Goal: Task Accomplishment & Management: Manage account settings

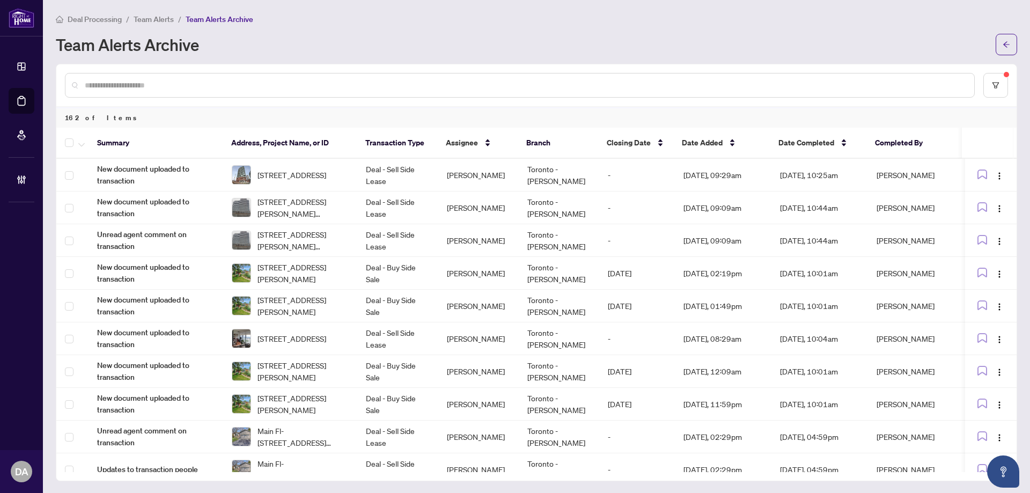
click at [145, 20] on span "Team Alerts" at bounding box center [154, 19] width 40 height 10
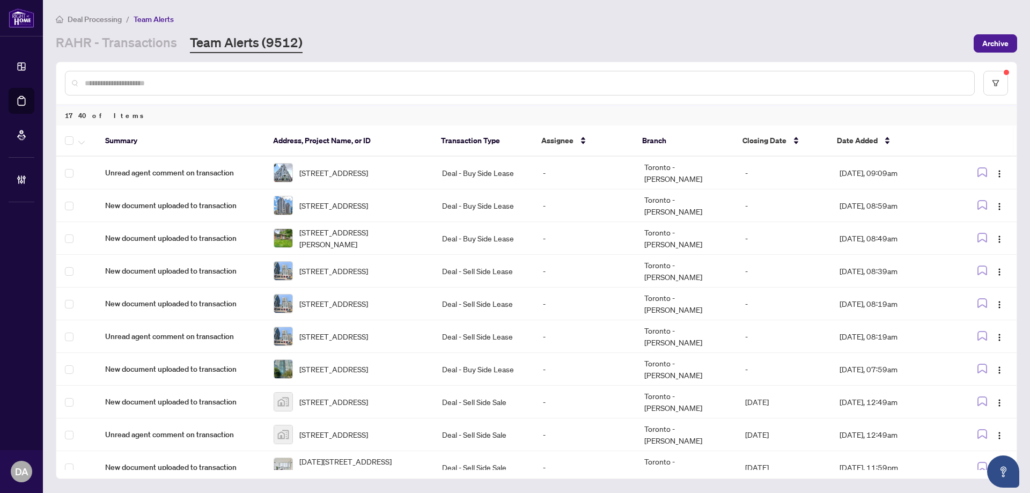
click at [183, 83] on input "text" at bounding box center [525, 83] width 881 height 12
paste input "**********"
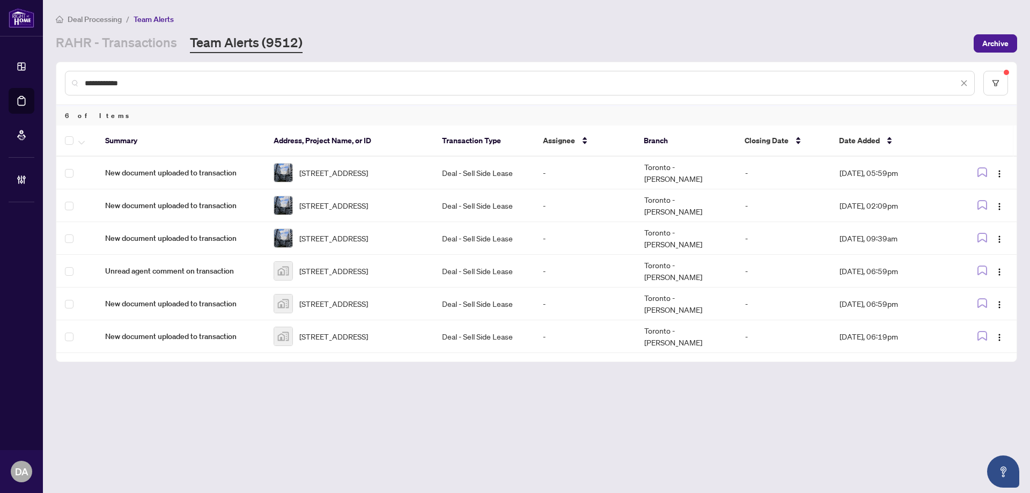
click at [349, 80] on input "**********" at bounding box center [521, 83] width 873 height 12
paste input "*****"
click at [349, 80] on input "**********" at bounding box center [521, 83] width 873 height 12
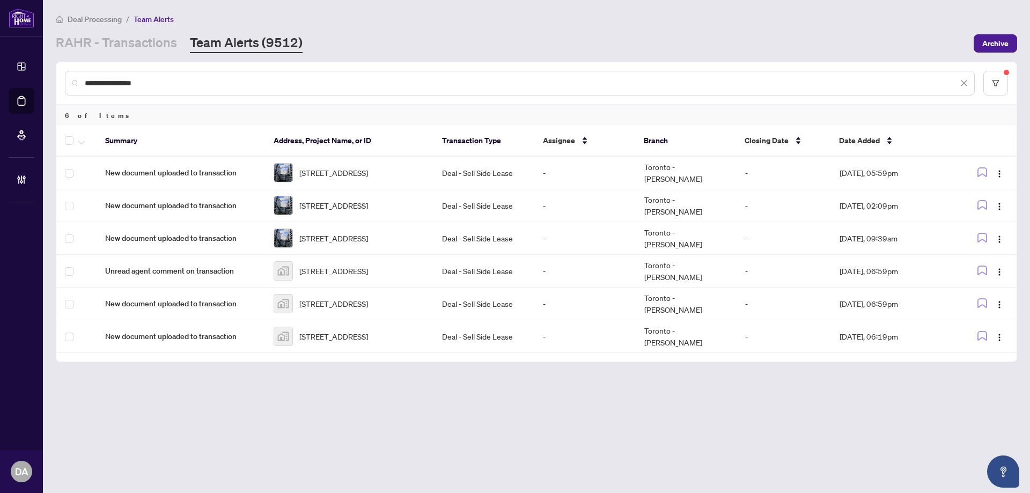
paste input "text"
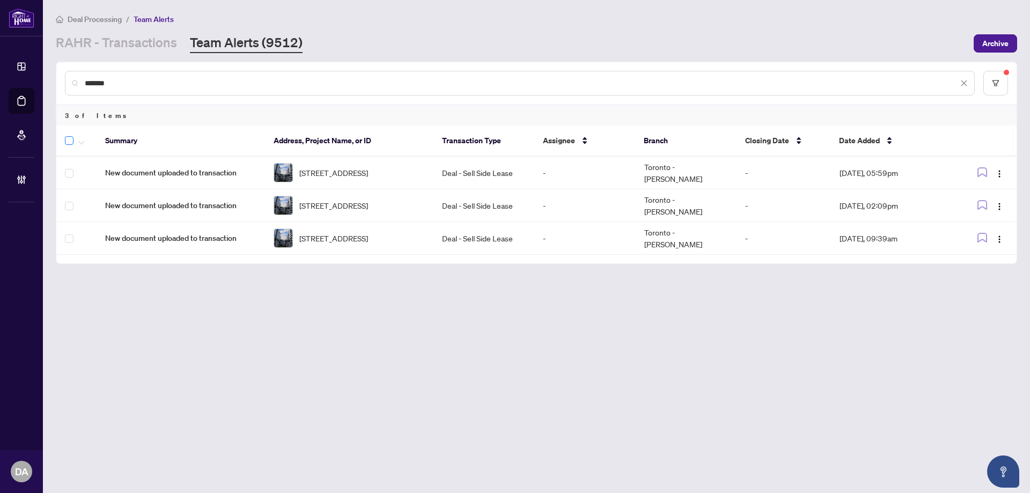
click at [70, 144] on label at bounding box center [69, 140] width 9 height 13
click at [79, 145] on span "button" at bounding box center [81, 141] width 6 height 12
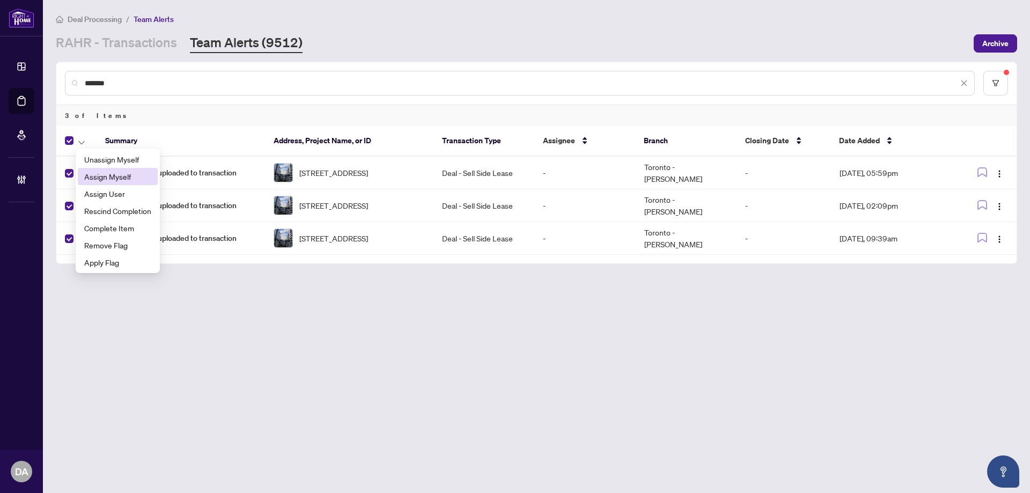
click at [127, 183] on li "Assign Myself" at bounding box center [118, 176] width 80 height 17
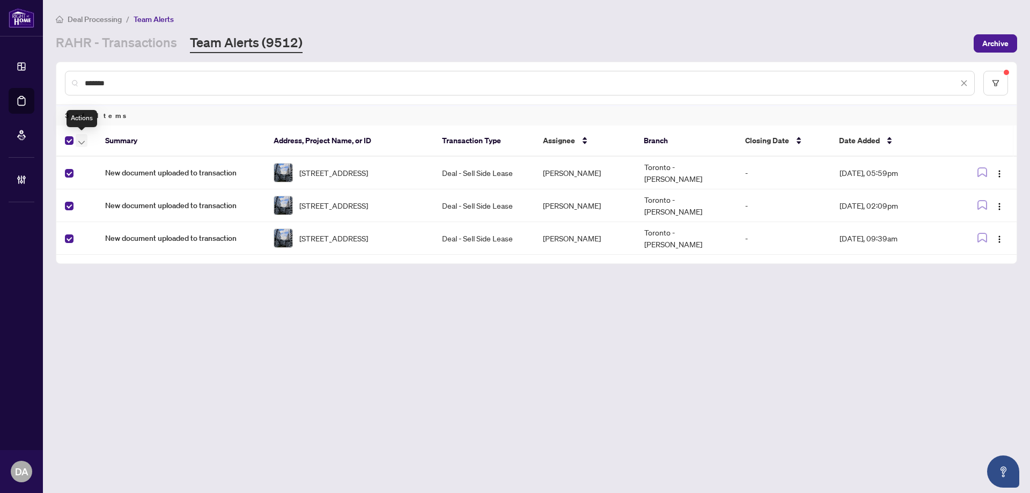
click at [84, 142] on icon "button" at bounding box center [81, 143] width 6 height 4
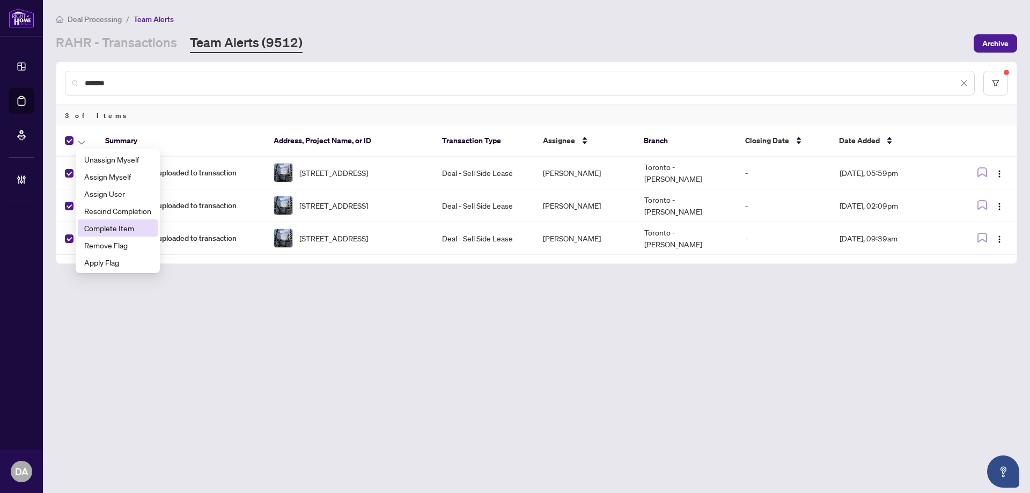
click at [134, 225] on span "Complete Item" at bounding box center [117, 228] width 67 height 12
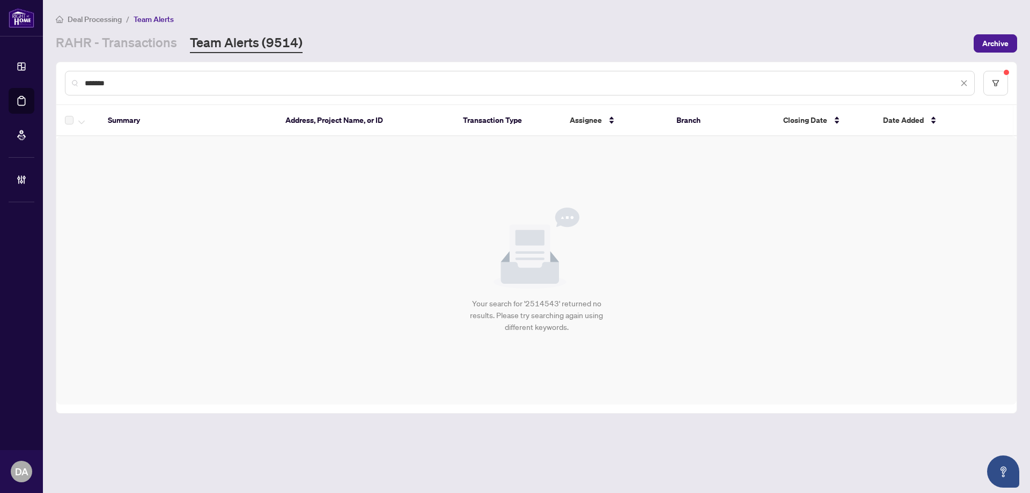
click at [162, 88] on input "*******" at bounding box center [521, 83] width 873 height 12
paste input "text"
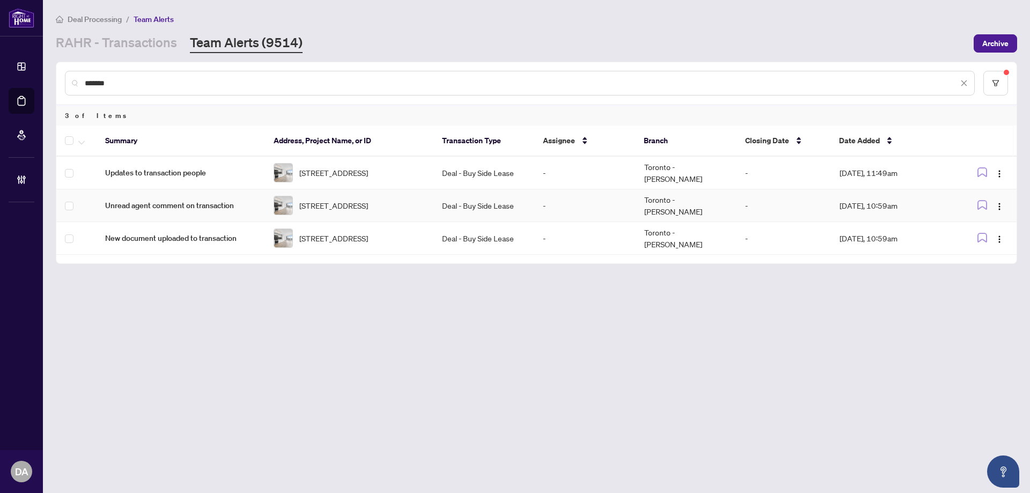
click at [161, 215] on td "Unread agent comment on transaction" at bounding box center [181, 205] width 168 height 33
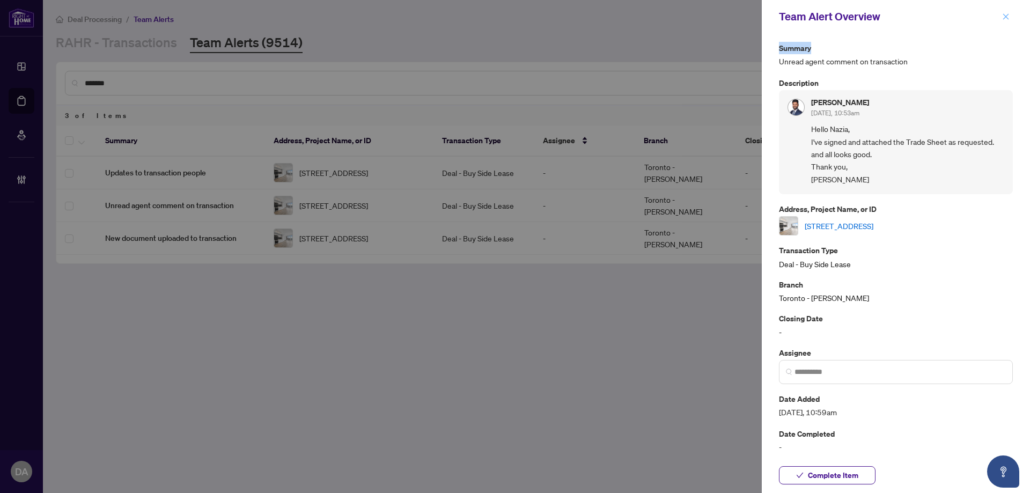
drag, startPoint x: 998, startPoint y: 41, endPoint x: 1008, endPoint y: 25, distance: 19.2
click at [1008, 25] on div "Team Alert Overview Summary Unread agent comment on transaction Description Hit…" at bounding box center [896, 246] width 268 height 493
click at [1009, 23] on button "button" at bounding box center [1006, 16] width 14 height 13
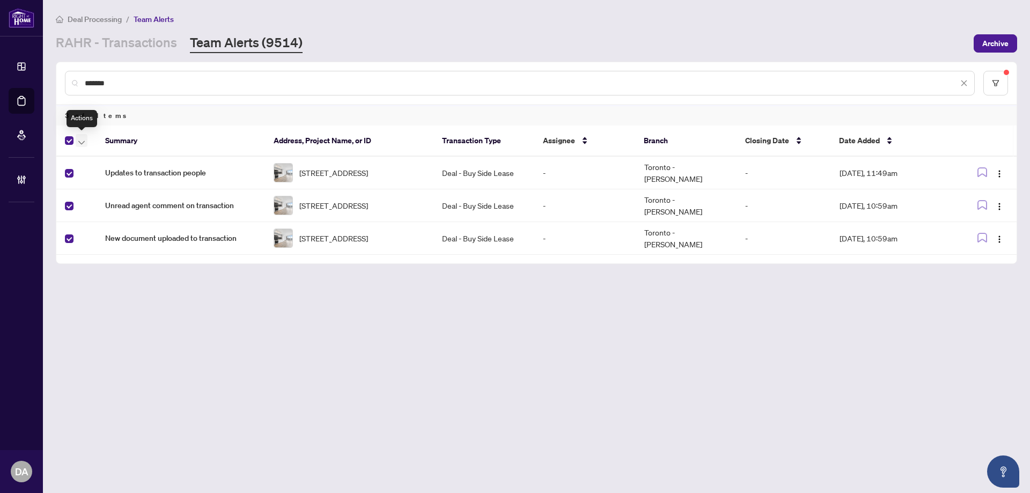
click at [83, 141] on icon "button" at bounding box center [81, 143] width 6 height 4
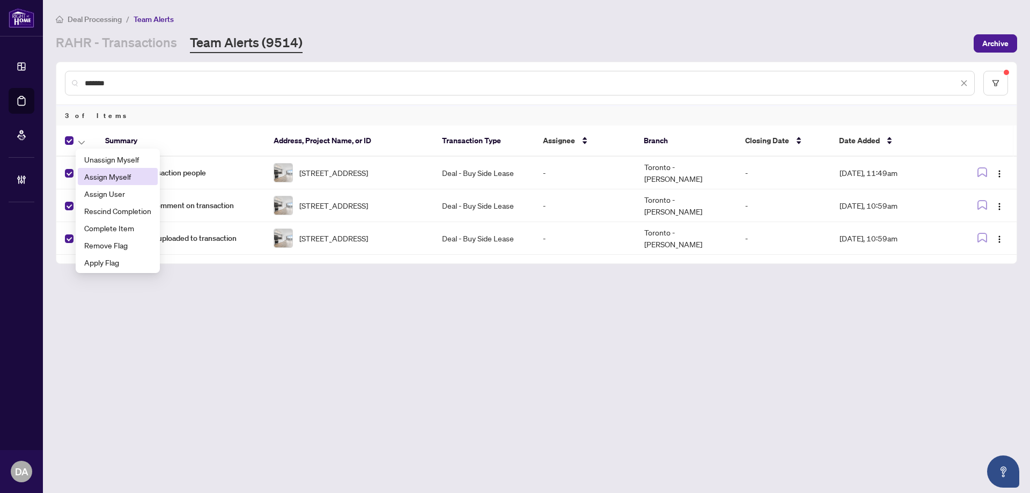
click at [148, 173] on span "Assign Myself" at bounding box center [117, 177] width 67 height 12
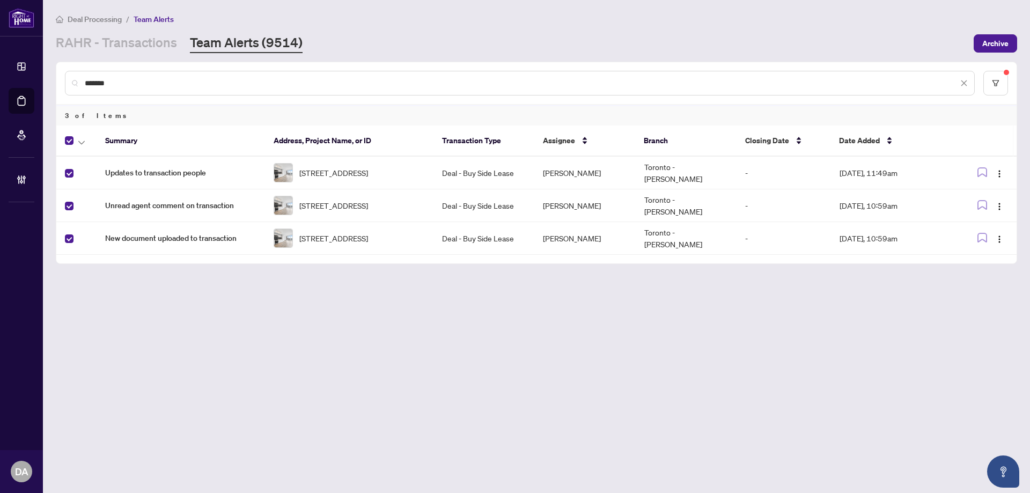
click at [89, 138] on div at bounding box center [78, 140] width 27 height 13
click at [80, 144] on button "button" at bounding box center [82, 140] width 12 height 13
click at [131, 226] on span "Complete Item" at bounding box center [117, 228] width 67 height 12
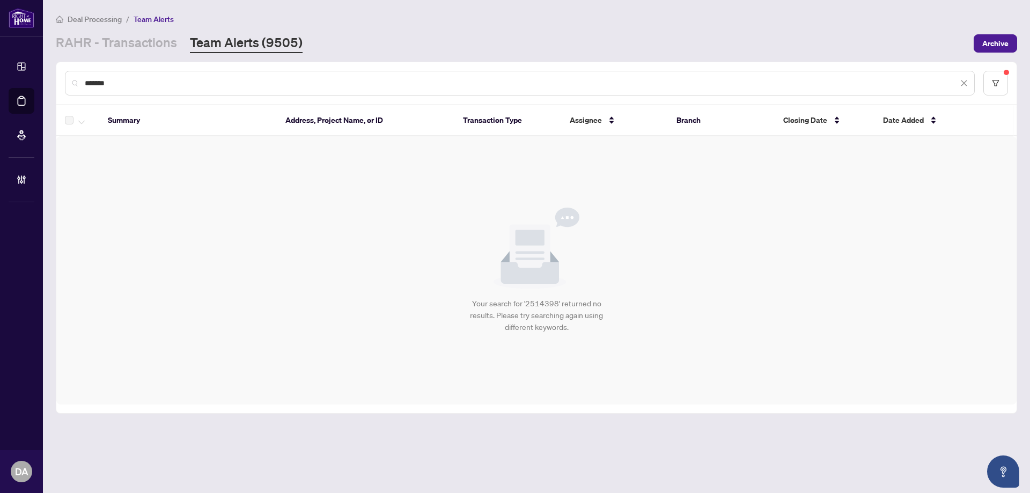
click at [143, 80] on input "*******" at bounding box center [521, 83] width 873 height 12
paste input "text"
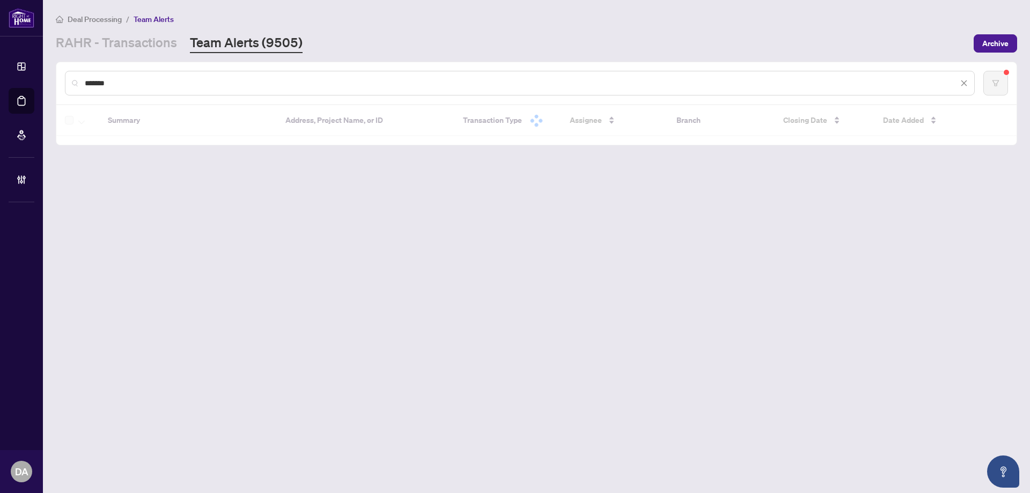
type input "*******"
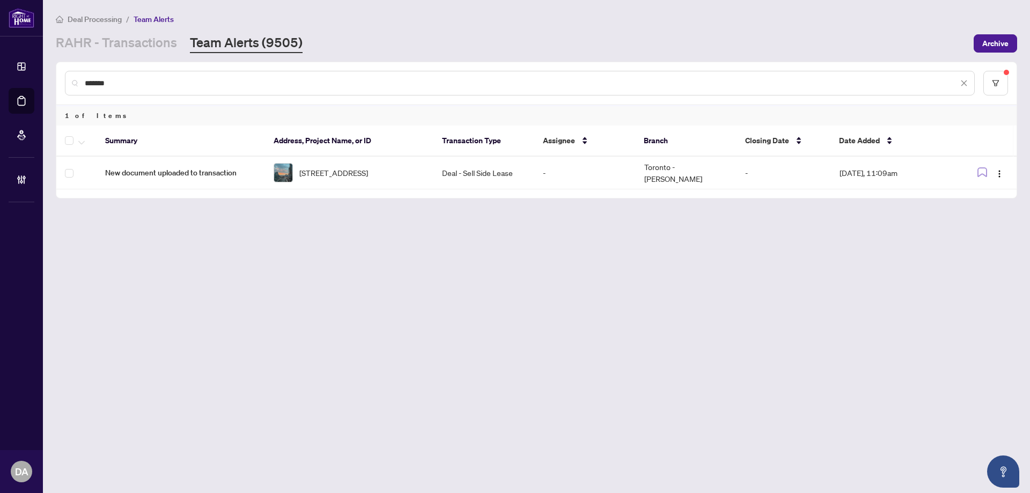
click at [195, 85] on input "*******" at bounding box center [521, 83] width 873 height 12
click at [144, 170] on span "New document uploaded to transaction" at bounding box center [180, 173] width 151 height 12
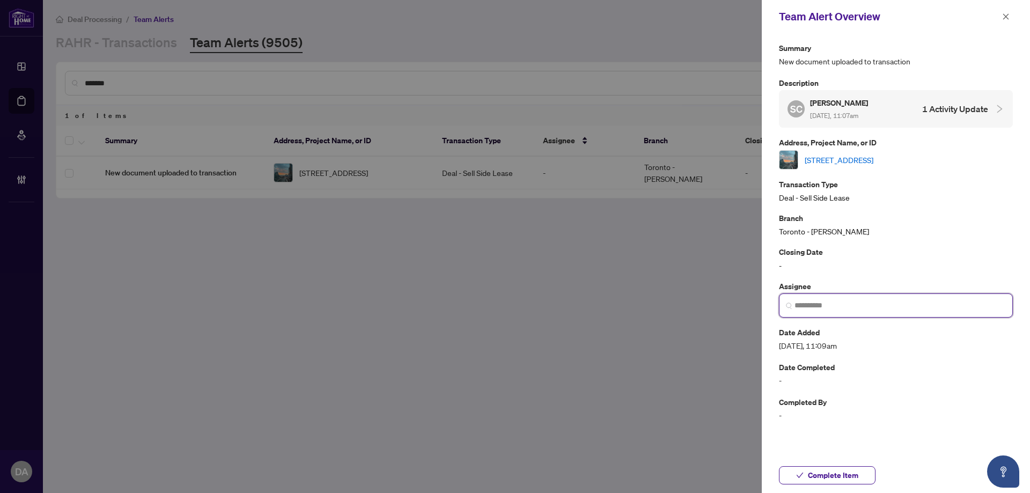
click at [856, 302] on input "search" at bounding box center [899, 305] width 211 height 11
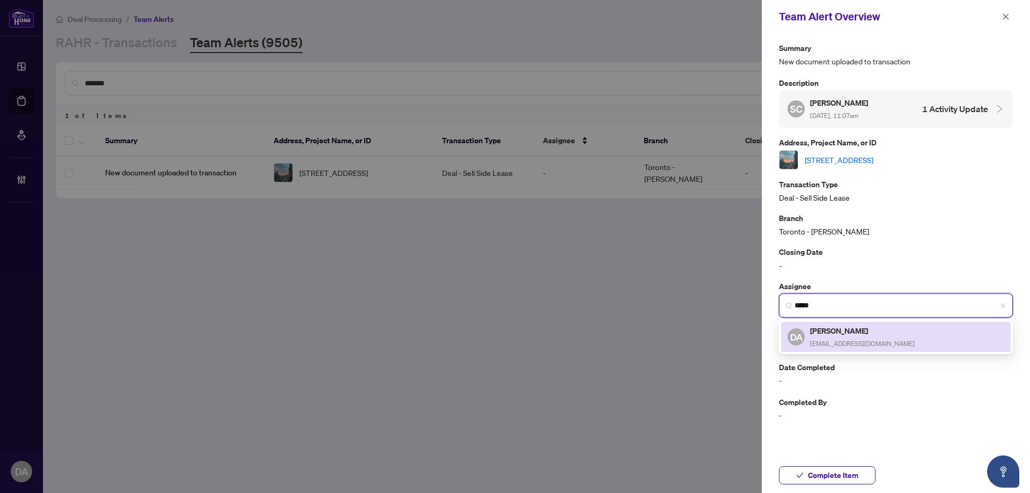
click at [851, 333] on h5 "[PERSON_NAME]" at bounding box center [862, 330] width 105 height 12
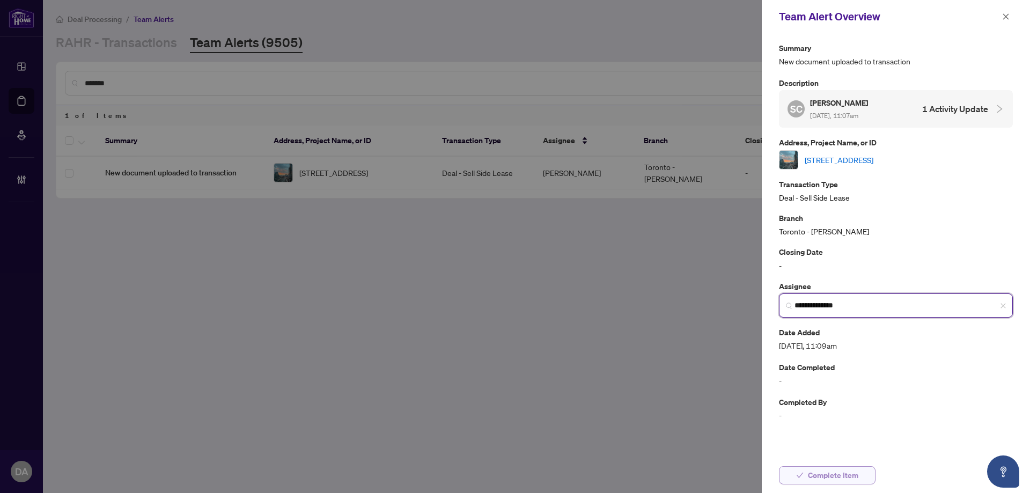
type input "**********"
drag, startPoint x: 825, startPoint y: 479, endPoint x: 836, endPoint y: 486, distance: 13.0
click at [824, 479] on span "Complete Item" at bounding box center [833, 475] width 50 height 17
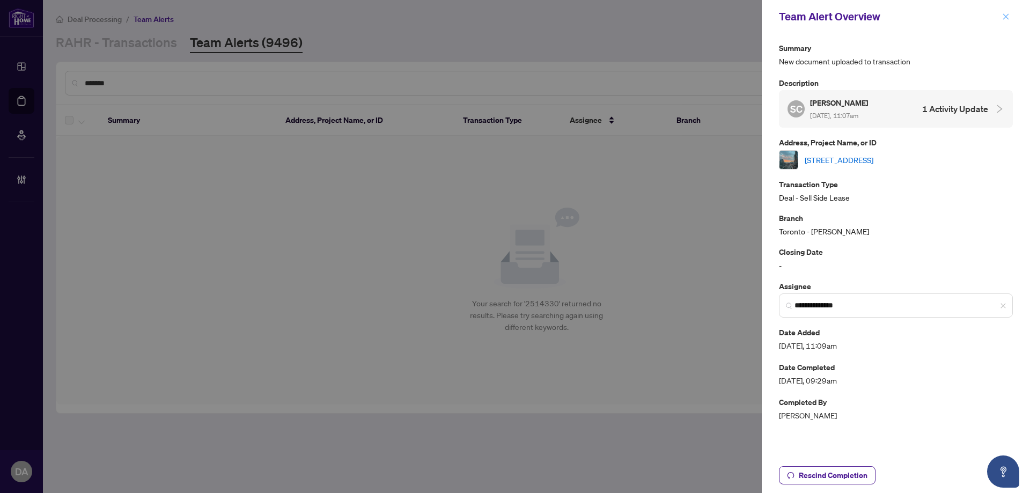
click at [1008, 21] on span "button" at bounding box center [1006, 16] width 8 height 17
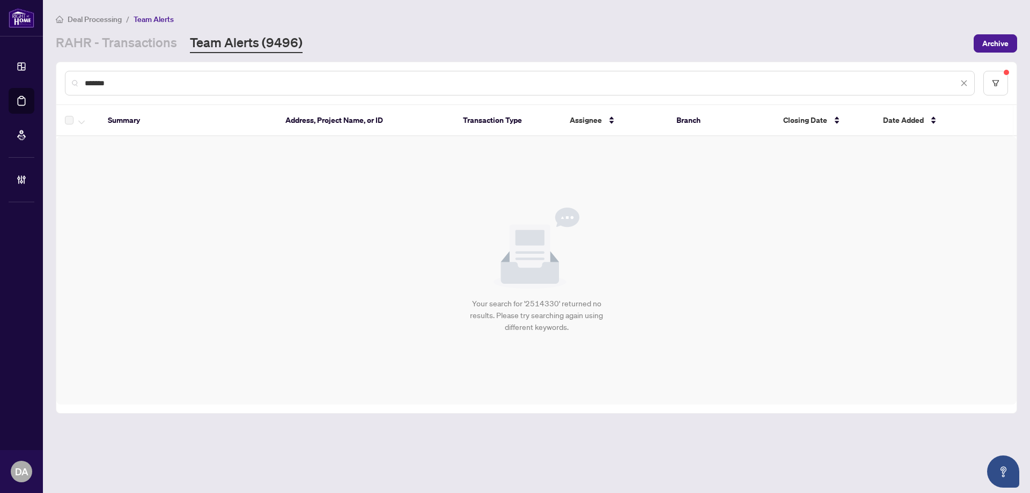
click at [263, 86] on input "*******" at bounding box center [521, 83] width 873 height 12
paste input "text"
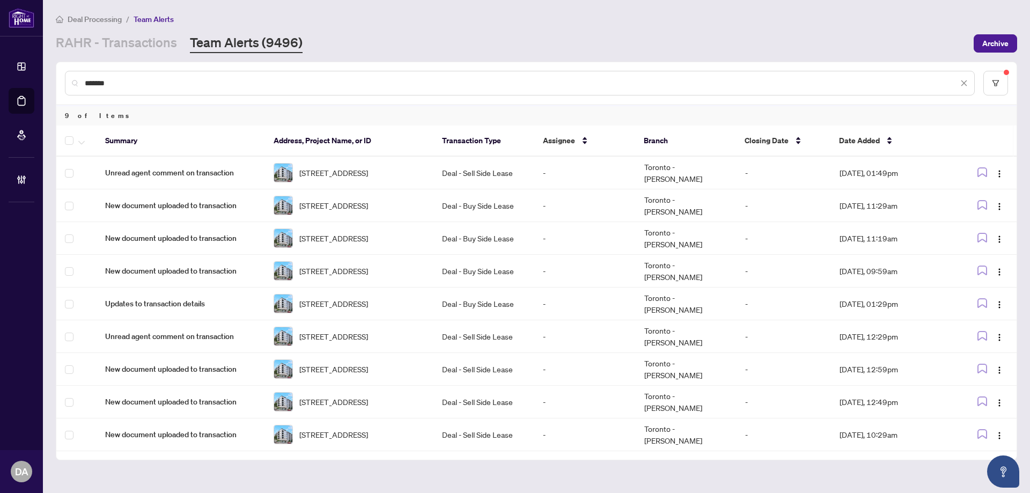
click at [192, 82] on input "*******" at bounding box center [521, 83] width 873 height 12
paste input "text"
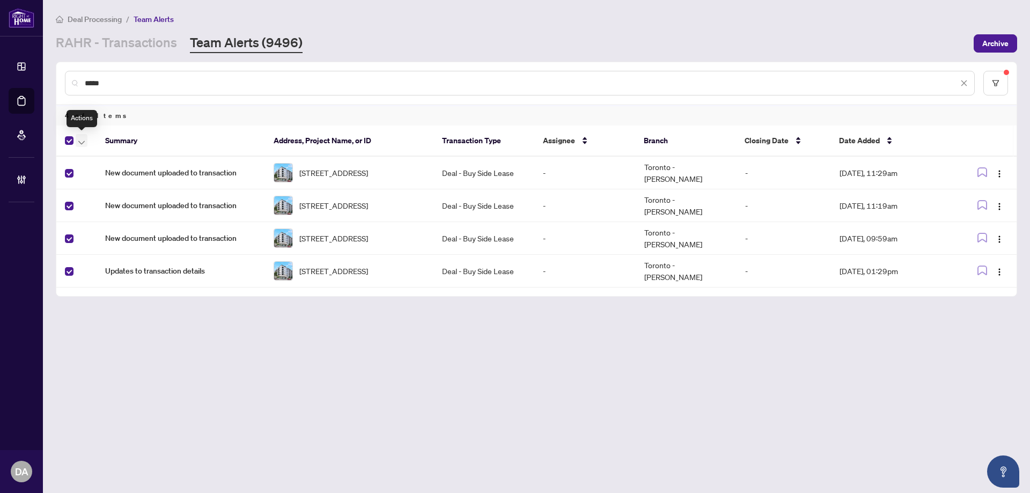
click at [83, 138] on span "button" at bounding box center [81, 141] width 6 height 12
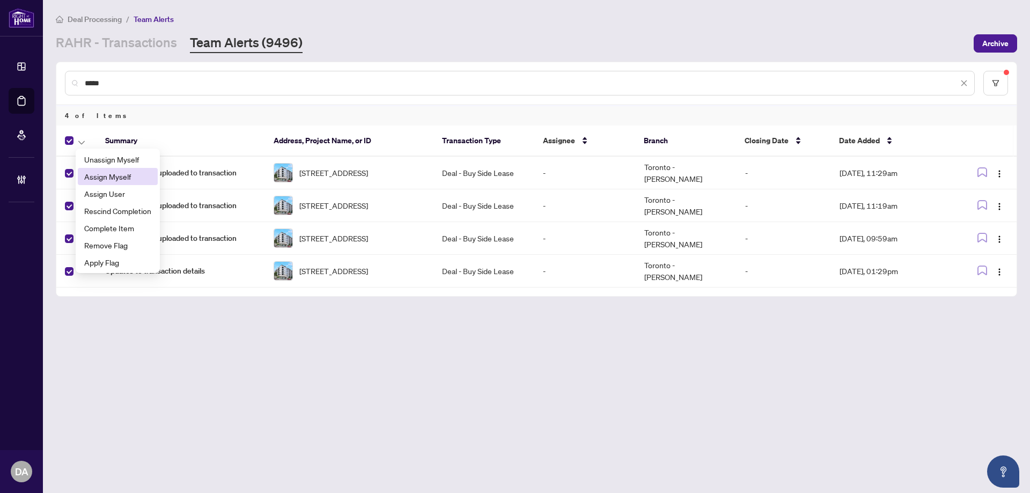
click at [143, 184] on li "Assign Myself" at bounding box center [118, 176] width 80 height 17
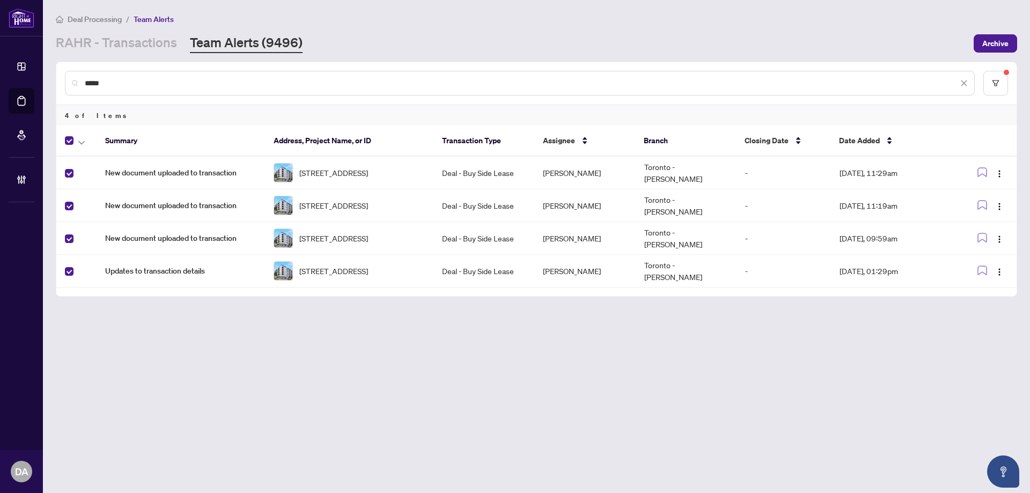
click at [74, 140] on div at bounding box center [78, 140] width 27 height 13
click at [83, 143] on icon "button" at bounding box center [81, 143] width 6 height 4
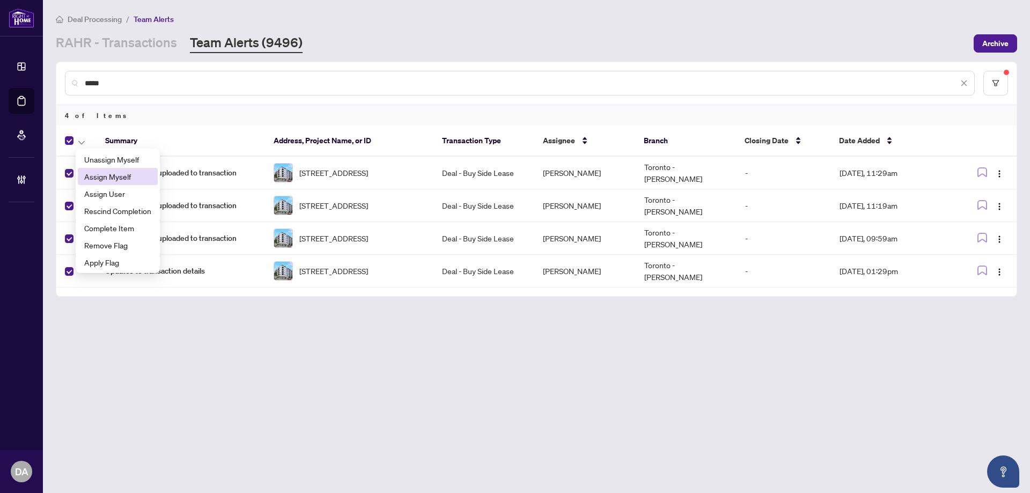
click at [121, 172] on span "Assign Myself" at bounding box center [117, 177] width 67 height 12
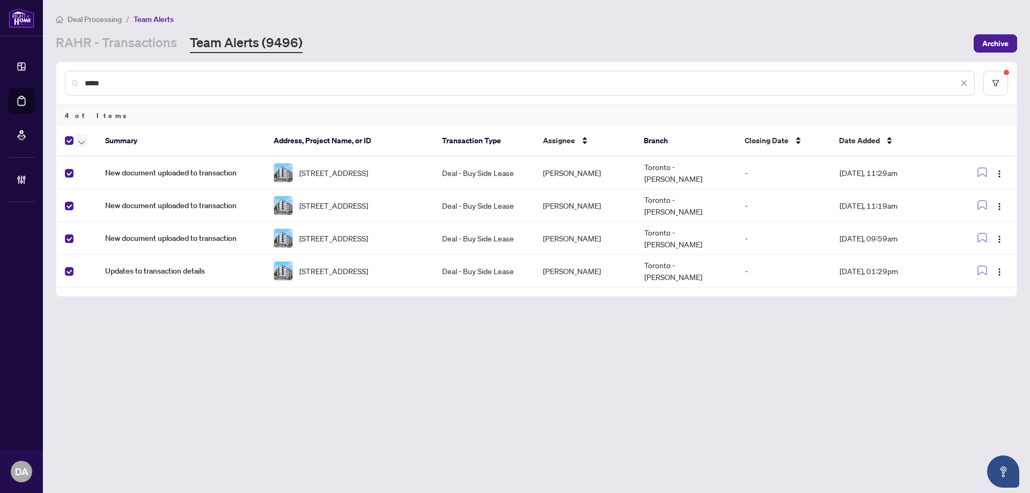
click at [78, 143] on icon "button" at bounding box center [81, 143] width 6 height 4
click at [130, 224] on span "Complete Item" at bounding box center [117, 228] width 67 height 12
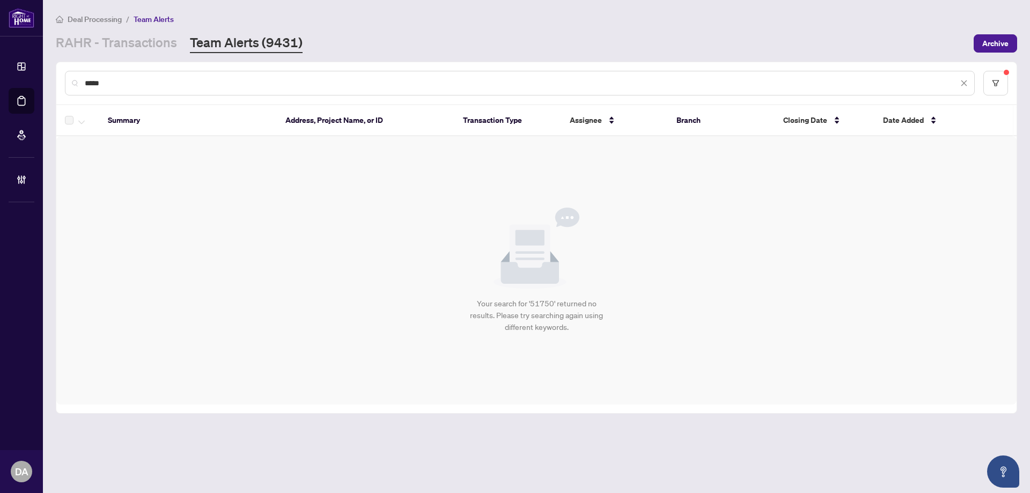
click at [242, 92] on div "*****" at bounding box center [520, 83] width 910 height 25
click at [243, 83] on input "*****" at bounding box center [521, 83] width 873 height 12
paste input "**"
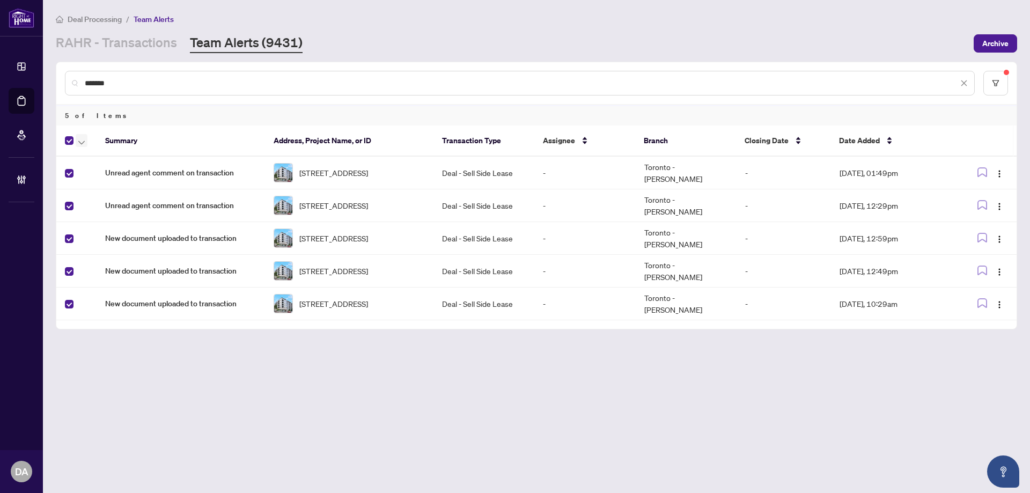
click at [79, 142] on icon "button" at bounding box center [81, 143] width 6 height 4
click at [119, 169] on li "Assign Myself" at bounding box center [118, 176] width 80 height 17
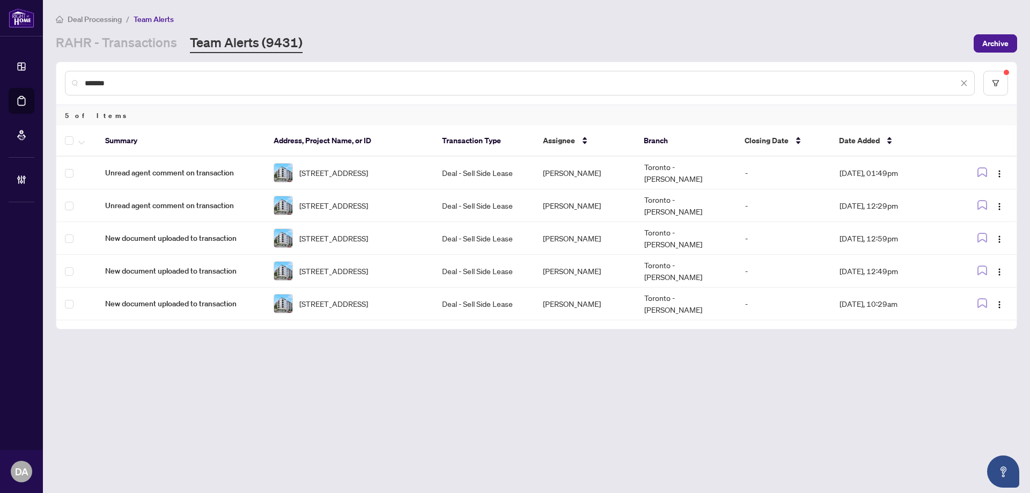
click at [68, 151] on th at bounding box center [76, 140] width 40 height 31
click at [79, 147] on th at bounding box center [76, 140] width 40 height 31
click at [85, 144] on button "button" at bounding box center [82, 140] width 12 height 13
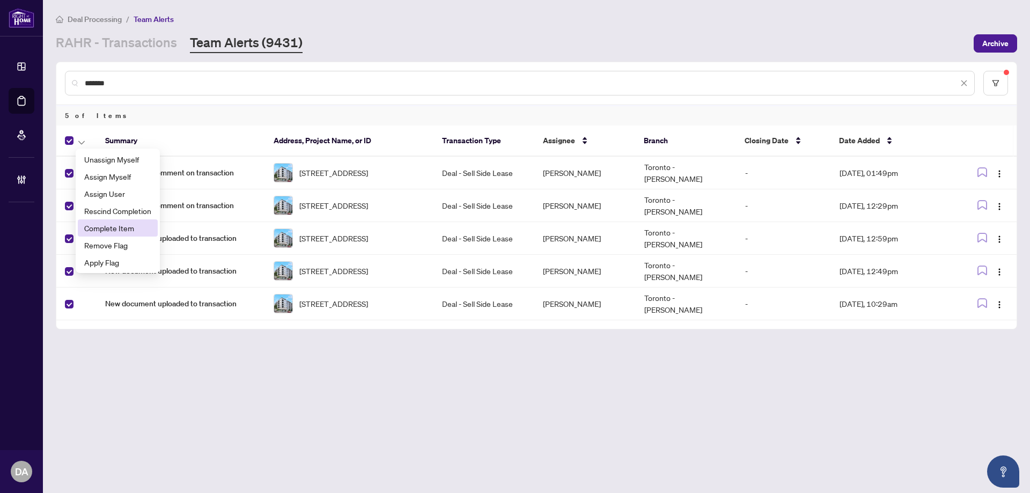
click at [139, 231] on span "Complete Item" at bounding box center [117, 228] width 67 height 12
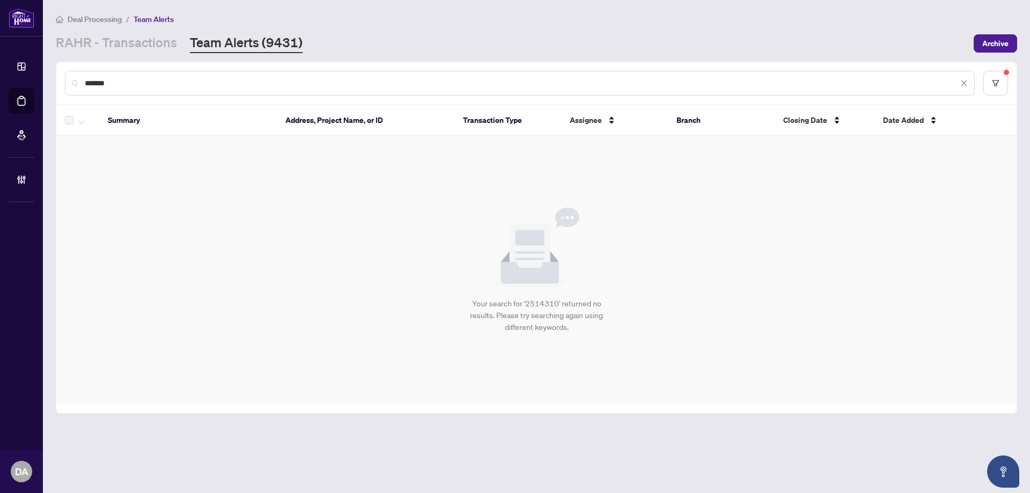
click at [219, 83] on input "*******" at bounding box center [521, 83] width 873 height 12
paste input "text"
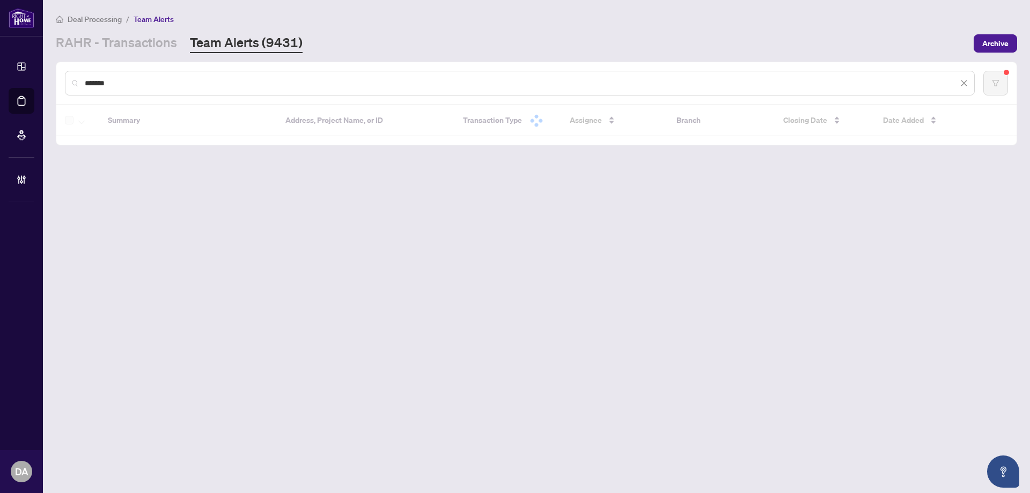
type input "*******"
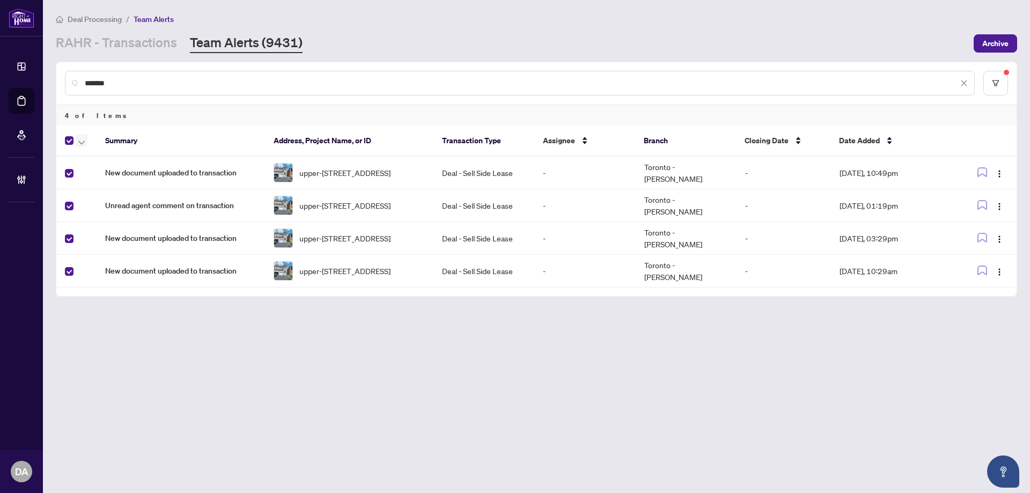
click at [77, 139] on button "button" at bounding box center [82, 140] width 12 height 13
click at [104, 172] on span "Assign Myself" at bounding box center [117, 177] width 67 height 12
click at [201, 204] on span "Unread agent comment on transaction" at bounding box center [180, 206] width 151 height 12
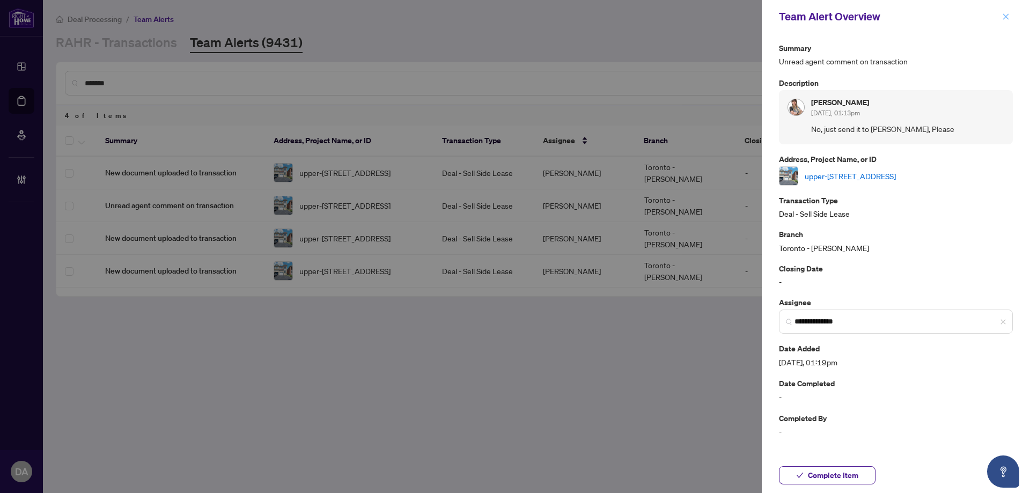
click at [1000, 18] on button "button" at bounding box center [1006, 16] width 14 height 13
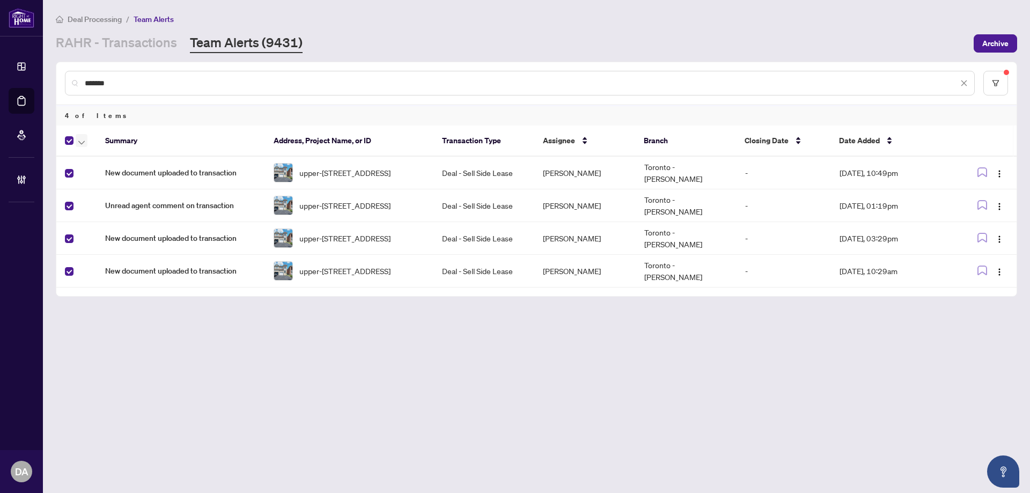
click at [80, 144] on span "button" at bounding box center [81, 141] width 6 height 12
click at [153, 230] on li "Complete Item" at bounding box center [118, 227] width 80 height 17
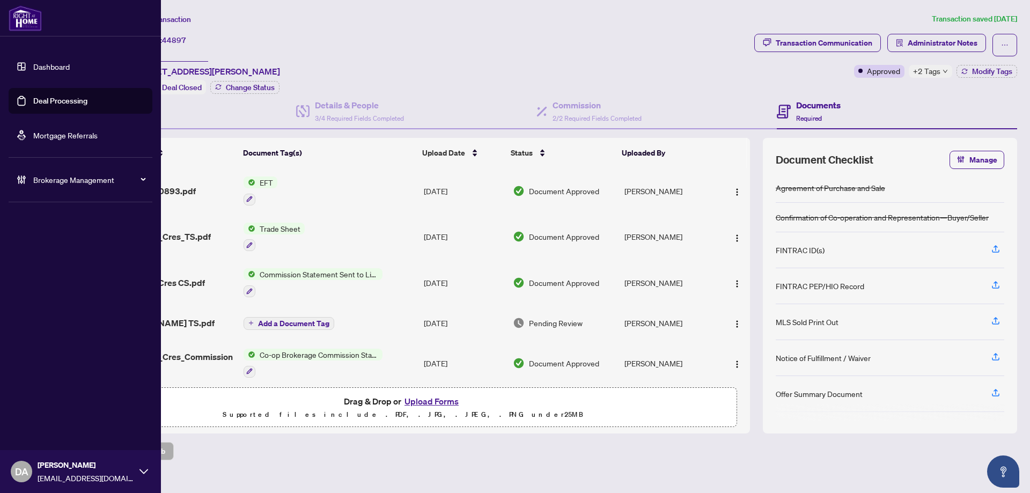
click at [33, 99] on link "Deal Processing" at bounding box center [60, 101] width 54 height 10
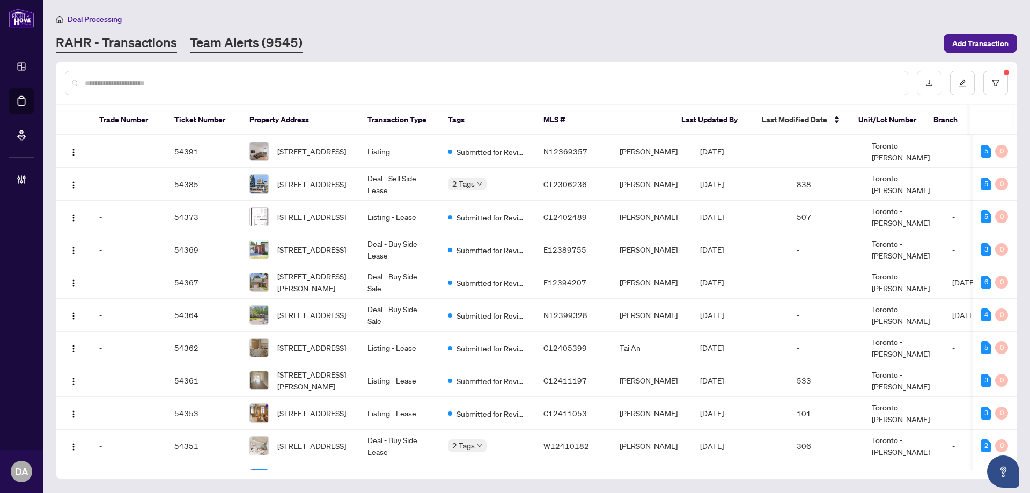
click at [261, 43] on link "Team Alerts (9545)" at bounding box center [246, 43] width 113 height 19
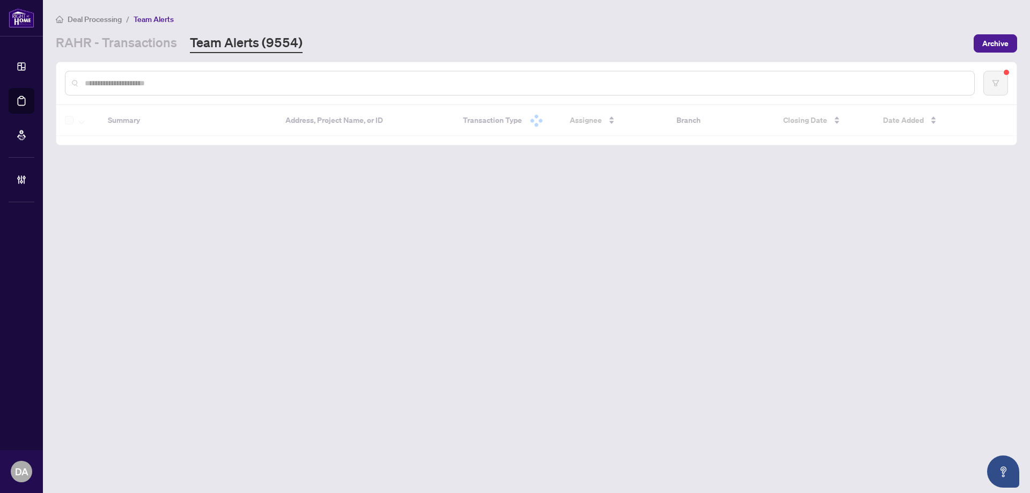
click at [645, 87] on input "text" at bounding box center [525, 83] width 881 height 12
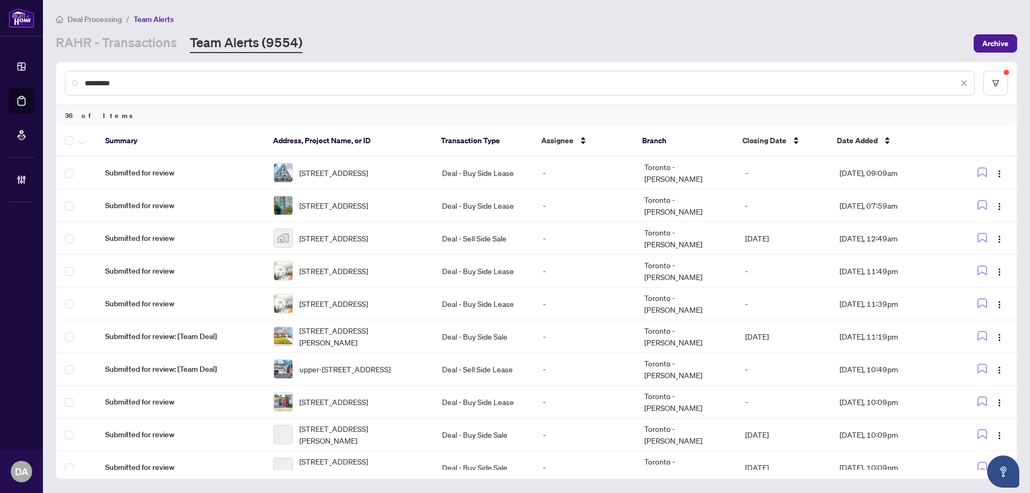
type input "*********"
click at [82, 145] on span "button" at bounding box center [81, 141] width 6 height 12
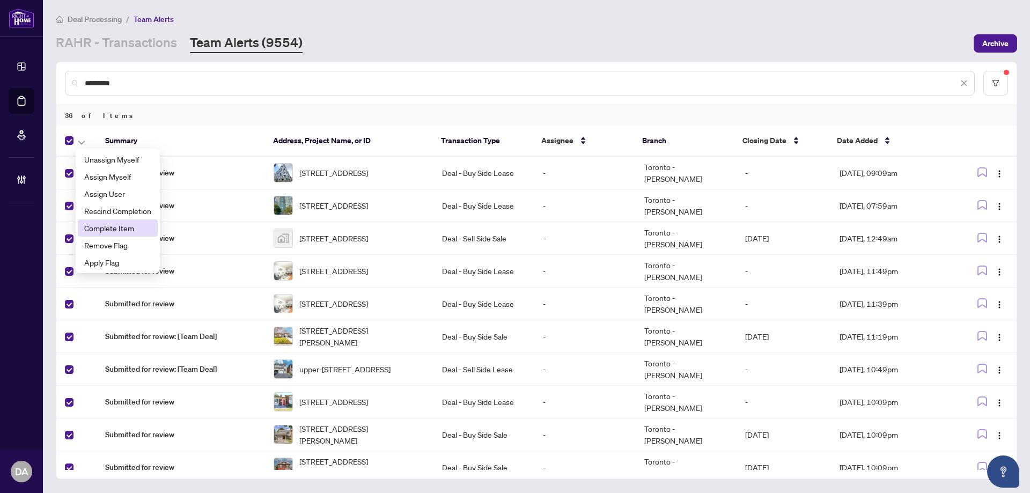
click at [137, 230] on span "Complete Item" at bounding box center [117, 228] width 67 height 12
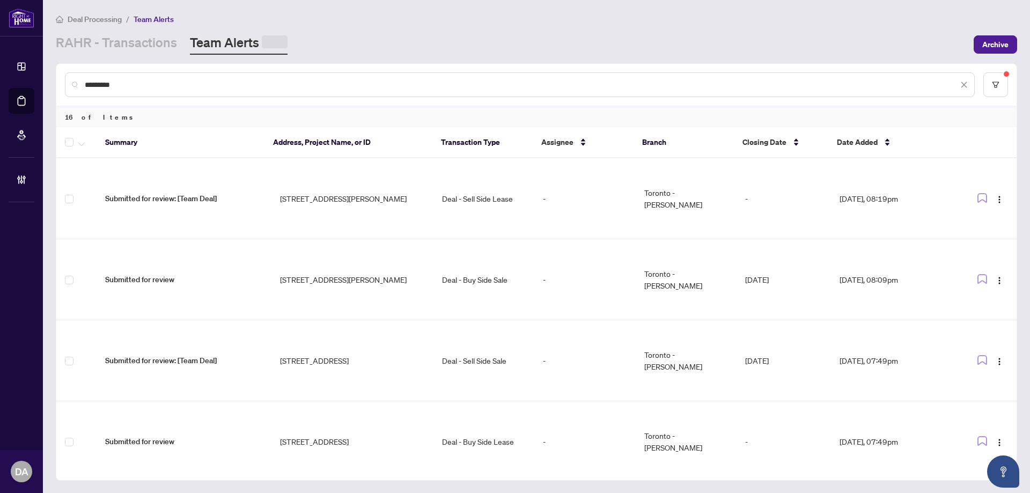
drag, startPoint x: 77, startPoint y: 139, endPoint x: 84, endPoint y: 132, distance: 9.9
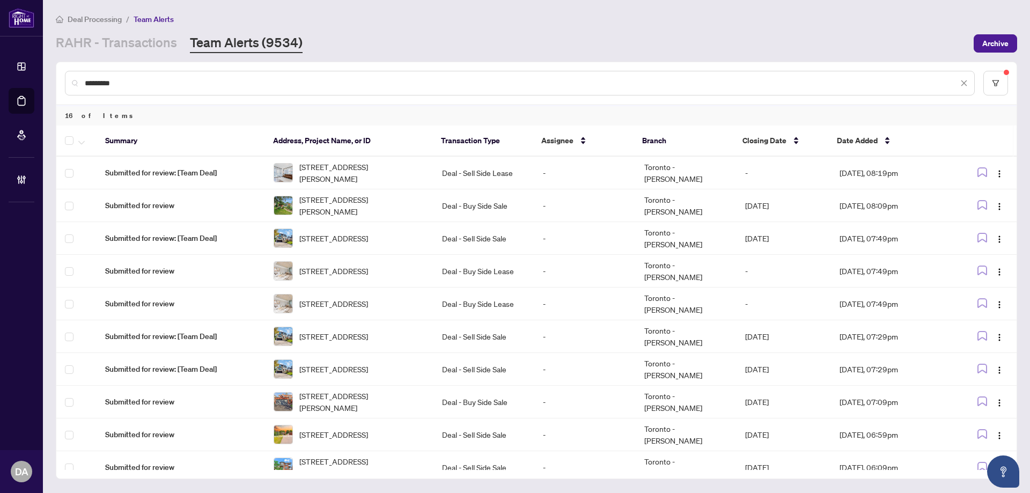
click at [65, 138] on th at bounding box center [76, 140] width 40 height 31
click at [85, 145] on button "button" at bounding box center [82, 140] width 12 height 13
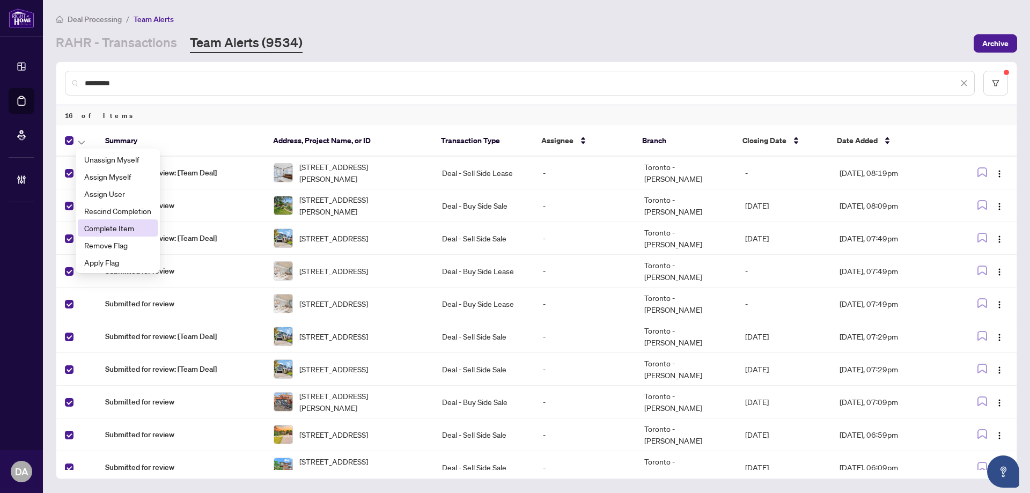
click at [147, 223] on span "Complete Item" at bounding box center [117, 228] width 67 height 12
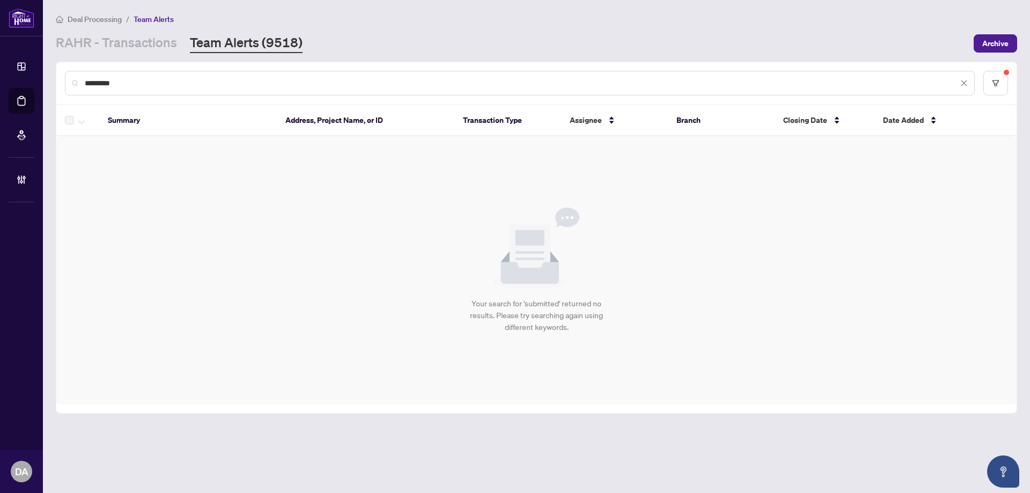
click at [965, 84] on icon "close" at bounding box center [964, 83] width 8 height 8
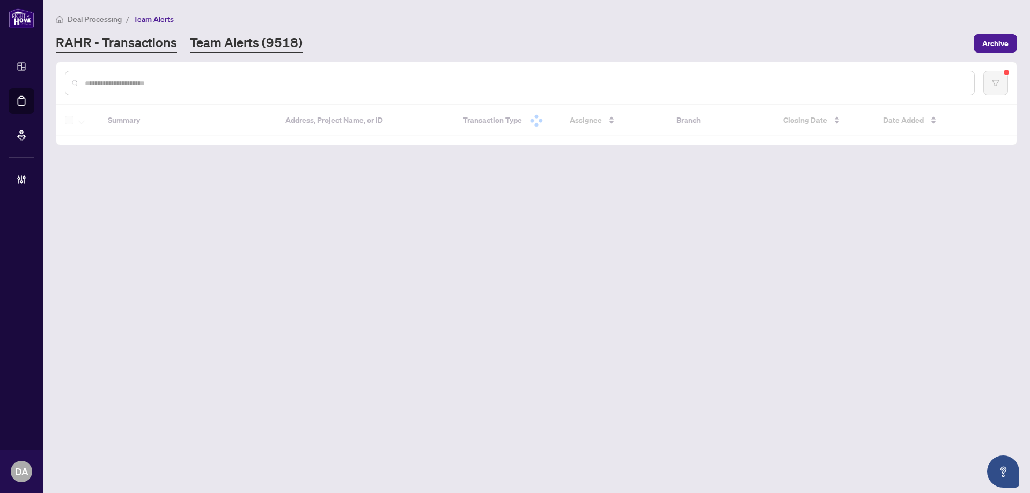
click at [131, 41] on link "RAHR - Transactions" at bounding box center [116, 43] width 121 height 19
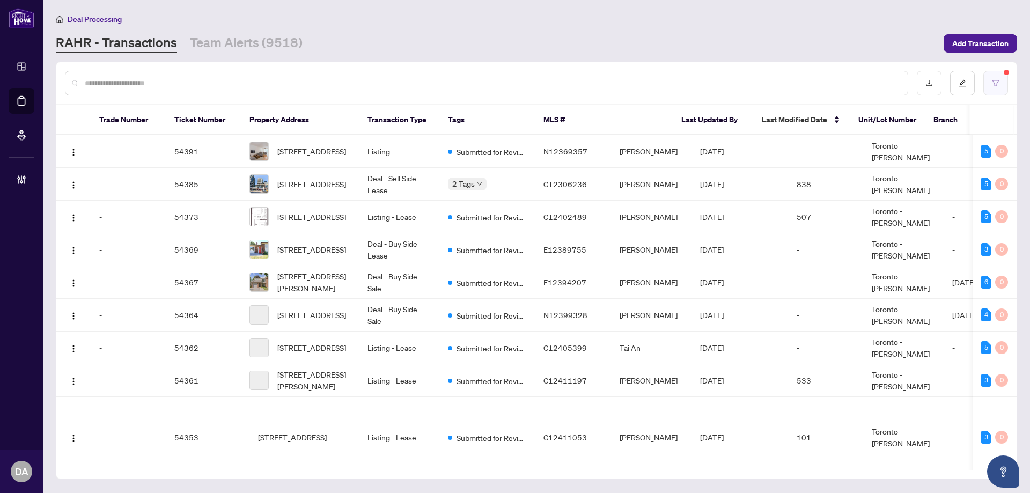
click at [999, 88] on button "button" at bounding box center [995, 83] width 25 height 25
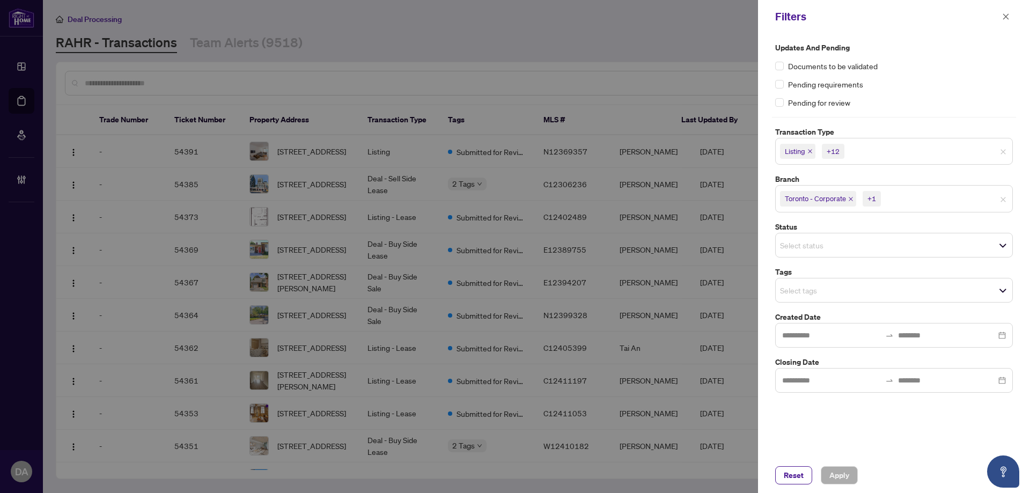
click at [862, 151] on input "search" at bounding box center [883, 151] width 75 height 13
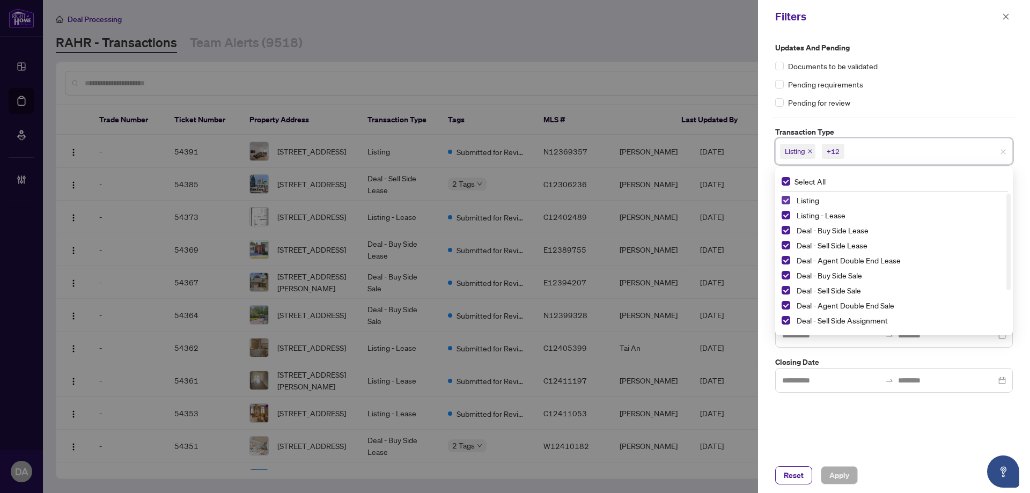
click at [789, 197] on span "Select Listing" at bounding box center [785, 200] width 9 height 9
click at [788, 212] on span "Select Listing - Lease" at bounding box center [785, 215] width 9 height 9
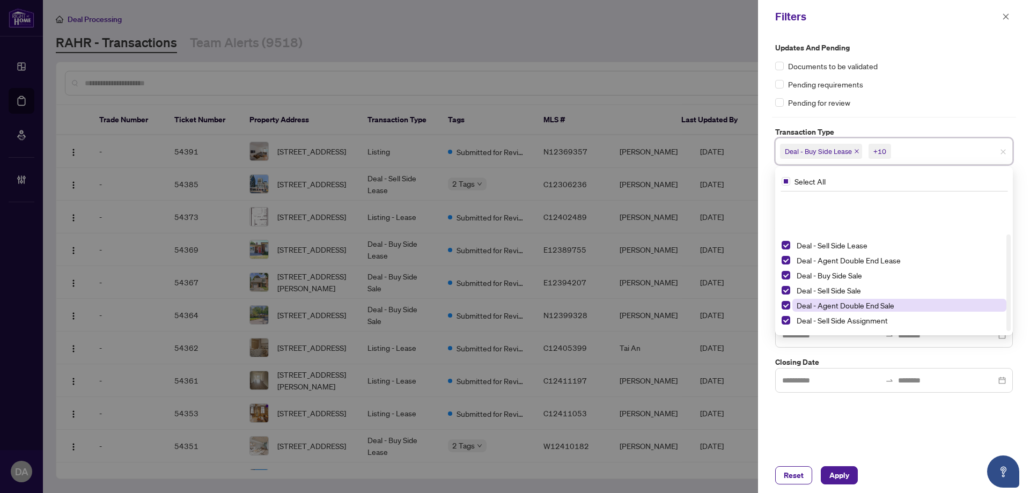
scroll to position [58, 0]
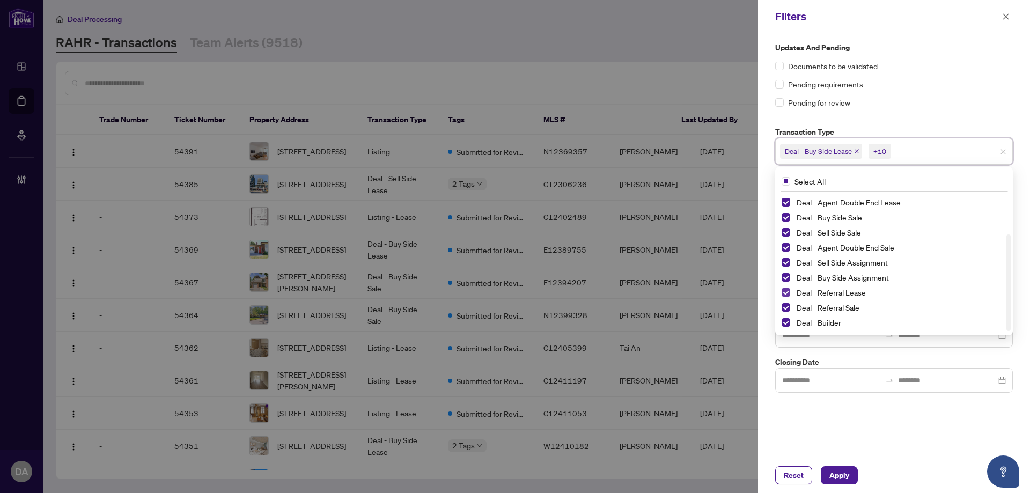
click at [782, 294] on span "Select Deal - Referral Lease" at bounding box center [785, 292] width 9 height 9
click at [787, 307] on span "Select Deal - Referral Sale" at bounding box center [785, 307] width 9 height 9
click at [792, 323] on span "Deal - Builder" at bounding box center [899, 322] width 214 height 13
click at [920, 89] on div "Pending requirements" at bounding box center [894, 84] width 238 height 12
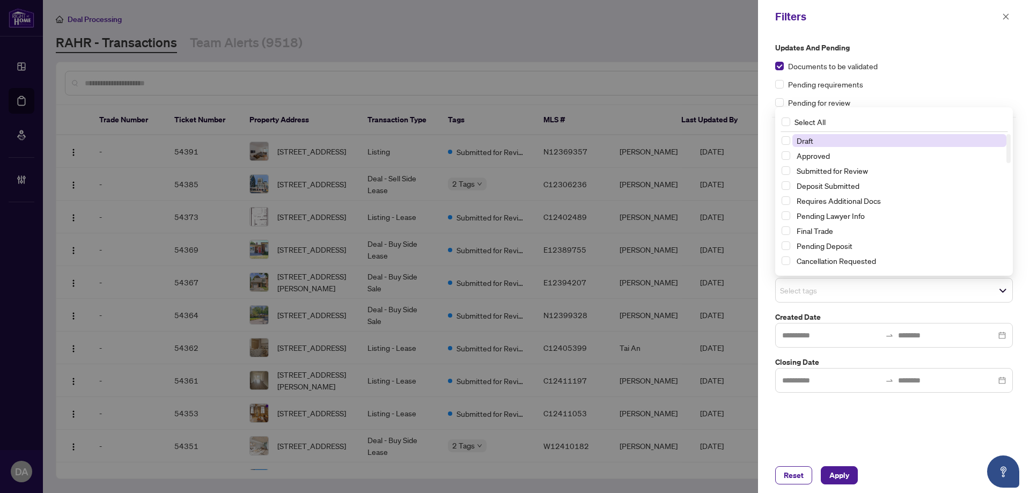
click at [878, 296] on span "Select tags" at bounding box center [893, 290] width 237 height 15
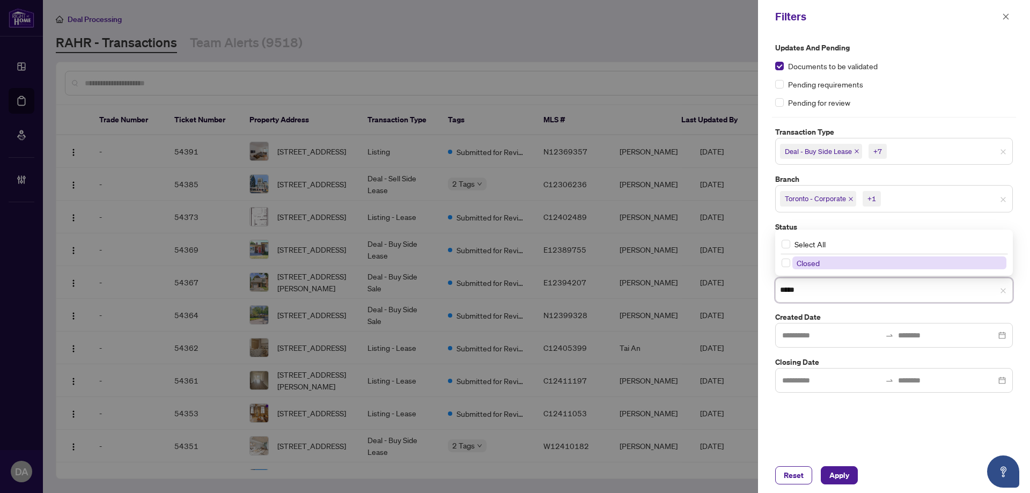
type input "******"
click at [860, 263] on span "Closed" at bounding box center [899, 262] width 214 height 13
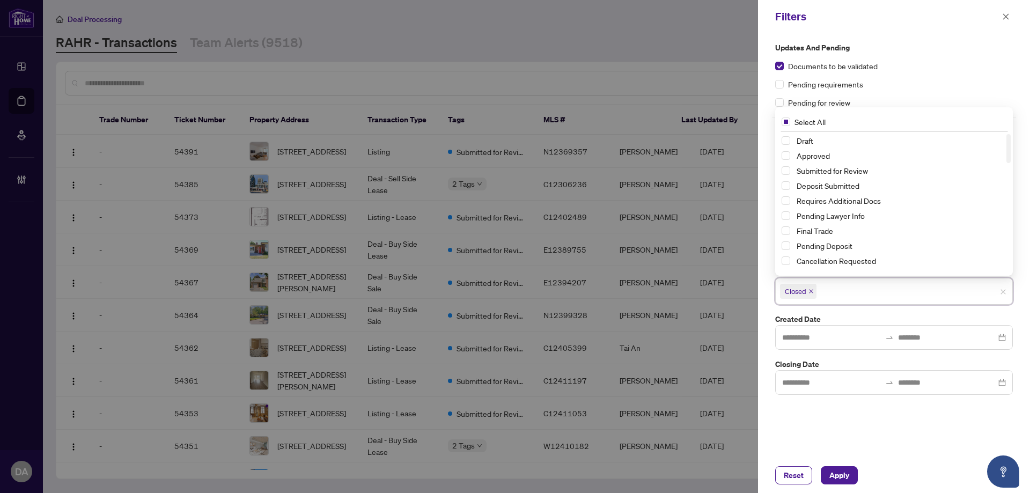
click at [921, 415] on div "Updates and Pending Documents to be validated Pending requirements Pending for …" at bounding box center [894, 245] width 272 height 424
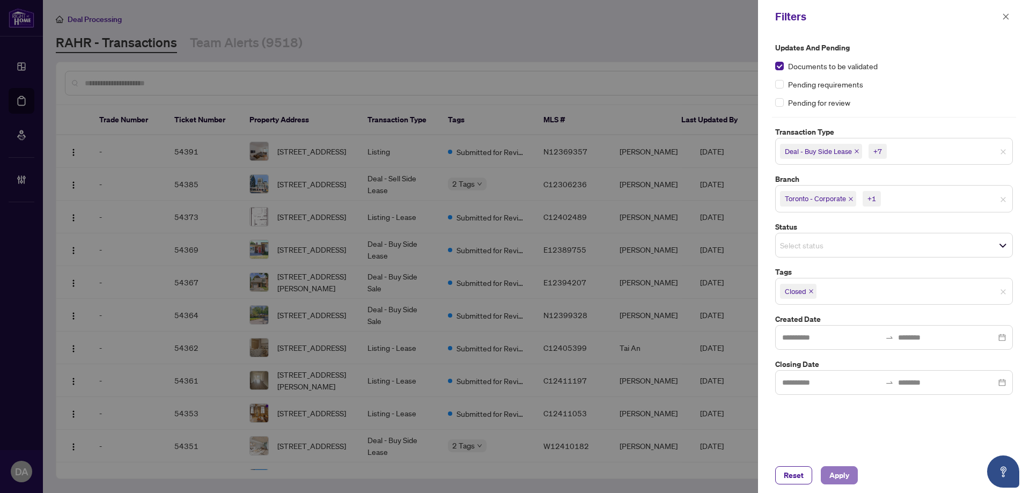
click at [845, 469] on span "Apply" at bounding box center [839, 475] width 20 height 17
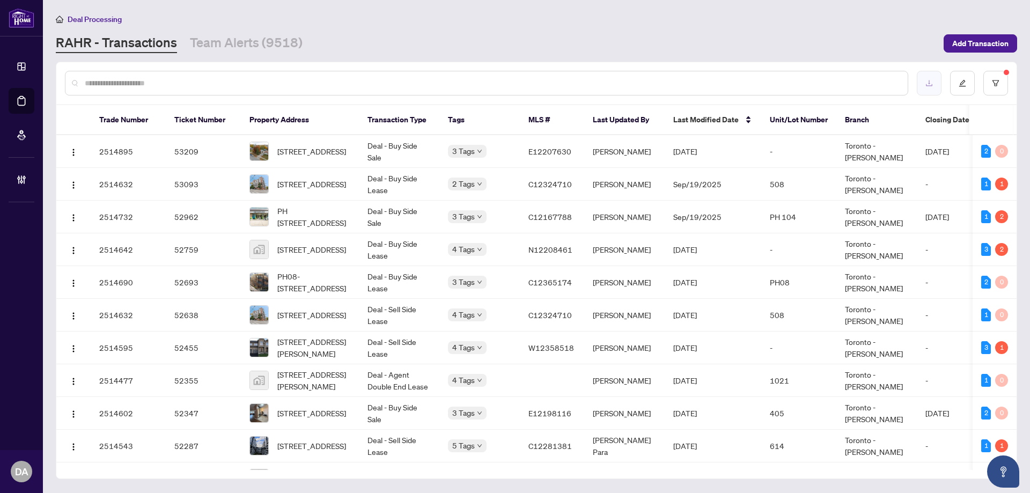
click at [935, 80] on button "button" at bounding box center [929, 83] width 25 height 25
click at [214, 93] on div at bounding box center [486, 83] width 843 height 25
click at [215, 83] on input "text" at bounding box center [492, 83] width 814 height 12
paste input "*******"
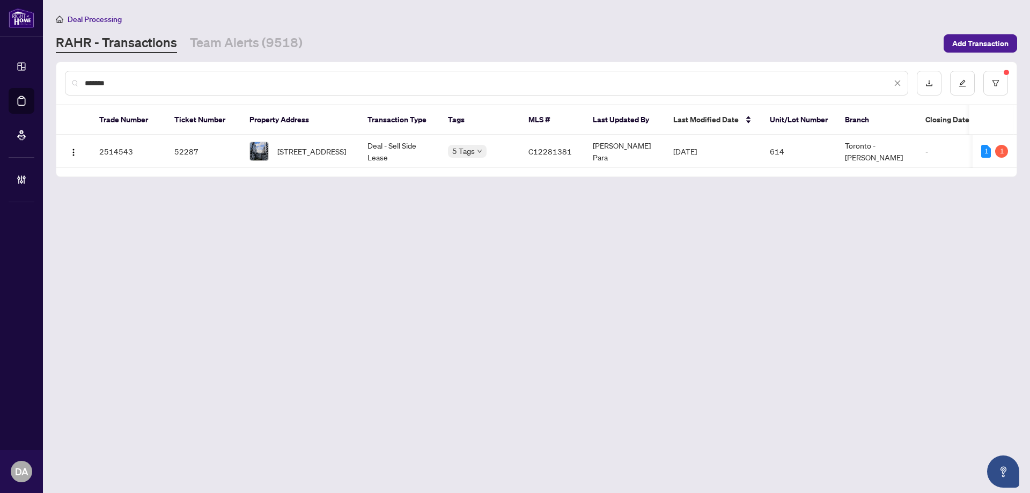
type input "*******"
click at [311, 157] on span "614-576 Front St, Toronto, Ontario M5V 1C1, Canada" at bounding box center [311, 151] width 69 height 12
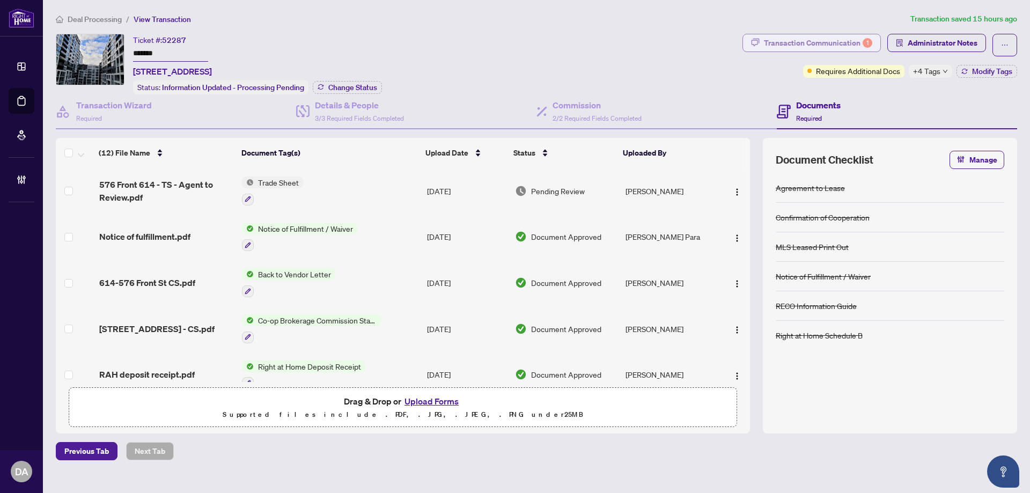
click at [785, 42] on div "Transaction Communication 1" at bounding box center [818, 42] width 108 height 17
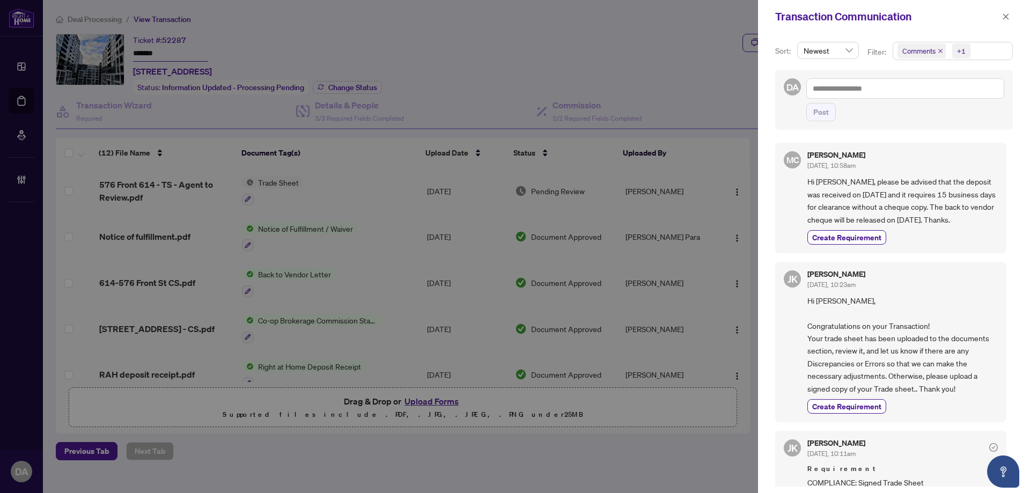
drag, startPoint x: 858, startPoint y: 183, endPoint x: 943, endPoint y: 239, distance: 101.2
click at [943, 239] on div "Maria Cheng Sep/22/2025, 10:58am Hi Shea, please be advised that the deposit wa…" at bounding box center [902, 197] width 190 height 93
click at [904, 85] on textarea at bounding box center [905, 88] width 198 height 20
paste textarea "**********"
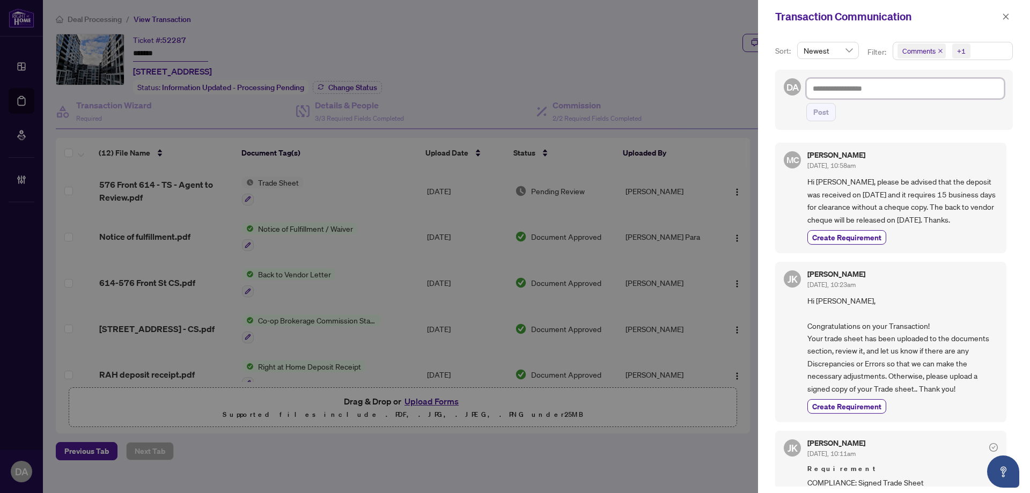
type textarea "**********"
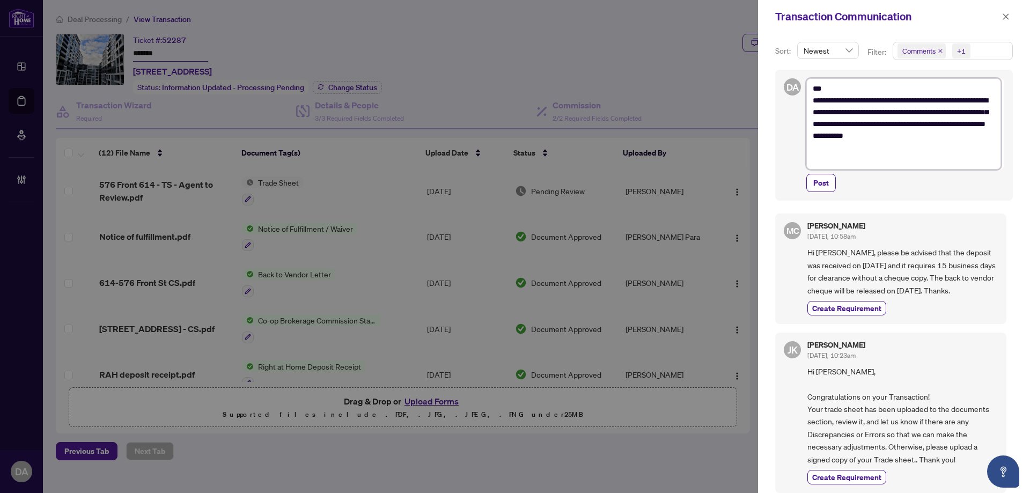
click at [939, 56] on span "Comments" at bounding box center [921, 50] width 48 height 15
click at [939, 50] on icon "close" at bounding box center [939, 50] width 5 height 5
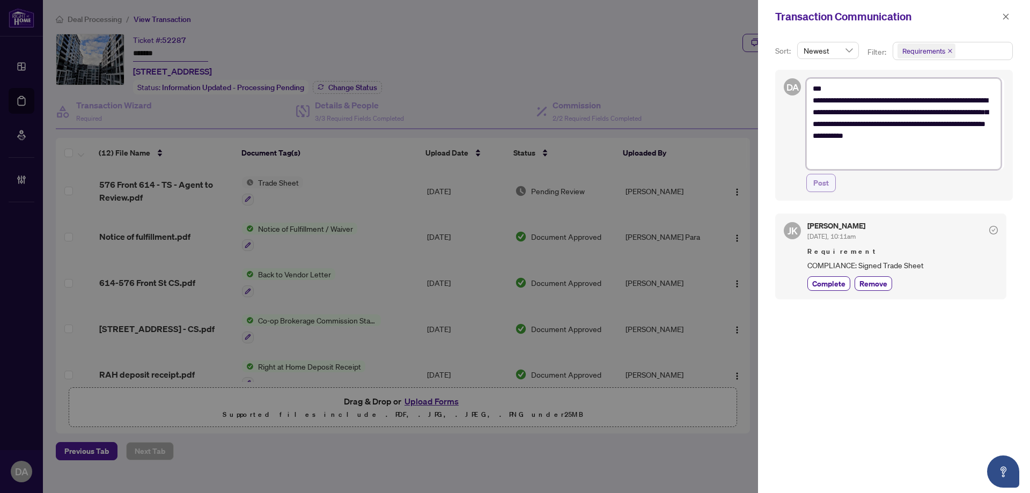
type textarea "**********"
drag, startPoint x: 829, startPoint y: 180, endPoint x: 845, endPoint y: 173, distance: 18.0
click at [829, 180] on button "Post" at bounding box center [820, 183] width 29 height 18
type textarea "**********"
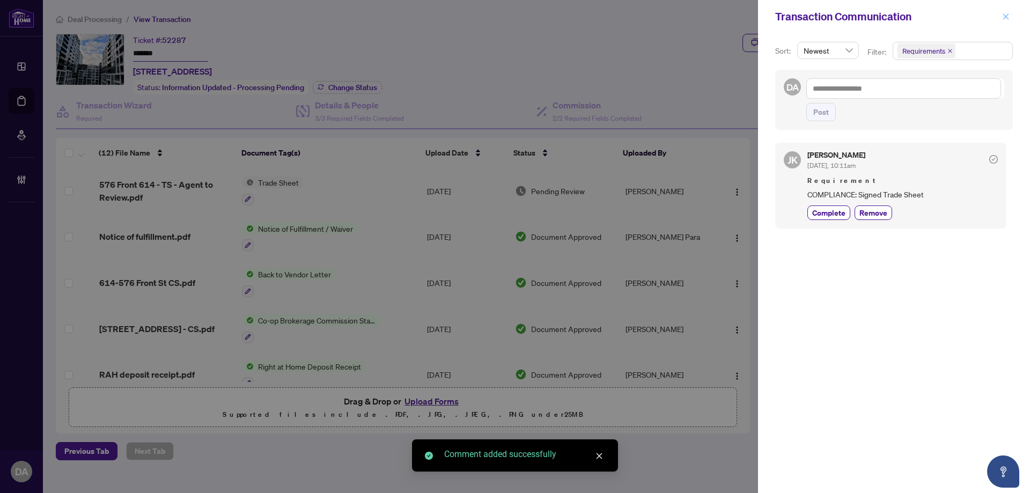
click at [1000, 16] on button "button" at bounding box center [1006, 16] width 14 height 13
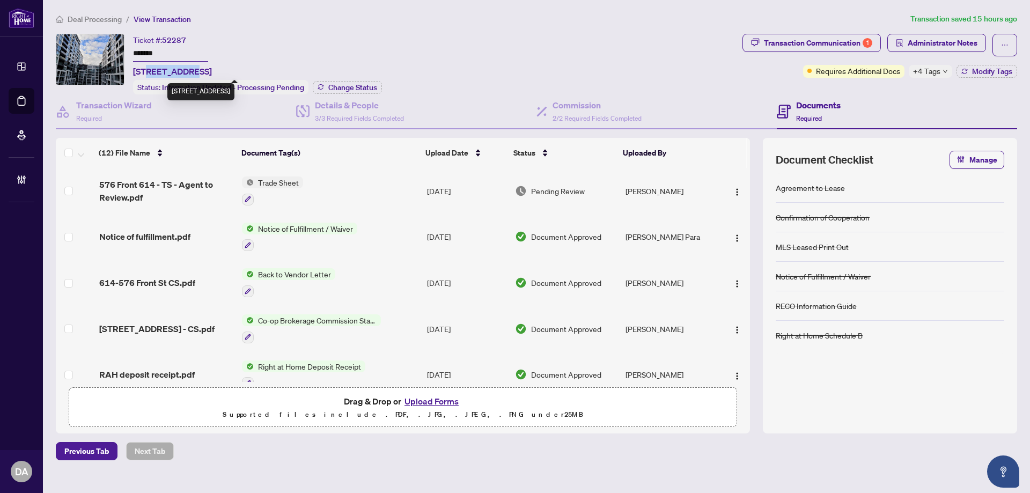
drag, startPoint x: 150, startPoint y: 69, endPoint x: 189, endPoint y: 70, distance: 39.2
click at [189, 70] on span "614-576 Front St, Toronto, Ontario M5V 1C1, Canada" at bounding box center [172, 71] width 79 height 13
click at [155, 70] on span "614-576 Front St, Toronto, Ontario M5V 1C1, Canada" at bounding box center [172, 71] width 79 height 13
drag, startPoint x: 152, startPoint y: 69, endPoint x: 198, endPoint y: 68, distance: 46.1
click at [198, 68] on span "614-576 Front St, Toronto, Ontario M5V 1C1, Canada" at bounding box center [172, 71] width 79 height 13
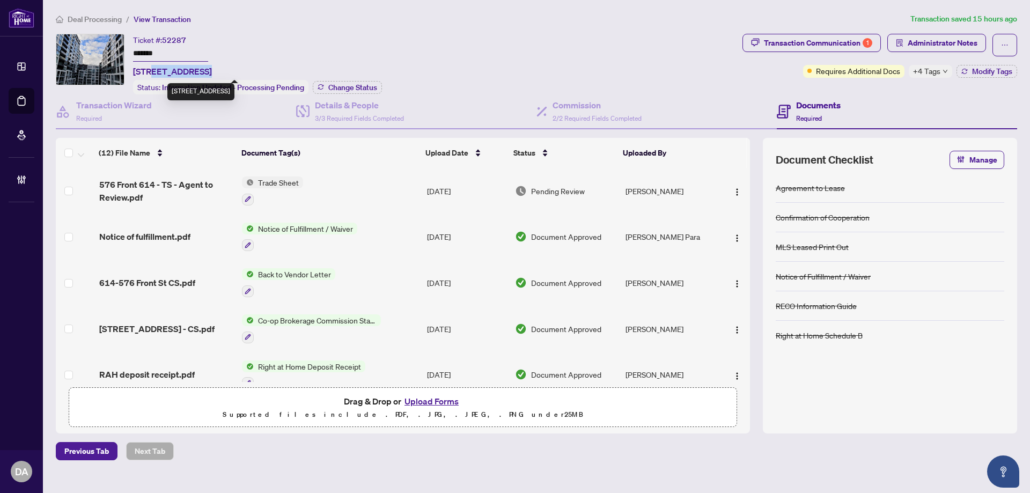
copy span "576 Front St"
click at [178, 53] on input "*******" at bounding box center [170, 54] width 75 height 16
click at [793, 35] on div "Transaction Communication 1" at bounding box center [818, 42] width 108 height 17
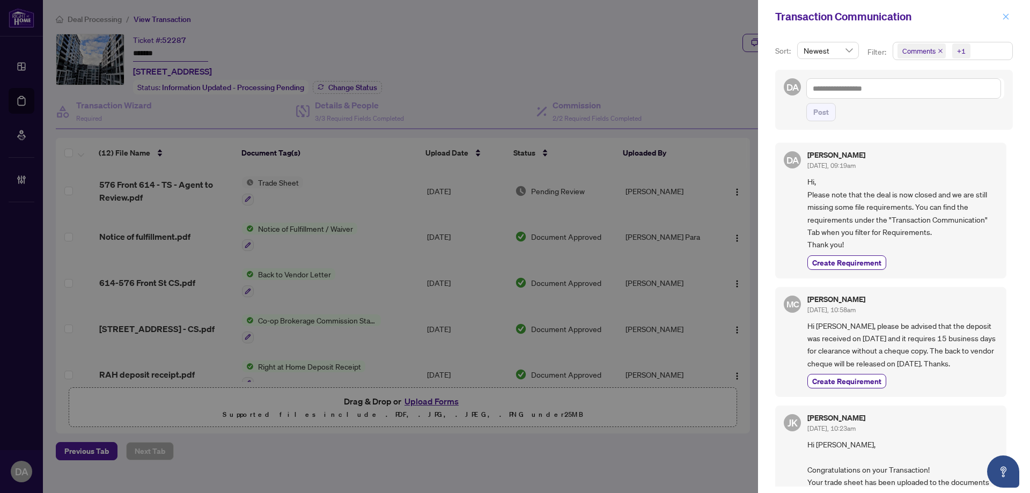
click at [1004, 21] on span "button" at bounding box center [1006, 16] width 8 height 17
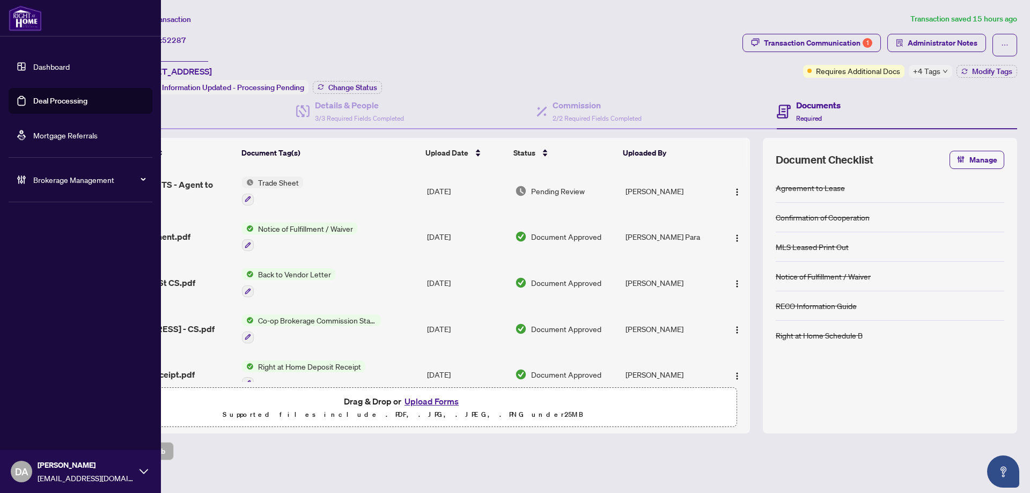
click at [38, 96] on link "Deal Processing" at bounding box center [60, 101] width 54 height 10
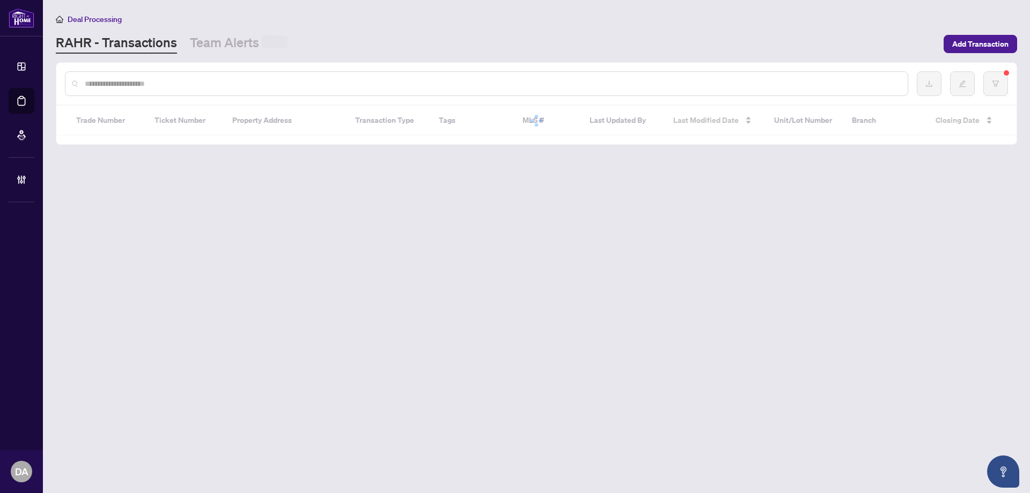
click at [301, 83] on input "text" at bounding box center [492, 84] width 814 height 12
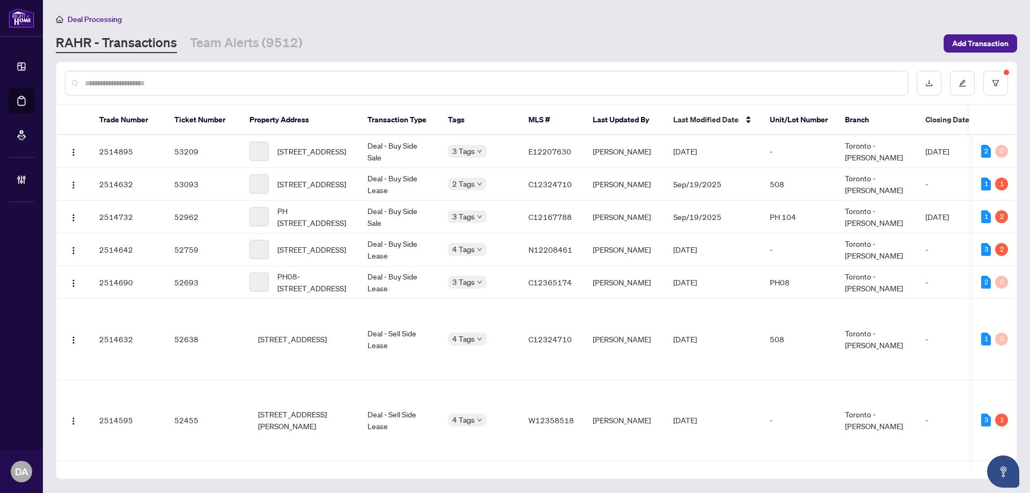
paste input "*******"
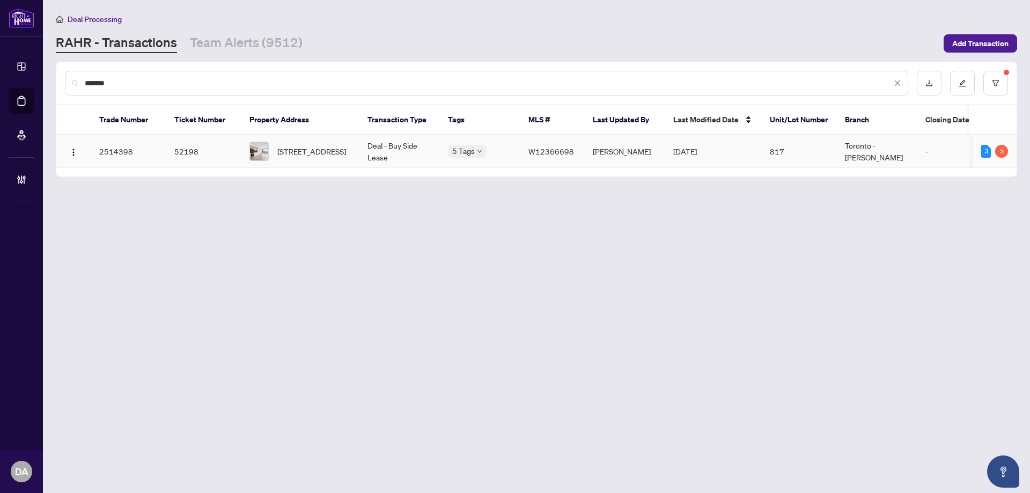
type input "*******"
click at [399, 145] on td "Deal - Buy Side Lease" at bounding box center [399, 151] width 80 height 33
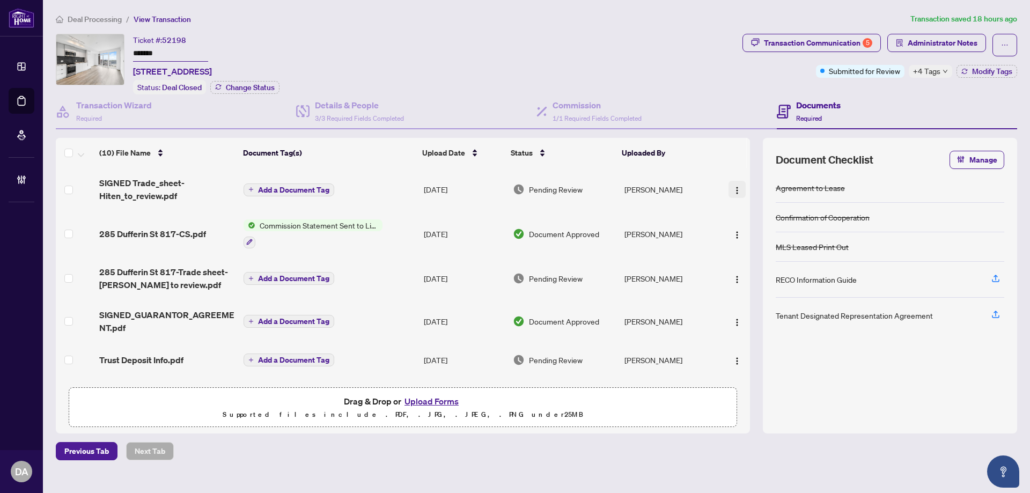
click at [733, 186] on img "button" at bounding box center [737, 190] width 9 height 9
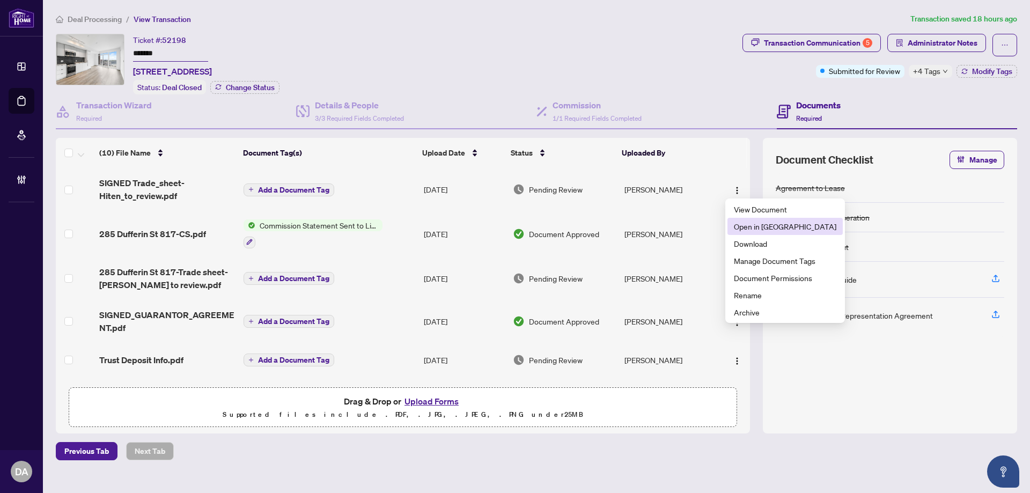
click at [762, 228] on span "Open in New Tab" at bounding box center [785, 226] width 102 height 12
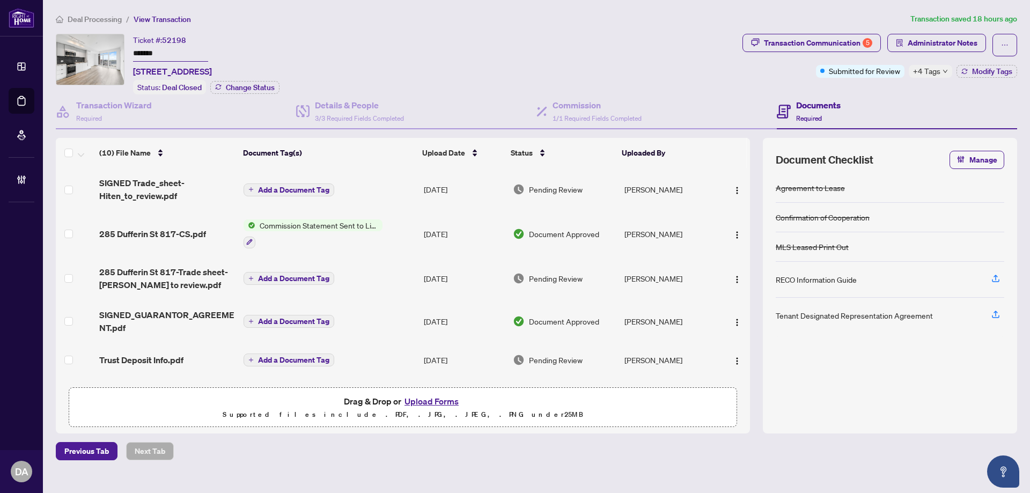
click at [132, 51] on div "Ticket #: 52198 ******* 817-285 Dufferin St, Toronto, Ontario M6K 1Z7, Canada S…" at bounding box center [397, 64] width 682 height 61
click at [139, 53] on input "*******" at bounding box center [170, 54] width 75 height 16
click at [826, 43] on div "Transaction Communication 5" at bounding box center [818, 42] width 108 height 17
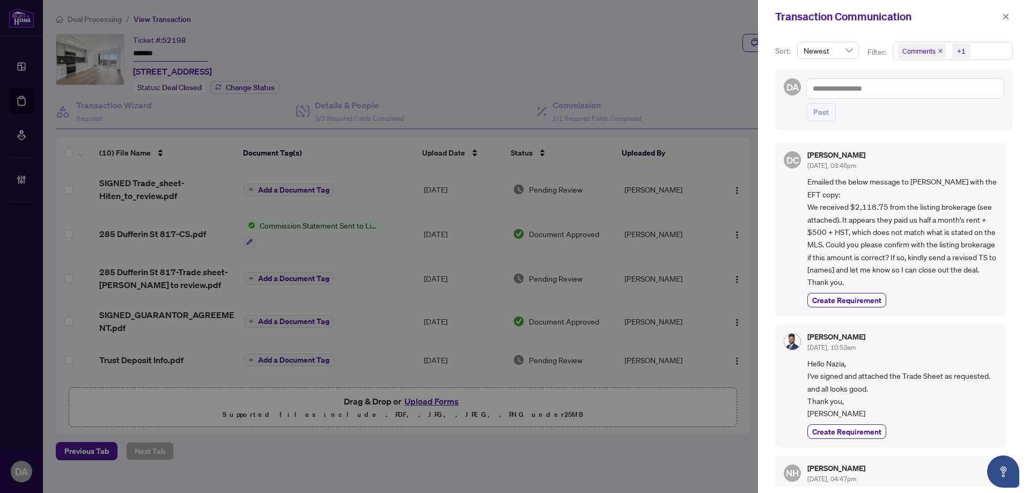
drag, startPoint x: 1000, startPoint y: 19, endPoint x: 981, endPoint y: 31, distance: 22.2
click at [1001, 19] on button "button" at bounding box center [1006, 16] width 14 height 13
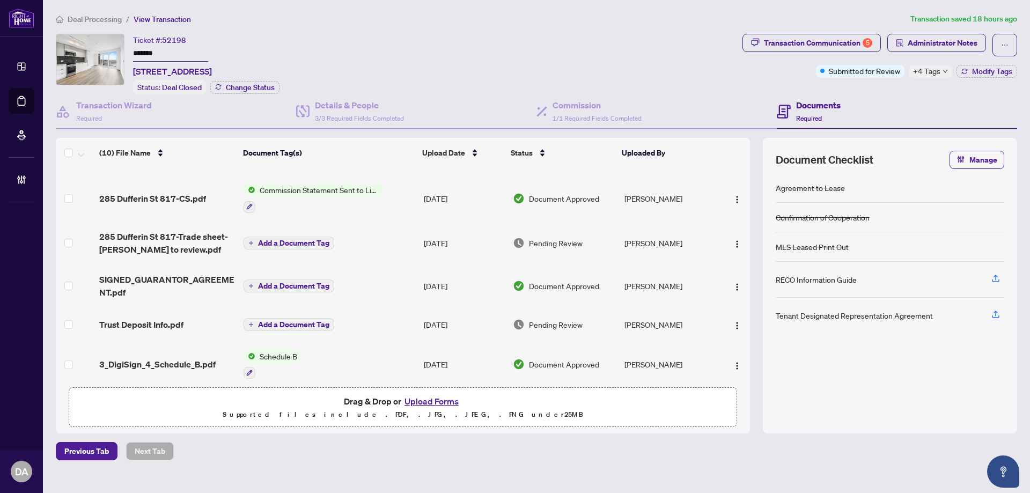
scroll to position [54, 0]
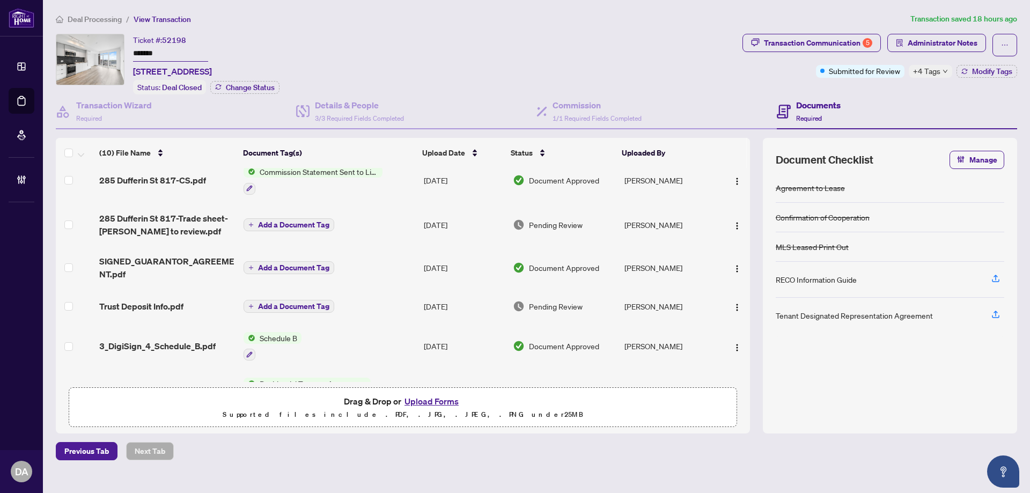
click at [63, 257] on td at bounding box center [75, 267] width 39 height 43
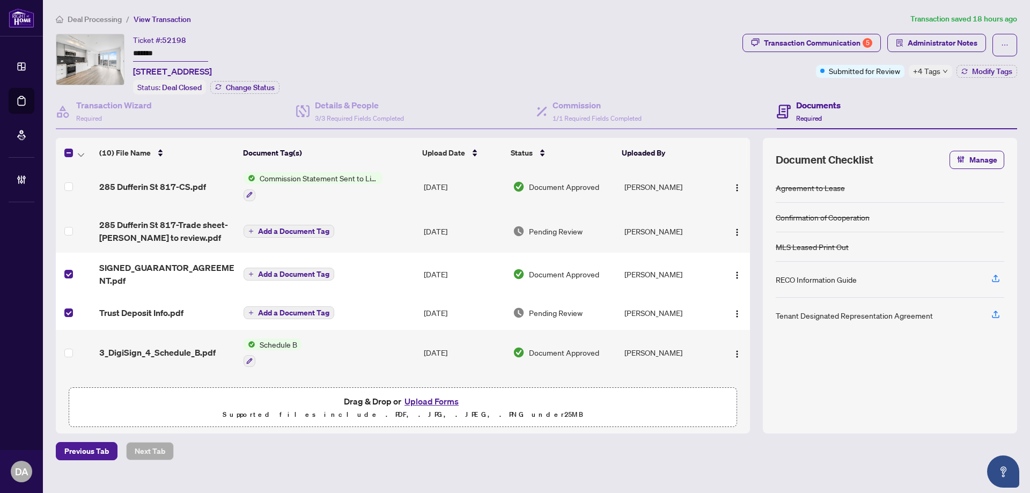
scroll to position [0, 0]
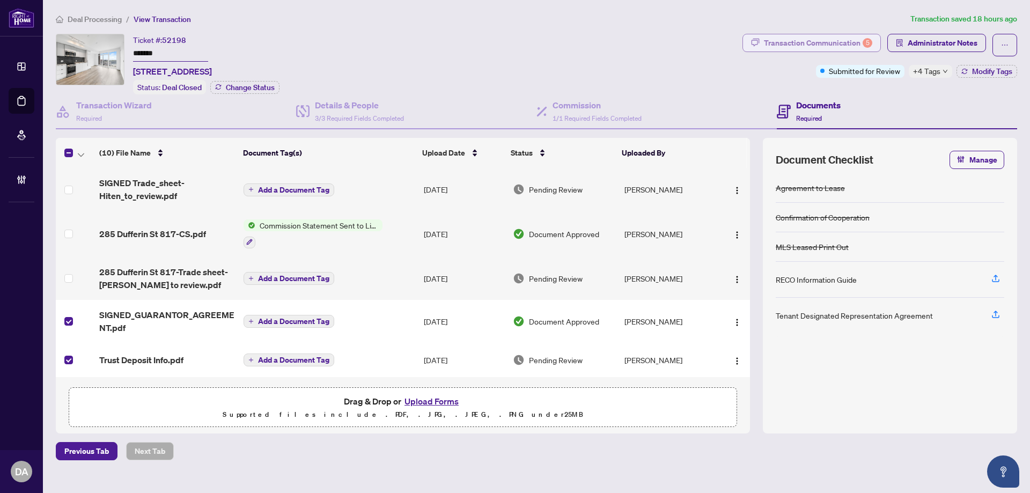
click at [813, 46] on div "Transaction Communication 5" at bounding box center [818, 42] width 108 height 17
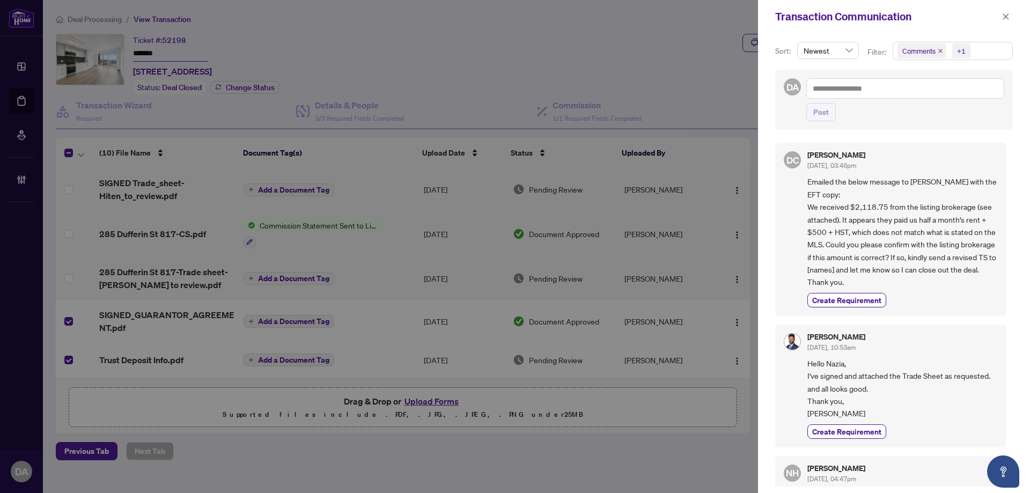
click at [936, 50] on span "Comments" at bounding box center [921, 50] width 48 height 15
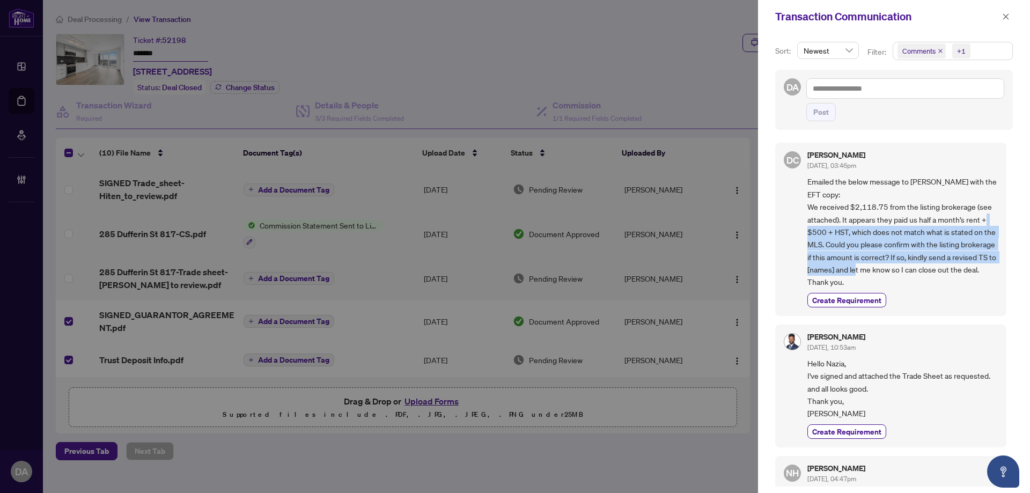
drag, startPoint x: 834, startPoint y: 231, endPoint x: 930, endPoint y: 268, distance: 102.7
click at [930, 268] on span "Emailed the below message to Nazia with the EFT copy: We received $2,118.75 fro…" at bounding box center [902, 231] width 190 height 113
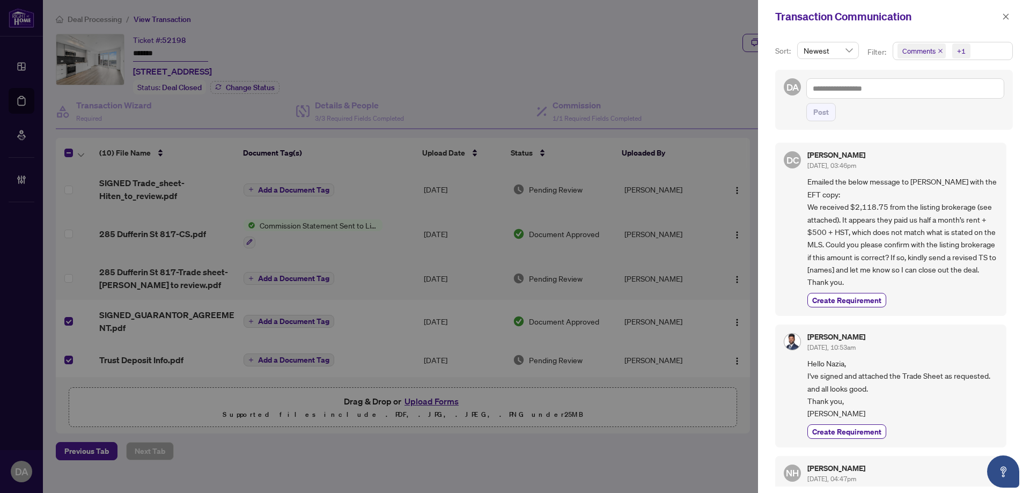
click at [940, 51] on icon "close" at bounding box center [939, 50] width 5 height 5
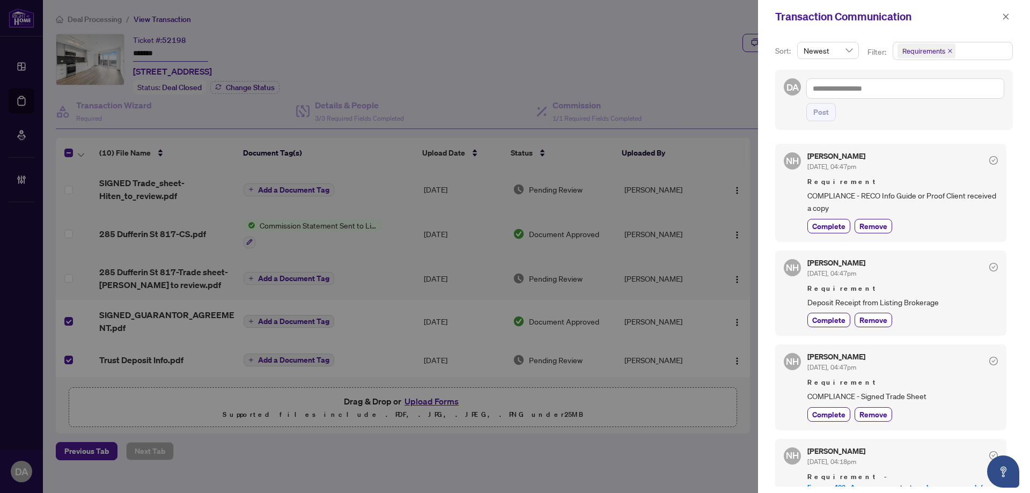
scroll to position [143, 0]
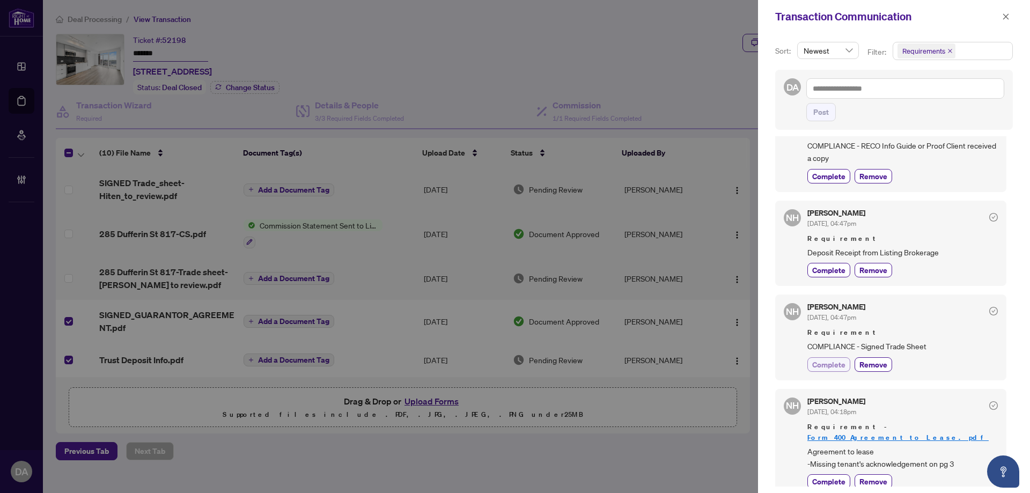
click at [819, 367] on span "Complete" at bounding box center [828, 364] width 33 height 11
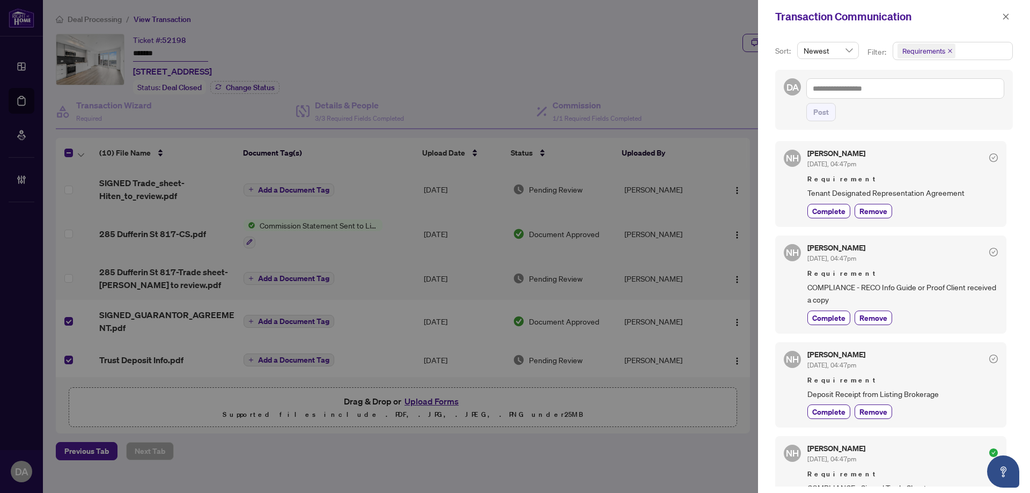
scroll to position [0, 0]
click at [1002, 17] on button "button" at bounding box center [1006, 16] width 14 height 13
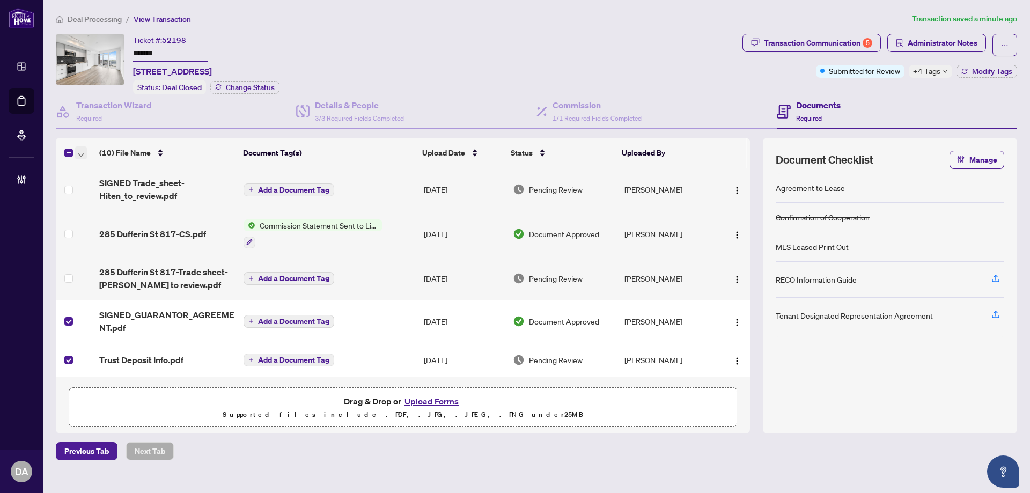
click at [85, 150] on button "button" at bounding box center [81, 152] width 12 height 13
click at [106, 174] on span "Open Selected in New Tab(s)" at bounding box center [131, 171] width 95 height 12
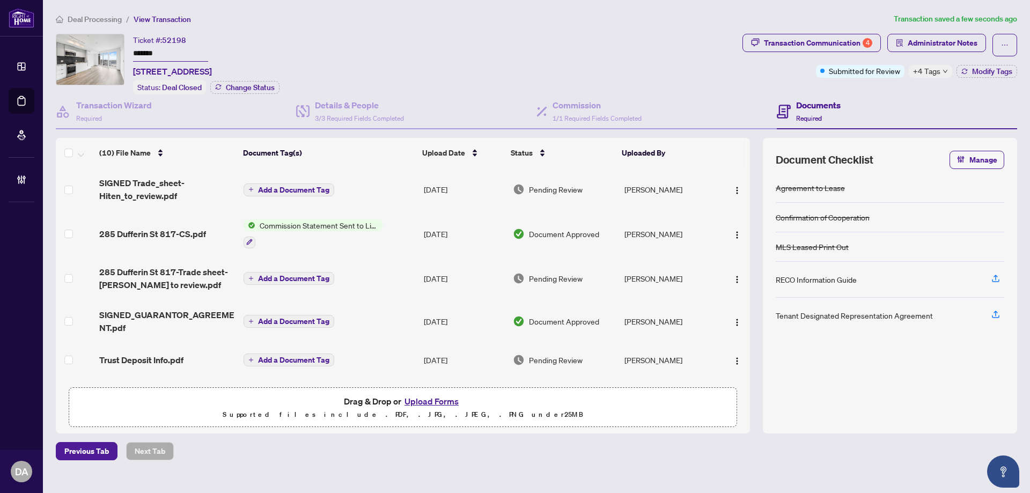
click at [659, 53] on div "Ticket #: 52198 ******* 817-285 Dufferin St, Toronto, Ontario M6K 1Z7, Canada S…" at bounding box center [397, 64] width 682 height 61
click at [972, 74] on span "Modify Tags" at bounding box center [992, 72] width 40 height 8
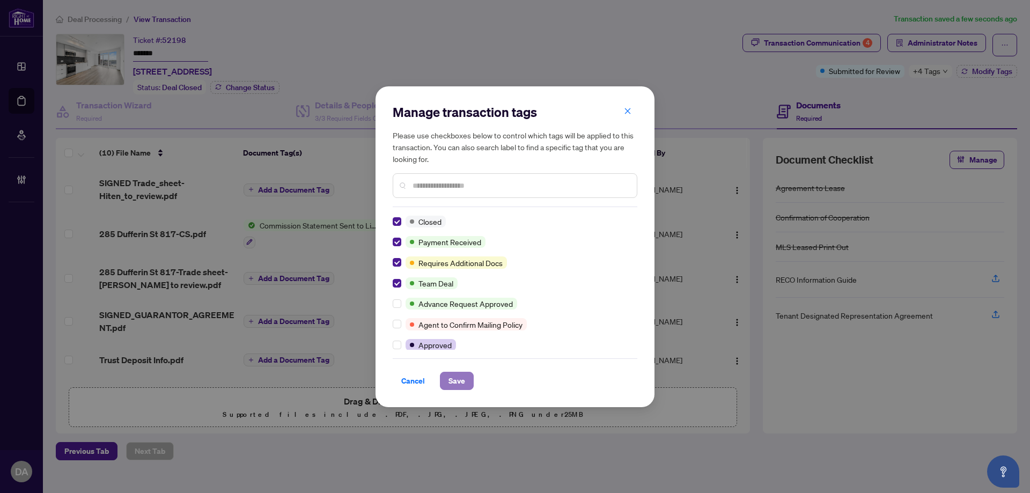
click at [451, 382] on span "Save" at bounding box center [456, 380] width 17 height 17
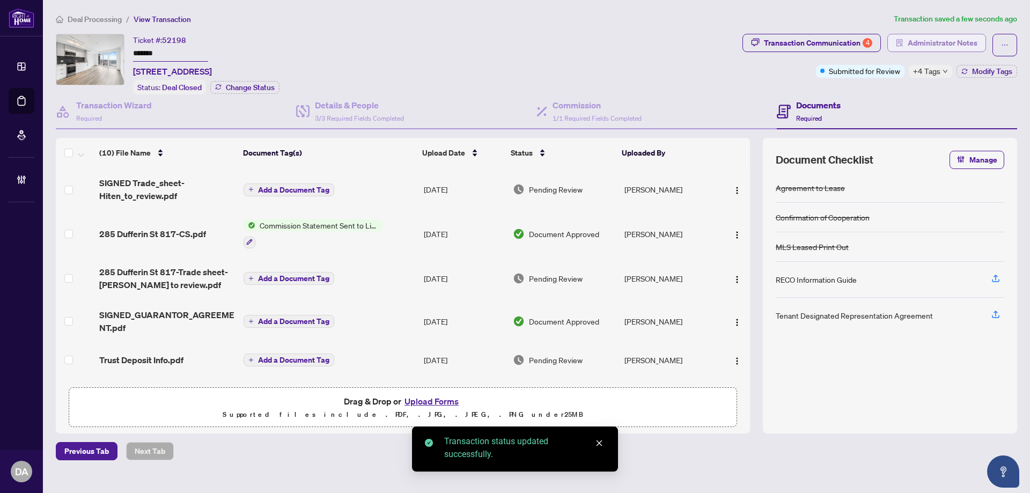
click at [953, 39] on span "Administrator Notes" at bounding box center [942, 42] width 70 height 17
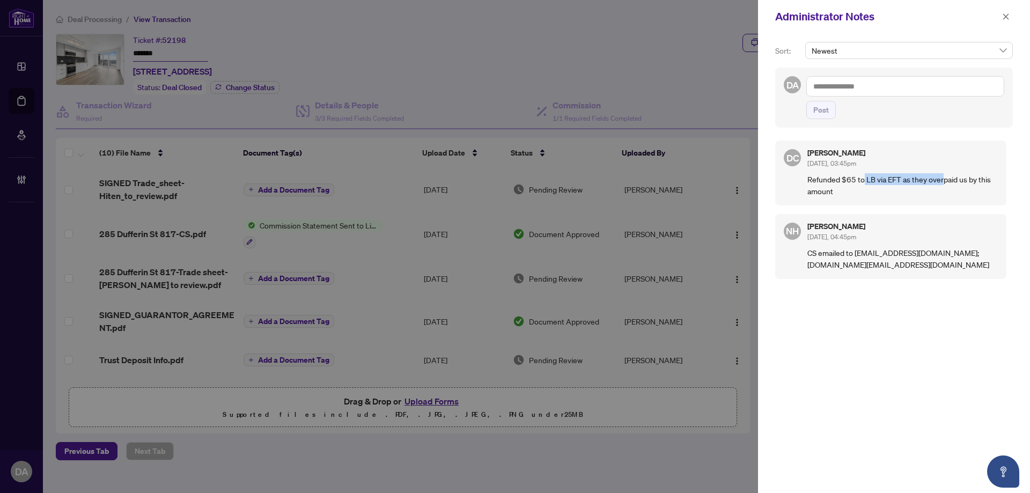
drag, startPoint x: 862, startPoint y: 176, endPoint x: 943, endPoint y: 181, distance: 81.1
click at [943, 181] on p "Refunded $65 to LB via EFT as they overpaid us by this amount" at bounding box center [902, 185] width 190 height 24
click at [999, 13] on button "button" at bounding box center [1006, 16] width 14 height 13
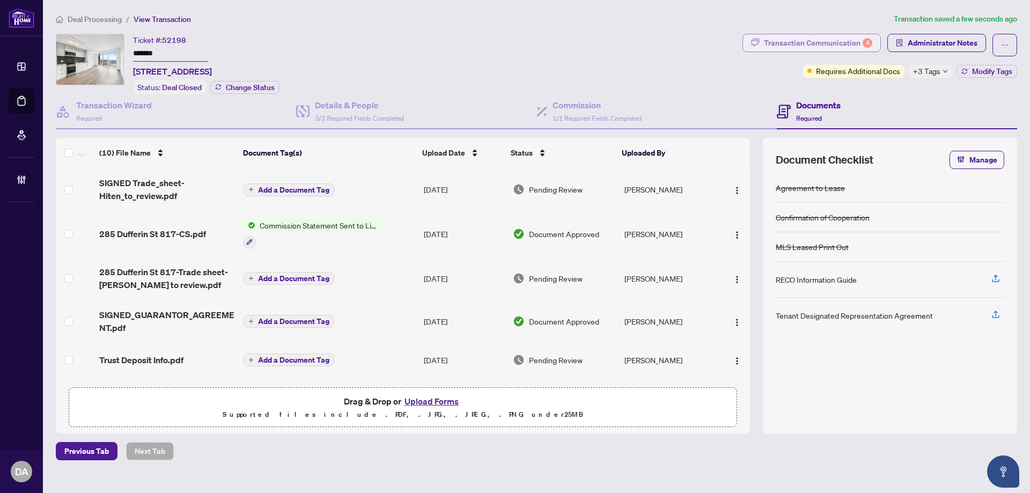
click at [827, 48] on div "Transaction Communication 4" at bounding box center [818, 42] width 108 height 17
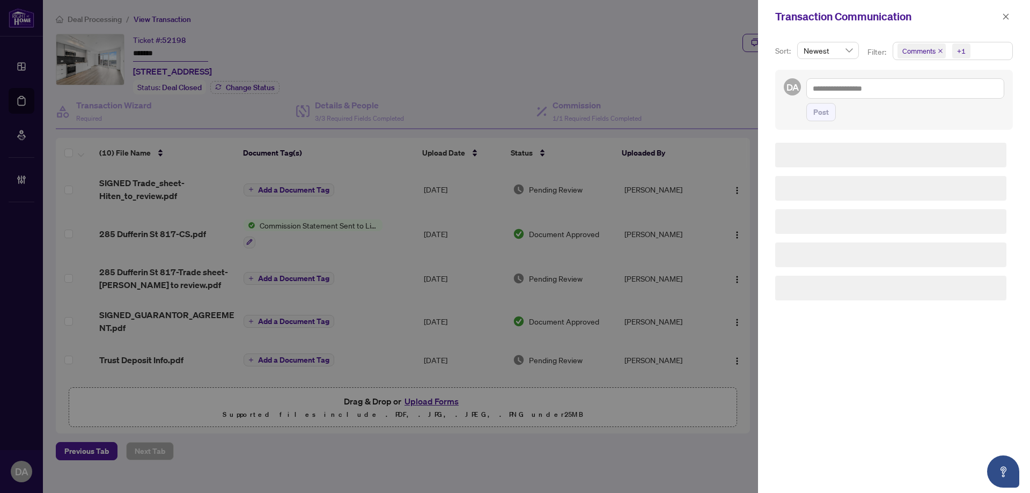
click at [939, 51] on icon "close" at bounding box center [940, 51] width 4 height 4
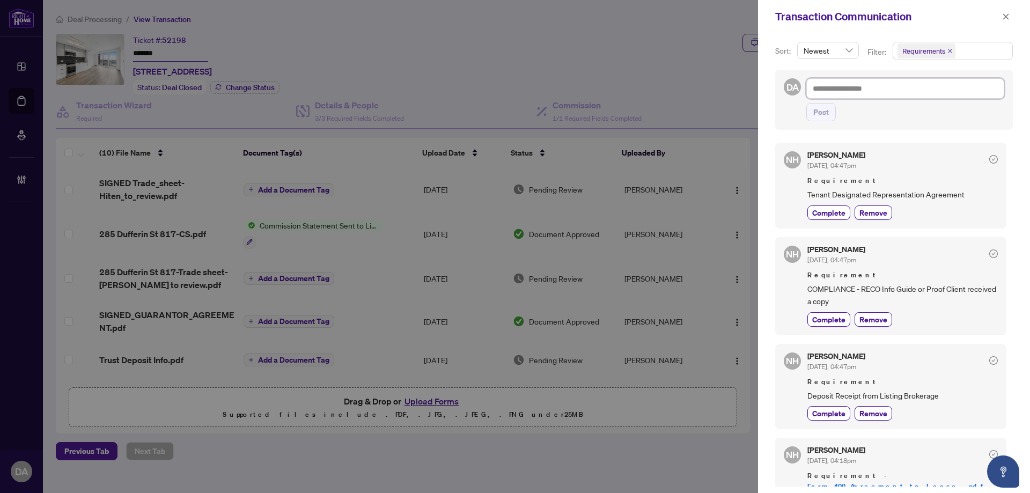
click at [918, 89] on textarea at bounding box center [905, 88] width 198 height 20
click at [913, 83] on textarea at bounding box center [905, 88] width 198 height 20
paste textarea "**********"
type textarea "**********"
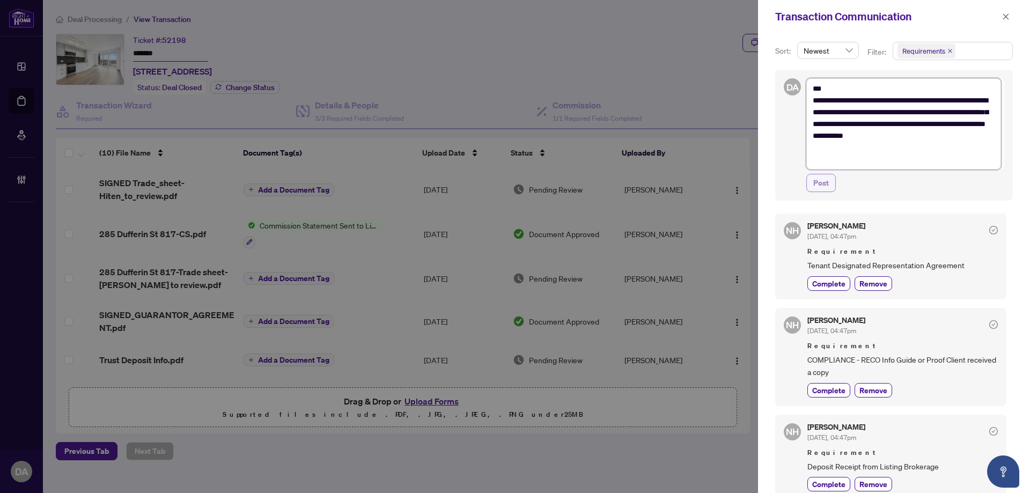
type textarea "**********"
click at [823, 184] on span "Post" at bounding box center [821, 182] width 16 height 17
type textarea "**********"
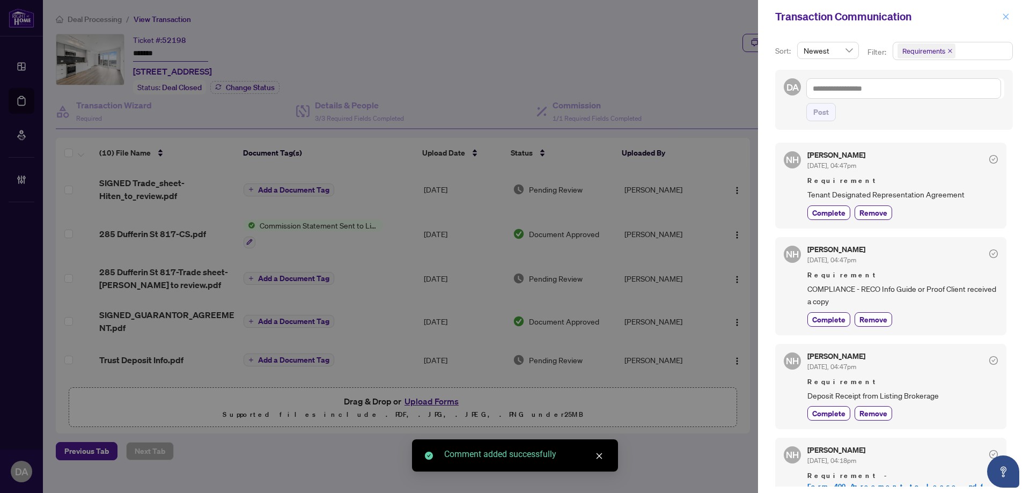
click at [1011, 17] on div "Transaction Communication" at bounding box center [894, 16] width 272 height 33
click at [1008, 18] on icon "close" at bounding box center [1006, 17] width 8 height 8
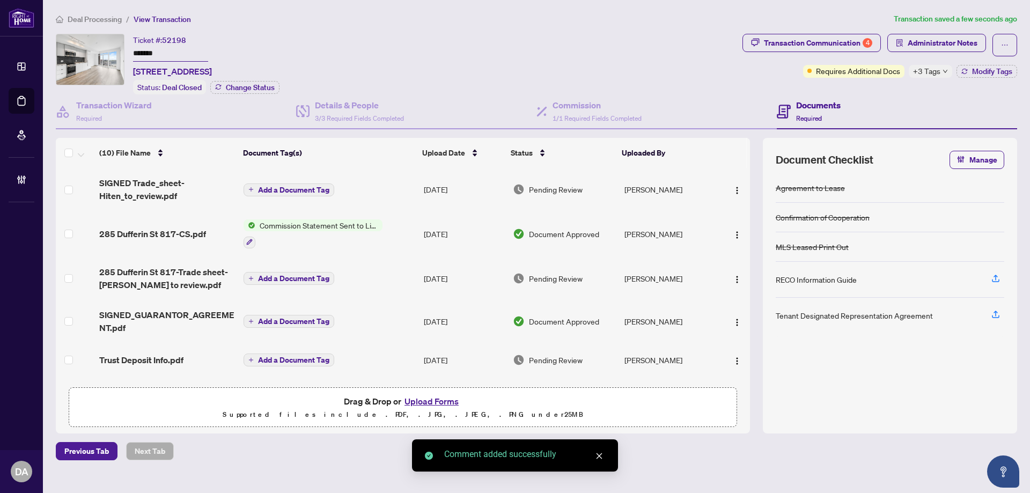
click at [167, 55] on input "*******" at bounding box center [170, 54] width 75 height 16
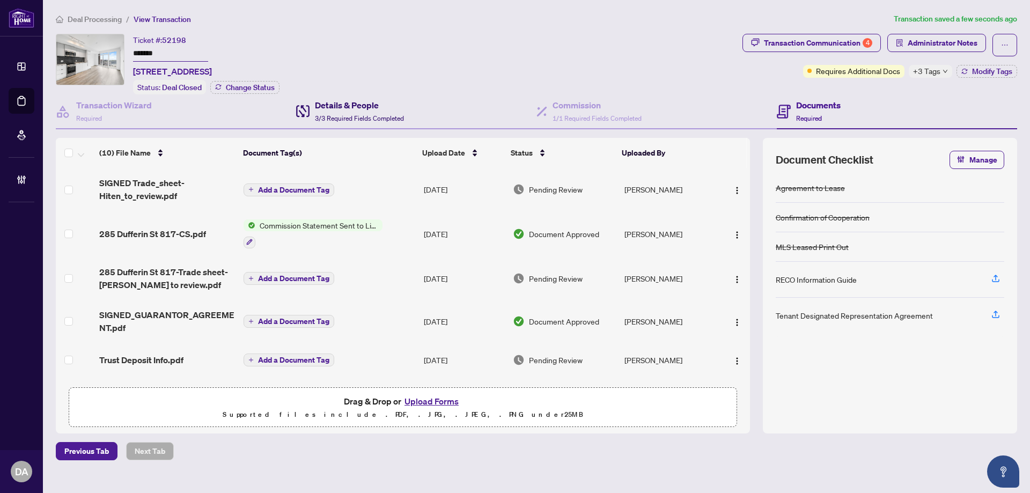
click at [370, 104] on h4 "Details & People" at bounding box center [359, 105] width 89 height 13
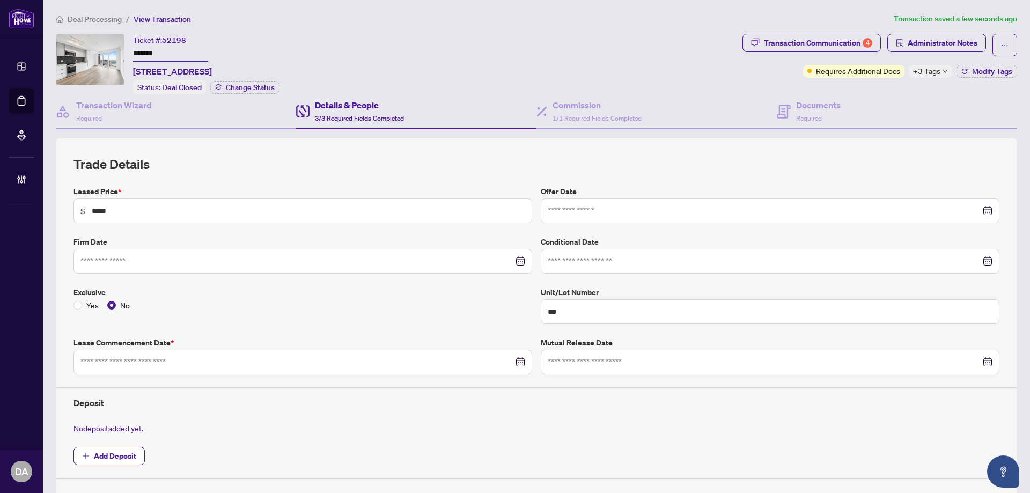
type input "**********"
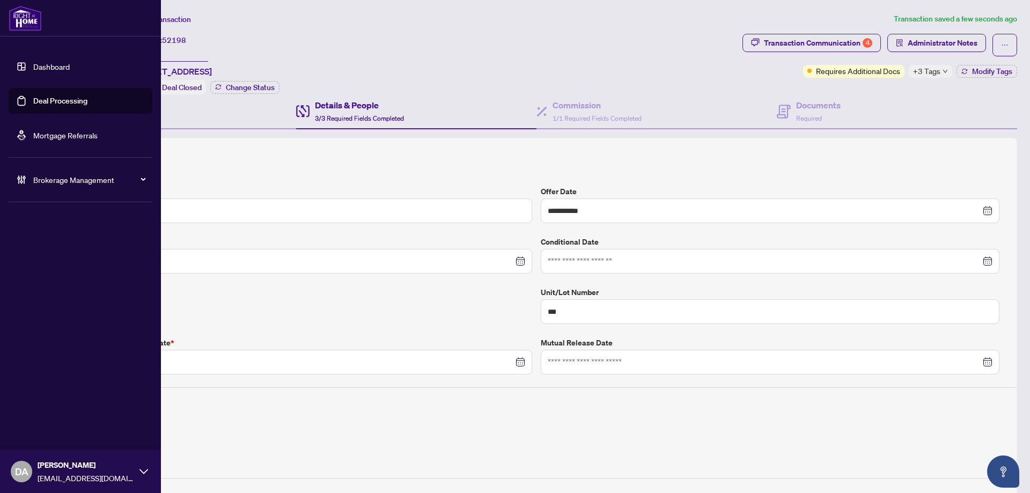
click at [61, 100] on link "Deal Processing" at bounding box center [60, 101] width 54 height 10
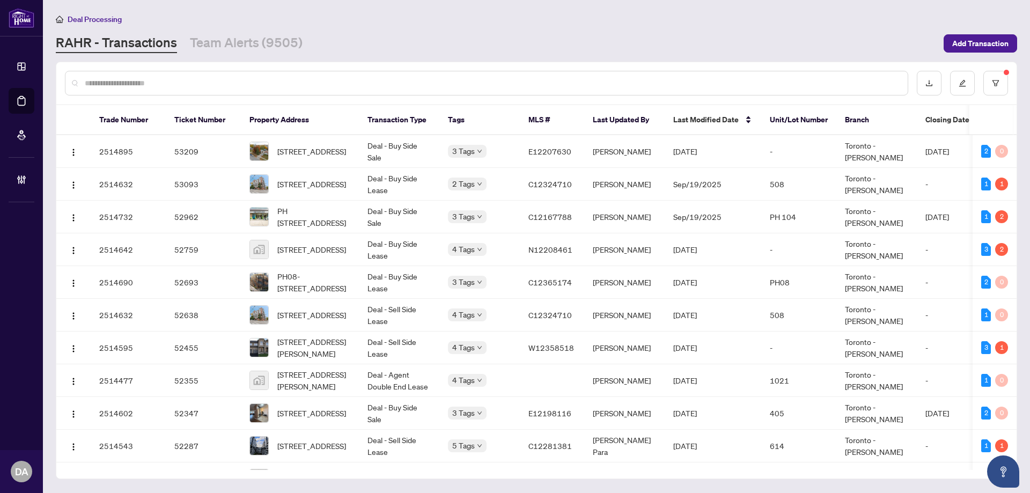
click at [345, 85] on input "text" at bounding box center [492, 83] width 814 height 12
paste input "*******"
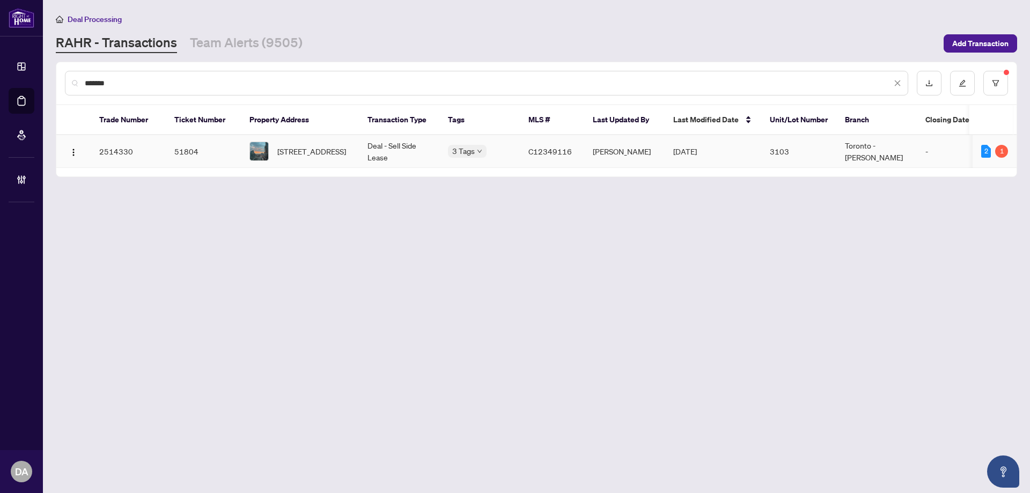
type input "*******"
click at [411, 157] on td "Deal - Sell Side Lease" at bounding box center [399, 151] width 80 height 33
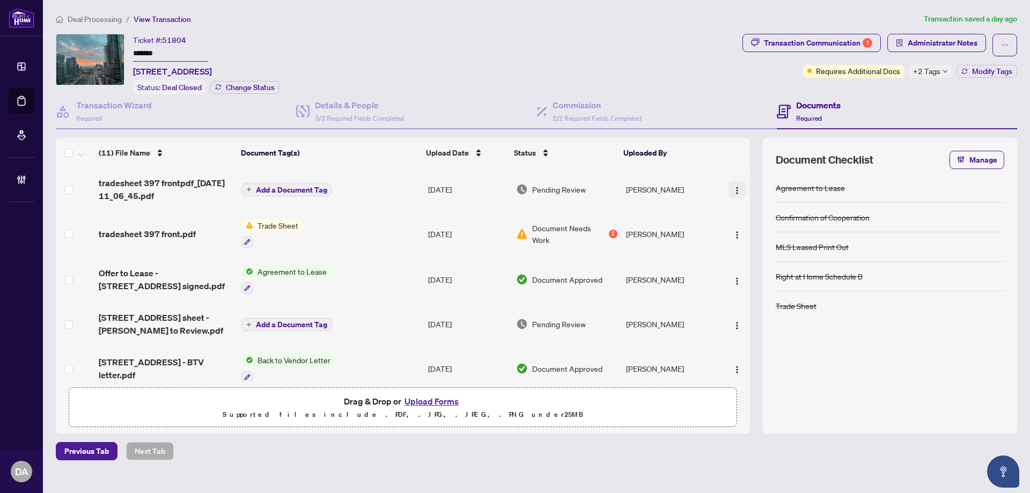
click at [734, 190] on img "button" at bounding box center [737, 190] width 9 height 9
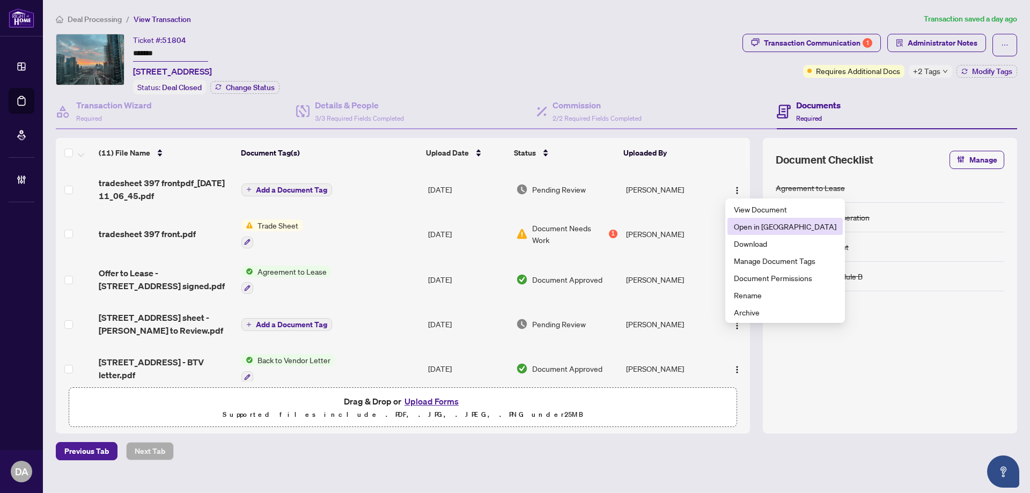
click at [748, 227] on span "Open in New Tab" at bounding box center [785, 226] width 102 height 12
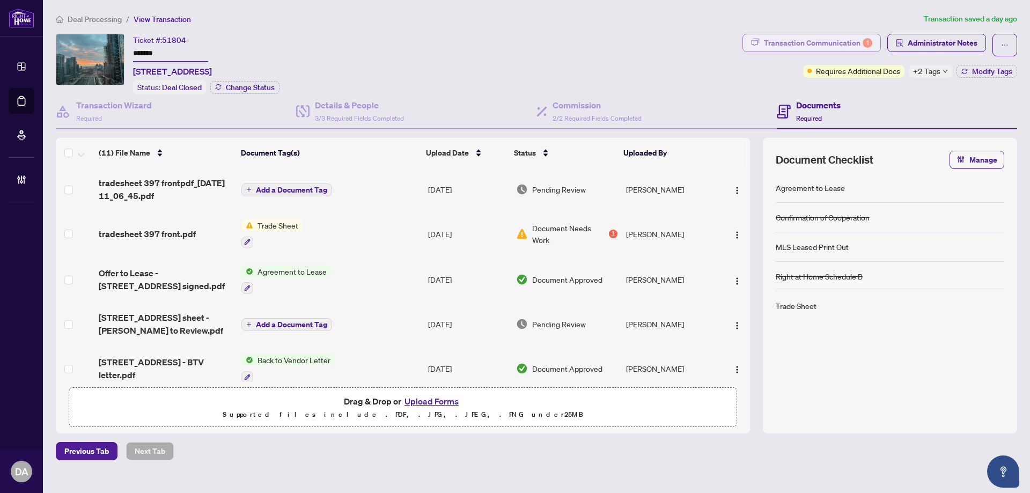
click at [832, 46] on div "Transaction Communication 1" at bounding box center [818, 42] width 108 height 17
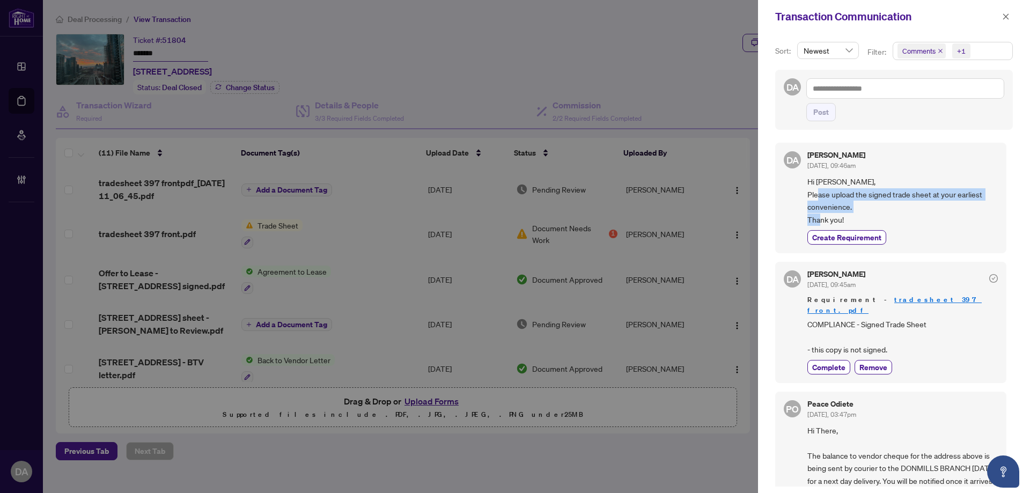
drag, startPoint x: 843, startPoint y: 201, endPoint x: 870, endPoint y: 216, distance: 30.7
click at [870, 216] on span "Hi Samuel, Please upload the signed trade sheet at your earliest convenience. T…" at bounding box center [902, 200] width 190 height 50
click at [834, 361] on span "Complete" at bounding box center [828, 366] width 33 height 11
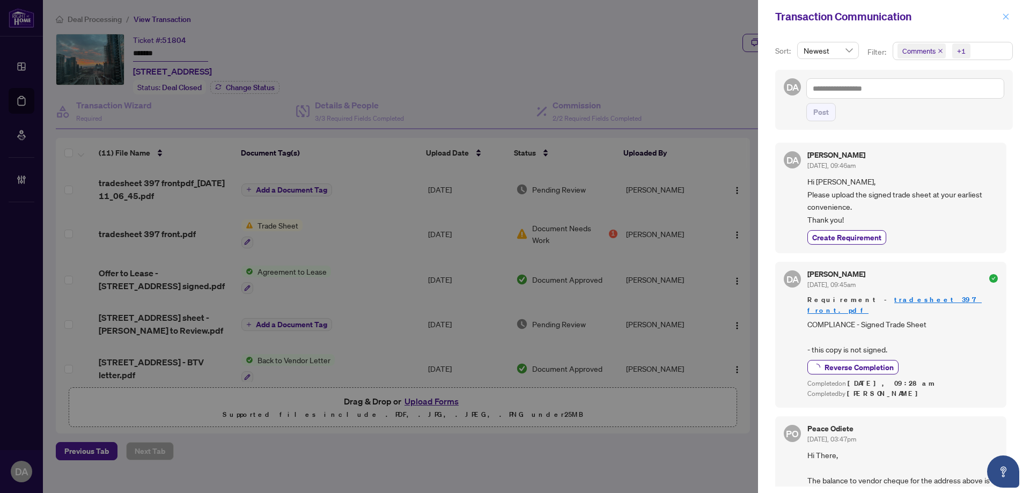
click at [1002, 21] on span "button" at bounding box center [1006, 16] width 8 height 17
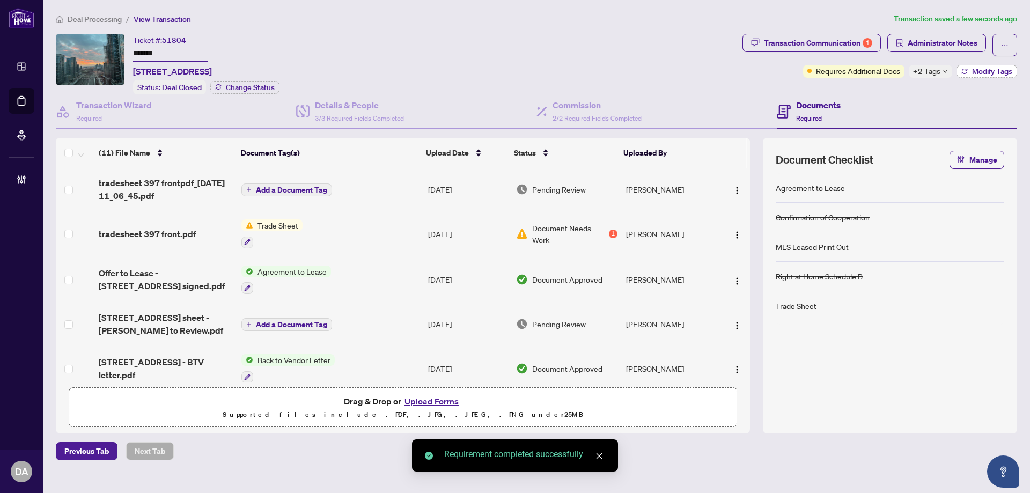
drag, startPoint x: 949, startPoint y: 65, endPoint x: 965, endPoint y: 67, distance: 15.6
click at [965, 67] on div "Requires Additional Docs +2 Tags Modify Tags" at bounding box center [910, 71] width 214 height 13
click at [966, 67] on button "Modify Tags" at bounding box center [986, 71] width 61 height 13
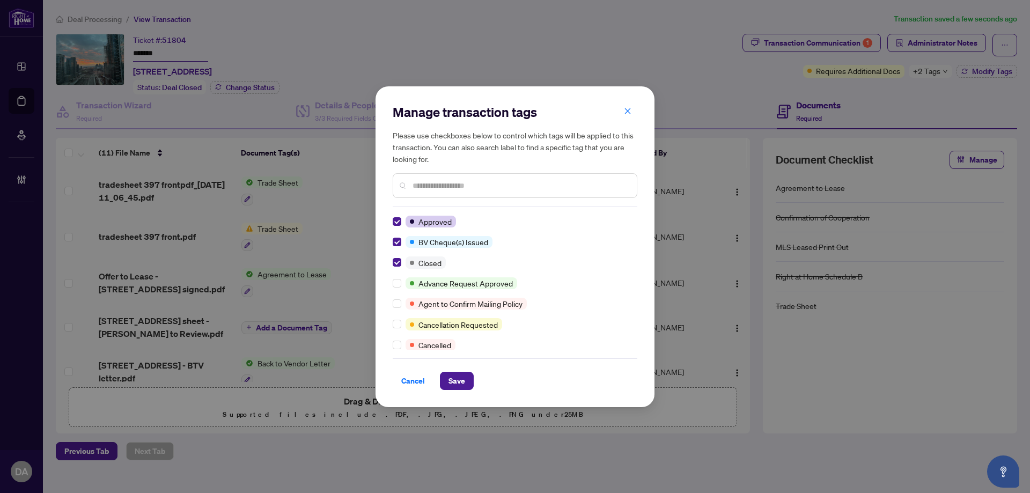
click at [481, 190] on input "text" at bounding box center [520, 186] width 216 height 12
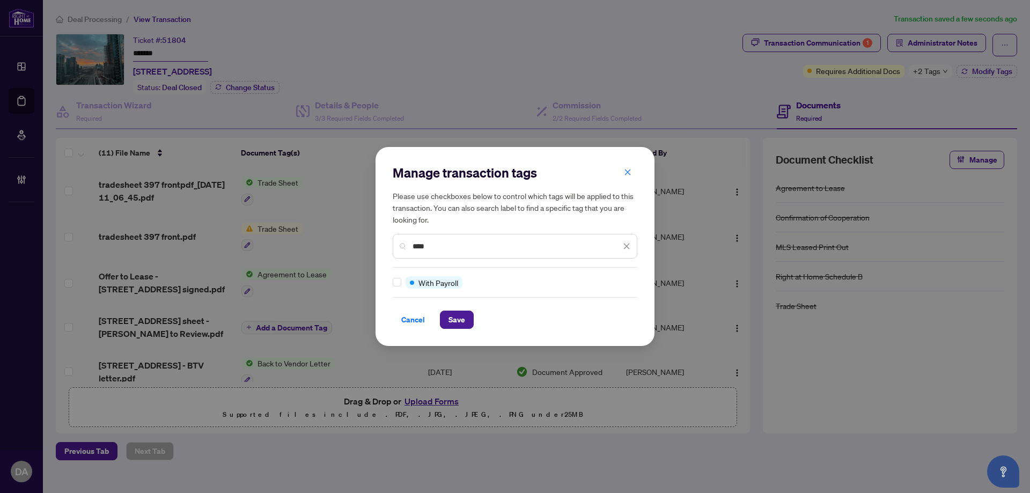
type input "****"
click at [456, 319] on span "Save" at bounding box center [456, 319] width 17 height 17
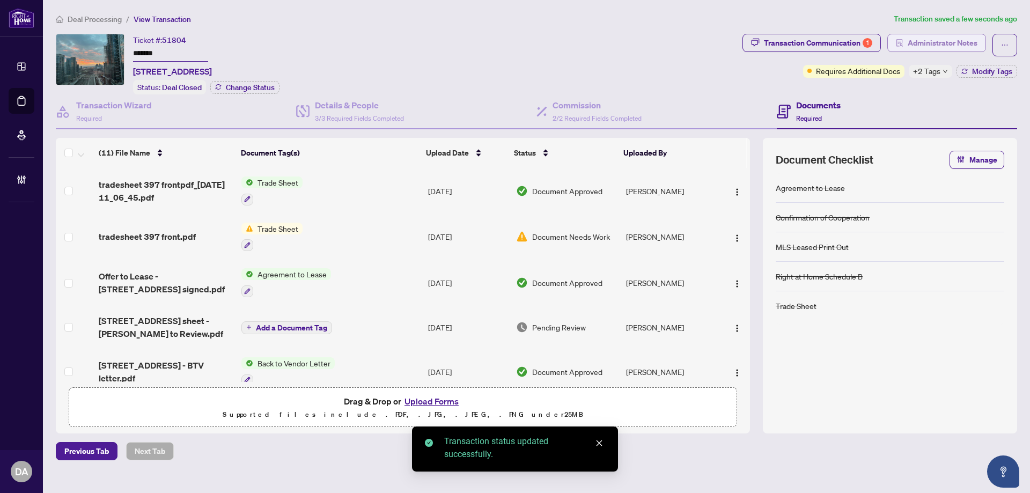
click at [940, 42] on span "Administrator Notes" at bounding box center [942, 42] width 70 height 17
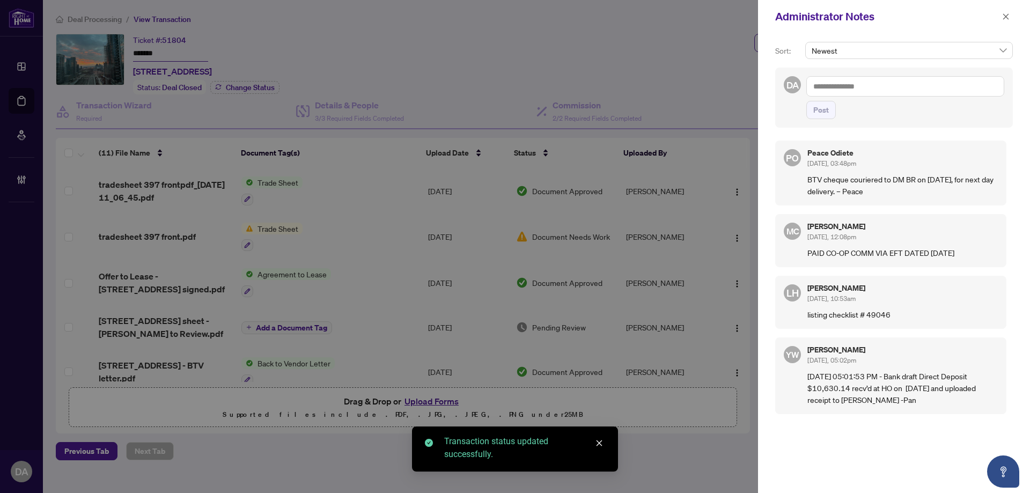
click at [908, 94] on textarea at bounding box center [905, 86] width 198 height 20
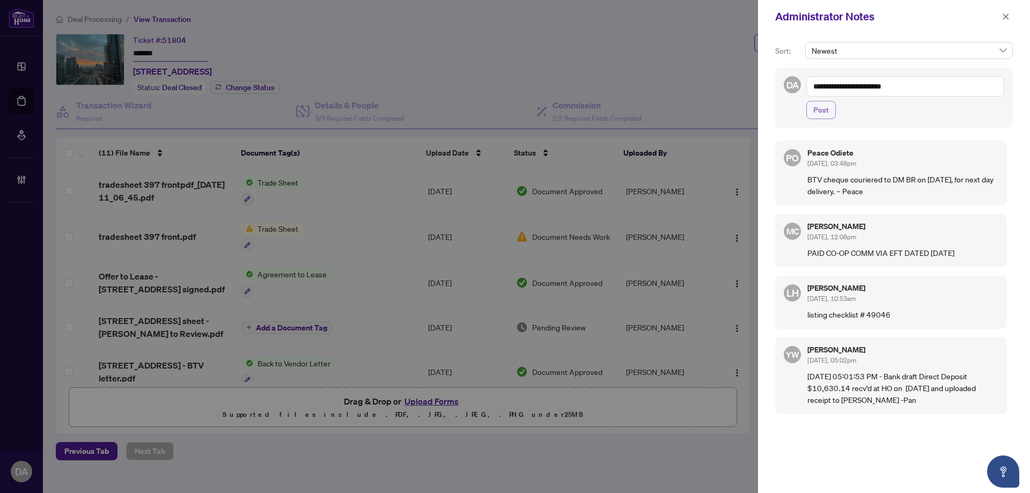
type textarea "**********"
click at [827, 113] on span "Post" at bounding box center [821, 109] width 16 height 17
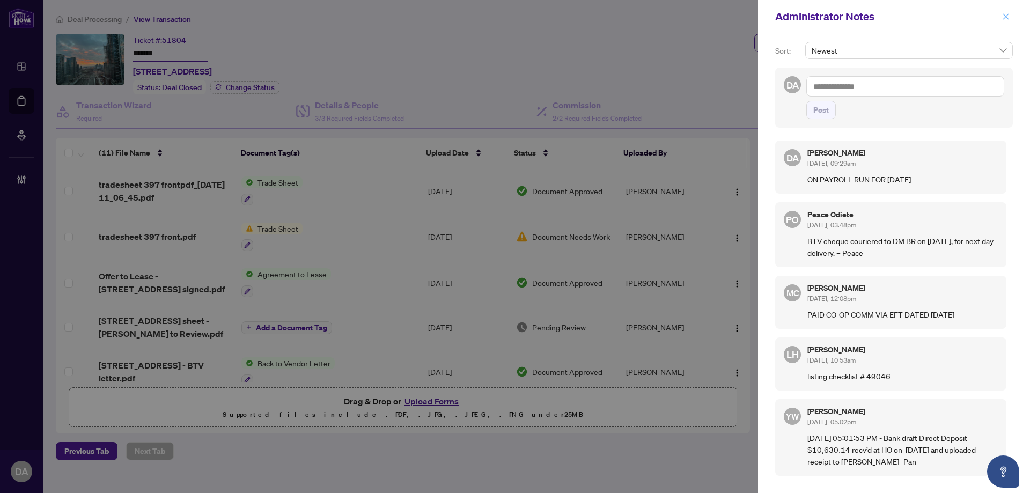
click at [1003, 20] on icon "close" at bounding box center [1006, 17] width 8 height 8
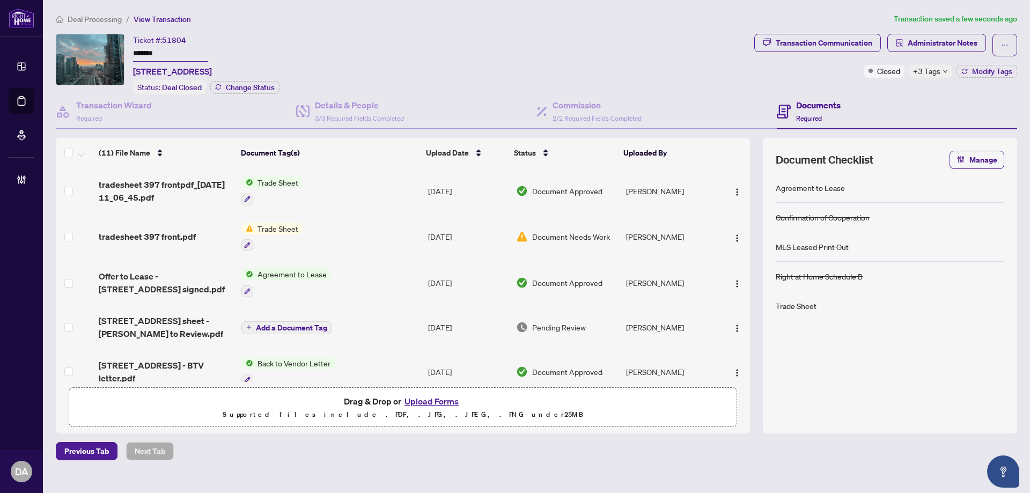
click at [164, 55] on input "*******" at bounding box center [170, 54] width 75 height 16
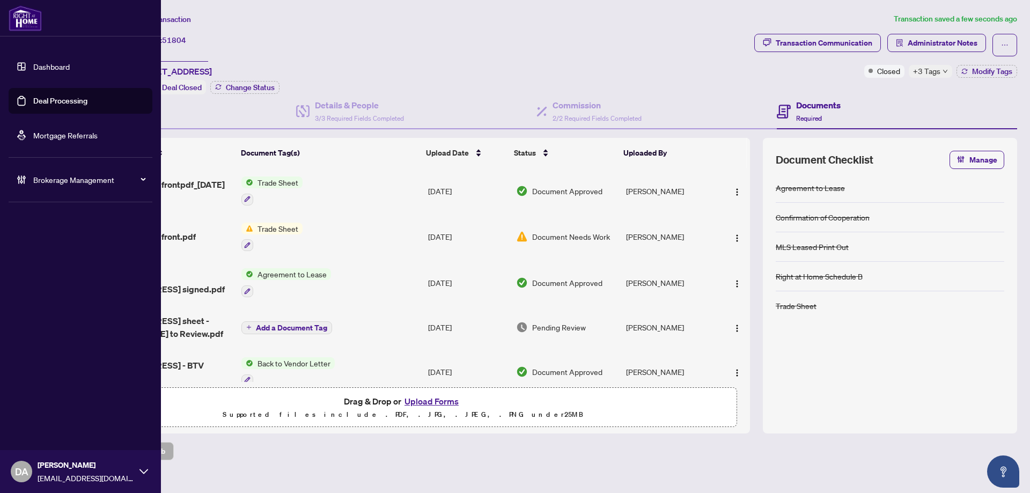
click at [43, 96] on link "Deal Processing" at bounding box center [60, 101] width 54 height 10
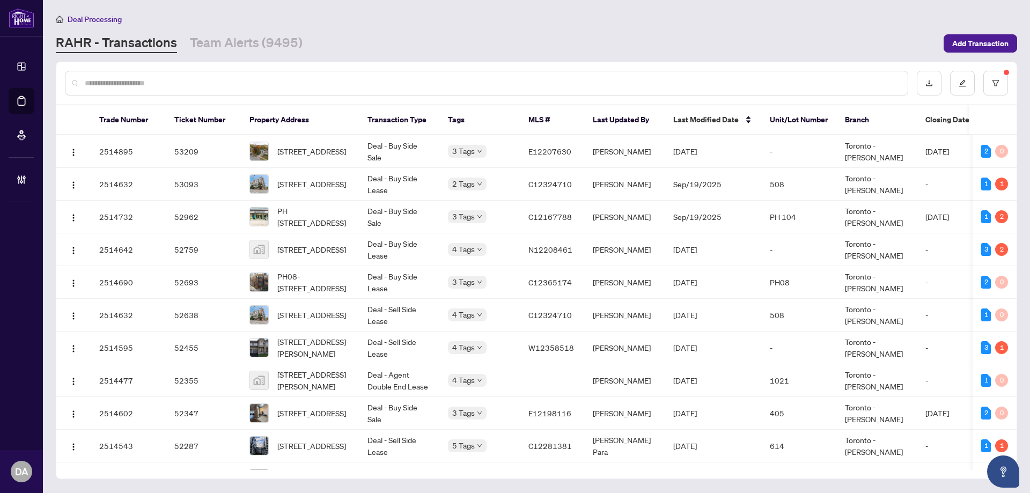
click at [219, 86] on div at bounding box center [486, 83] width 843 height 25
click at [219, 83] on input "text" at bounding box center [492, 83] width 814 height 12
paste input "*******"
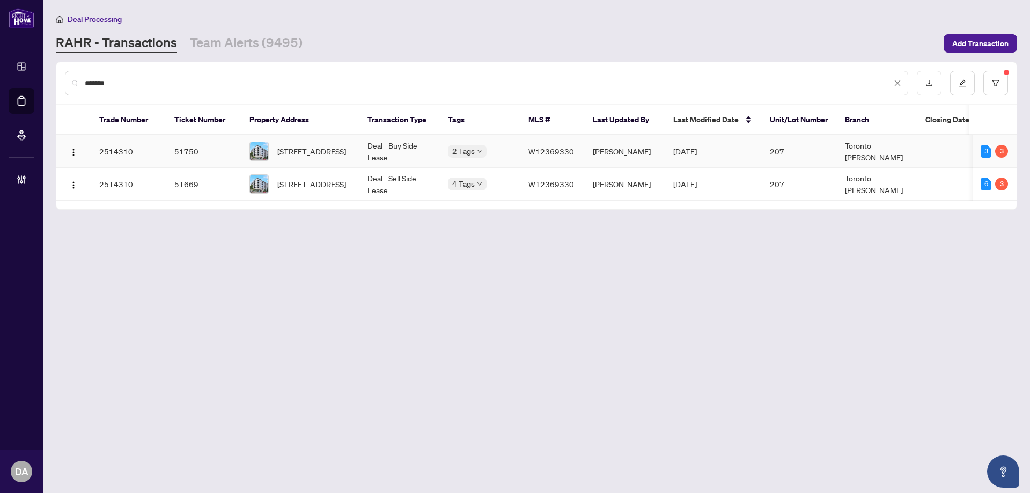
type input "*******"
click at [419, 154] on td "Deal - Buy Side Lease" at bounding box center [399, 151] width 80 height 33
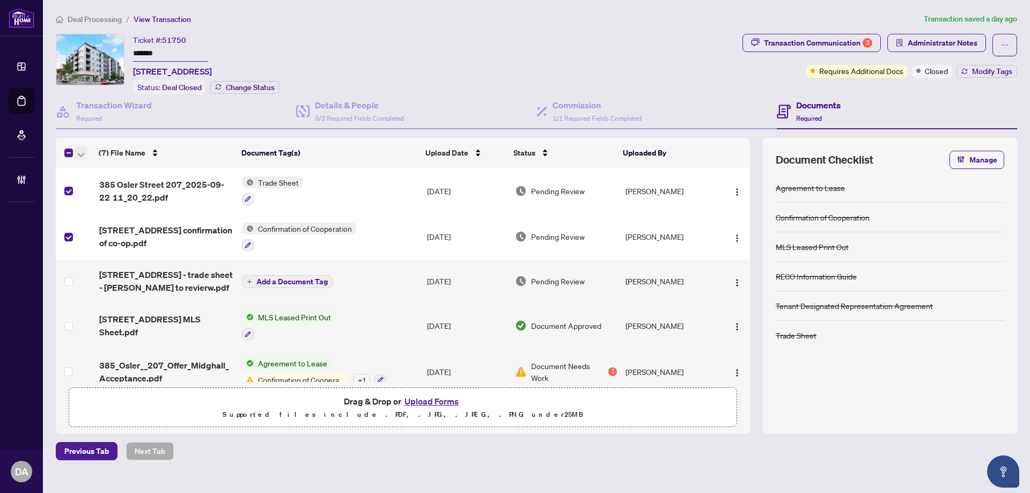
click at [79, 155] on icon "button" at bounding box center [81, 155] width 6 height 4
click at [91, 172] on span "Open Selected in New Tab(s)" at bounding box center [131, 171] width 95 height 12
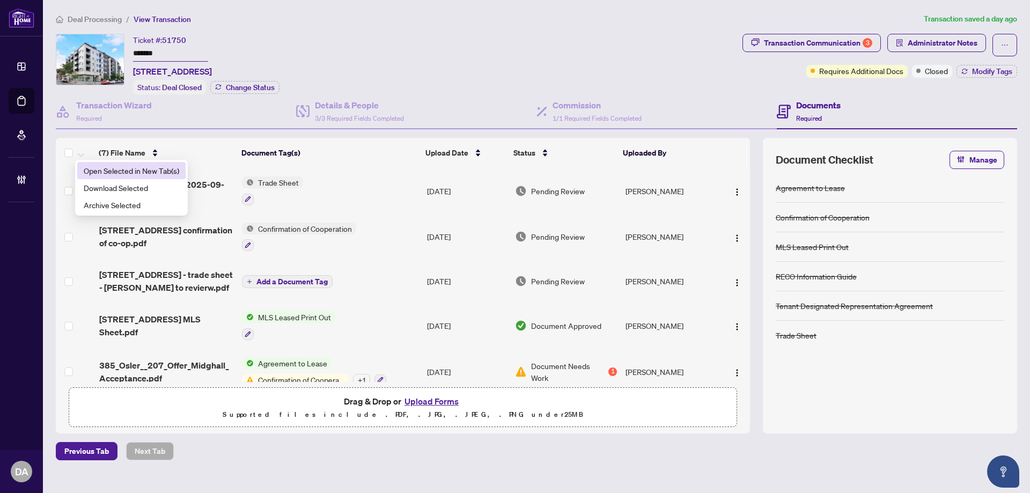
click at [182, 59] on input "*******" at bounding box center [170, 54] width 75 height 16
click at [182, 56] on input "*******" at bounding box center [170, 54] width 75 height 16
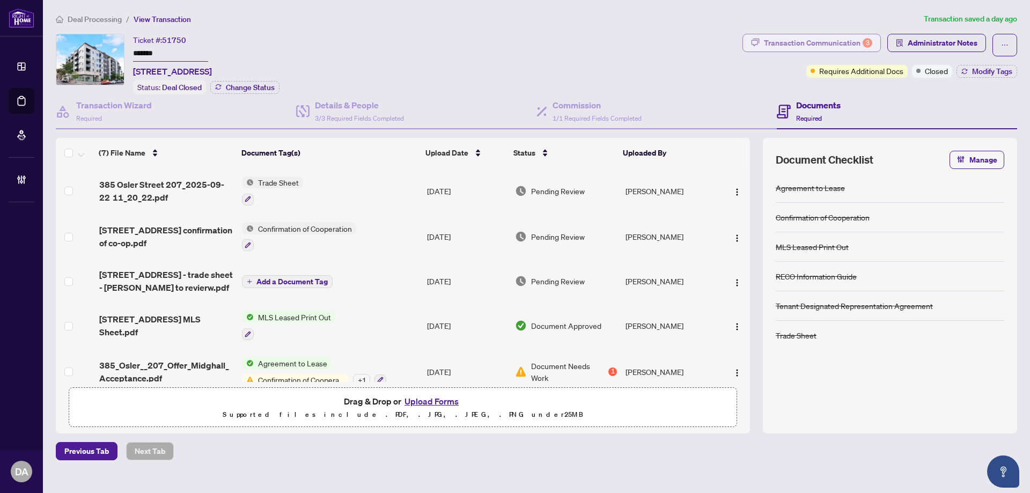
click at [850, 42] on div "Transaction Communication 3" at bounding box center [818, 42] width 108 height 17
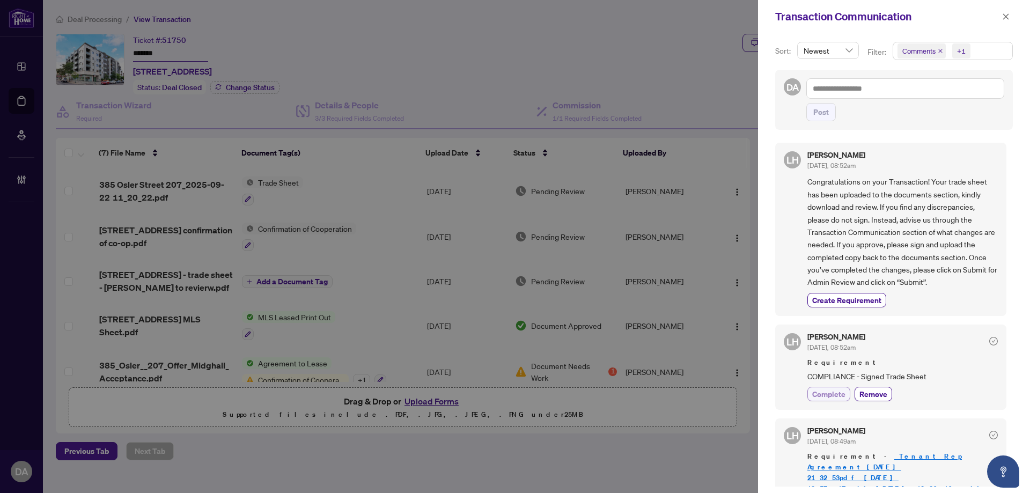
click at [828, 395] on span "Complete" at bounding box center [828, 393] width 33 height 11
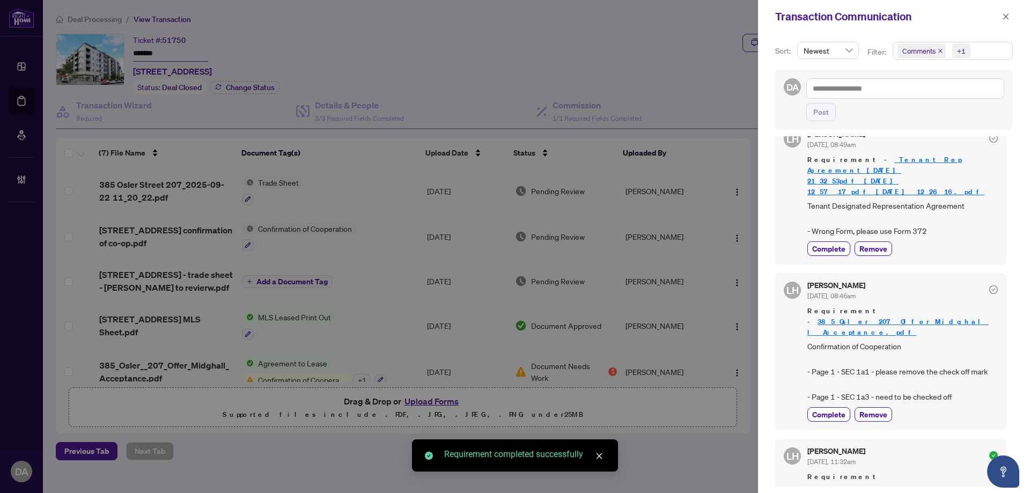
scroll to position [322, 0]
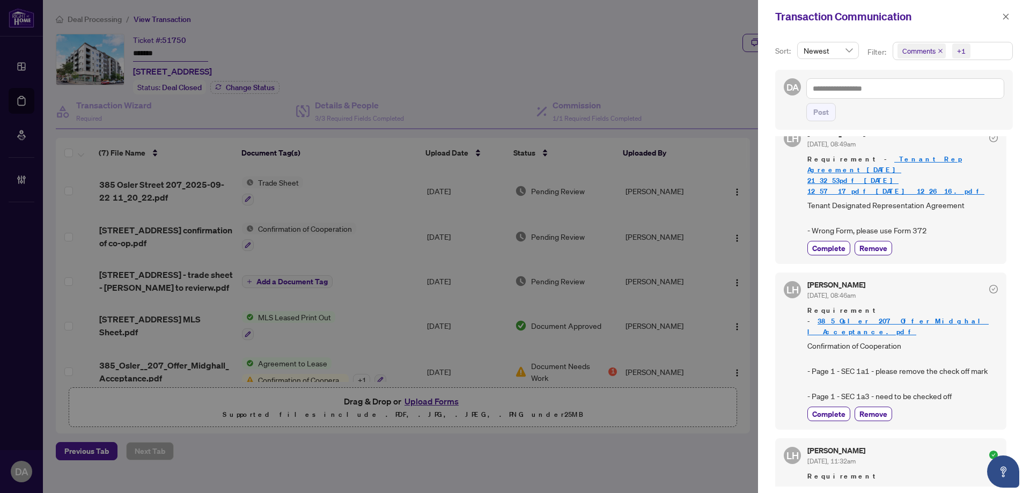
click at [824, 401] on div "LH Lulu Hao Sep/16/2025, 08:46am Requirement - 385_Osler__207_Offer_Midghall_Ac…" at bounding box center [890, 350] width 231 height 157
click at [825, 408] on span "Complete" at bounding box center [828, 413] width 33 height 11
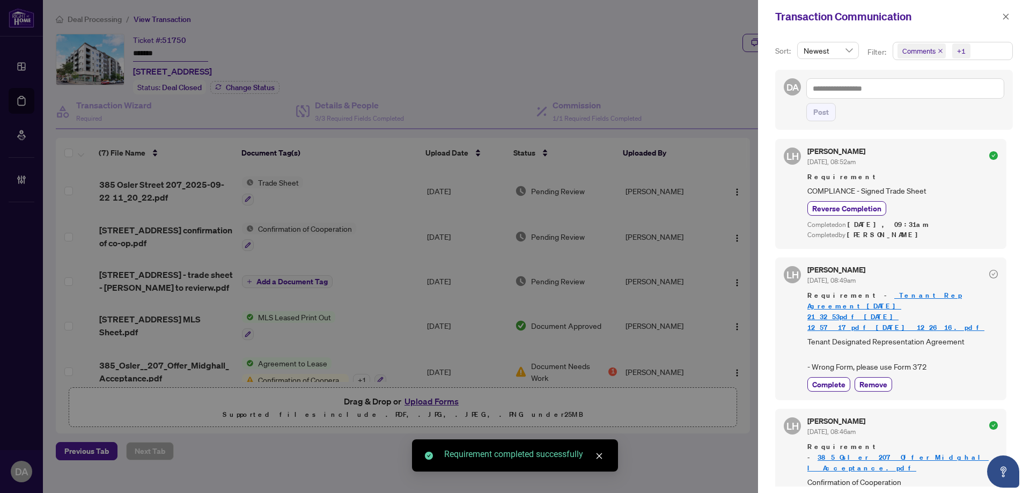
scroll to position [161, 0]
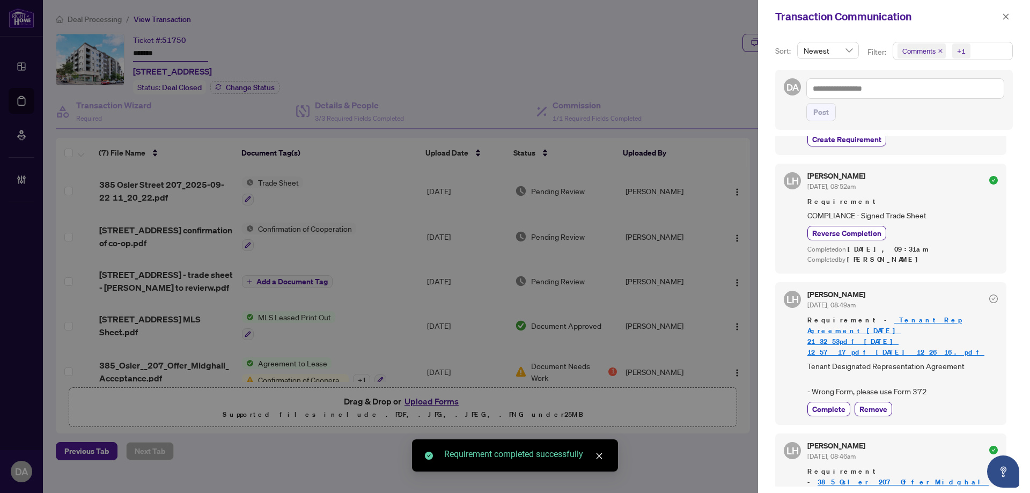
drag, startPoint x: 879, startPoint y: 174, endPoint x: 938, endPoint y: 84, distance: 108.1
drag, startPoint x: 938, startPoint y: 84, endPoint x: 939, endPoint y: 49, distance: 34.9
click at [939, 49] on icon "close" at bounding box center [939, 50] width 5 height 5
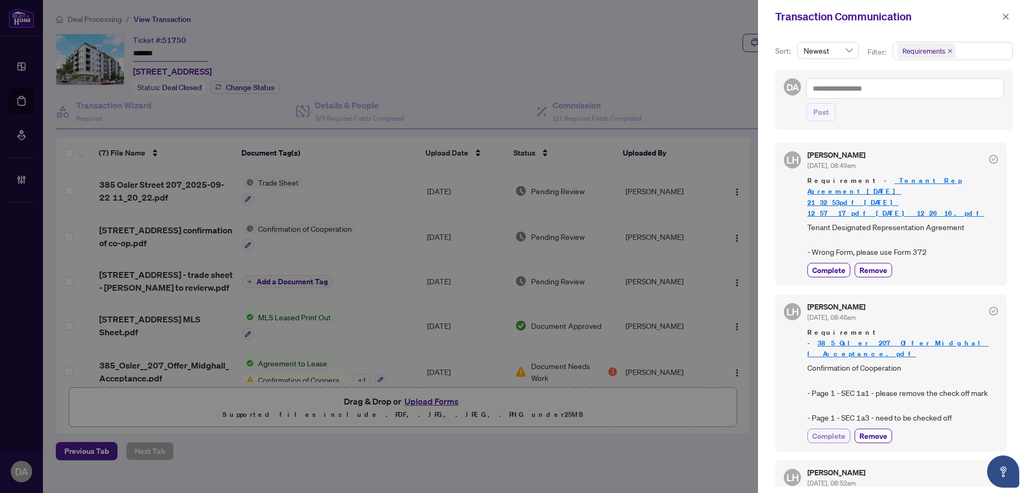
click at [824, 430] on span "Complete" at bounding box center [828, 435] width 33 height 11
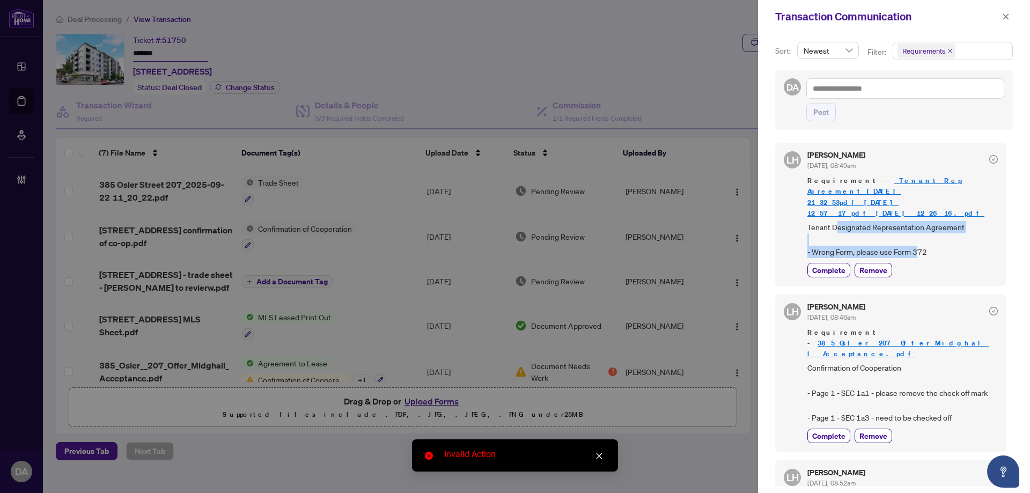
drag, startPoint x: 836, startPoint y: 218, endPoint x: 916, endPoint y: 237, distance: 82.0
click at [916, 237] on span "Tenant Designated Representation Agreement - Wrong Form, please use Form 372" at bounding box center [902, 240] width 190 height 38
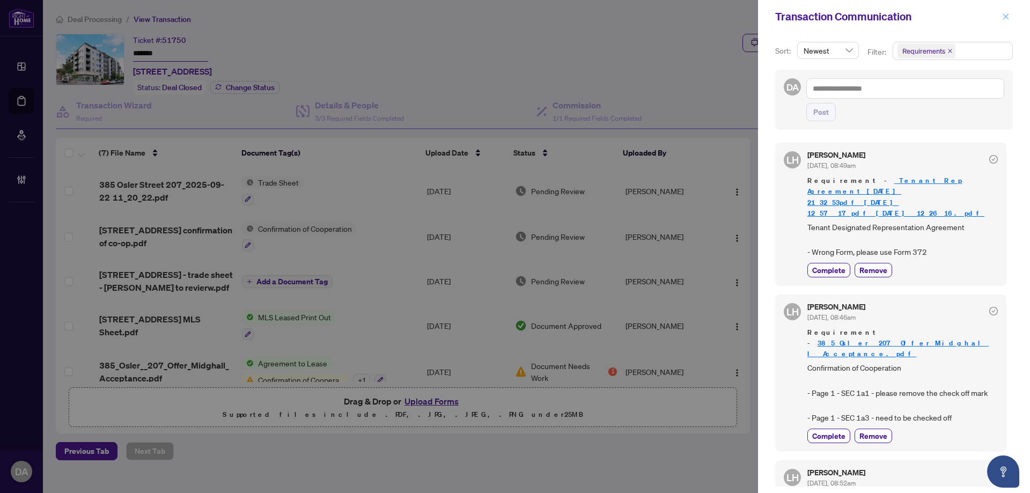
click at [1008, 21] on span "button" at bounding box center [1006, 16] width 8 height 17
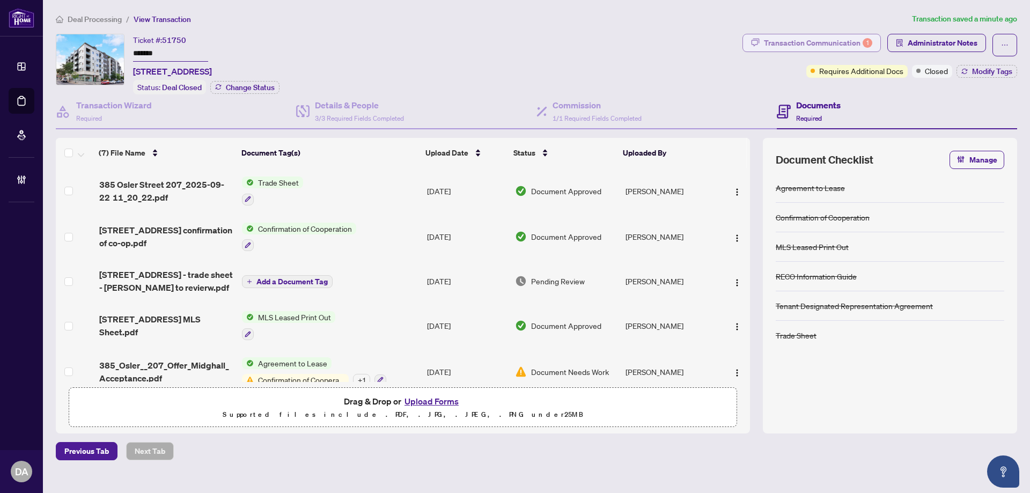
click at [846, 34] on div "Transaction Communication 1" at bounding box center [818, 42] width 108 height 17
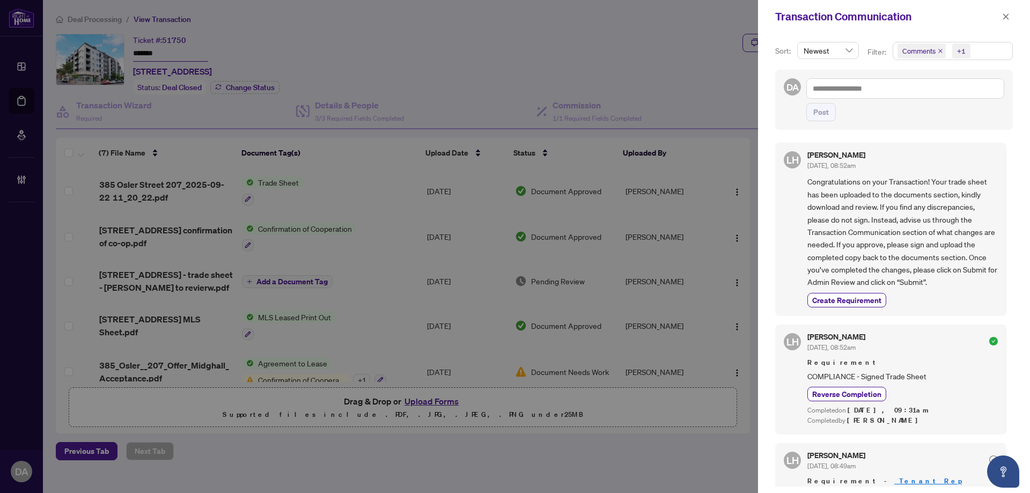
click at [939, 51] on icon "close" at bounding box center [940, 51] width 4 height 4
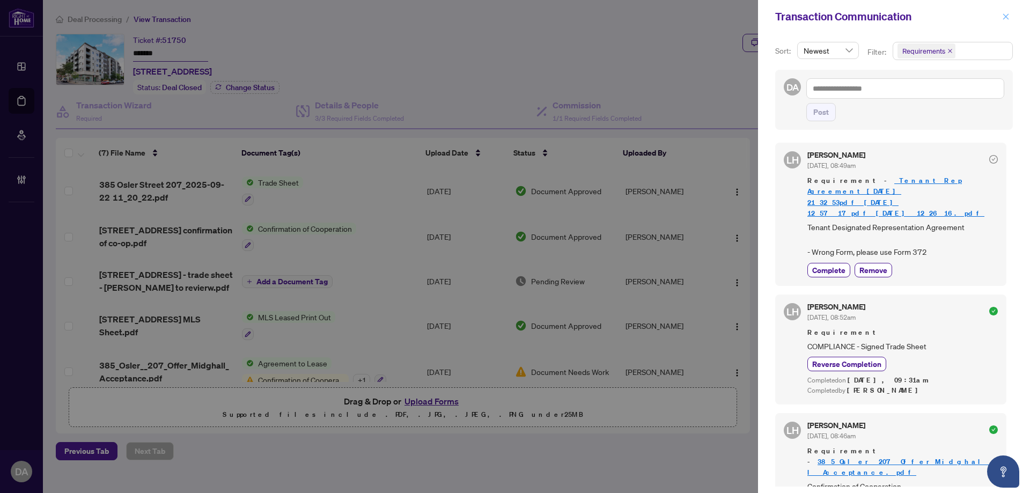
click at [1007, 18] on icon "close" at bounding box center [1006, 16] width 6 height 6
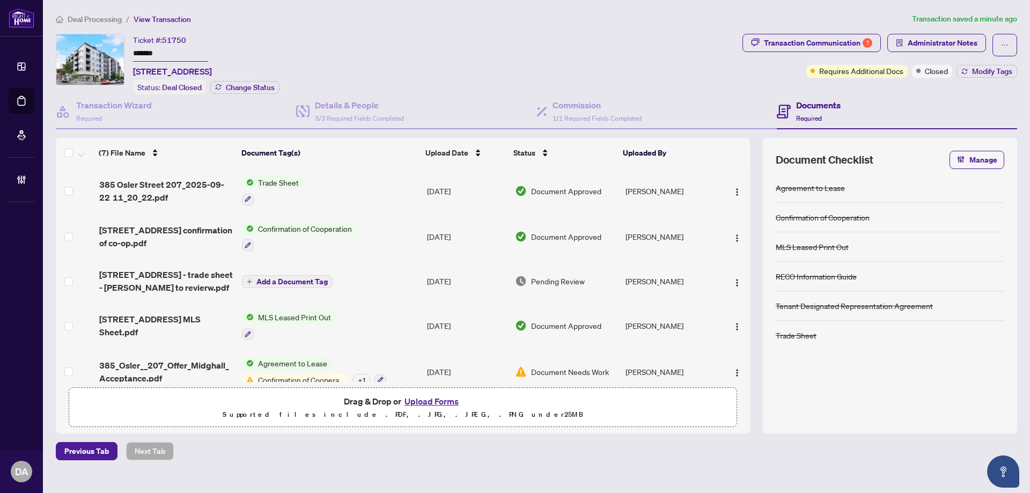
click at [171, 52] on input "*******" at bounding box center [170, 54] width 75 height 16
click at [789, 47] on div "Transaction Communication 1" at bounding box center [818, 42] width 108 height 17
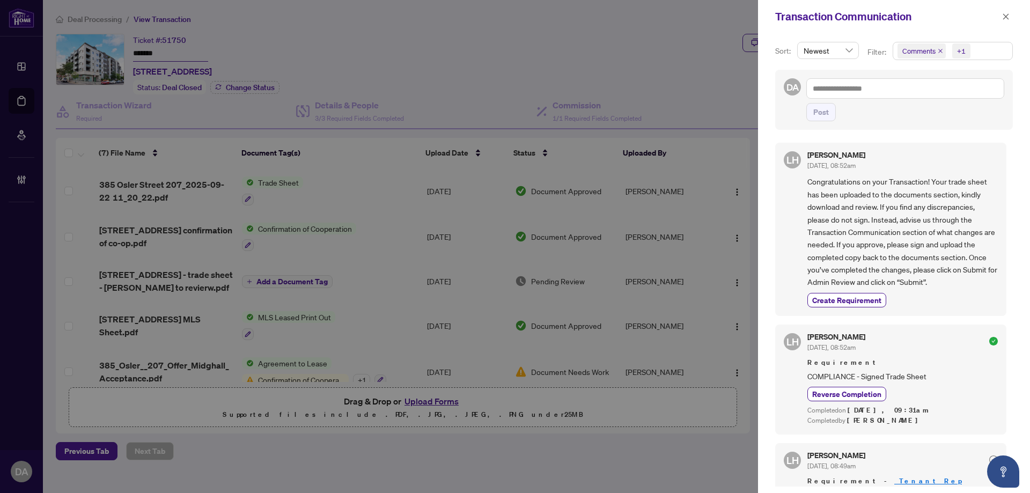
click at [939, 50] on icon "close" at bounding box center [939, 50] width 5 height 5
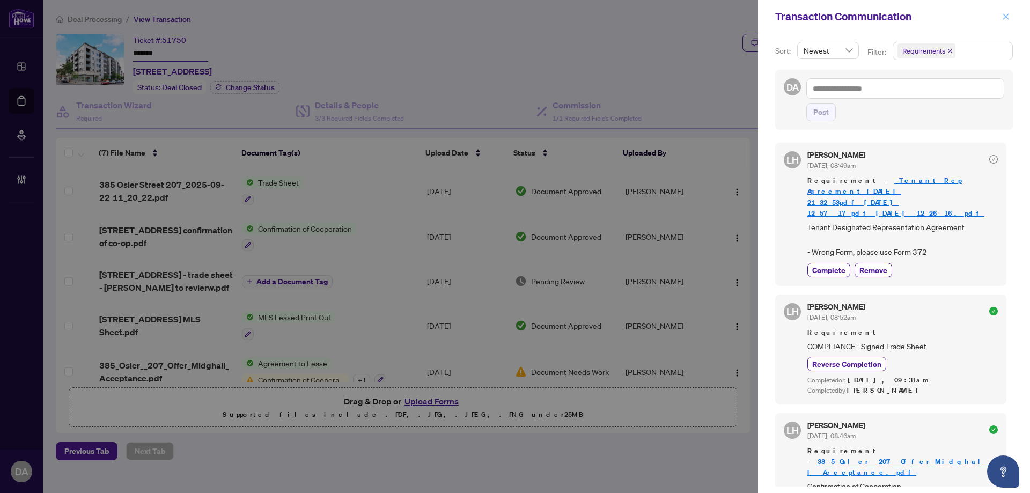
click at [1009, 18] on icon "close" at bounding box center [1006, 17] width 8 height 8
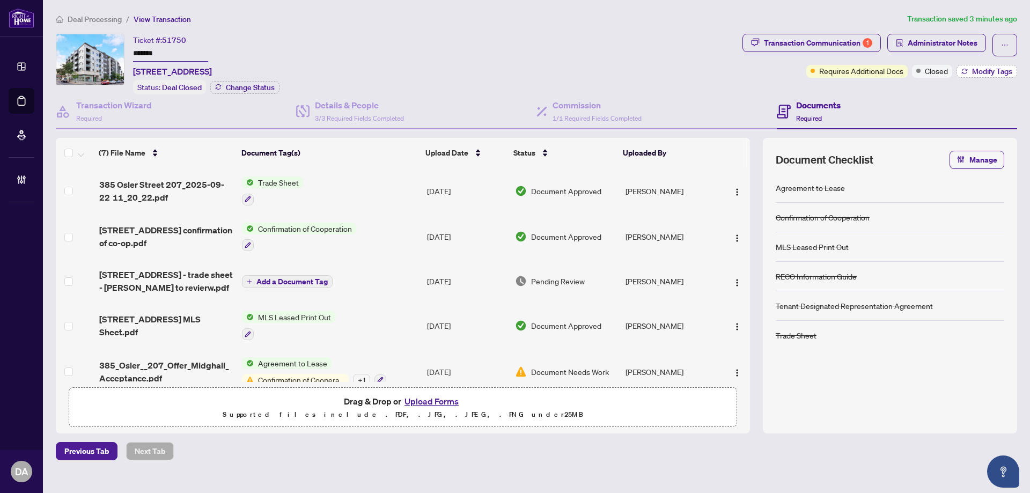
click at [966, 69] on button "Modify Tags" at bounding box center [986, 71] width 61 height 13
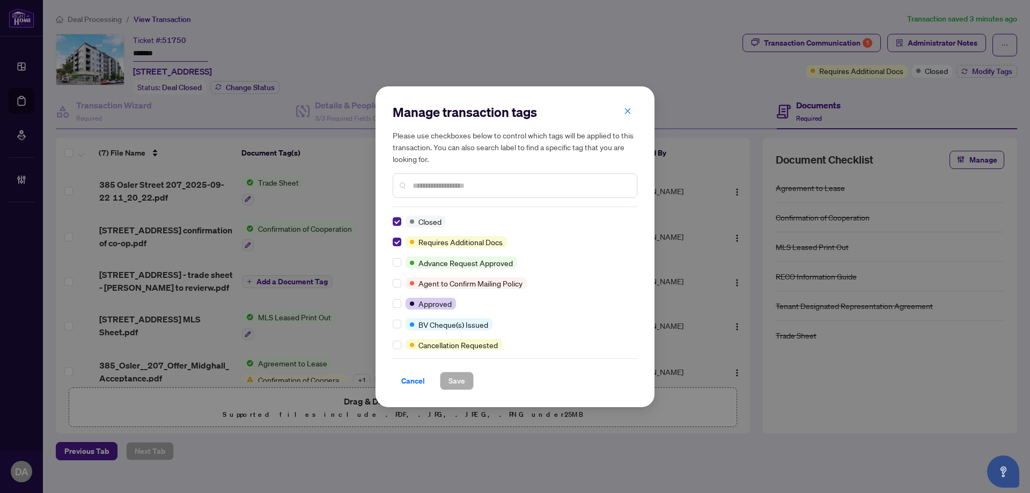
click at [459, 194] on div at bounding box center [515, 185] width 245 height 25
click at [455, 175] on div at bounding box center [515, 185] width 245 height 25
click at [456, 181] on input "text" at bounding box center [520, 186] width 216 height 12
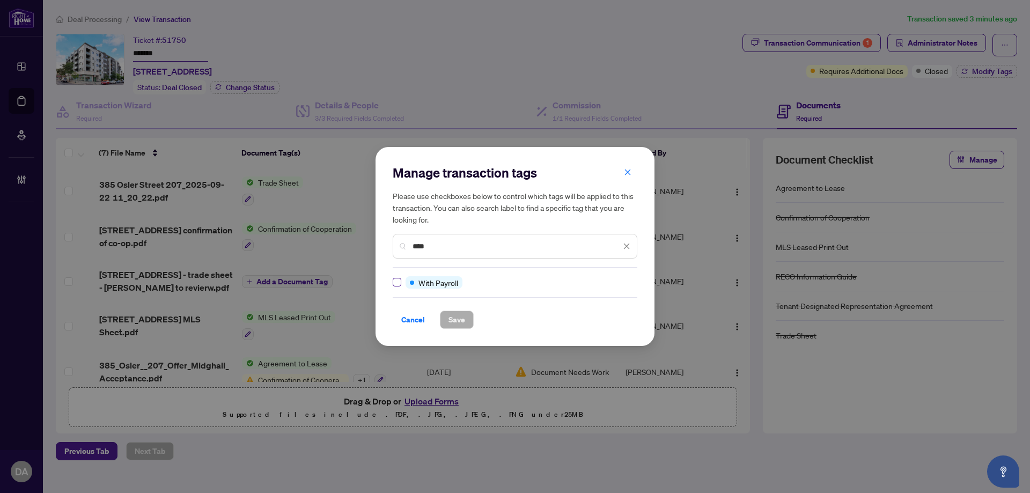
type input "****"
click at [455, 309] on div "Cancel Save" at bounding box center [515, 313] width 245 height 32
click at [462, 322] on span "Save" at bounding box center [456, 319] width 17 height 17
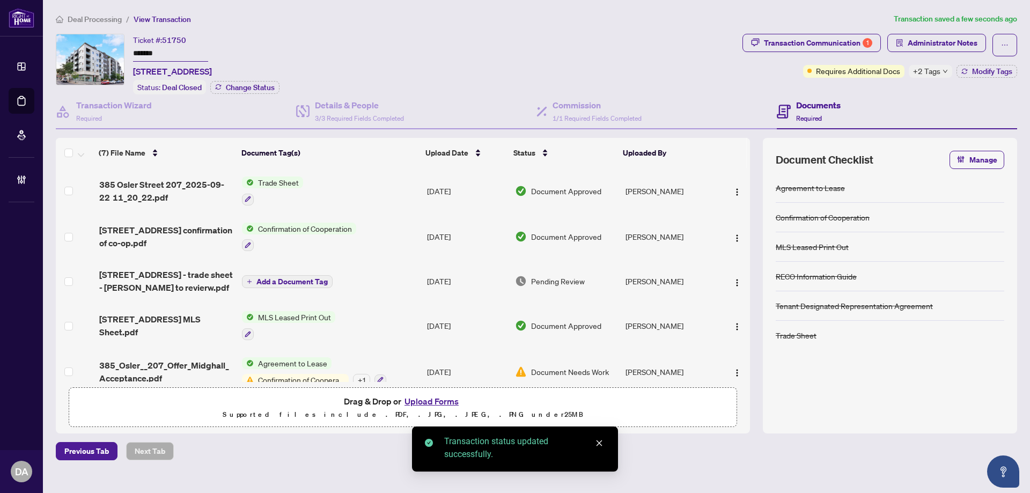
click at [177, 56] on input "*******" at bounding box center [170, 54] width 75 height 16
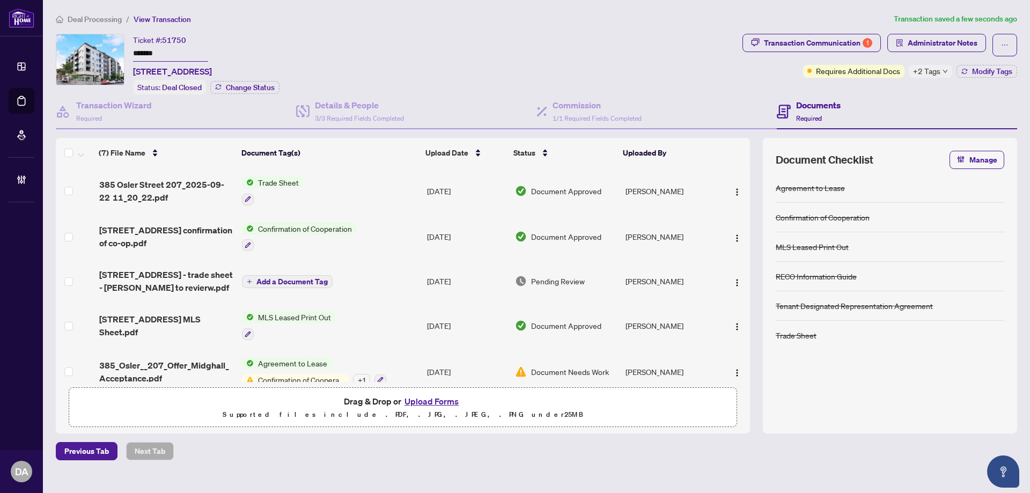
click at [169, 39] on span "51750" at bounding box center [174, 40] width 24 height 10
copy span "51750"
click at [170, 56] on input "*******" at bounding box center [170, 54] width 75 height 16
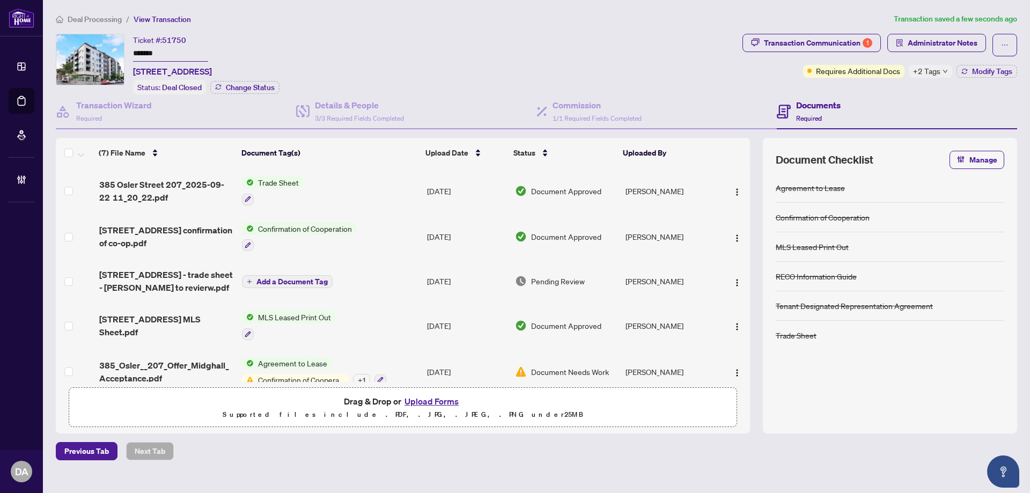
click at [944, 70] on icon "down" at bounding box center [944, 71] width 5 height 5
click at [759, 74] on div "Transaction Communication 1 Administrator Notes Requires Additional Docs +2 Tag…" at bounding box center [879, 56] width 275 height 44
click at [942, 41] on span "Administrator Notes" at bounding box center [942, 42] width 70 height 17
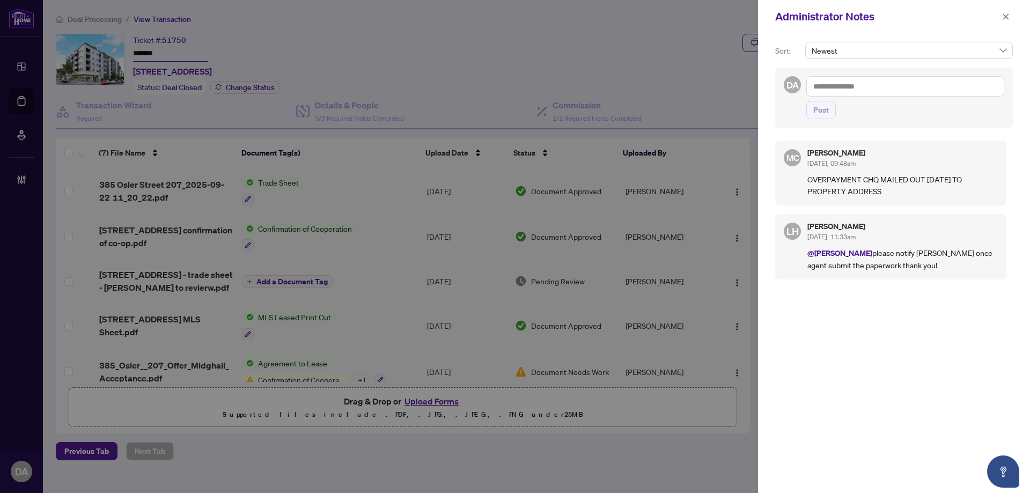
click at [919, 87] on textarea at bounding box center [905, 86] width 198 height 20
type textarea "**********"
click at [800, 113] on div "**********" at bounding box center [894, 98] width 238 height 60
click at [810, 113] on button "Post" at bounding box center [820, 110] width 29 height 18
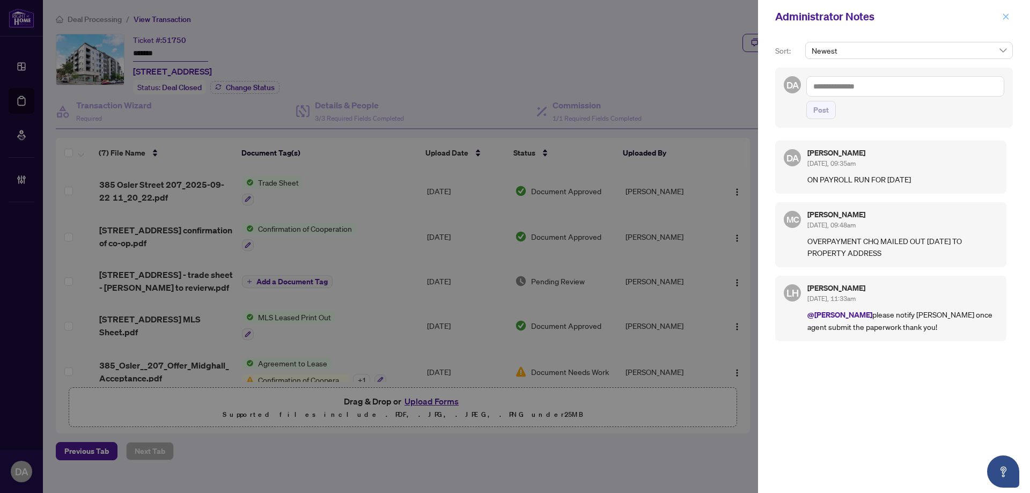
click at [1004, 17] on icon "close" at bounding box center [1006, 17] width 8 height 8
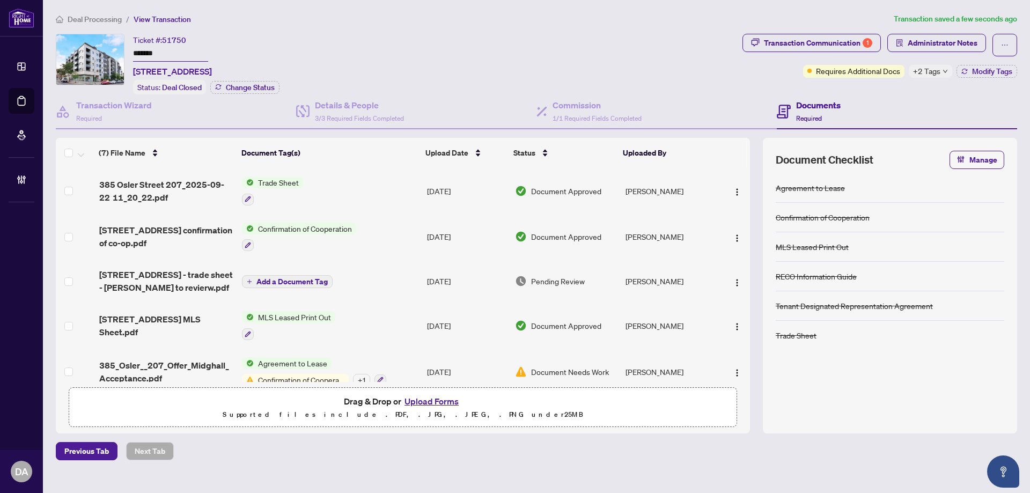
click at [179, 53] on input "*******" at bounding box center [170, 54] width 75 height 16
click at [179, 52] on input "*******" at bounding box center [170, 54] width 75 height 16
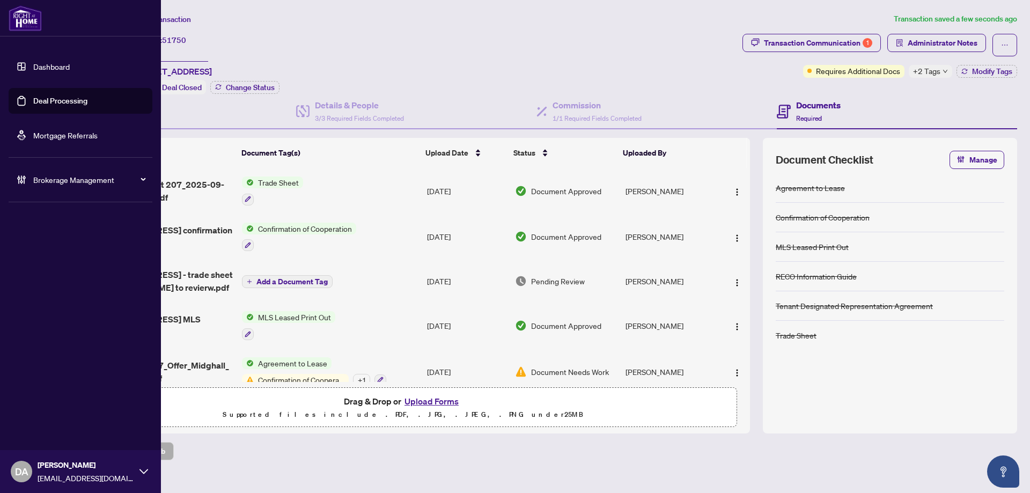
click at [33, 98] on link "Deal Processing" at bounding box center [60, 101] width 54 height 10
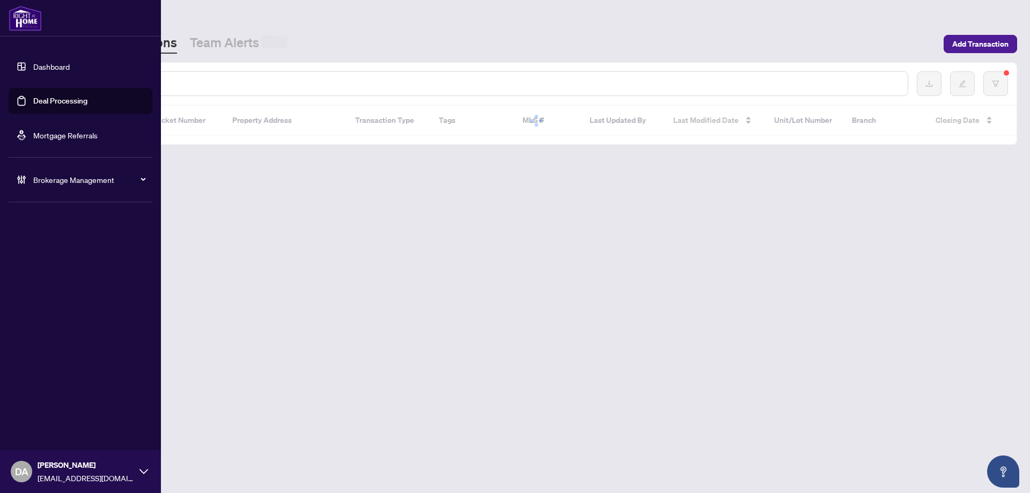
click at [186, 78] on input "text" at bounding box center [492, 84] width 814 height 12
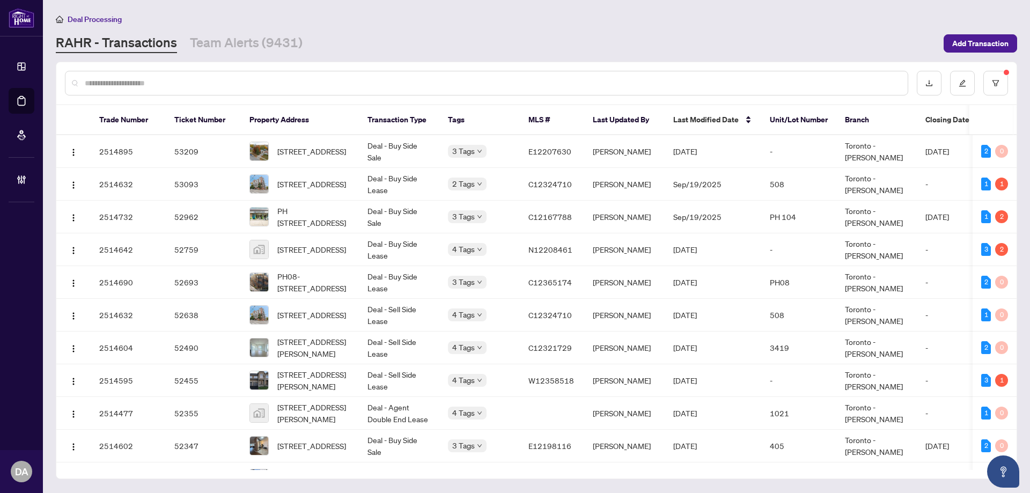
paste input "*******"
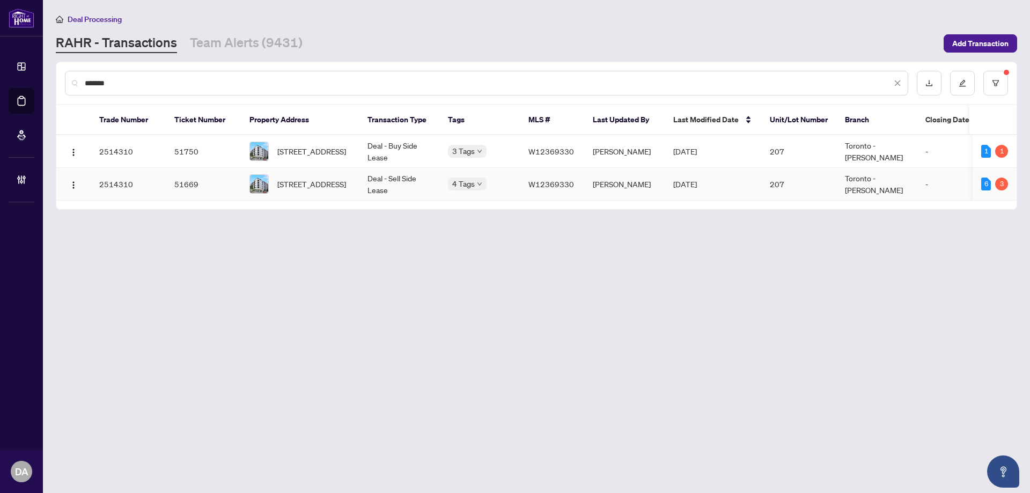
type input "*******"
click at [367, 182] on td "Deal - Sell Side Lease" at bounding box center [399, 184] width 80 height 33
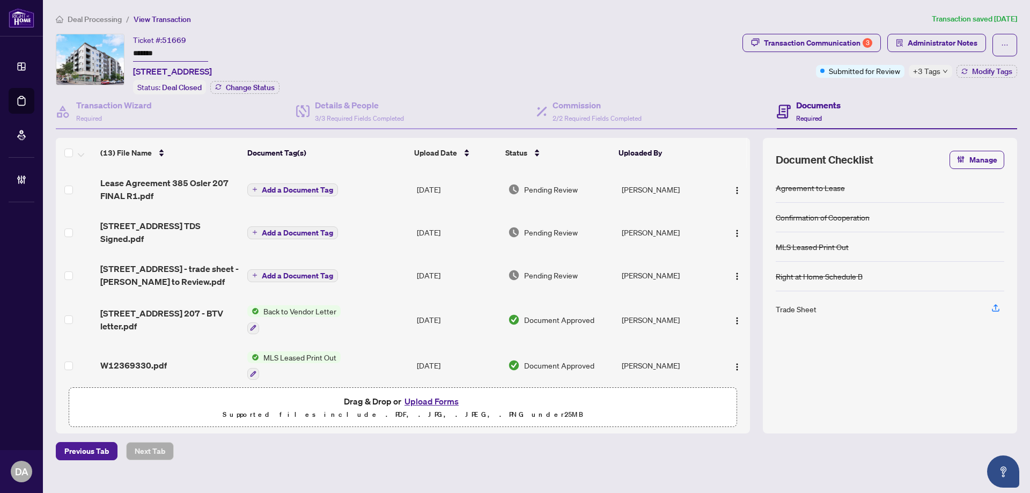
click at [76, 187] on td at bounding box center [76, 189] width 40 height 43
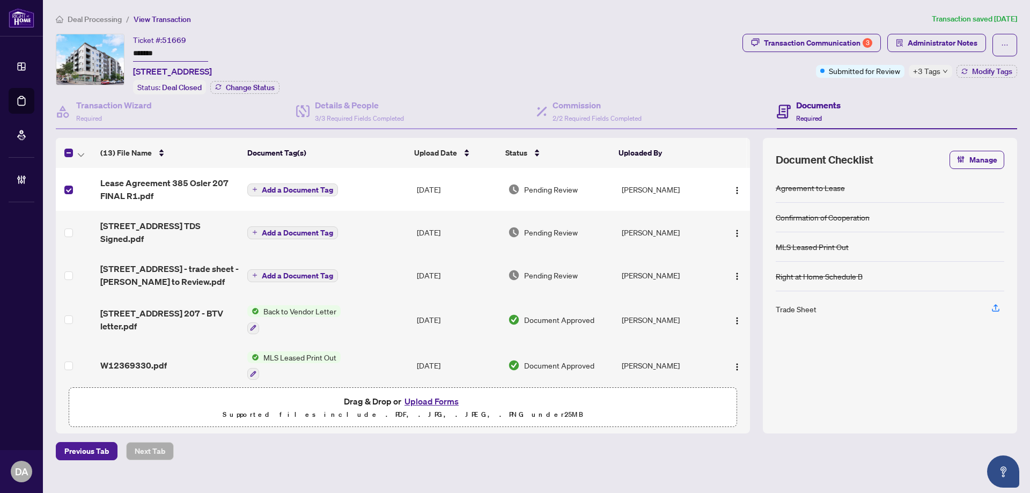
click at [63, 223] on td at bounding box center [76, 232] width 40 height 43
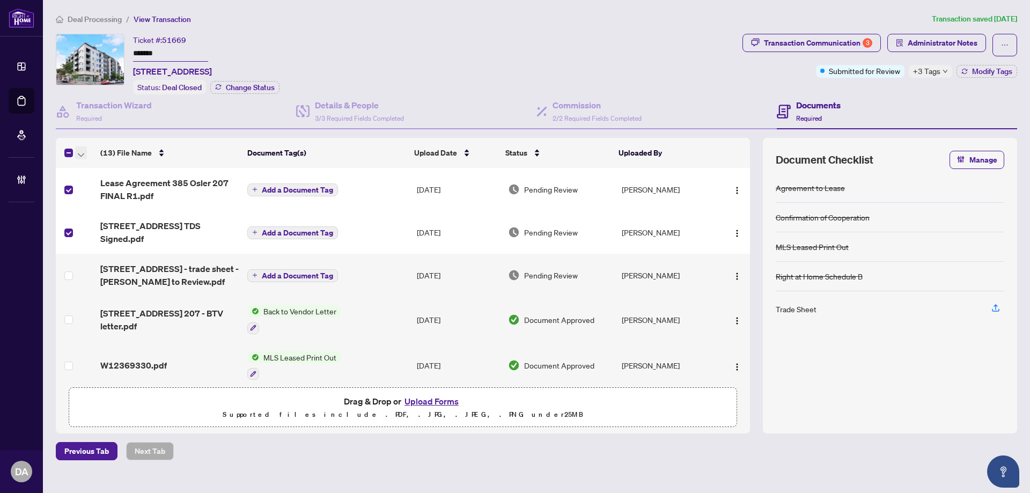
click at [85, 150] on button "button" at bounding box center [81, 152] width 12 height 13
click at [104, 172] on span "Open Selected in New Tab(s)" at bounding box center [131, 171] width 95 height 12
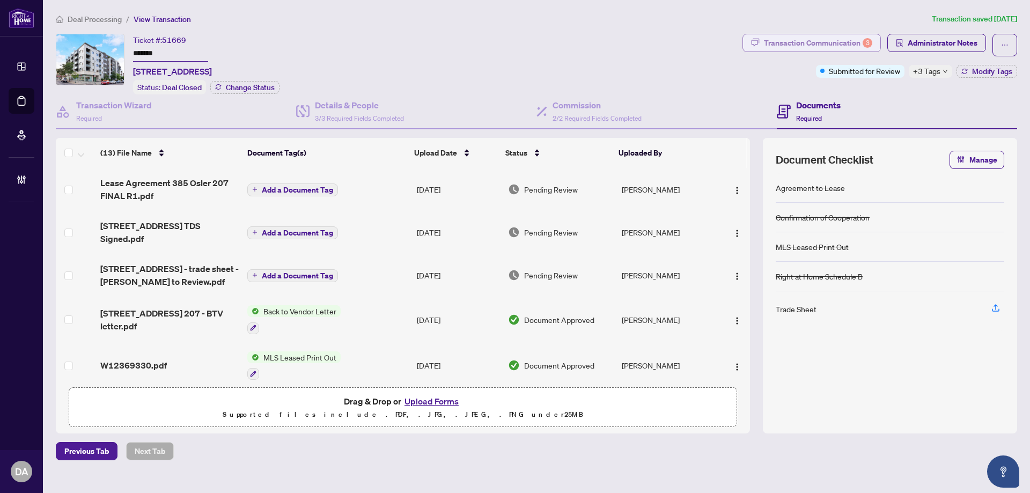
click at [796, 36] on div "Transaction Communication 3" at bounding box center [818, 42] width 108 height 17
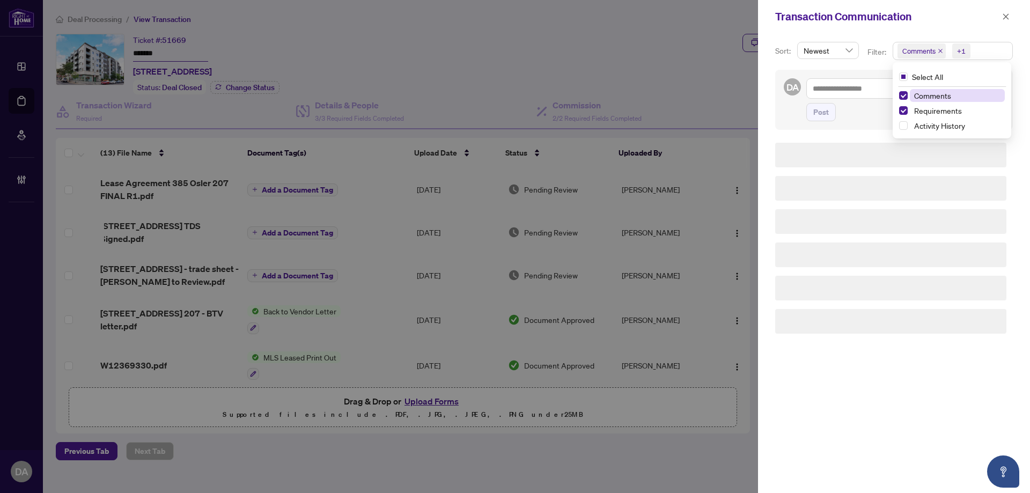
click at [943, 51] on span "Comments" at bounding box center [921, 50] width 48 height 15
click at [939, 49] on icon "close" at bounding box center [939, 50] width 5 height 5
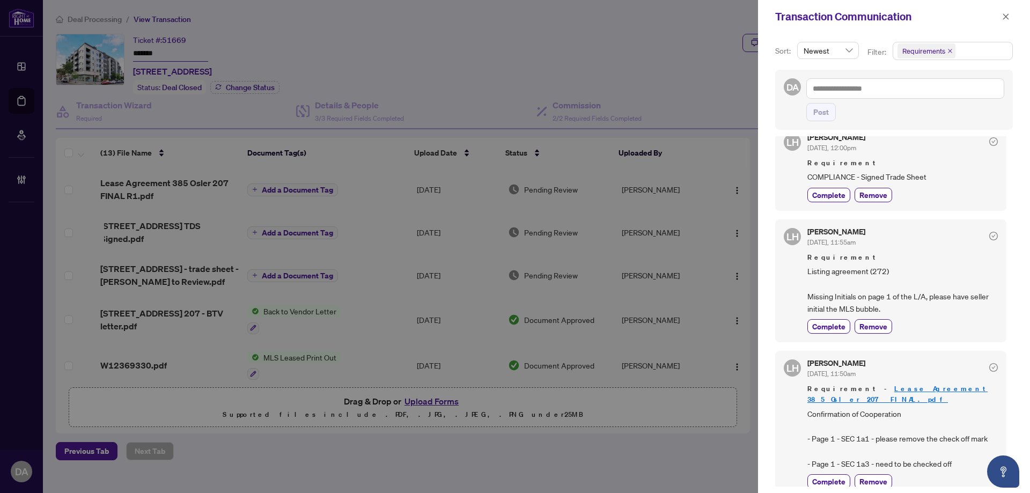
scroll to position [2, 0]
click at [841, 193] on span "Complete" at bounding box center [828, 192] width 33 height 11
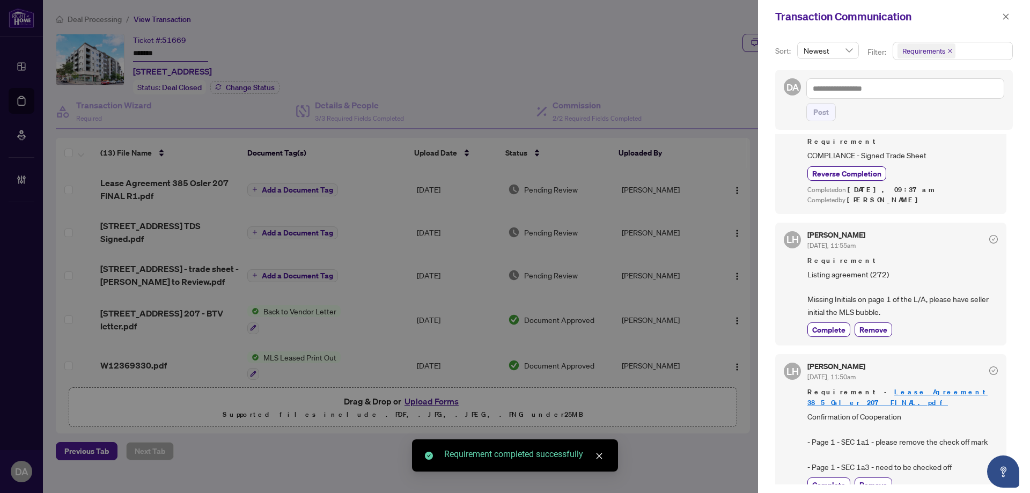
scroll to position [42, 0]
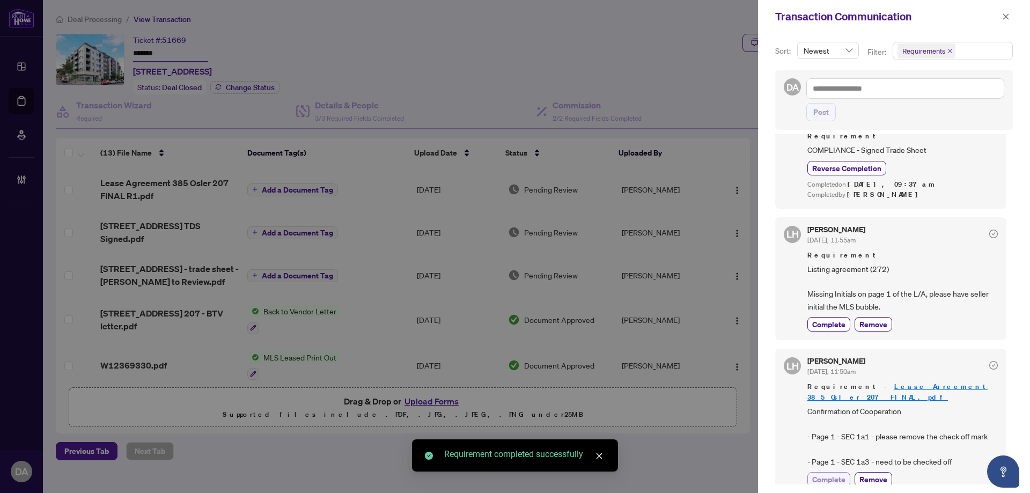
click at [831, 474] on span "Complete" at bounding box center [828, 479] width 33 height 11
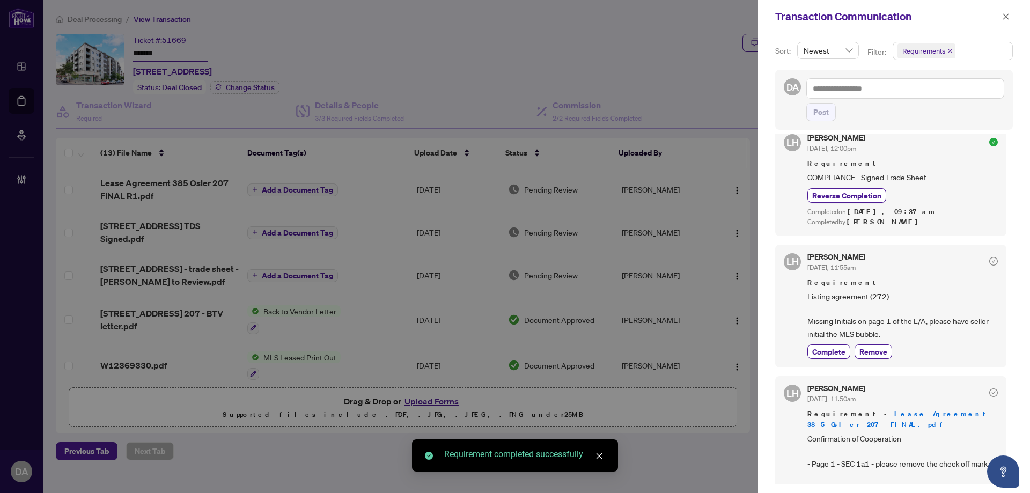
scroll to position [0, 0]
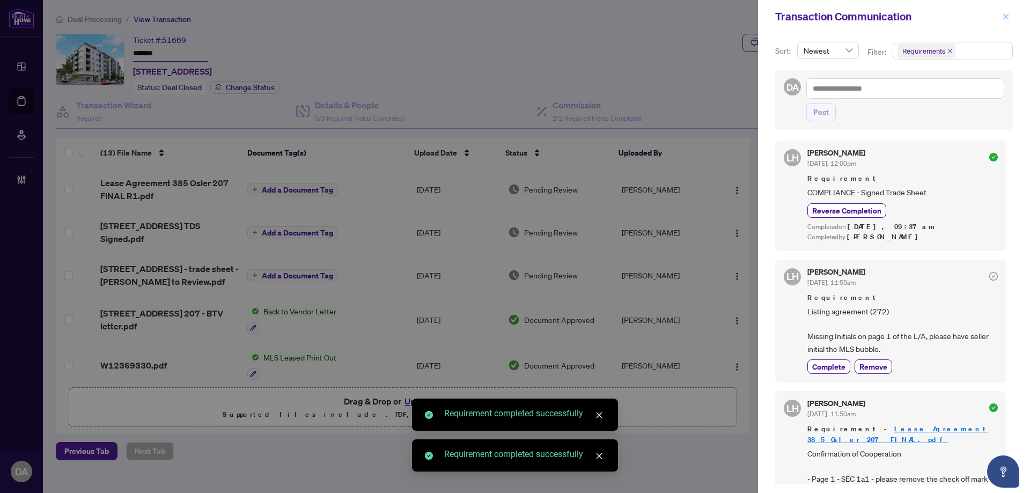
drag, startPoint x: 1014, startPoint y: 19, endPoint x: 1007, endPoint y: 18, distance: 7.6
click at [1013, 19] on div "Transaction Communication" at bounding box center [894, 16] width 272 height 33
click at [1005, 17] on icon "close" at bounding box center [1006, 16] width 6 height 6
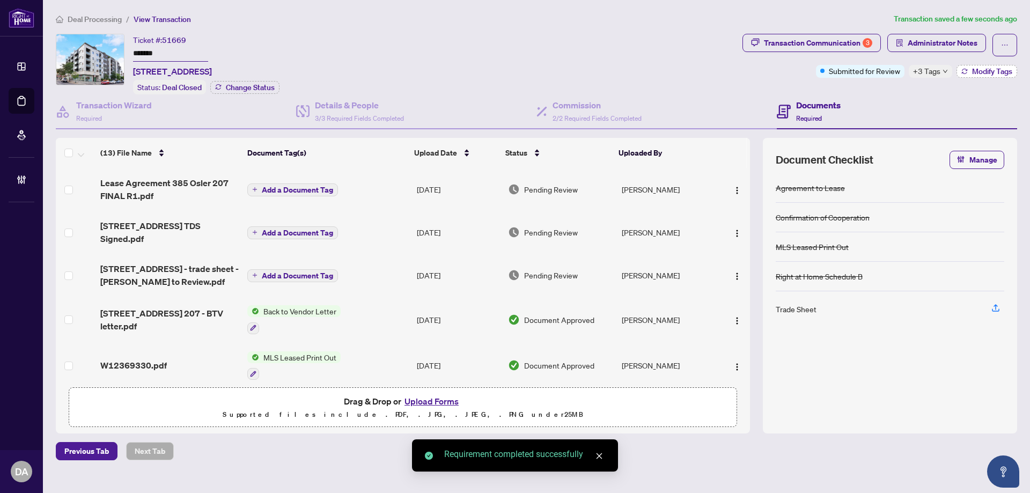
click at [992, 71] on span "Modify Tags" at bounding box center [992, 72] width 40 height 8
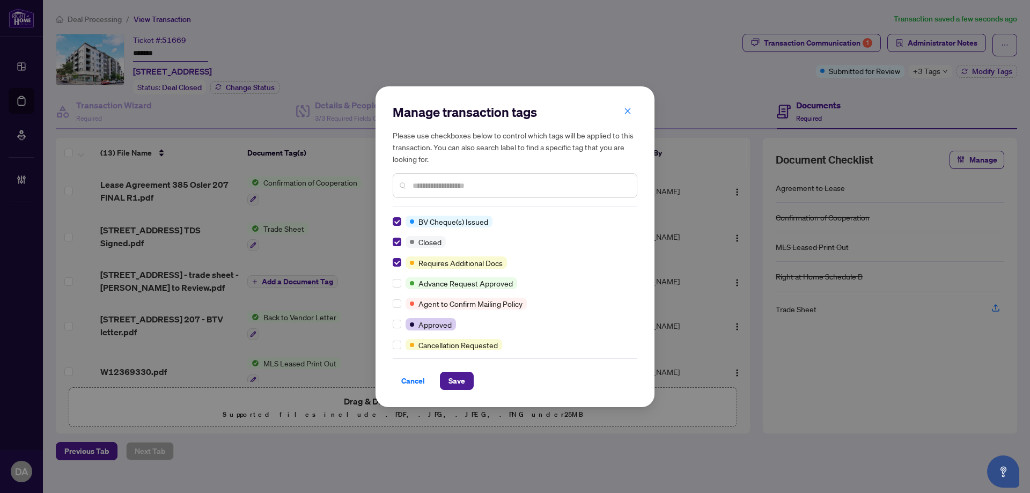
click at [519, 189] on input "text" at bounding box center [520, 186] width 216 height 12
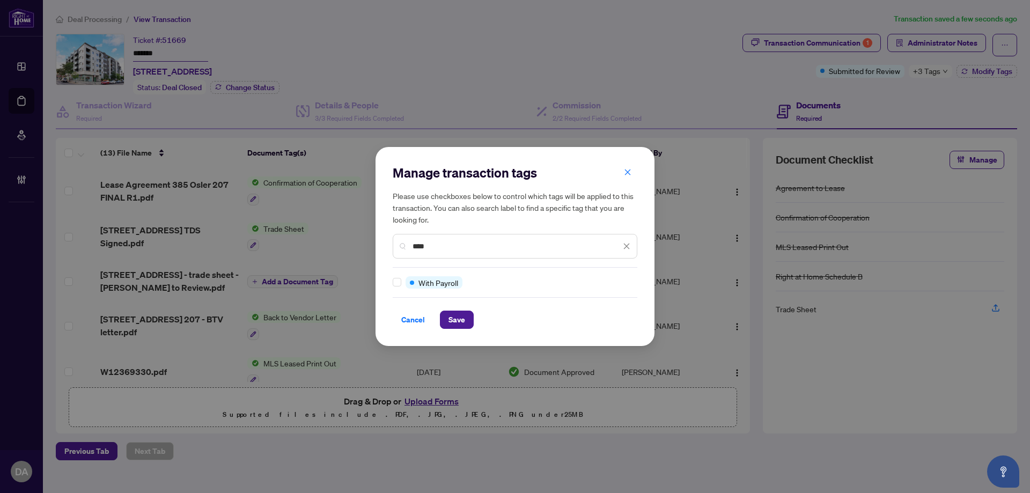
type input "****"
click at [469, 328] on button "Save" at bounding box center [457, 320] width 34 height 18
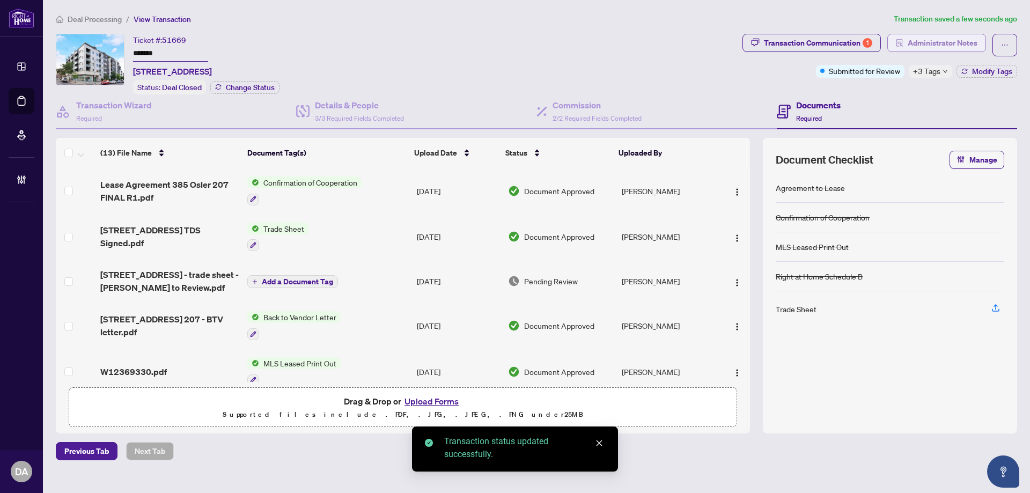
click at [941, 44] on span "Administrator Notes" at bounding box center [942, 42] width 70 height 17
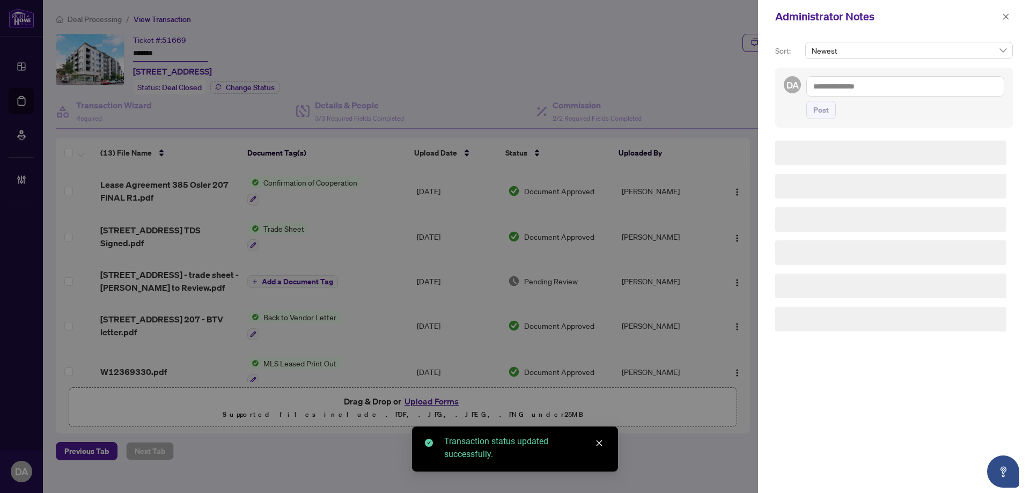
click at [931, 85] on textarea at bounding box center [905, 86] width 198 height 20
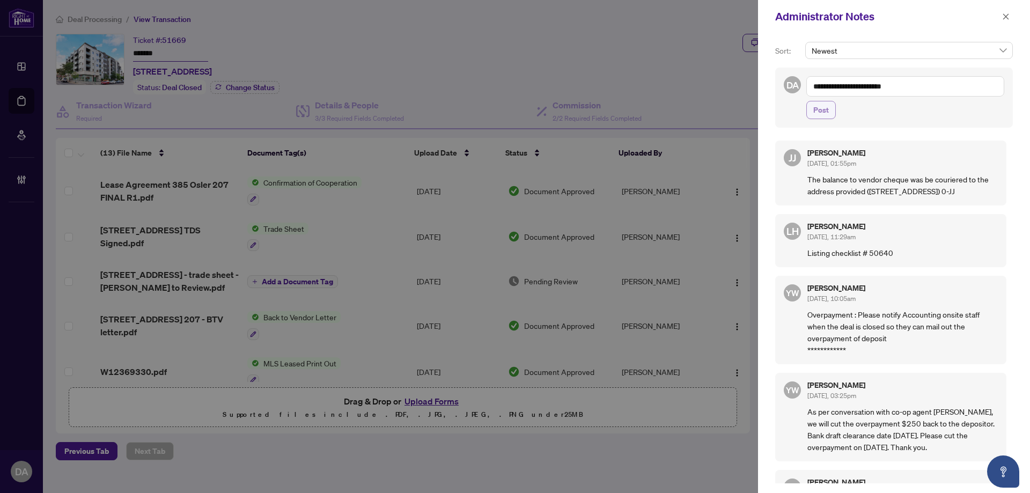
type textarea "**********"
click at [815, 117] on span "Post" at bounding box center [821, 109] width 16 height 17
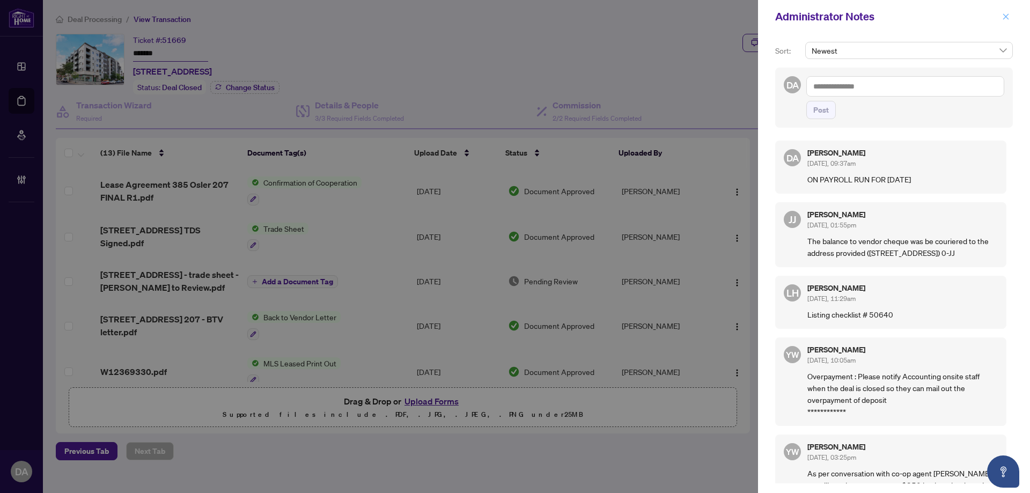
click at [1005, 17] on icon "close" at bounding box center [1006, 16] width 6 height 6
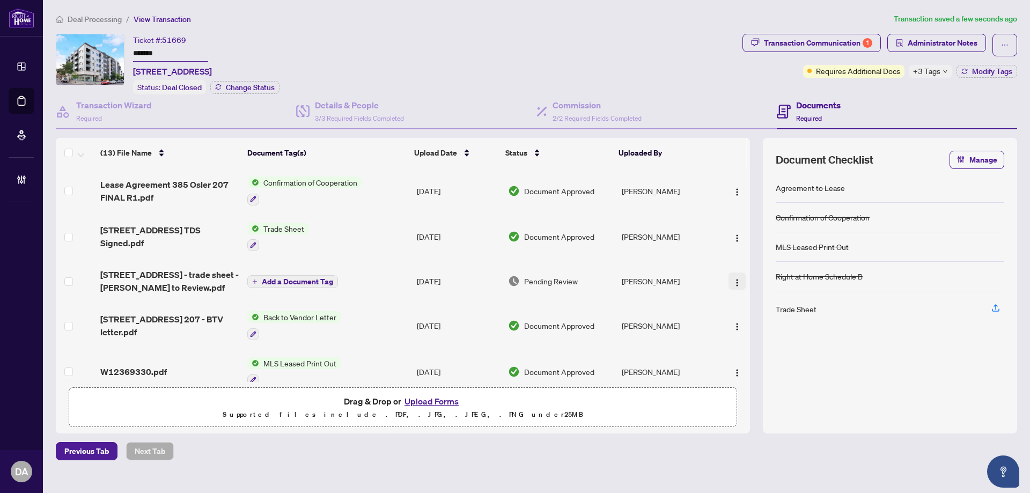
click at [733, 280] on img "button" at bounding box center [737, 282] width 9 height 9
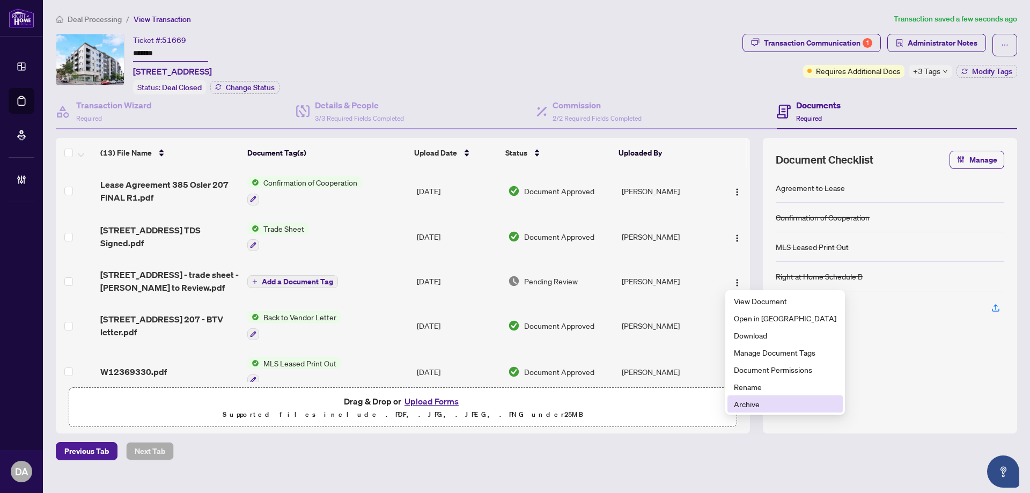
click at [764, 408] on span "Archive" at bounding box center [785, 404] width 102 height 12
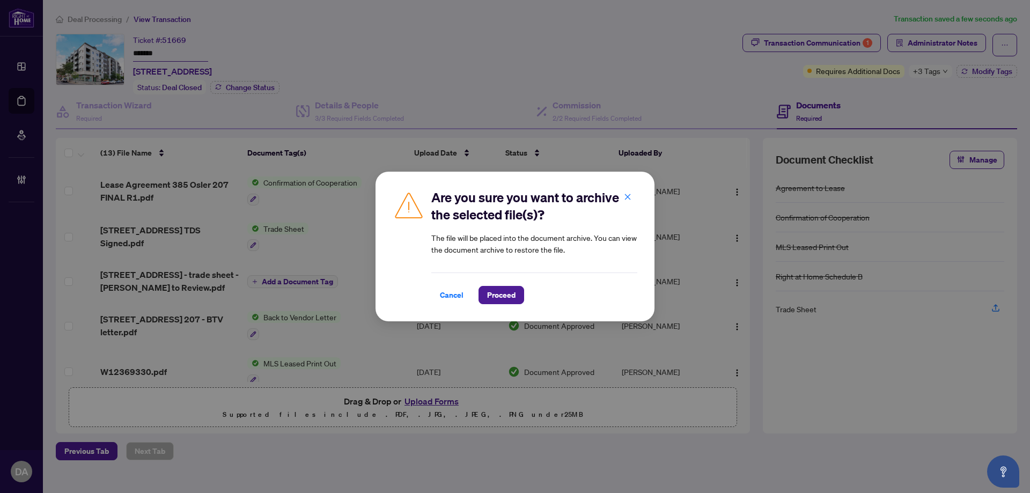
click at [518, 307] on div "Are you sure you want to archive the selected file(s)? The file will be placed …" at bounding box center [514, 247] width 279 height 150
click at [515, 297] on span "Proceed" at bounding box center [501, 294] width 28 height 17
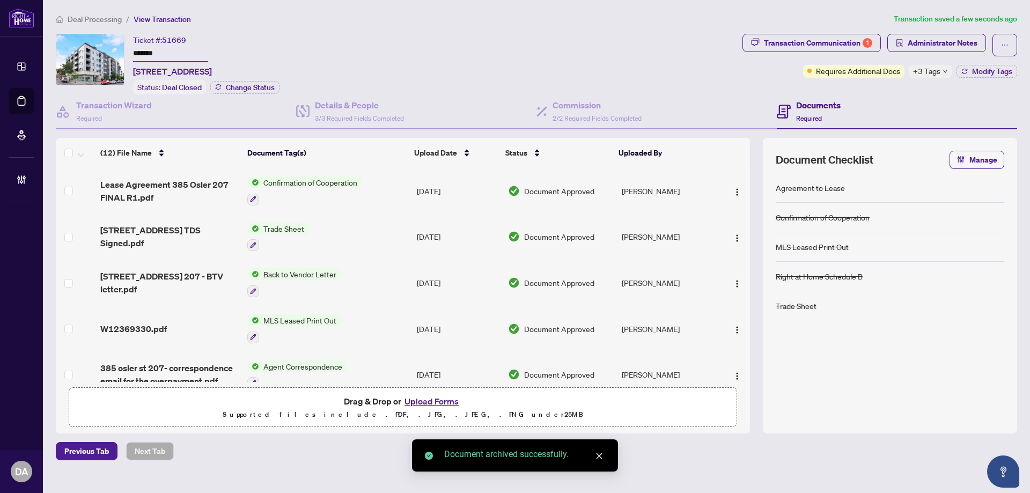
click at [796, 53] on span "Transaction Communication 1" at bounding box center [811, 45] width 138 height 23
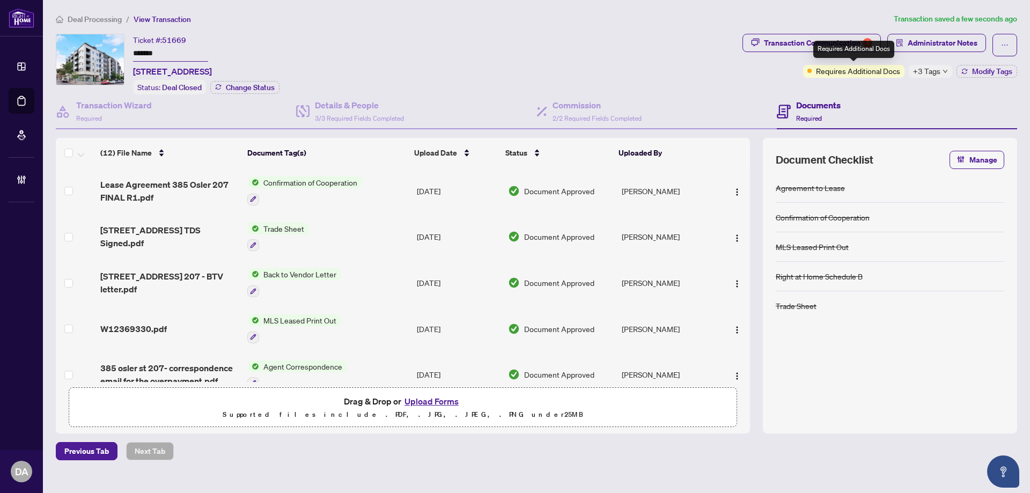
click at [803, 67] on div "Requires Additional Docs" at bounding box center [853, 71] width 101 height 13
click at [803, 45] on div "Transaction Communication 1" at bounding box center [818, 42] width 108 height 17
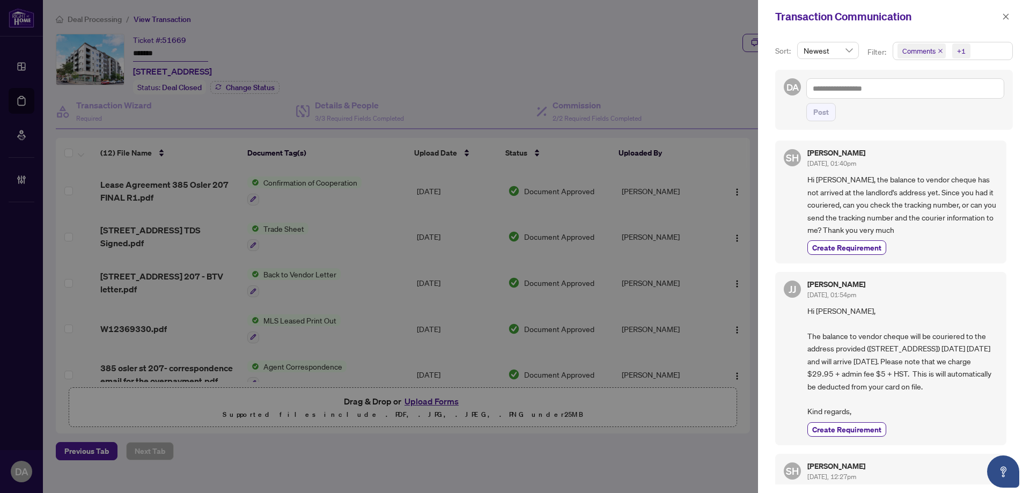
click at [937, 55] on span "Comments" at bounding box center [921, 50] width 48 height 15
click at [939, 51] on icon "close" at bounding box center [940, 51] width 4 height 4
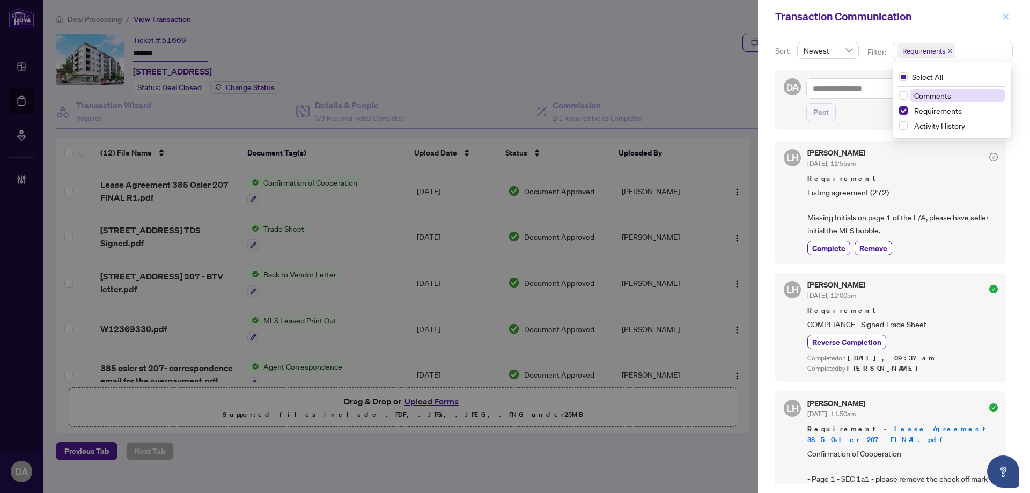
click at [1000, 20] on button "button" at bounding box center [1006, 16] width 14 height 13
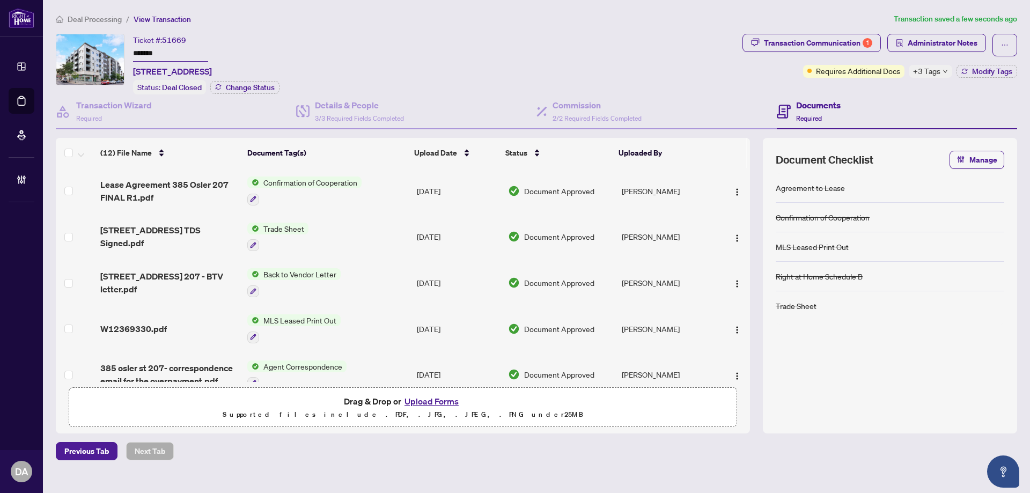
click at [173, 50] on input "*******" at bounding box center [170, 54] width 75 height 16
click at [794, 51] on button "Transaction Communication 1" at bounding box center [811, 43] width 138 height 18
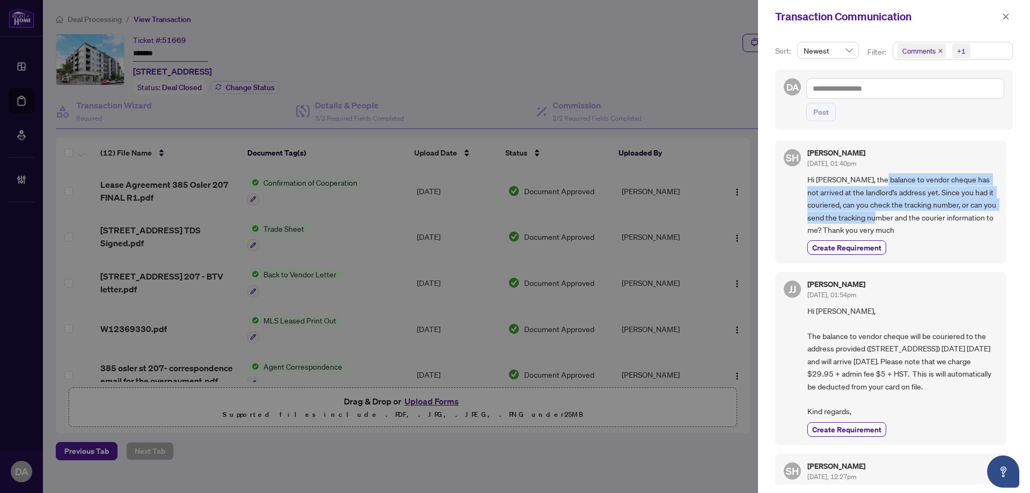
drag, startPoint x: 874, startPoint y: 180, endPoint x: 918, endPoint y: 212, distance: 54.1
click at [918, 212] on span "Hi Jamila, the balance to vendor cheque has not arrived at the landlord's addre…" at bounding box center [902, 204] width 190 height 63
click at [917, 212] on span "Hi Jamila, the balance to vendor cheque has not arrived at the landlord's addre…" at bounding box center [902, 204] width 190 height 63
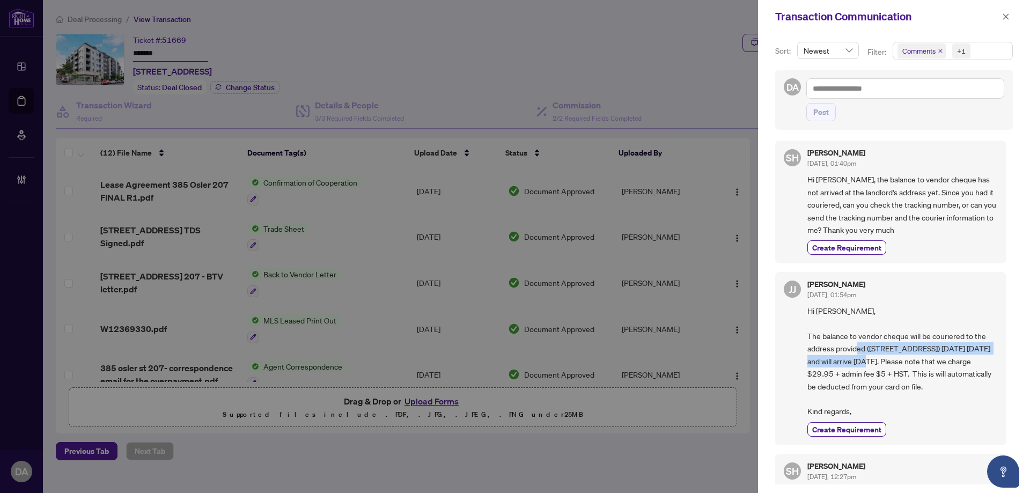
drag, startPoint x: 877, startPoint y: 343, endPoint x: 883, endPoint y: 358, distance: 15.6
click at [883, 358] on span "Hi Steffen, The balance to vendor cheque will be couriered to the address provi…" at bounding box center [902, 361] width 190 height 113
click at [838, 378] on span "Hi Steffen, The balance to vendor cheque will be couriered to the address provi…" at bounding box center [902, 361] width 190 height 113
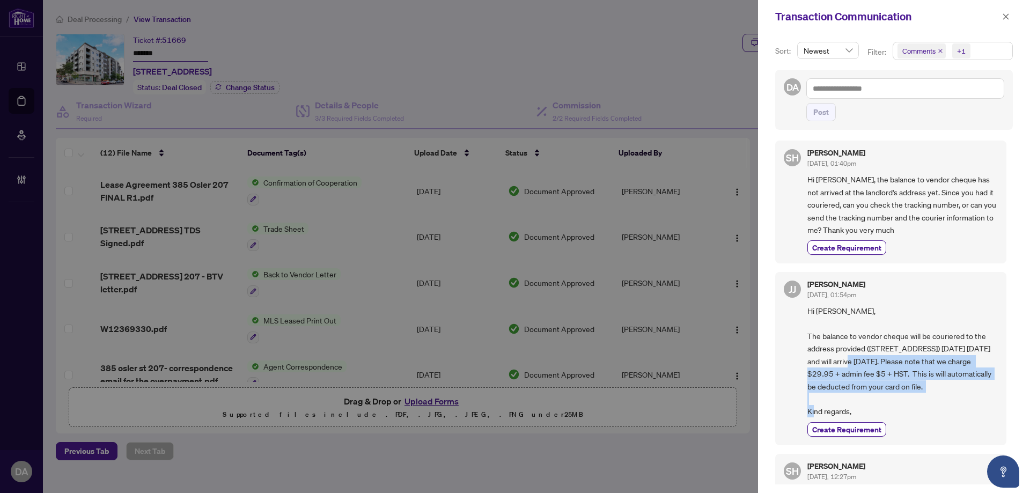
drag, startPoint x: 881, startPoint y: 358, endPoint x: 968, endPoint y: 390, distance: 92.6
click at [968, 390] on span "Hi Steffen, The balance to vendor cheque will be couriered to the address provi…" at bounding box center [902, 361] width 190 height 113
drag, startPoint x: 926, startPoint y: 407, endPoint x: 810, endPoint y: 308, distance: 152.9
click at [810, 308] on span "Hi Steffen, The balance to vendor cheque will be couriered to the address provi…" at bounding box center [902, 361] width 190 height 113
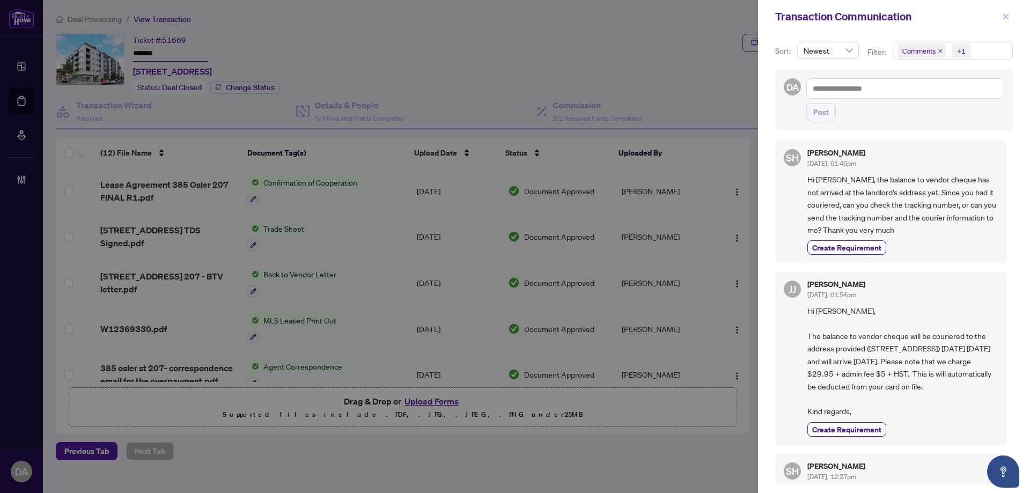
click at [1007, 19] on icon "close" at bounding box center [1006, 17] width 8 height 8
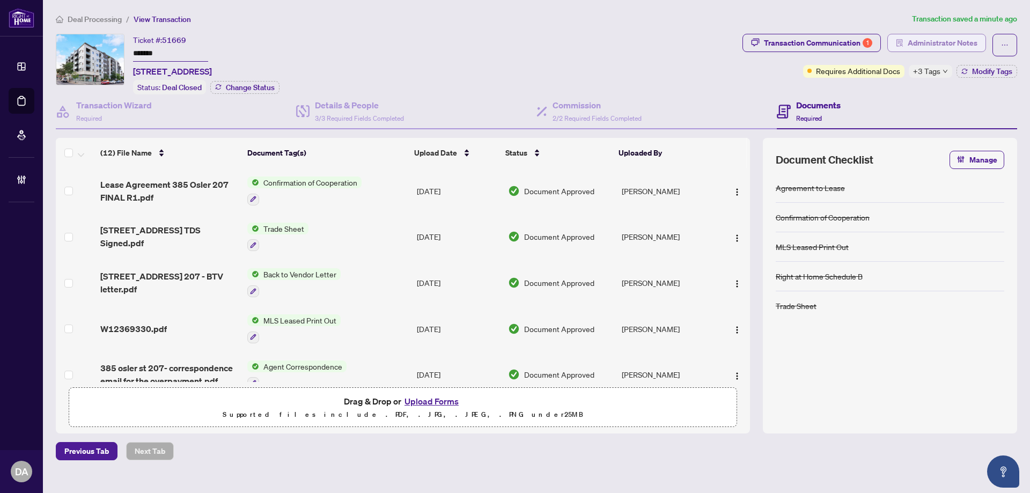
click at [968, 45] on span "Administrator Notes" at bounding box center [942, 42] width 70 height 17
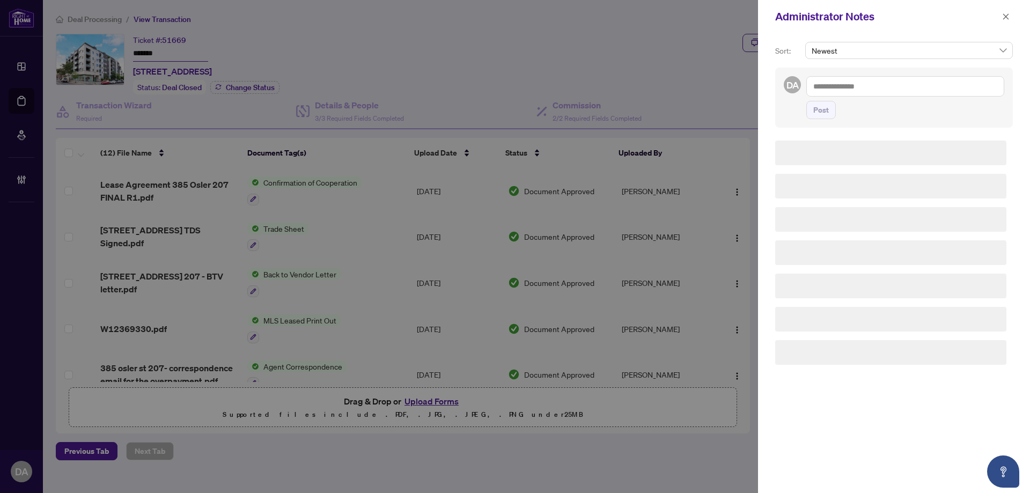
click at [923, 83] on textarea at bounding box center [905, 86] width 198 height 20
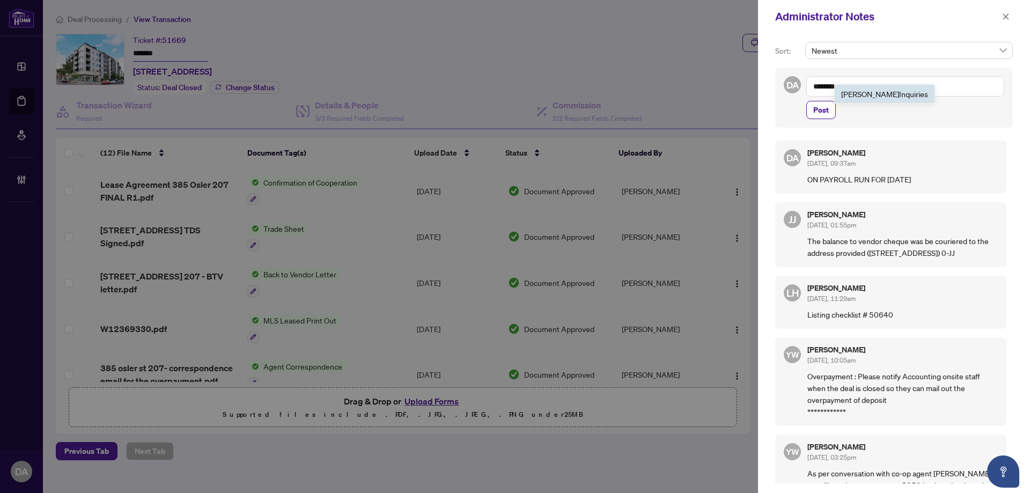
click at [892, 93] on li "RAHR Inquiri es" at bounding box center [884, 94] width 100 height 18
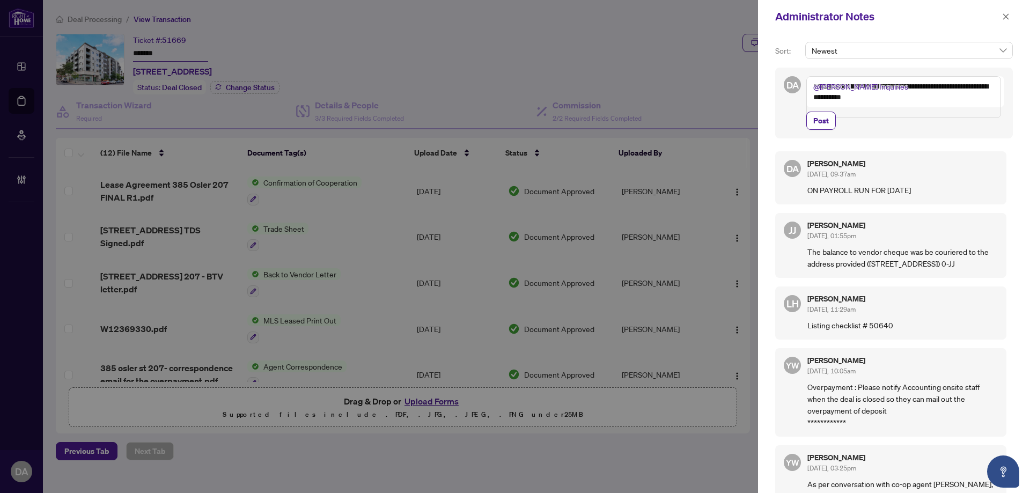
click at [1002, 17] on button "button" at bounding box center [1006, 16] width 14 height 13
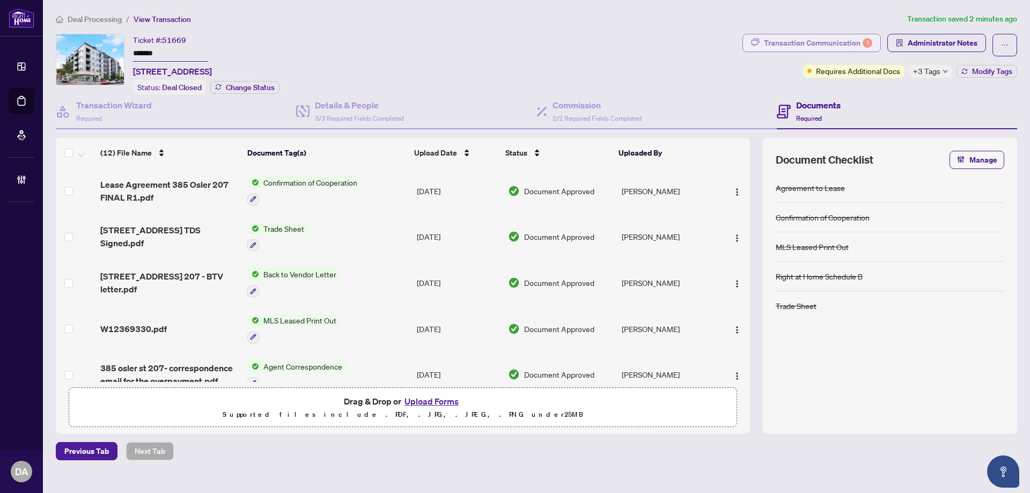
click at [862, 43] on div "Transaction Communication 1" at bounding box center [818, 42] width 108 height 17
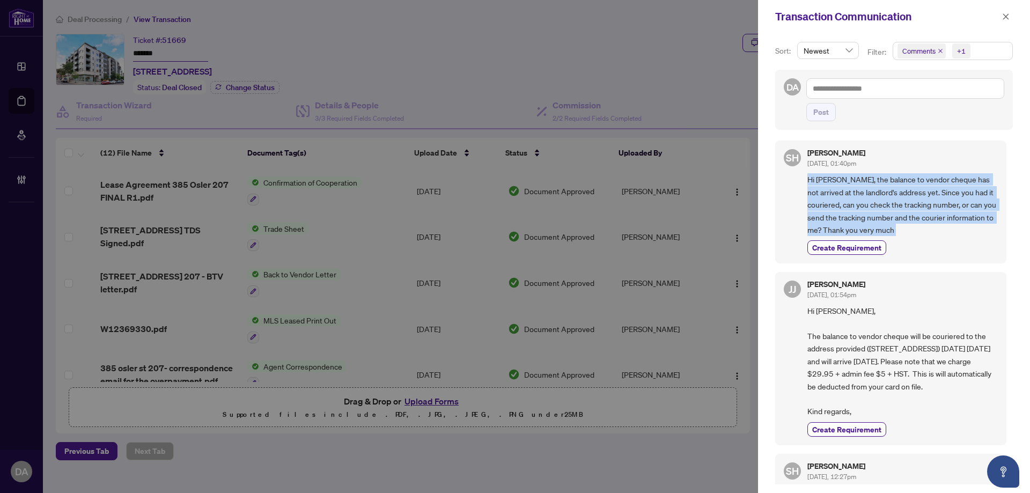
drag, startPoint x: 797, startPoint y: 178, endPoint x: 937, endPoint y: 240, distance: 153.5
click at [937, 240] on div "SH Steffen Hugo Sep/22/2025, 01:40pm Hi Jamila, the balance to vendor cheque ha…" at bounding box center [890, 202] width 231 height 123
copy div "Hi Jamila, the balance to vendor cheque has not arrived at the landlord's addre…"
click at [999, 15] on button "button" at bounding box center [1006, 16] width 14 height 13
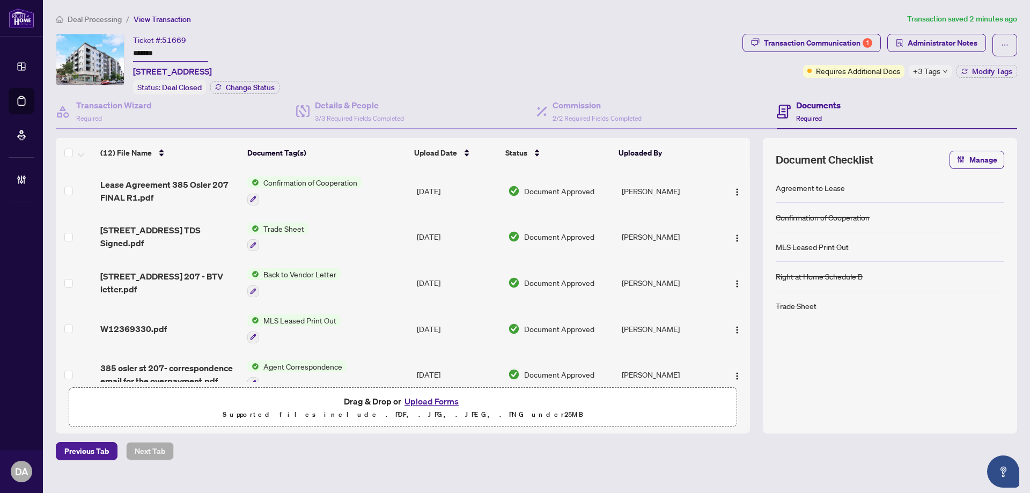
click at [922, 35] on span "Administrator Notes" at bounding box center [942, 42] width 70 height 17
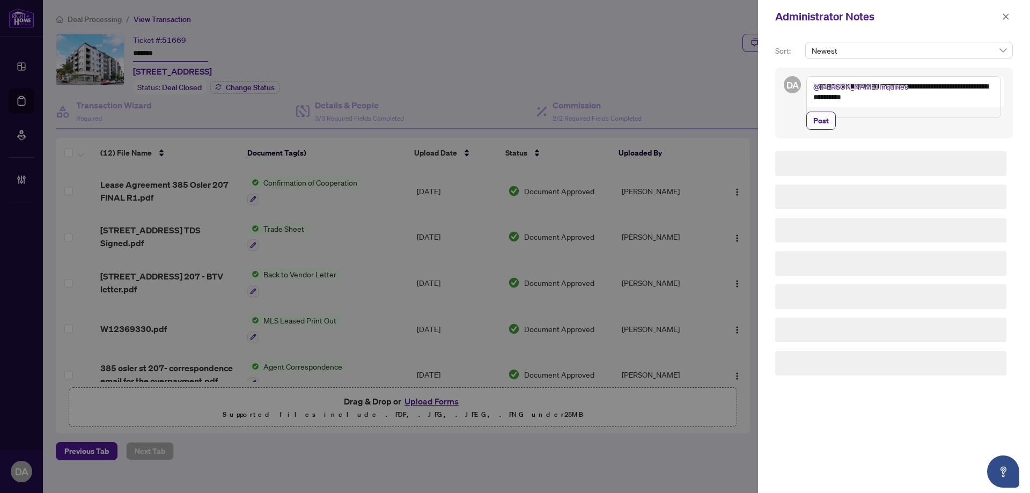
click at [929, 120] on div "**********" at bounding box center [905, 103] width 198 height 54
click at [930, 111] on textarea "**********" at bounding box center [903, 97] width 195 height 42
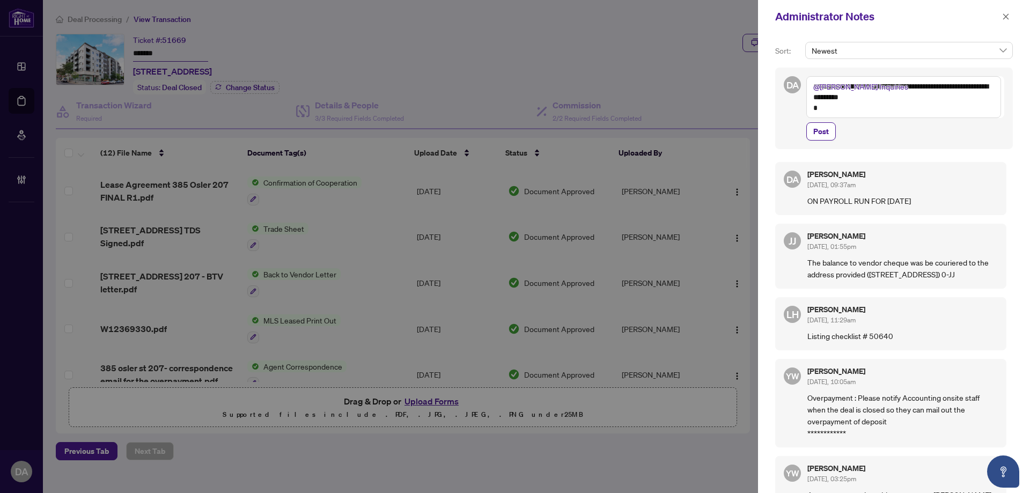
paste textarea "**********"
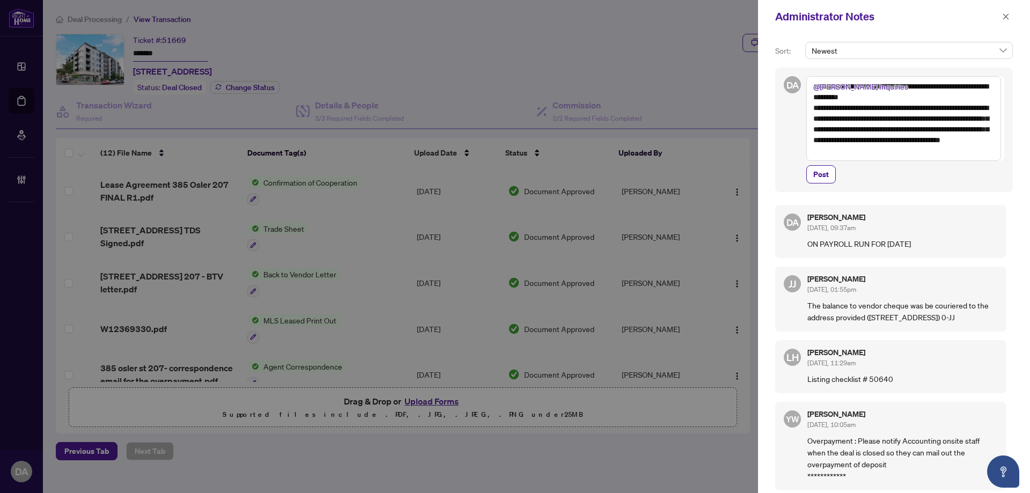
click at [812, 106] on textarea "**********" at bounding box center [903, 118] width 195 height 85
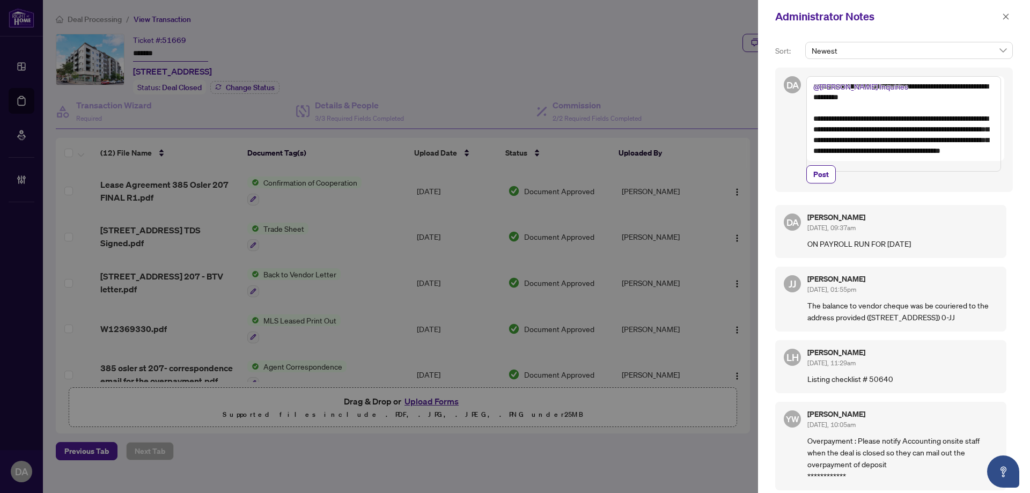
click at [910, 95] on textarea "**********" at bounding box center [903, 123] width 195 height 95
type textarea "**********"
drag, startPoint x: 822, startPoint y: 183, endPoint x: 832, endPoint y: 184, distance: 10.2
click at [822, 183] on span "Post" at bounding box center [821, 174] width 16 height 17
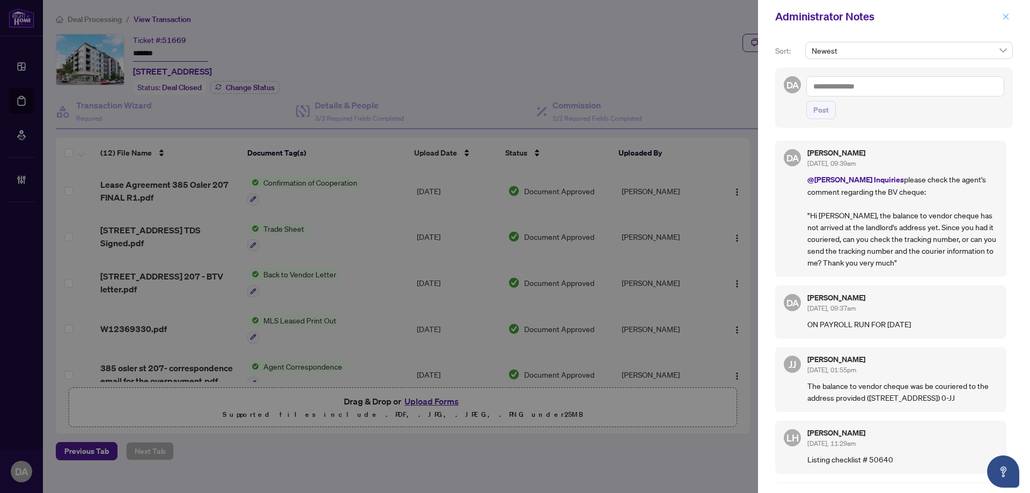
click at [1006, 16] on icon "close" at bounding box center [1006, 17] width 8 height 8
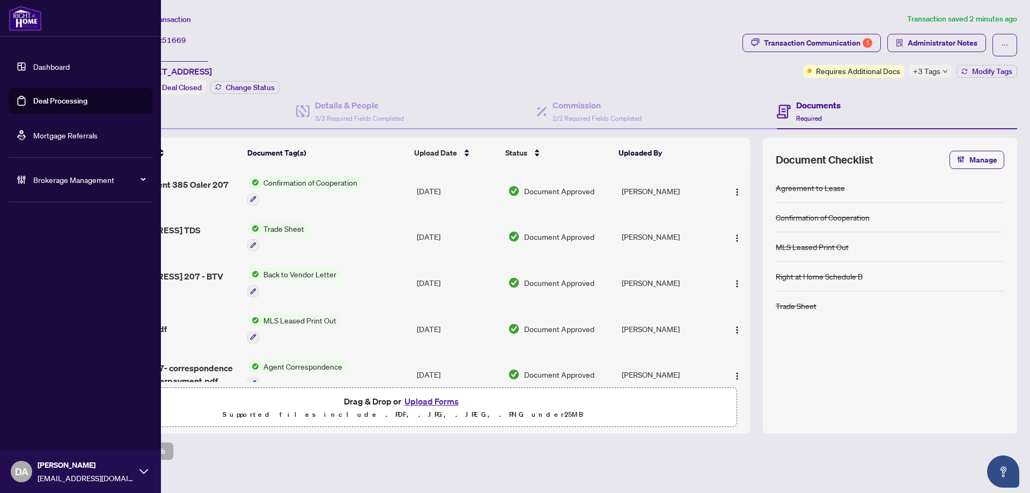
click at [55, 106] on link "Deal Processing" at bounding box center [60, 101] width 54 height 10
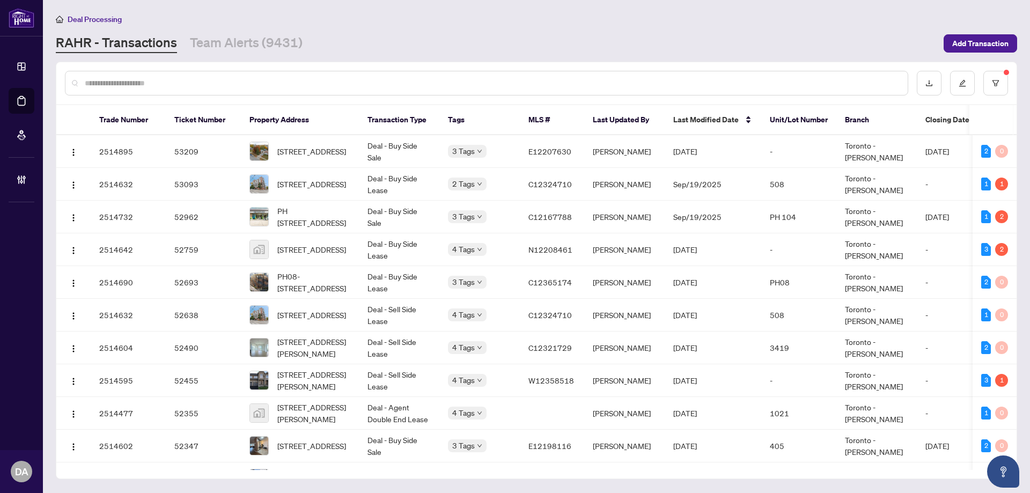
click at [313, 84] on input "text" at bounding box center [492, 83] width 814 height 12
paste input "*******"
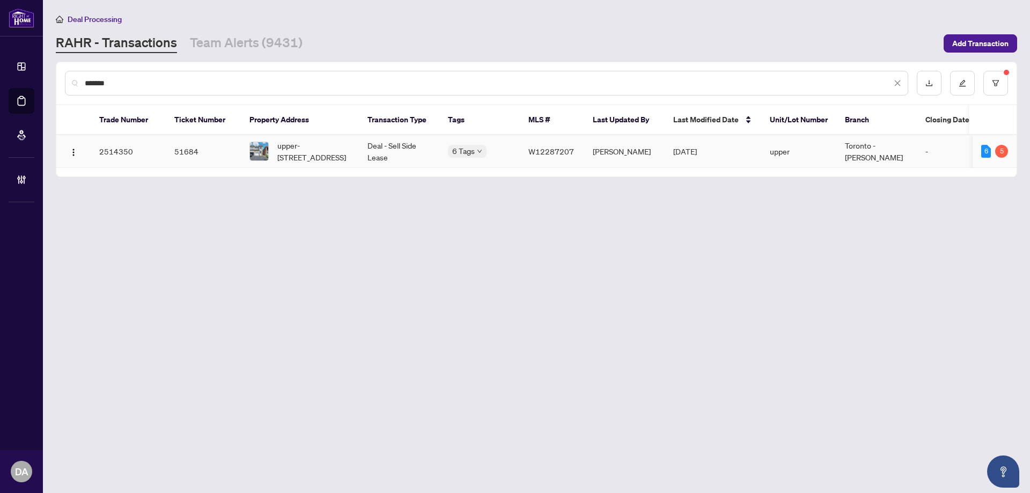
type input "*******"
click at [197, 162] on td "51684" at bounding box center [203, 151] width 75 height 33
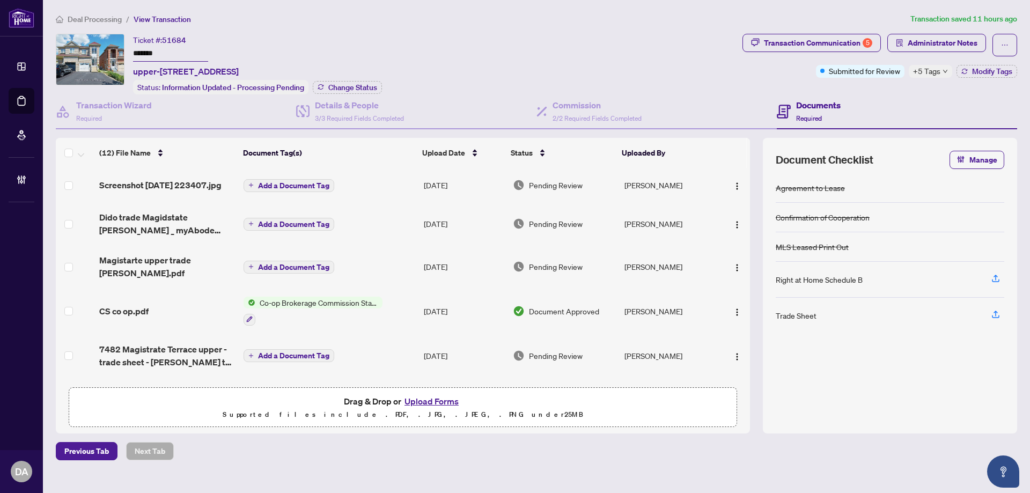
click at [73, 273] on td at bounding box center [75, 266] width 39 height 43
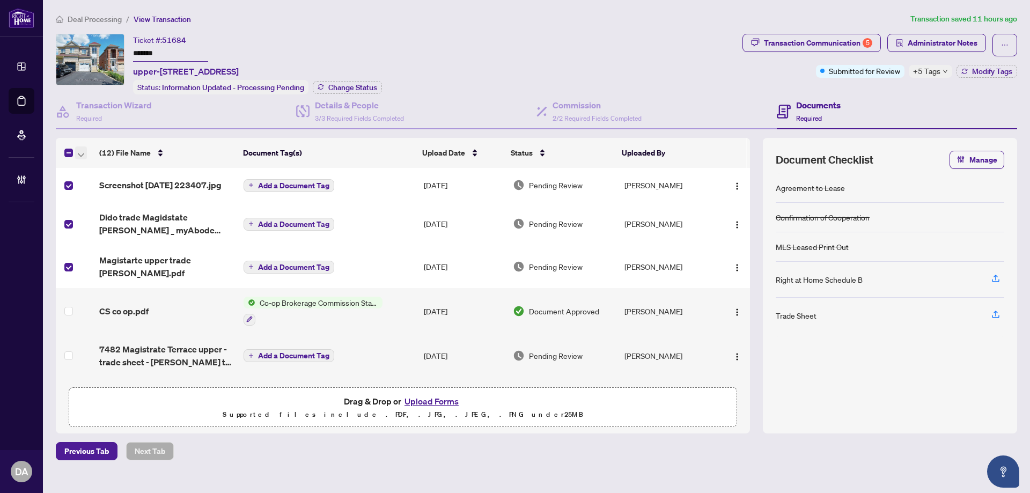
click at [82, 155] on icon "button" at bounding box center [81, 155] width 6 height 4
click at [92, 170] on span "Open Selected in New Tab(s)" at bounding box center [131, 171] width 95 height 12
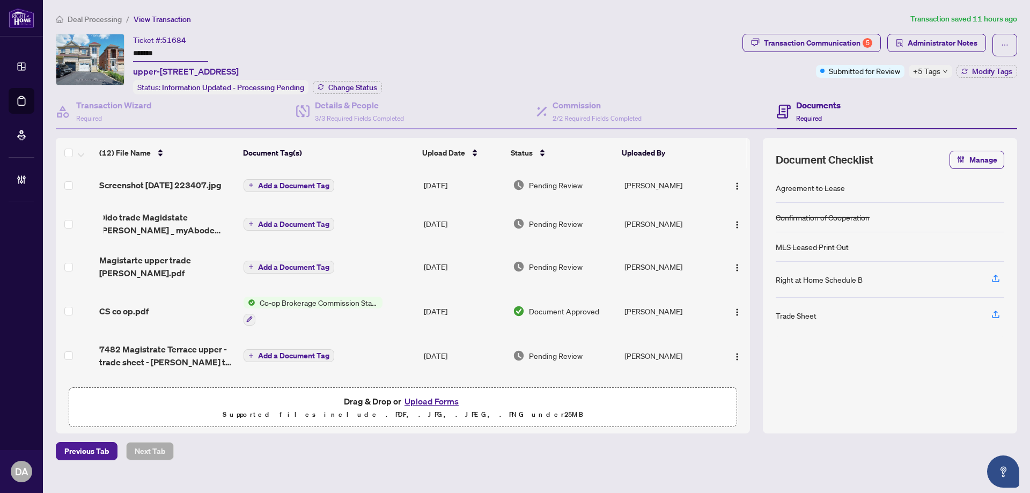
click at [192, 55] on input "*******" at bounding box center [170, 54] width 75 height 16
click at [795, 35] on div "Transaction Communication 5" at bounding box center [818, 42] width 108 height 17
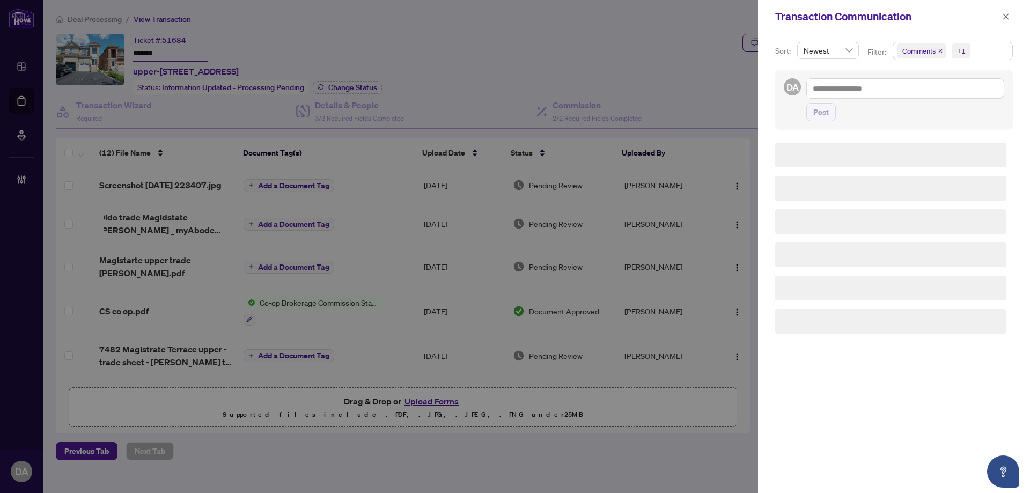
click at [936, 51] on span "Comments" at bounding box center [921, 50] width 48 height 15
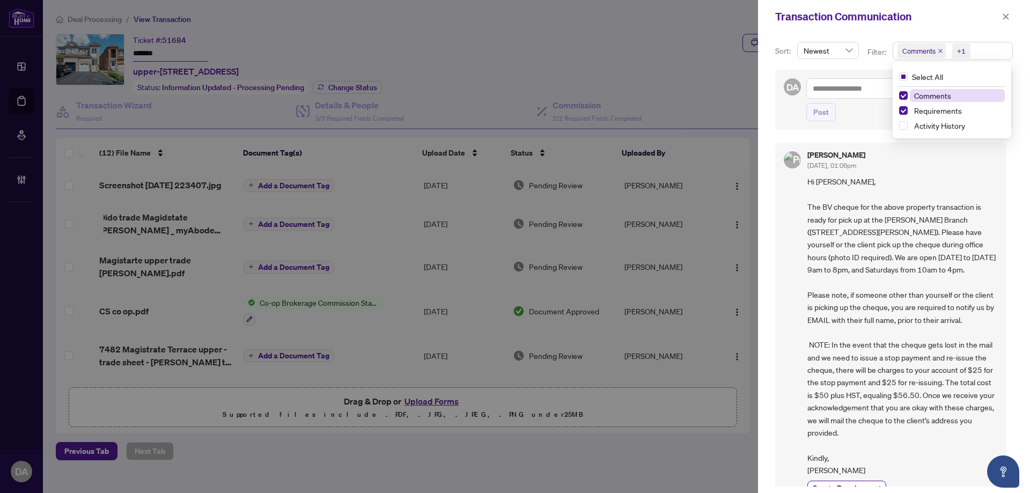
click at [937, 51] on icon "close" at bounding box center [939, 50] width 5 height 5
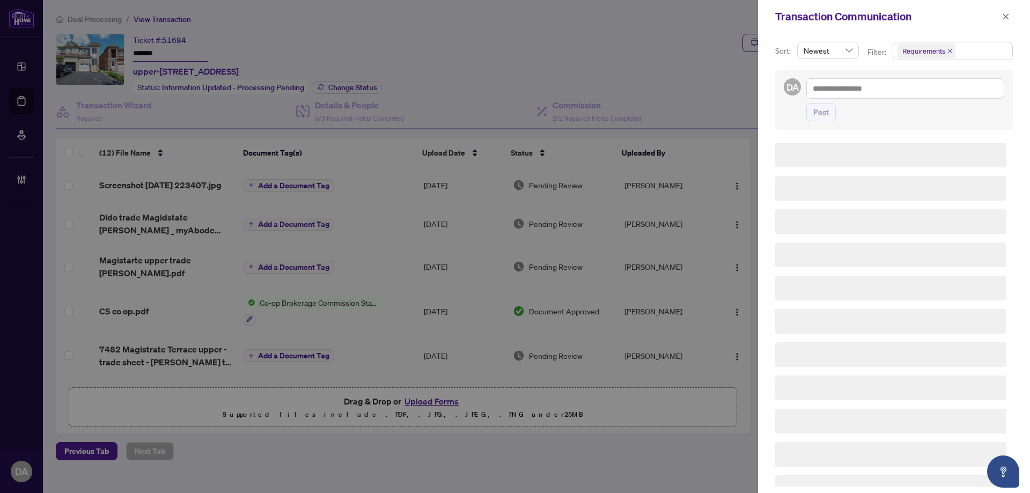
click at [876, 126] on div "DA Post" at bounding box center [894, 100] width 238 height 60
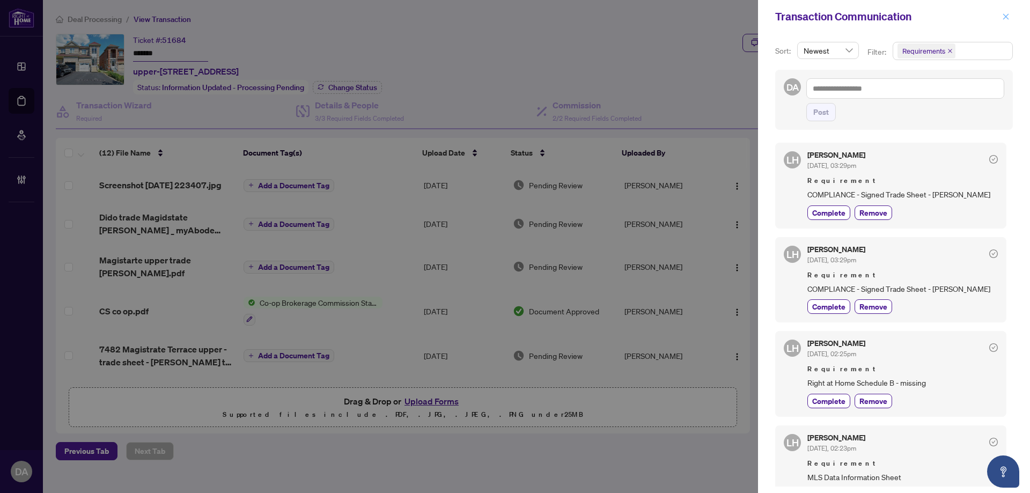
click at [1008, 9] on span "button" at bounding box center [1006, 16] width 8 height 17
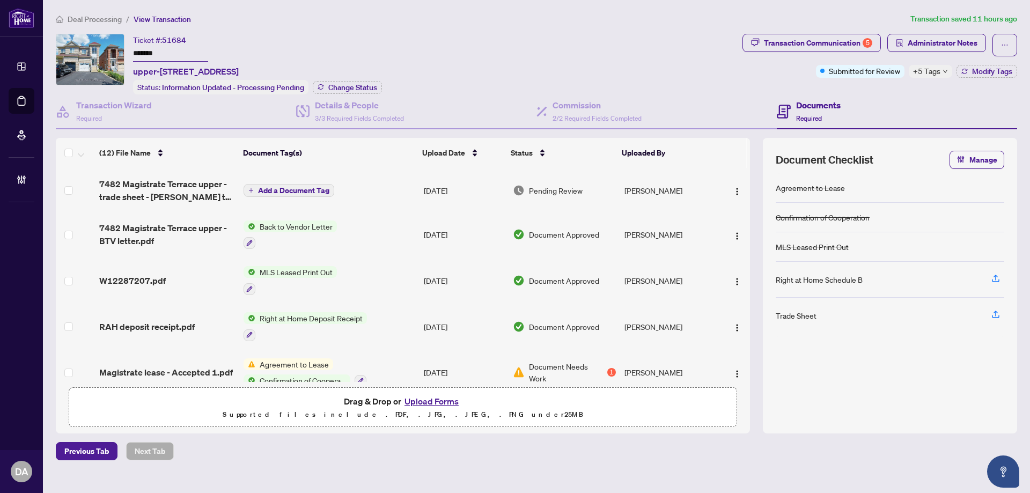
scroll to position [215, 0]
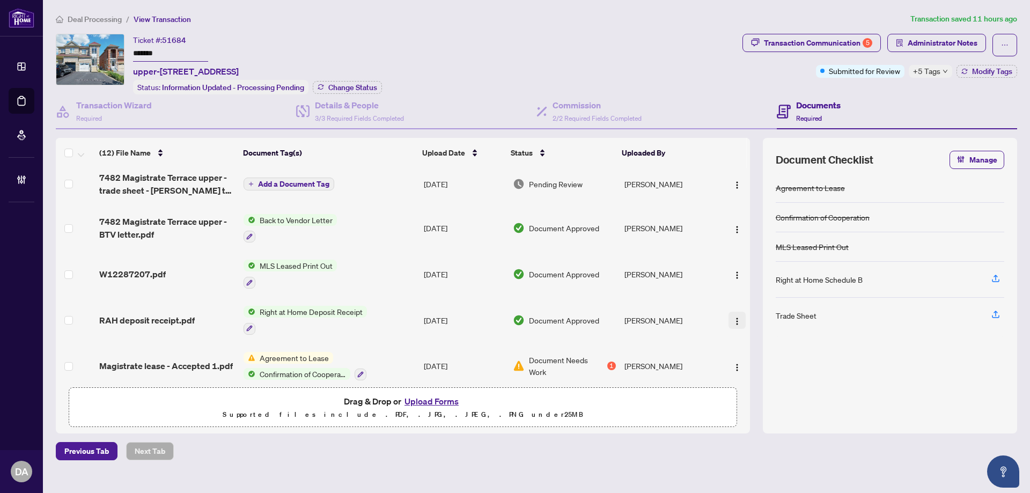
click at [728, 327] on button "button" at bounding box center [736, 320] width 17 height 17
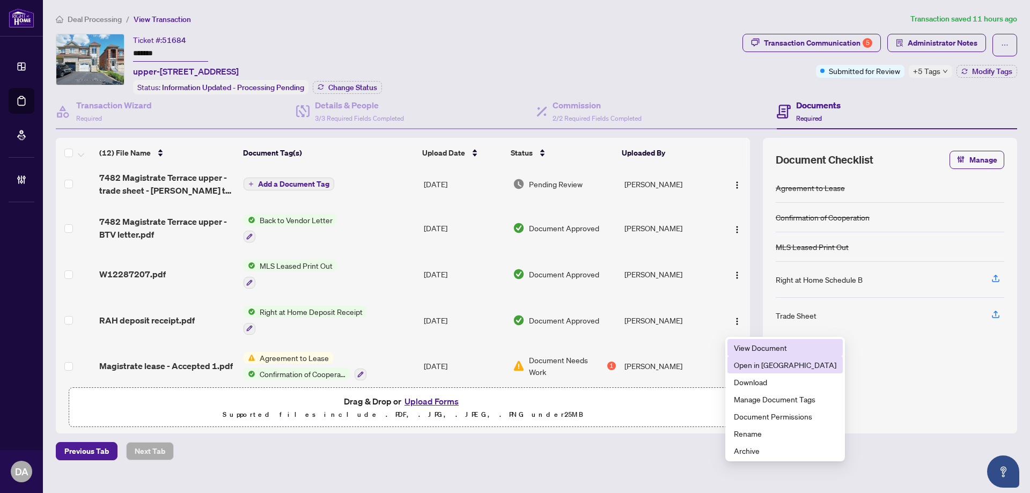
click at [753, 364] on span "Open in New Tab" at bounding box center [785, 365] width 102 height 12
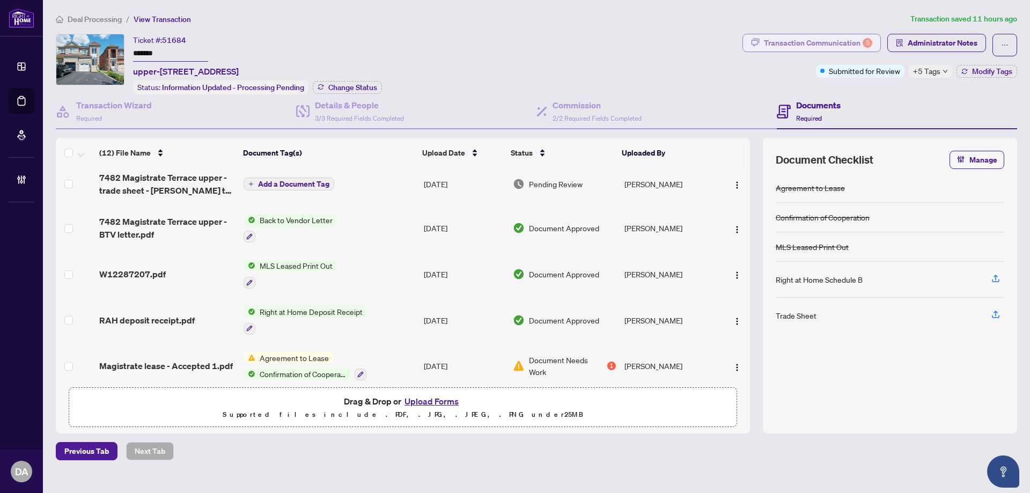
click at [791, 49] on div "Transaction Communication 5" at bounding box center [818, 42] width 108 height 17
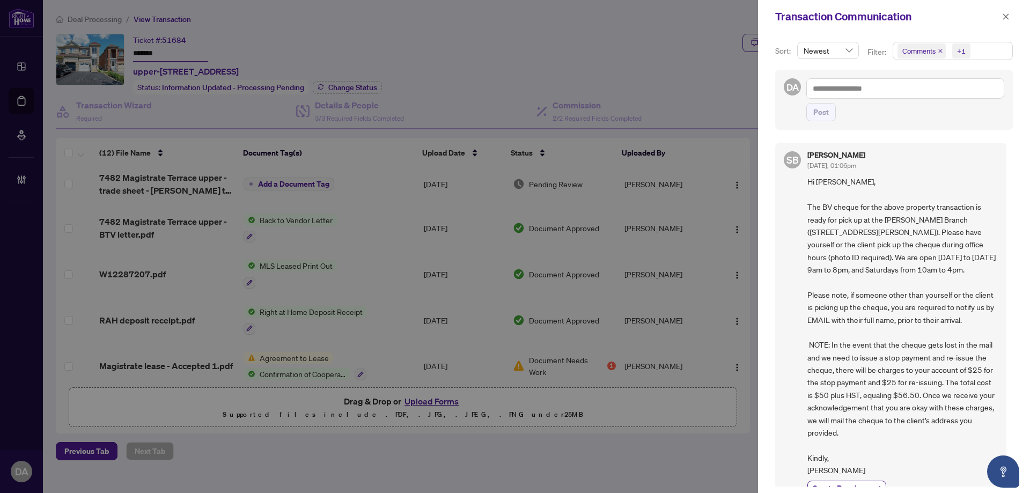
click at [937, 51] on icon "close" at bounding box center [939, 50] width 5 height 5
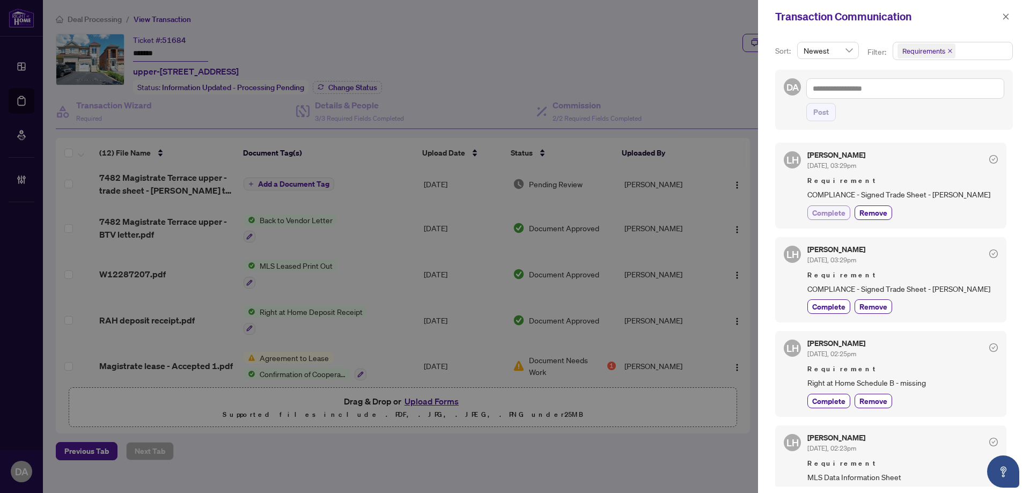
click at [823, 216] on span "Complete" at bounding box center [828, 212] width 33 height 11
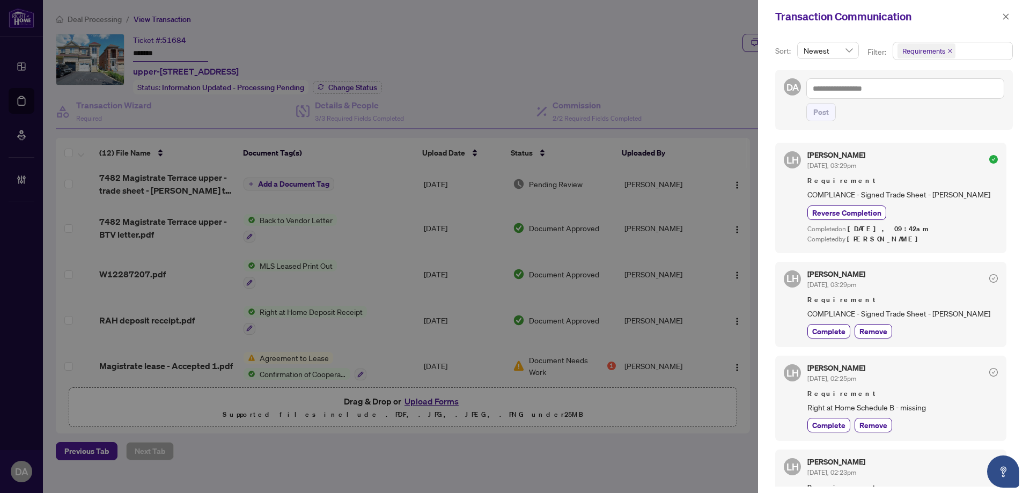
click at [819, 297] on div "Lulu Hao Sep/10/2025, 03:29pm Requirement COMPLIANCE - Signed Trade Sheet - Lin…" at bounding box center [902, 304] width 190 height 68
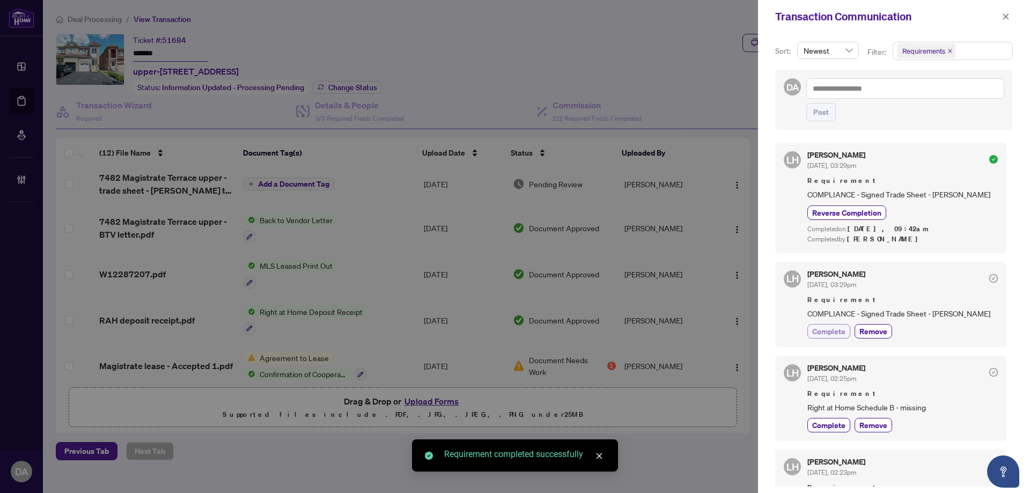
click at [834, 328] on span "Complete" at bounding box center [828, 331] width 33 height 11
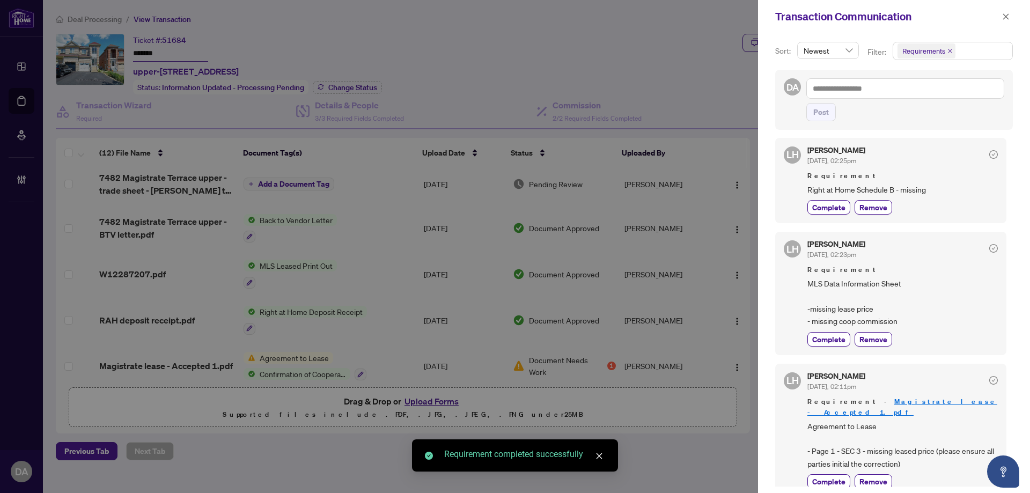
scroll to position [2, 0]
click at [1008, 13] on icon "close" at bounding box center [1006, 17] width 8 height 8
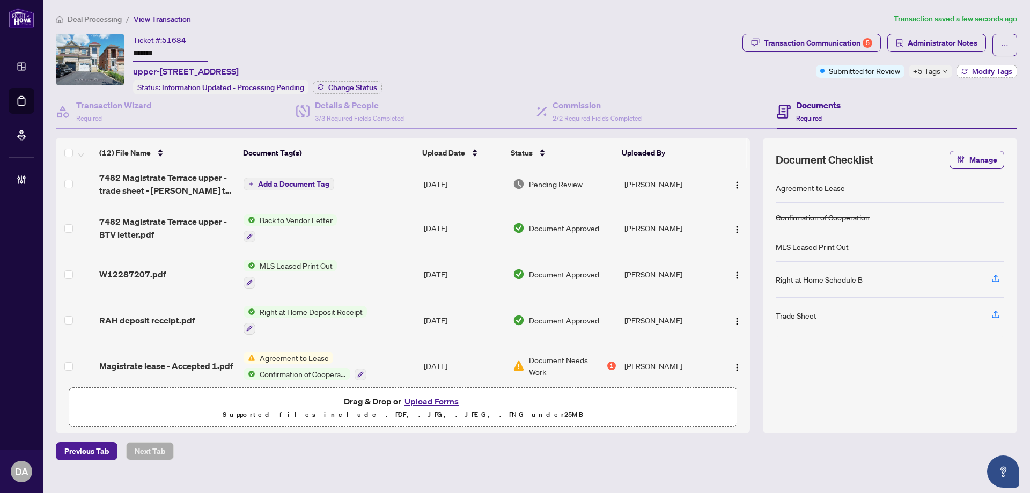
click at [968, 69] on button "Modify Tags" at bounding box center [986, 71] width 61 height 13
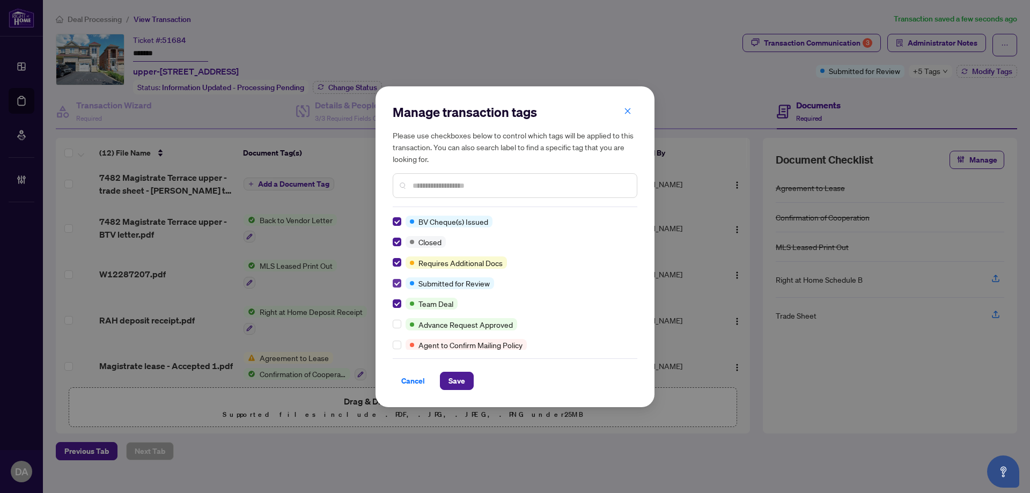
scroll to position [0, 0]
click at [476, 186] on input "text" at bounding box center [520, 186] width 216 height 12
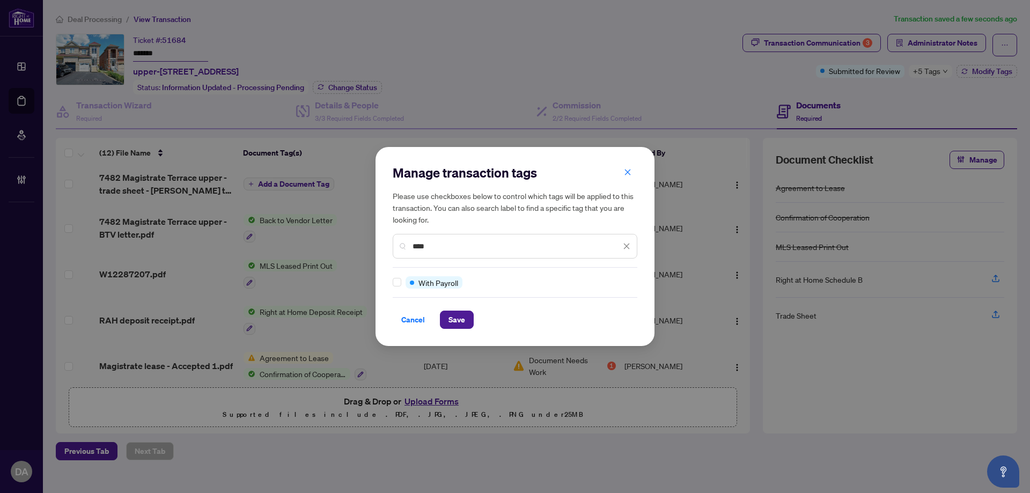
type input "****"
click at [448, 319] on span "Save" at bounding box center [456, 319] width 17 height 17
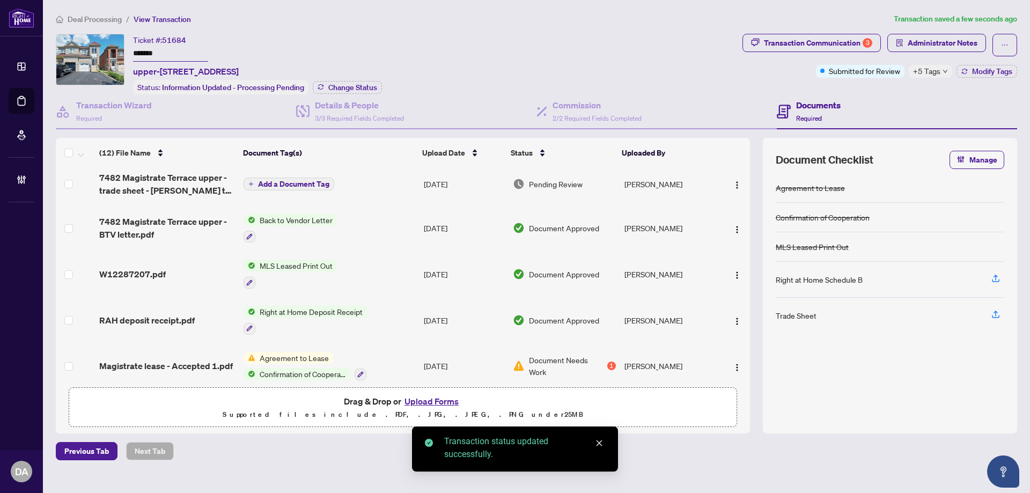
click at [926, 45] on body "Dashboard Deal Processing Mortgage Referrals Brokerage Management DA Dalal Alay…" at bounding box center [515, 246] width 1030 height 493
click at [926, 45] on span "Administrator Notes" at bounding box center [942, 42] width 70 height 17
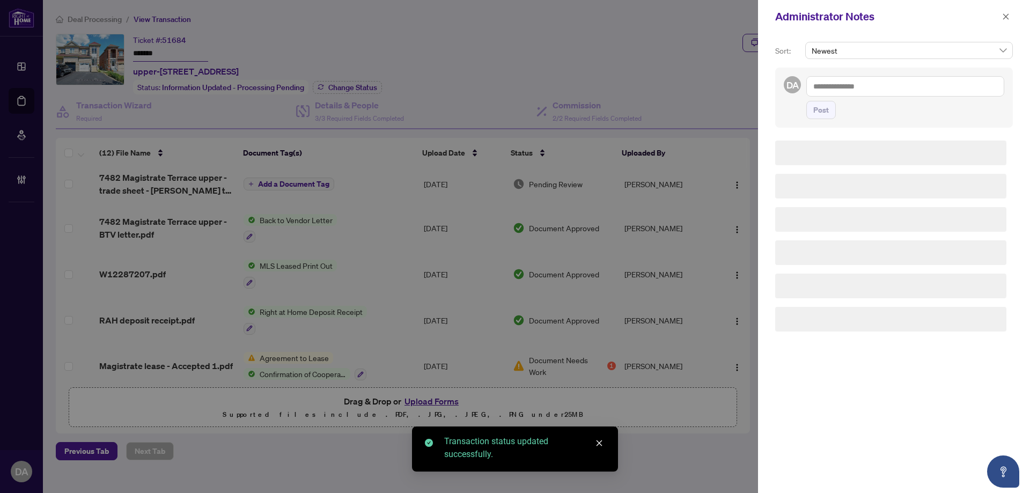
click at [908, 88] on textarea at bounding box center [905, 86] width 198 height 20
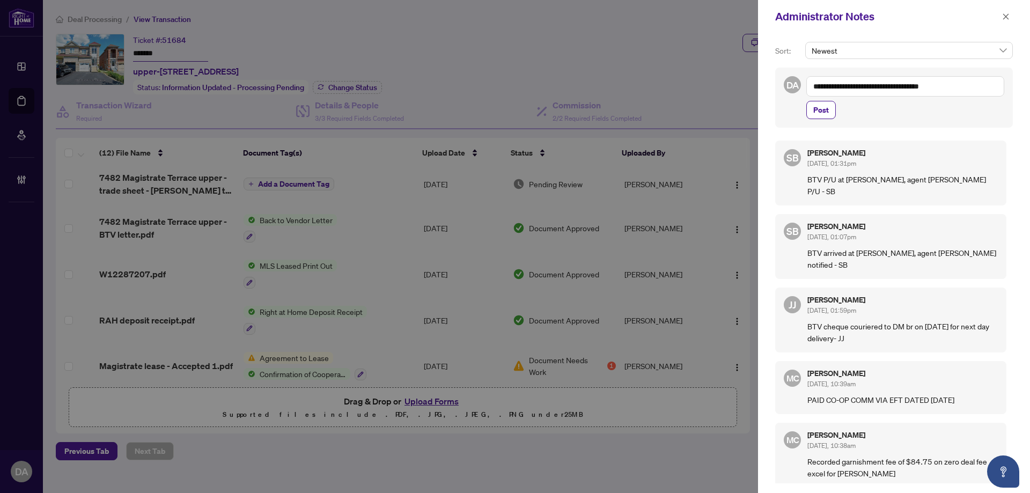
type textarea "**********"
click at [834, 119] on div "**********" at bounding box center [894, 98] width 238 height 60
click at [829, 117] on button "Post" at bounding box center [820, 110] width 29 height 18
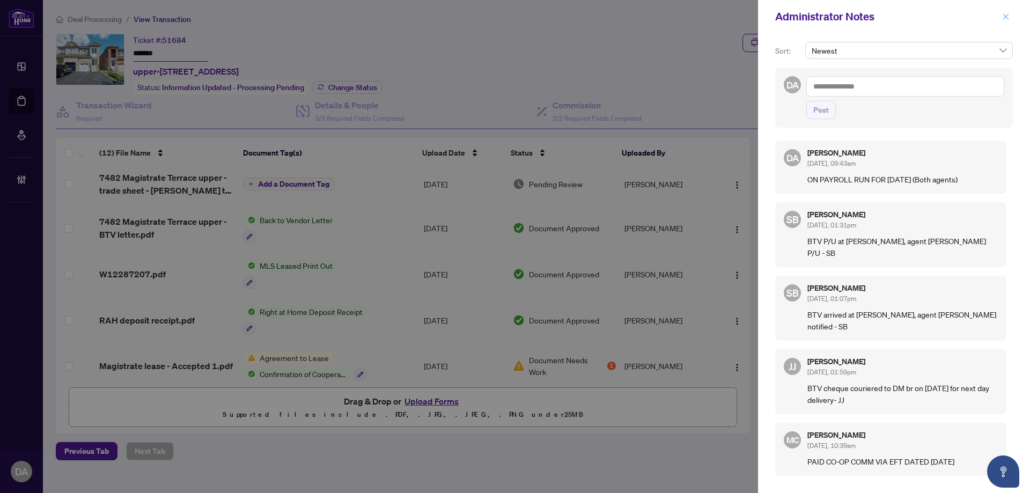
click at [1003, 11] on button "button" at bounding box center [1006, 16] width 14 height 13
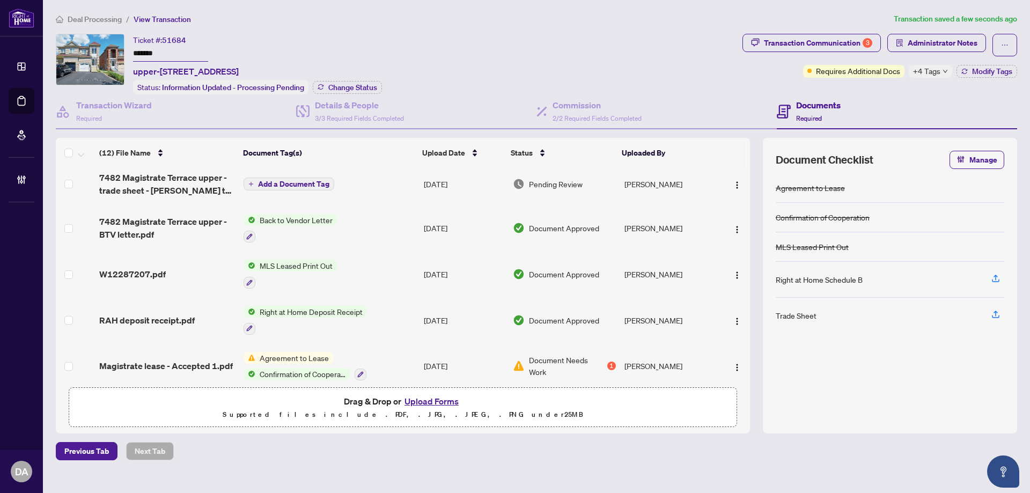
click at [197, 53] on input "*******" at bounding box center [170, 54] width 75 height 16
click at [978, 22] on article "Transaction saved a minute ago" at bounding box center [964, 19] width 105 height 12
click at [976, 40] on span "Administrator Notes" at bounding box center [942, 42] width 70 height 17
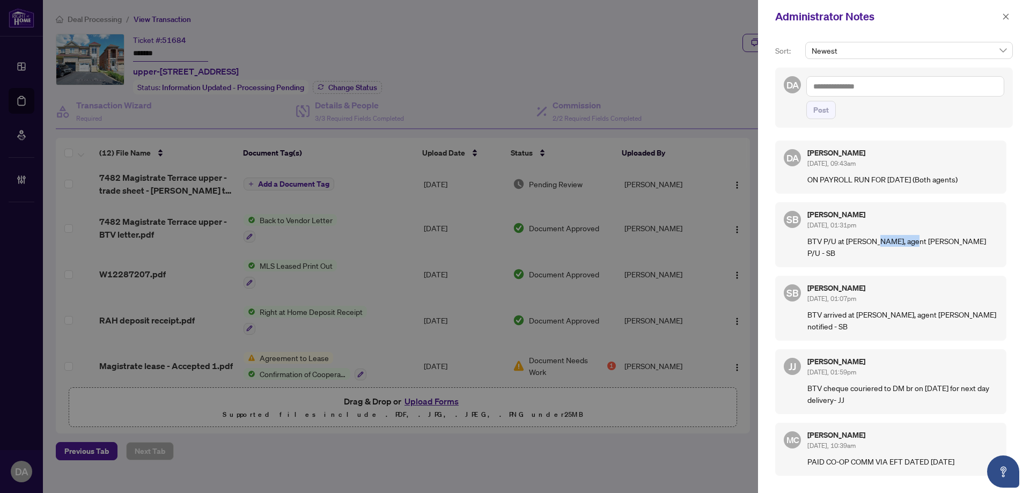
drag, startPoint x: 877, startPoint y: 245, endPoint x: 910, endPoint y: 246, distance: 32.2
click at [910, 246] on p "BTV P/U at DM branch, agent Lina Gueorguieva P/U - SB" at bounding box center [902, 247] width 190 height 24
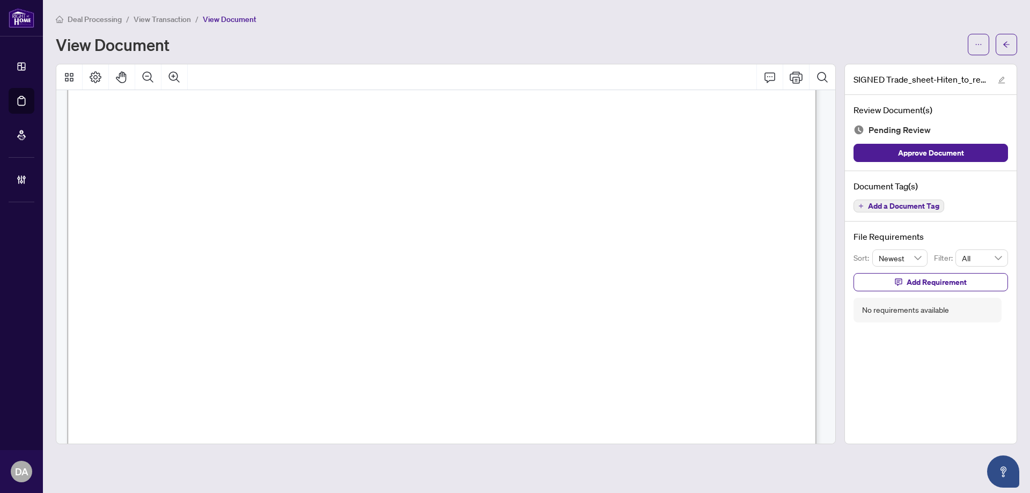
scroll to position [536, 0]
click at [927, 204] on span "Add a Document Tag" at bounding box center [903, 206] width 71 height 8
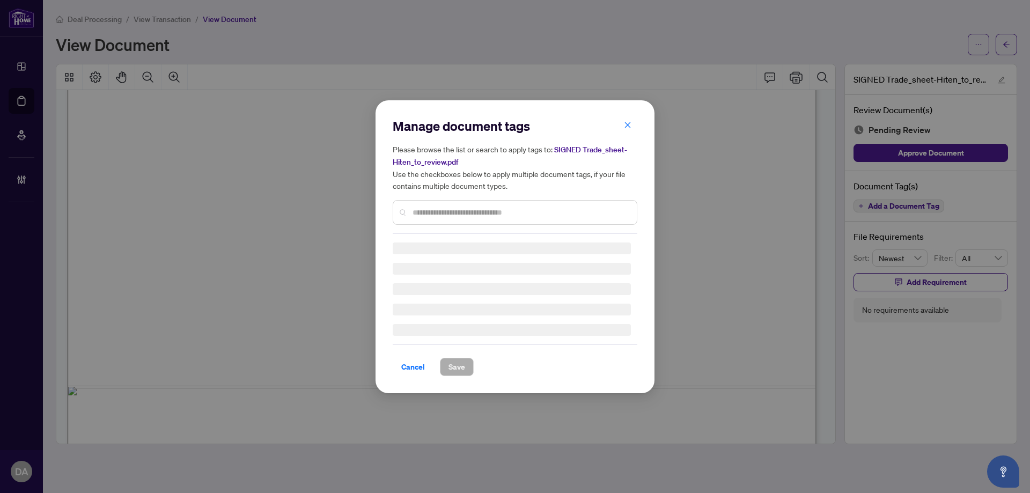
click at [579, 206] on input "text" at bounding box center [520, 212] width 216 height 12
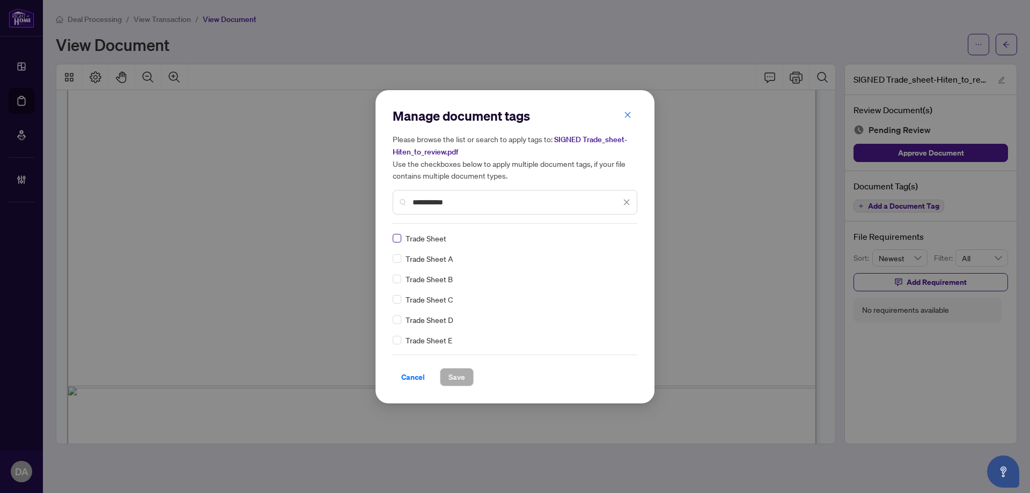
type input "**********"
click at [619, 237] on img at bounding box center [615, 238] width 11 height 11
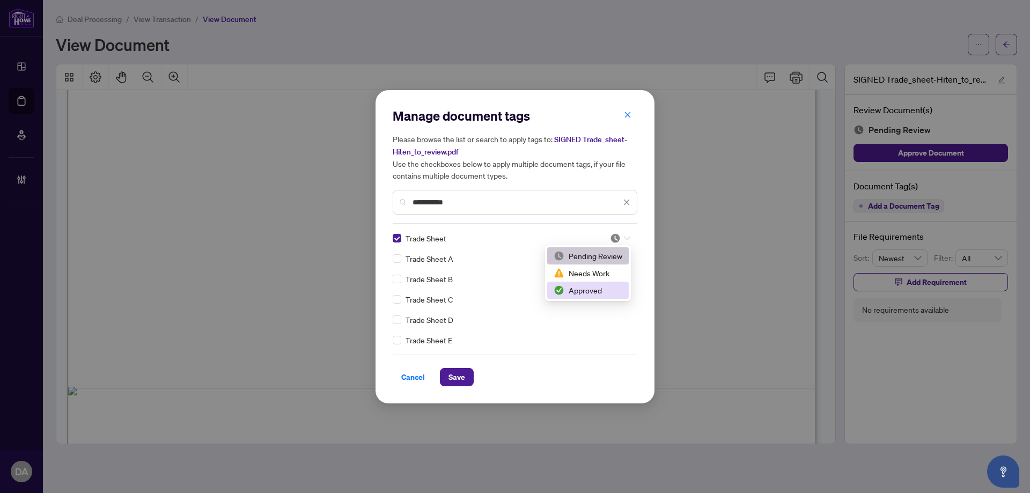
click at [608, 293] on div "Approved" at bounding box center [587, 290] width 69 height 12
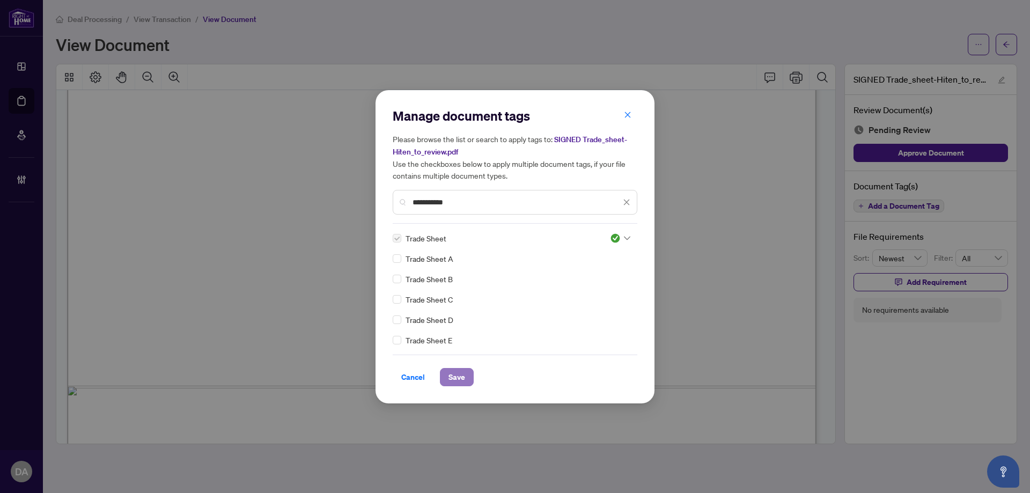
drag, startPoint x: 458, startPoint y: 381, endPoint x: 423, endPoint y: 349, distance: 47.4
click at [458, 382] on span "Save" at bounding box center [456, 376] width 17 height 17
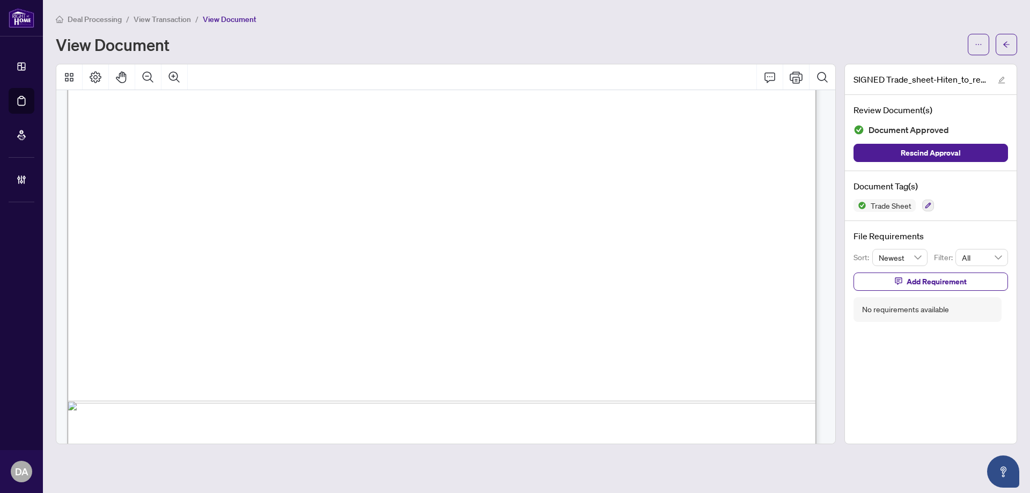
scroll to position [638, 0]
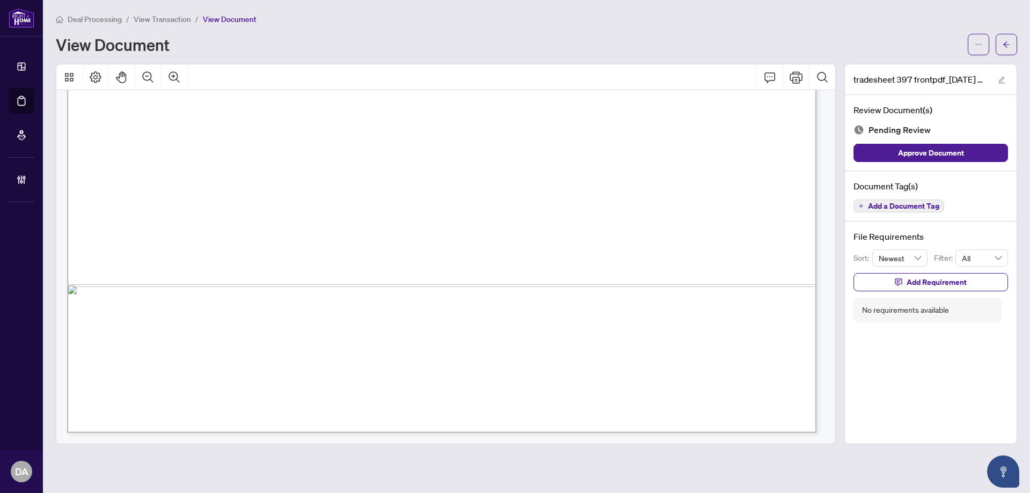
click at [907, 204] on span "Add a Document Tag" at bounding box center [903, 206] width 71 height 8
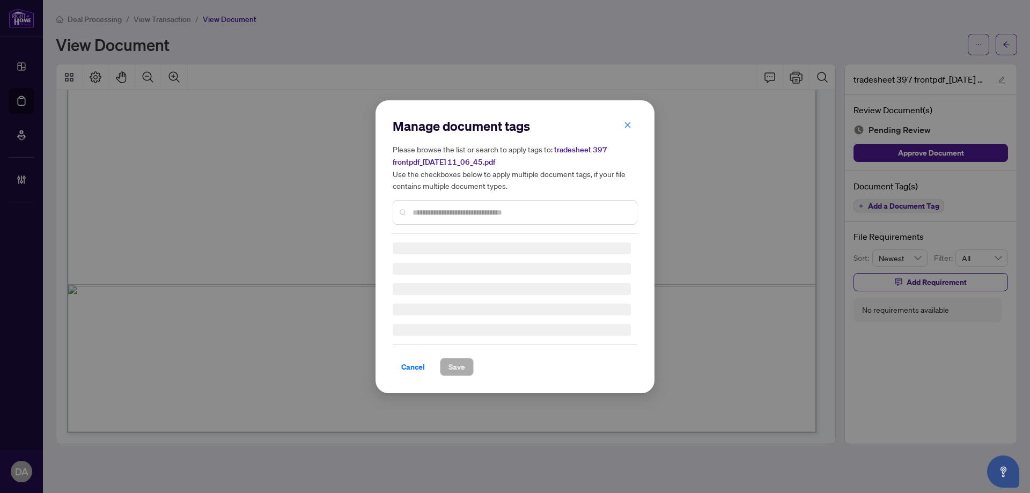
click at [503, 209] on div "Manage document tags Please browse the list or search to apply tags to: tradesh…" at bounding box center [515, 175] width 245 height 116
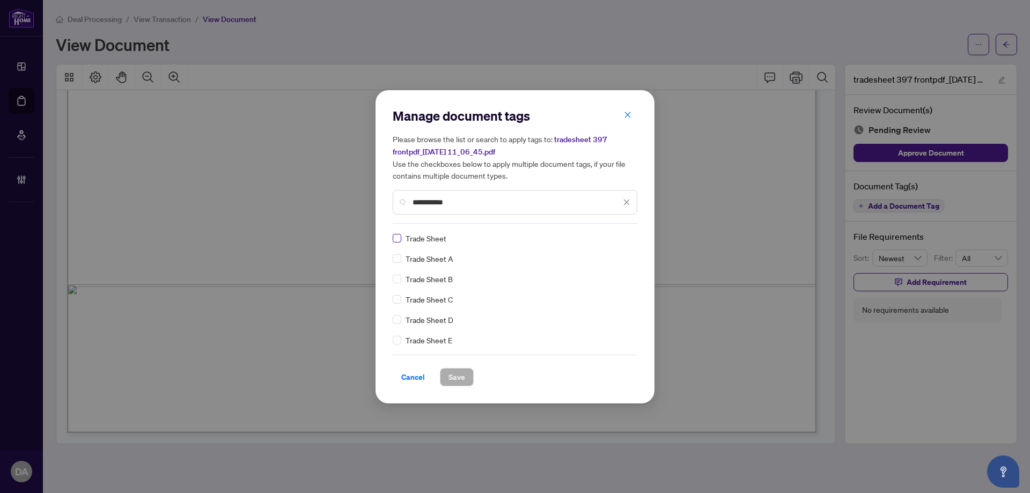
type input "**********"
click at [610, 240] on div at bounding box center [616, 238] width 27 height 11
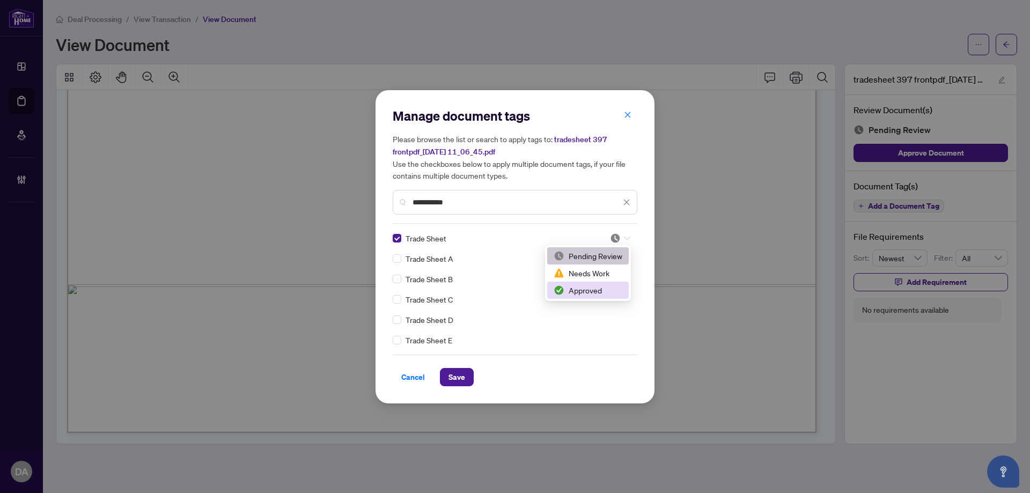
click at [612, 293] on div "Approved" at bounding box center [587, 290] width 69 height 12
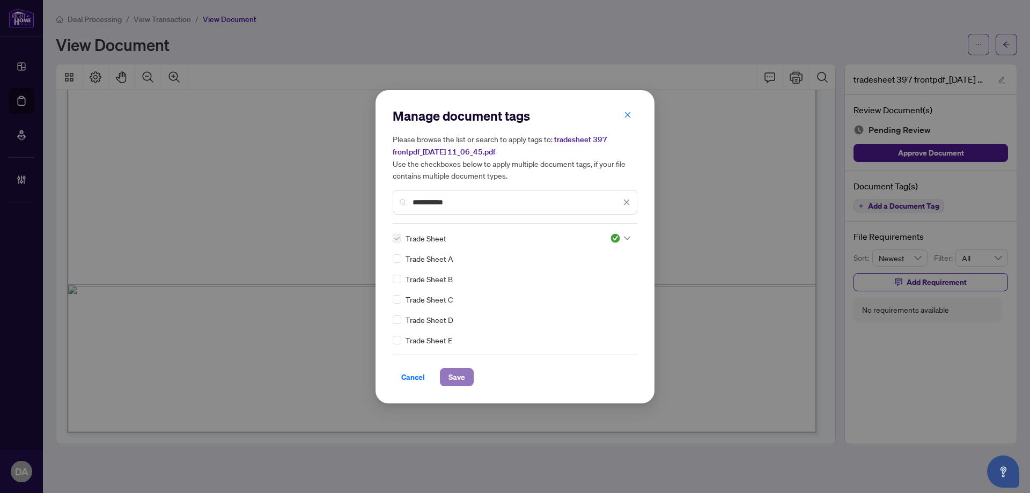
click at [470, 372] on button "Save" at bounding box center [457, 377] width 34 height 18
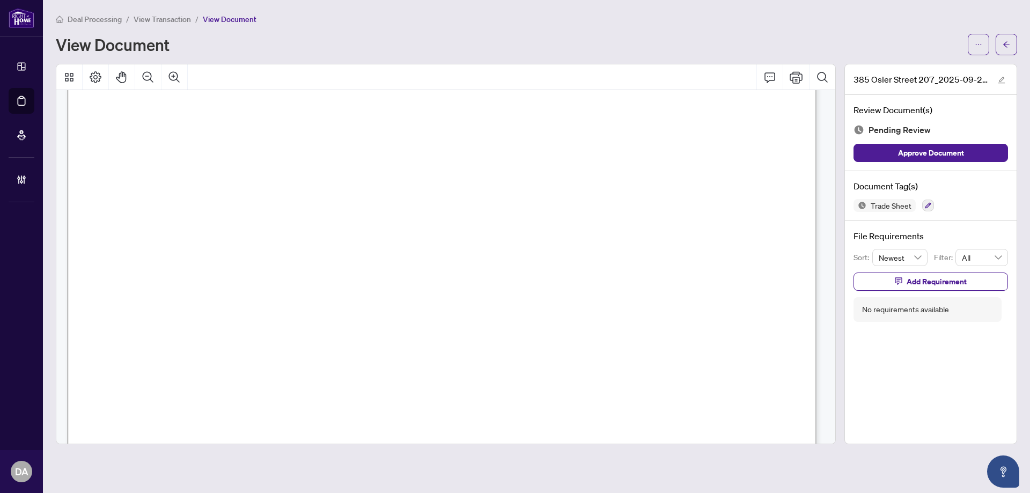
scroll to position [536, 0]
click at [925, 202] on icon "button" at bounding box center [928, 205] width 6 height 6
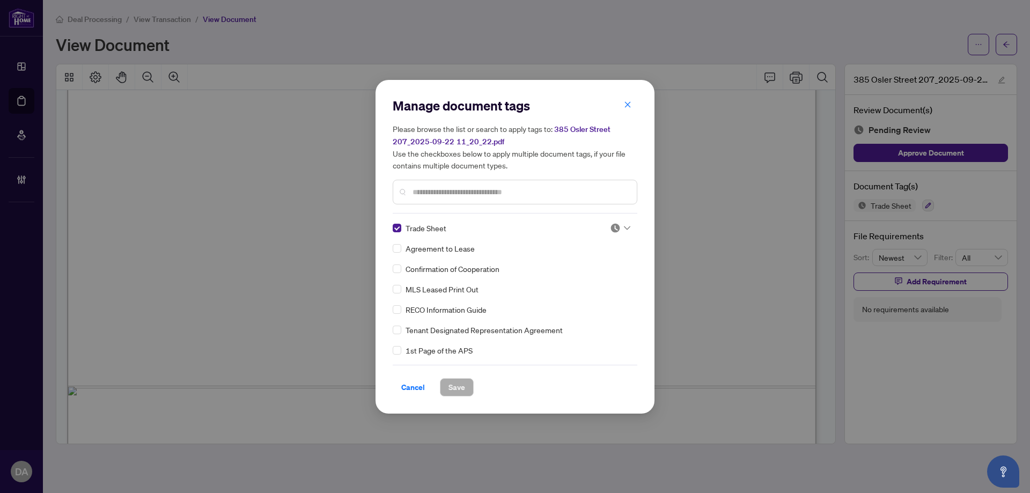
click at [613, 228] on img at bounding box center [615, 228] width 11 height 11
click at [611, 276] on div "Approved" at bounding box center [584, 280] width 69 height 12
click at [465, 386] on button "Save" at bounding box center [457, 387] width 34 height 18
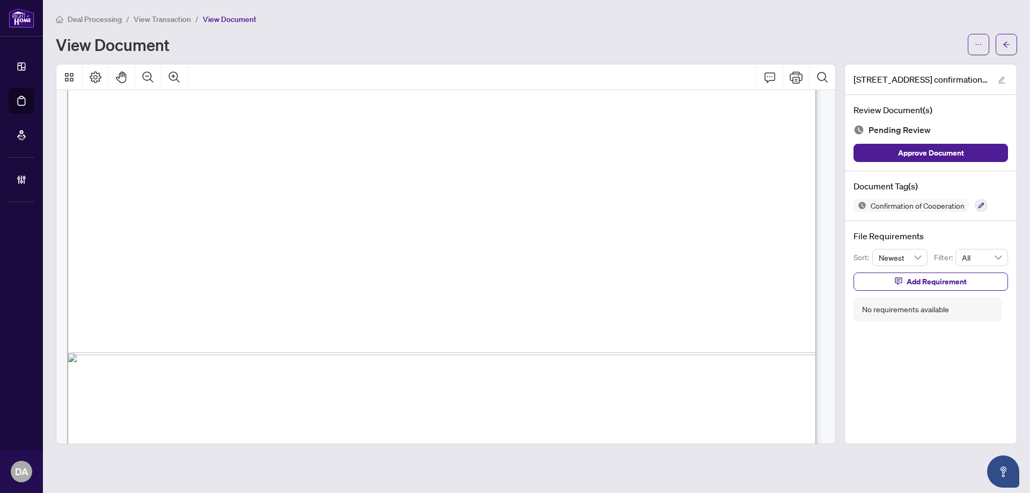
scroll to position [1631, 0]
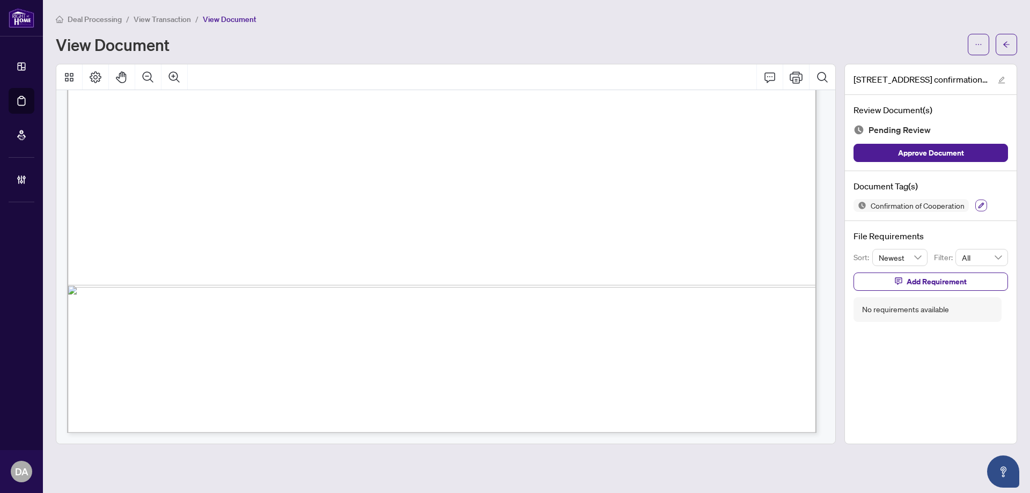
click at [978, 205] on button "button" at bounding box center [981, 206] width 12 height 12
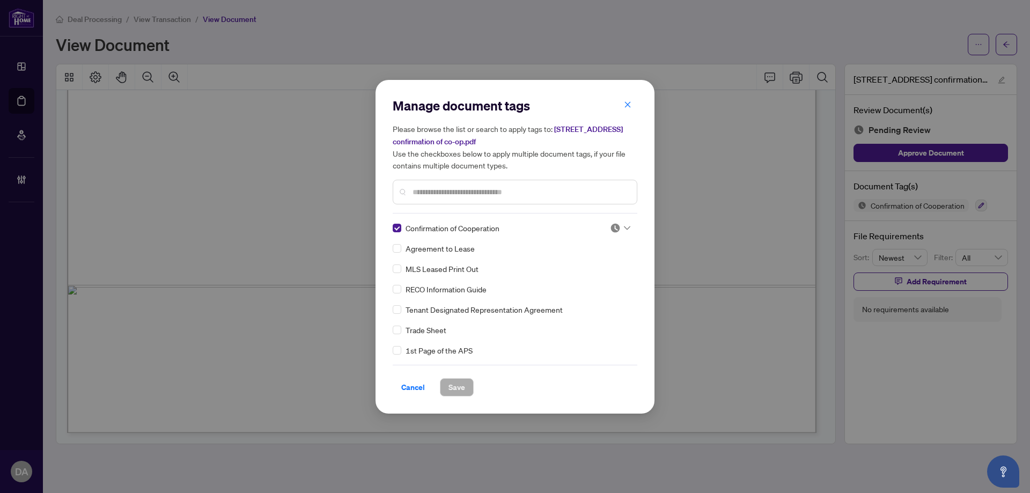
click at [615, 227] on img at bounding box center [615, 228] width 11 height 11
click at [580, 276] on div "Approved" at bounding box center [584, 280] width 69 height 12
click at [463, 383] on span "Save" at bounding box center [456, 387] width 17 height 17
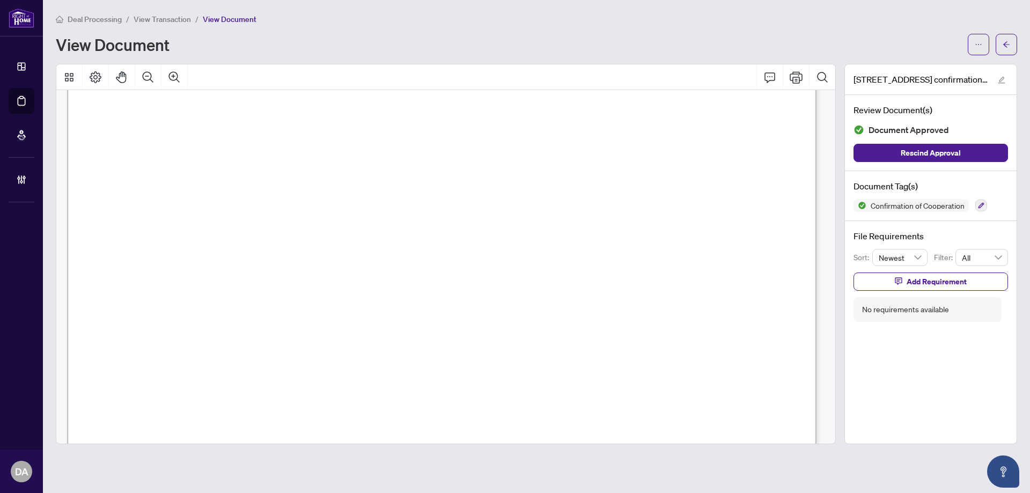
scroll to position [0, 0]
click at [907, 208] on span "Add a Document Tag" at bounding box center [903, 206] width 71 height 8
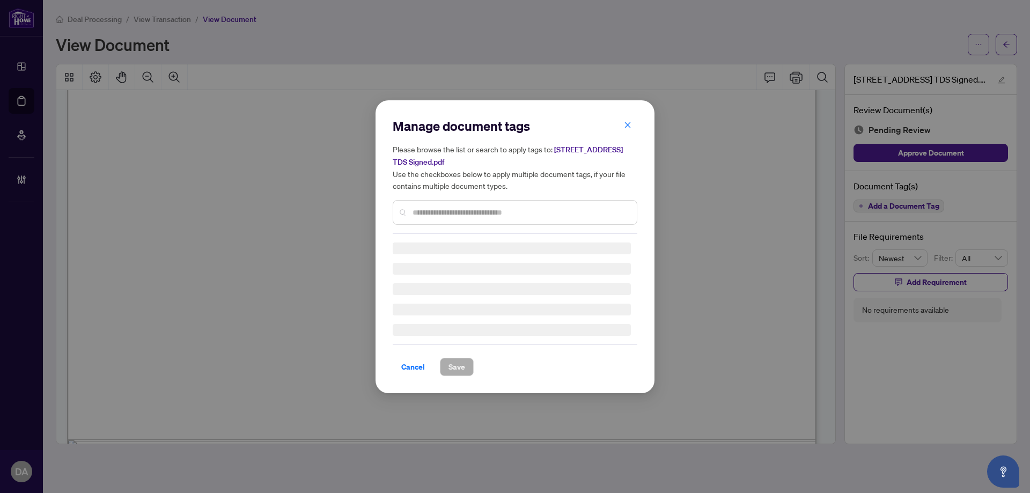
click at [568, 208] on input "text" at bounding box center [520, 212] width 216 height 12
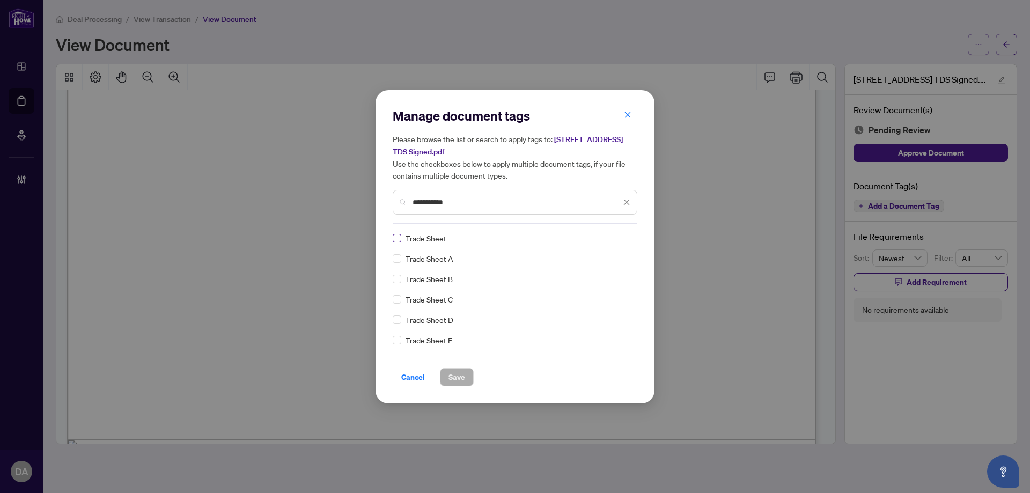
type input "**********"
drag, startPoint x: 608, startPoint y: 234, endPoint x: 619, endPoint y: 262, distance: 30.1
click at [609, 234] on div at bounding box center [616, 238] width 27 height 11
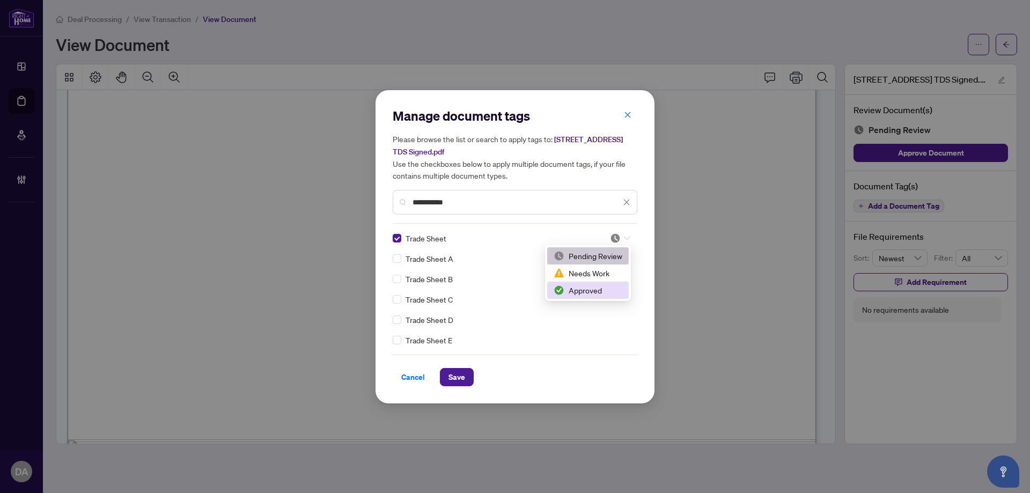
click at [612, 287] on div "Approved" at bounding box center [587, 290] width 69 height 12
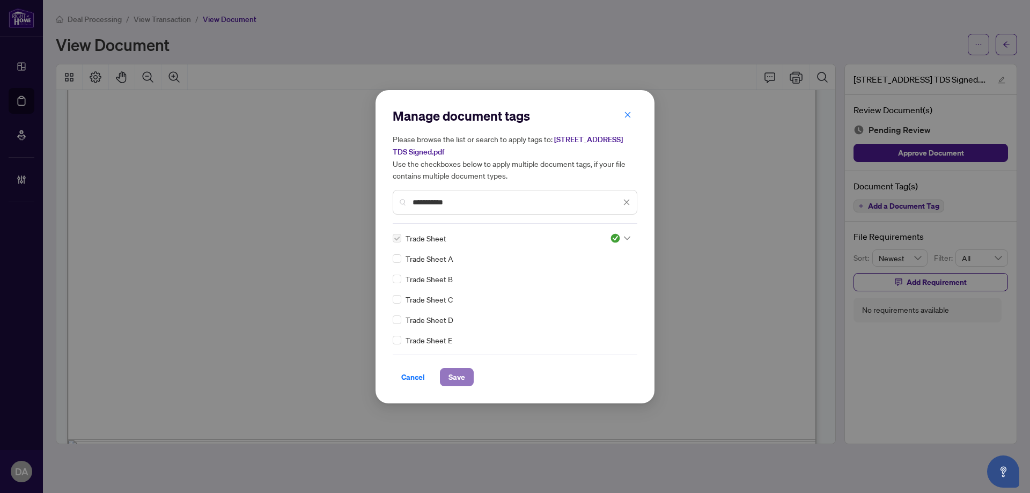
click at [463, 382] on span "Save" at bounding box center [456, 376] width 17 height 17
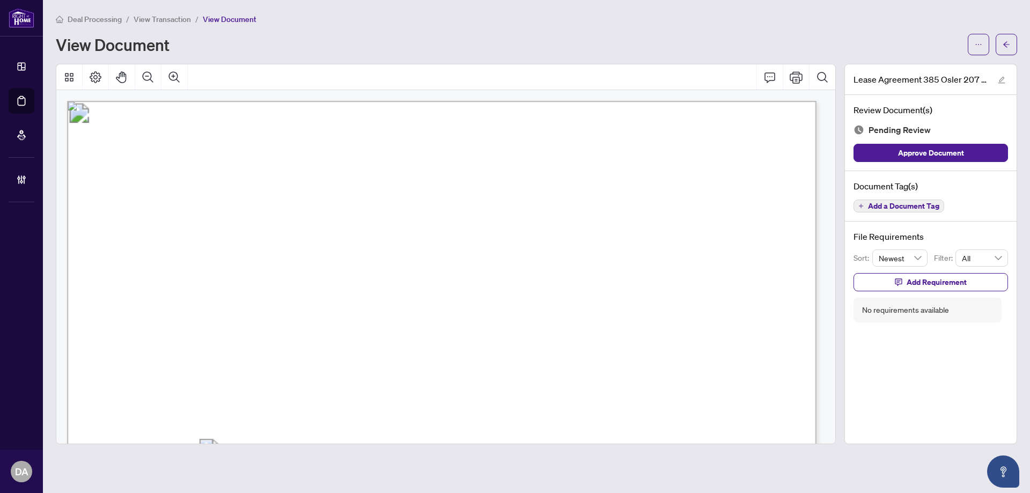
scroll to position [161, 0]
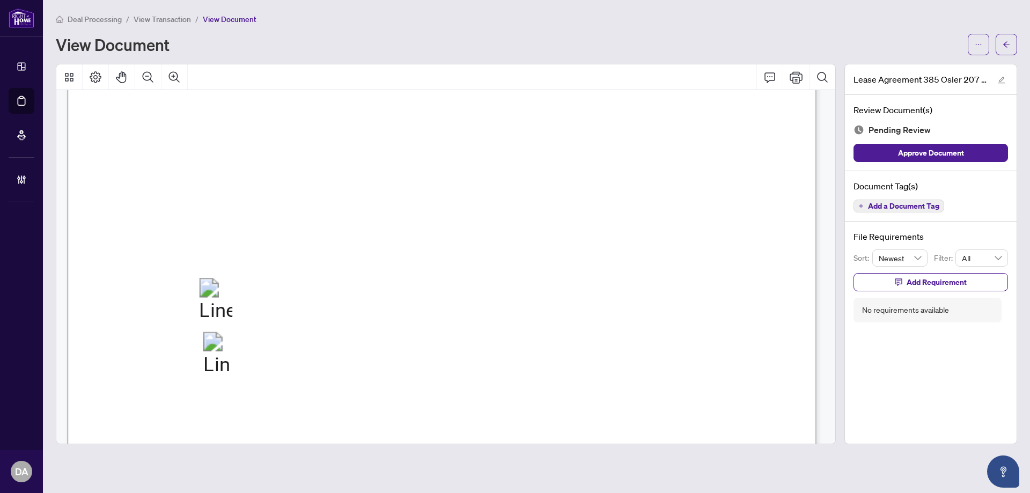
click at [885, 202] on span "Add a Document Tag" at bounding box center [903, 206] width 71 height 8
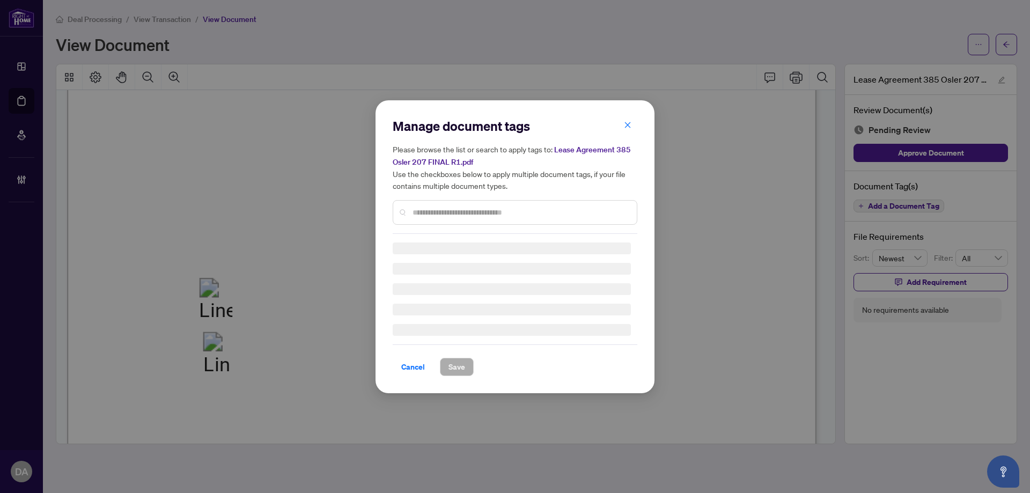
click at [548, 210] on input "text" at bounding box center [520, 212] width 216 height 12
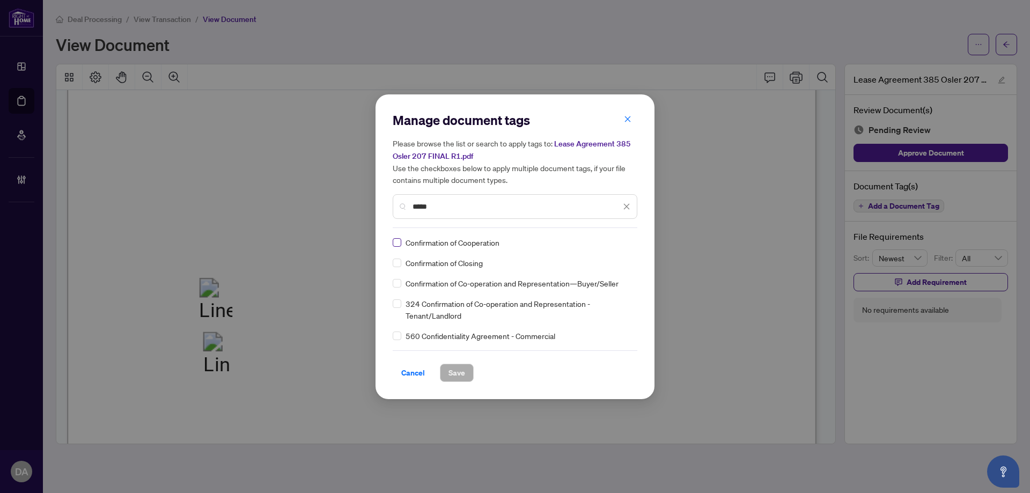
type input "*****"
click at [620, 238] on div at bounding box center [620, 242] width 20 height 11
click at [604, 293] on div "Approved" at bounding box center [587, 295] width 69 height 12
drag, startPoint x: 462, startPoint y: 370, endPoint x: 460, endPoint y: 364, distance: 7.0
click at [461, 370] on span "Save" at bounding box center [456, 372] width 17 height 17
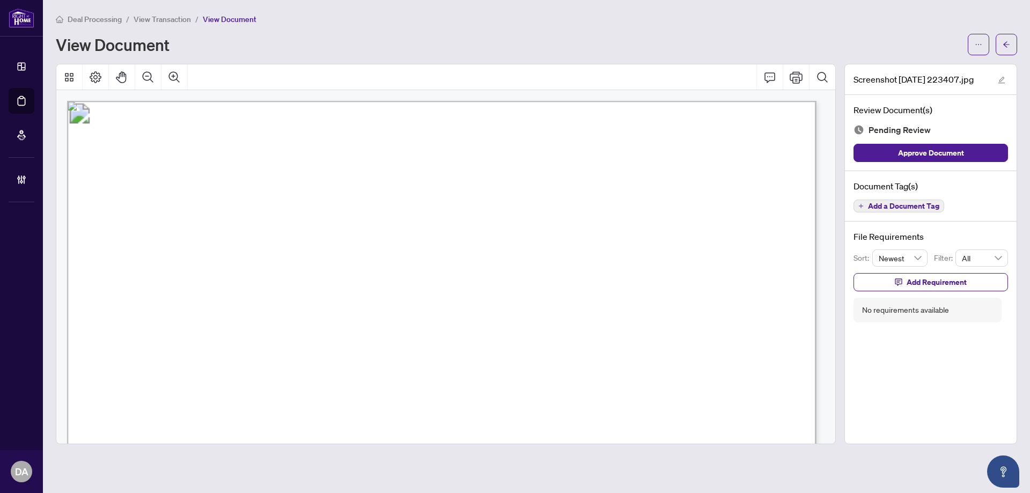
scroll to position [54, 0]
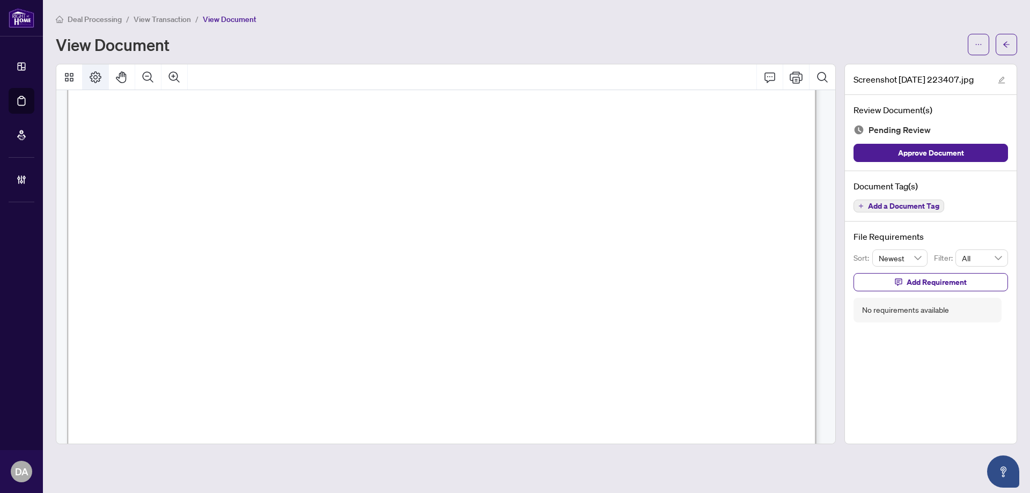
click at [96, 78] on icon "Page Layout" at bounding box center [96, 77] width 12 height 12
click at [166, 146] on icon "Rotate Left" at bounding box center [168, 147] width 9 height 9
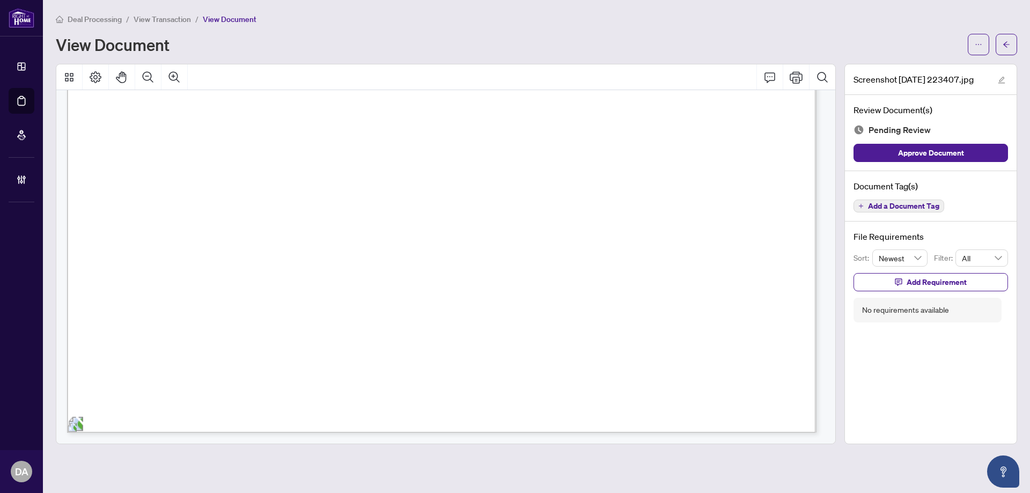
click at [910, 202] on span "Add a Document Tag" at bounding box center [903, 206] width 71 height 8
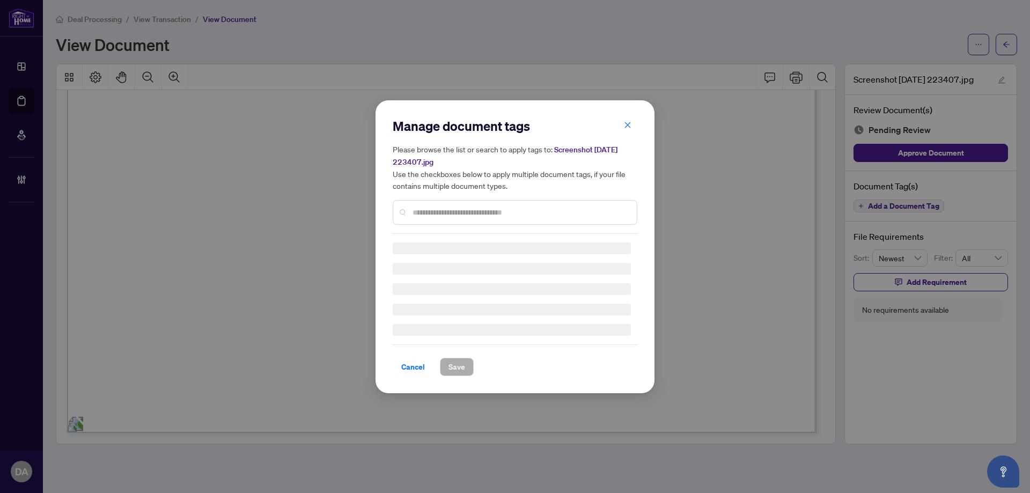
click at [527, 212] on div "Manage document tags Please browse the list or search to apply tags to: Screens…" at bounding box center [515, 175] width 245 height 116
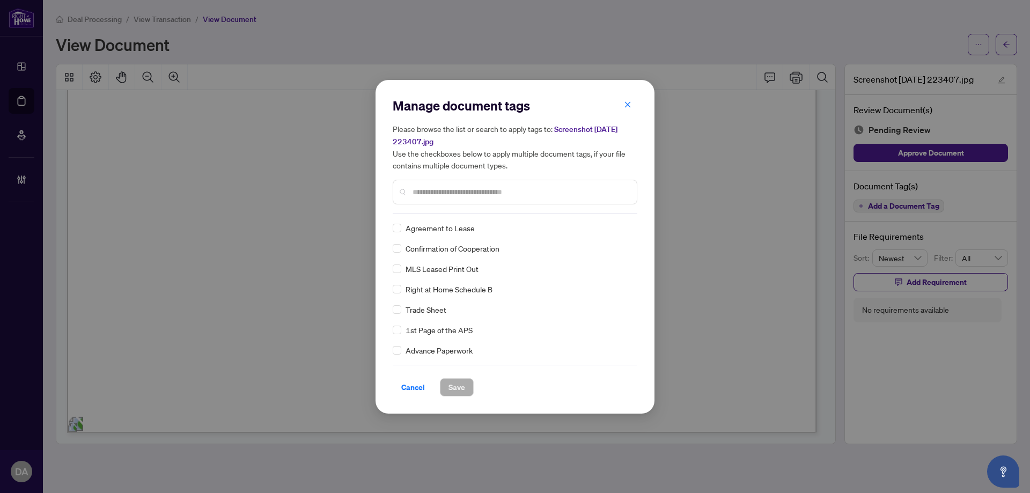
click at [516, 190] on input "text" at bounding box center [520, 192] width 216 height 12
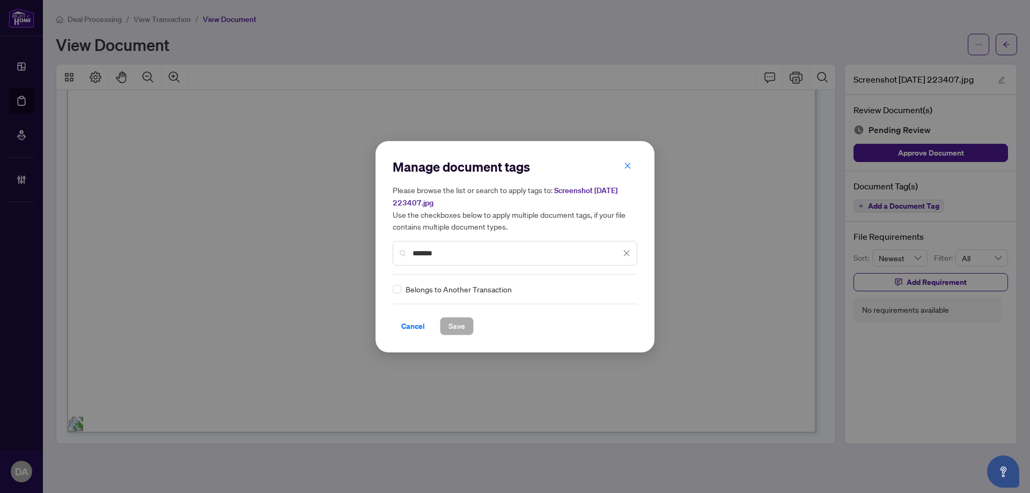
type input "*******"
click at [618, 289] on div at bounding box center [620, 289] width 20 height 11
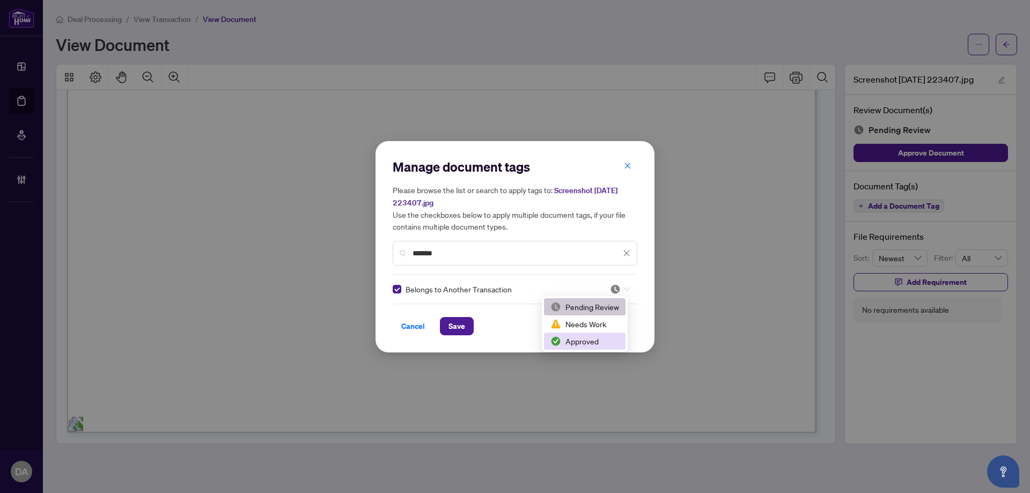
click at [572, 349] on div "Approved" at bounding box center [585, 341] width 82 height 17
click at [464, 330] on span "Save" at bounding box center [456, 325] width 17 height 17
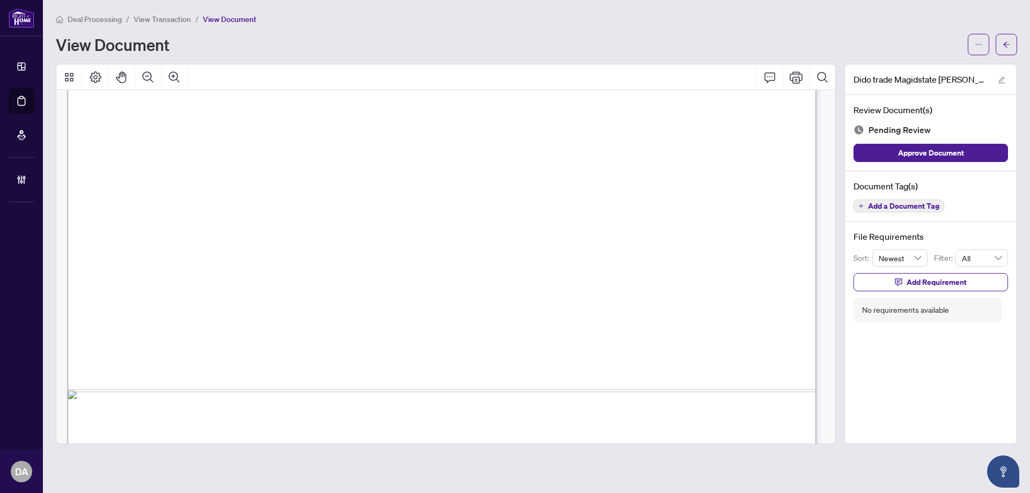
scroll to position [638, 0]
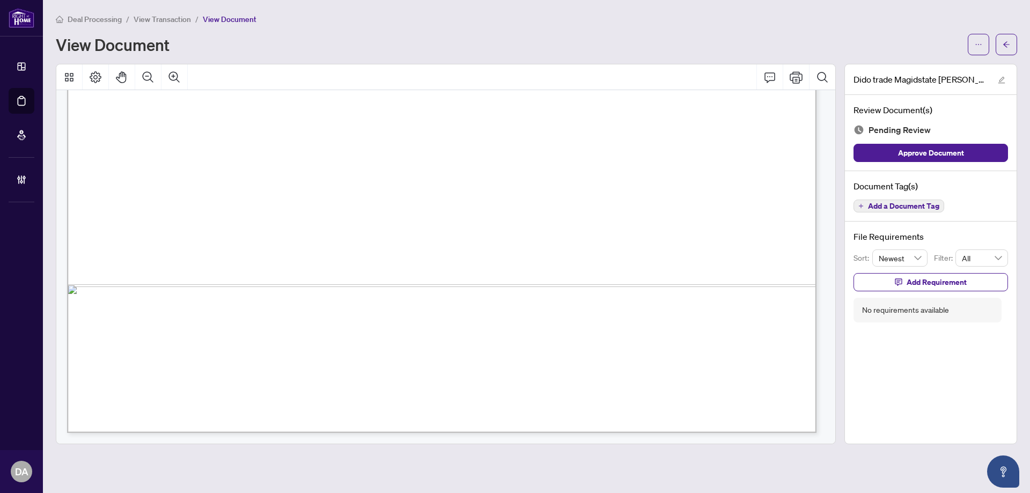
click at [887, 204] on span "Add a Document Tag" at bounding box center [903, 206] width 71 height 8
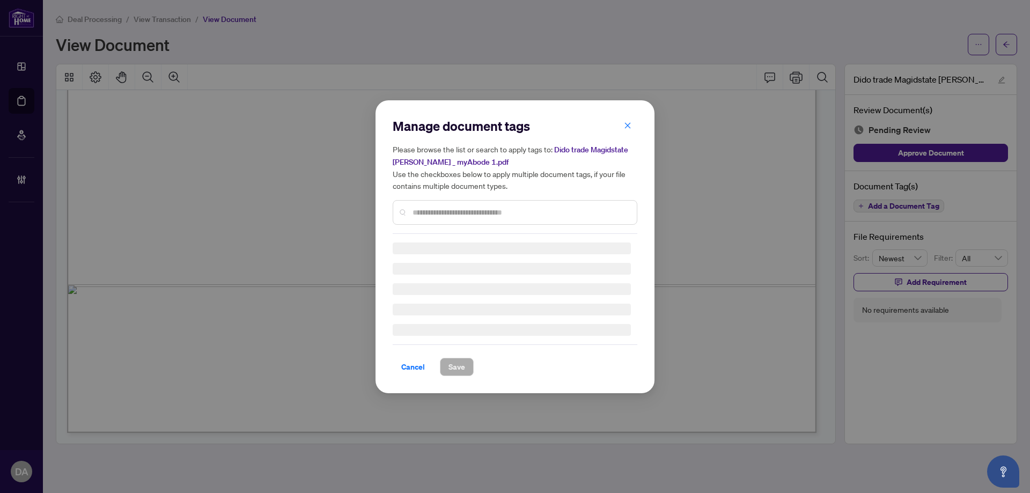
click at [461, 204] on div at bounding box center [515, 212] width 245 height 25
click at [462, 207] on div "Manage document tags Please browse the list or search to apply tags to: Dido tr…" at bounding box center [515, 175] width 245 height 116
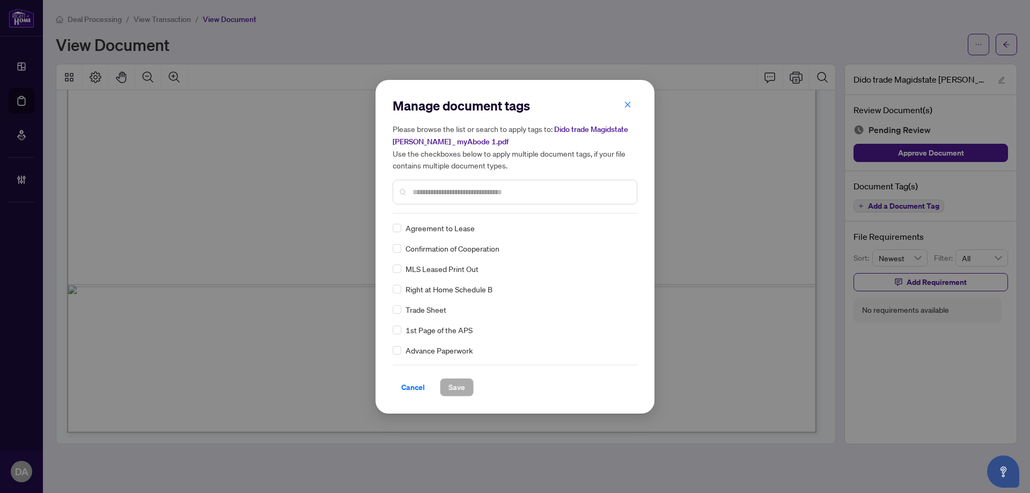
click at [463, 191] on input "text" at bounding box center [520, 192] width 216 height 12
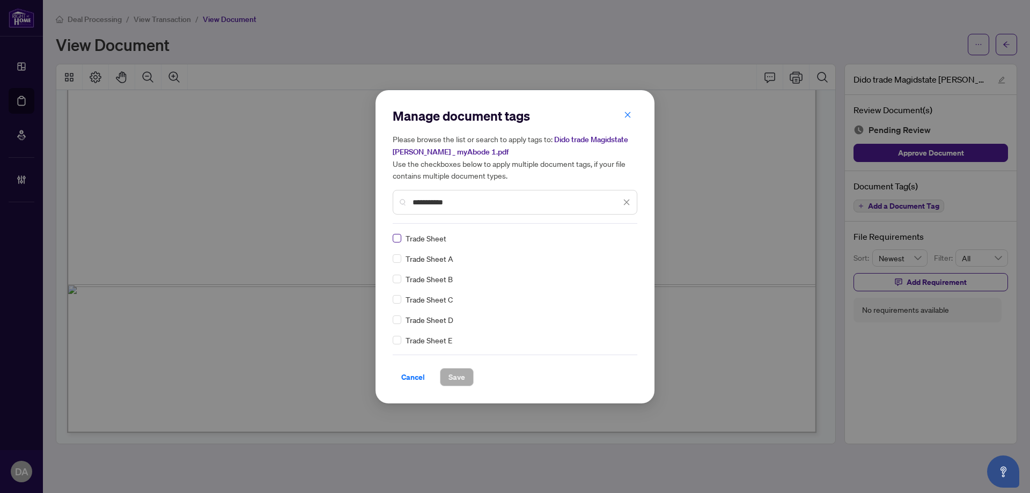
type input "**********"
click at [616, 234] on img at bounding box center [615, 238] width 11 height 11
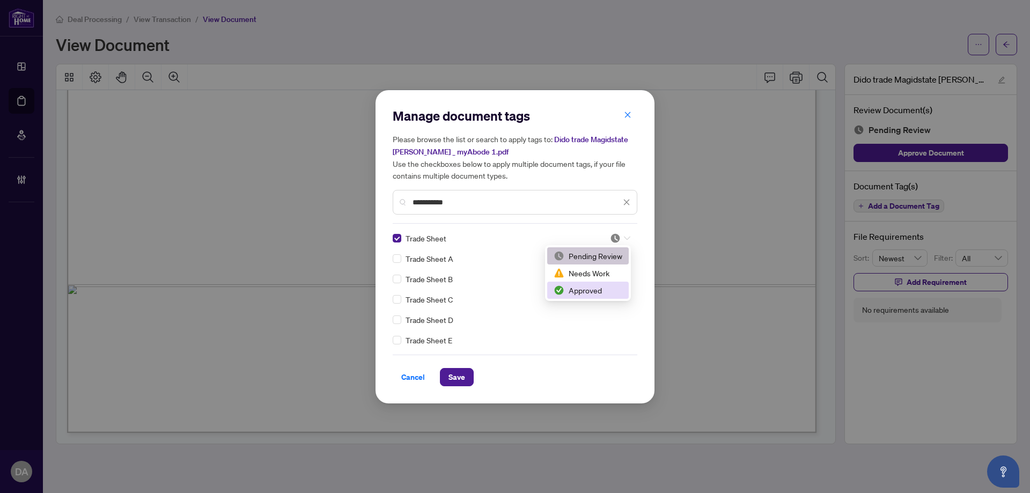
click at [613, 292] on div "Approved" at bounding box center [587, 290] width 69 height 12
click at [457, 378] on span "Save" at bounding box center [456, 376] width 17 height 17
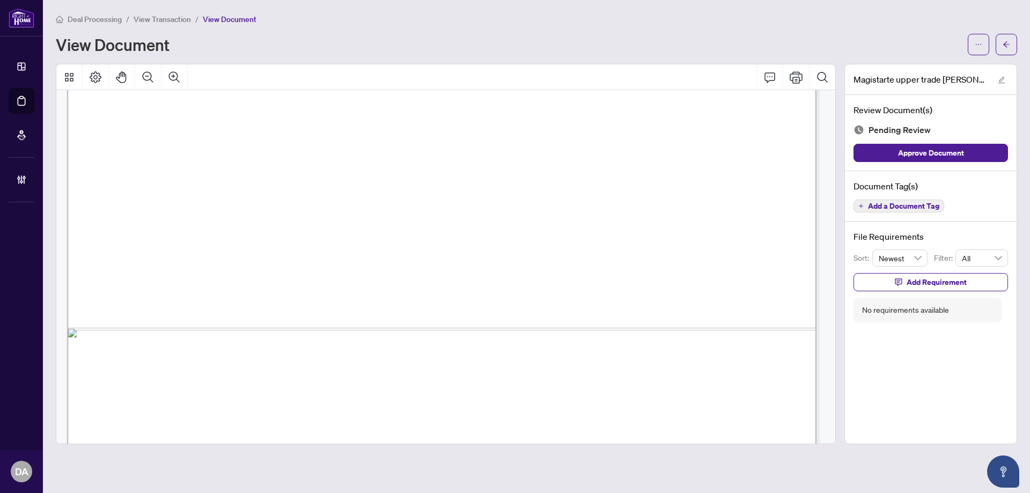
scroll to position [638, 0]
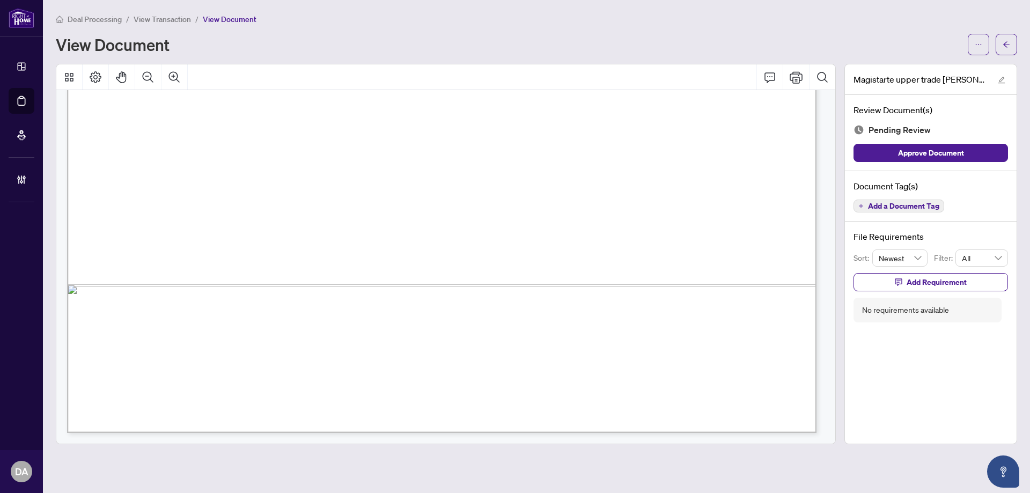
click at [878, 210] on span "Add a Document Tag" at bounding box center [903, 206] width 71 height 8
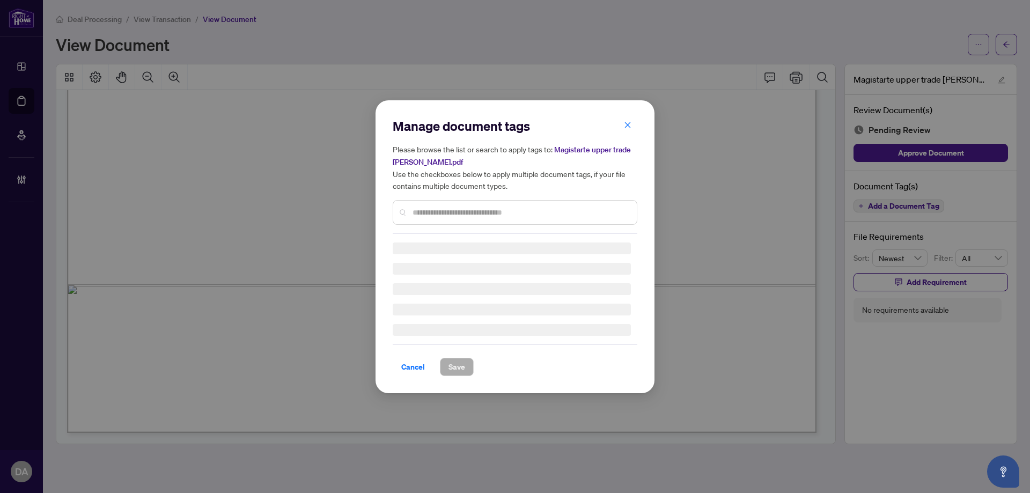
click at [469, 203] on div at bounding box center [515, 212] width 245 height 25
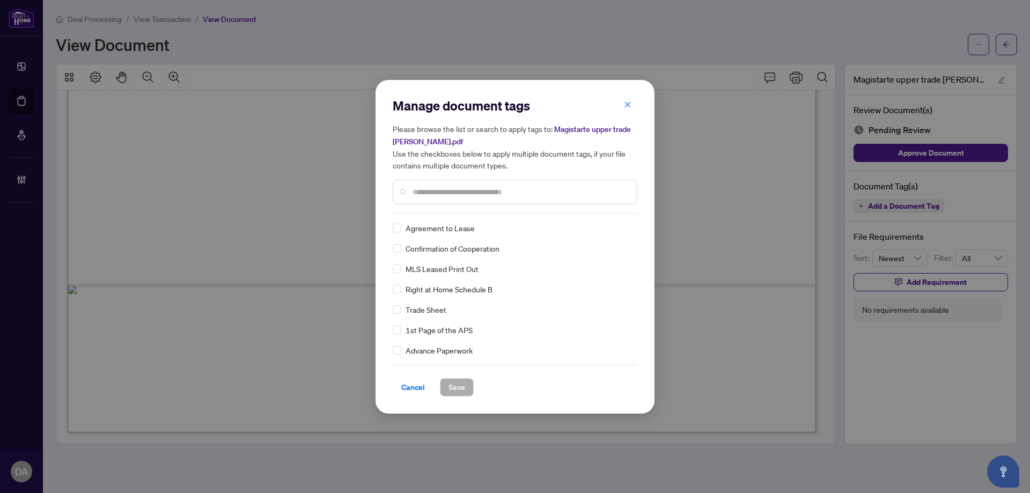
click at [482, 194] on input "text" at bounding box center [520, 192] width 216 height 12
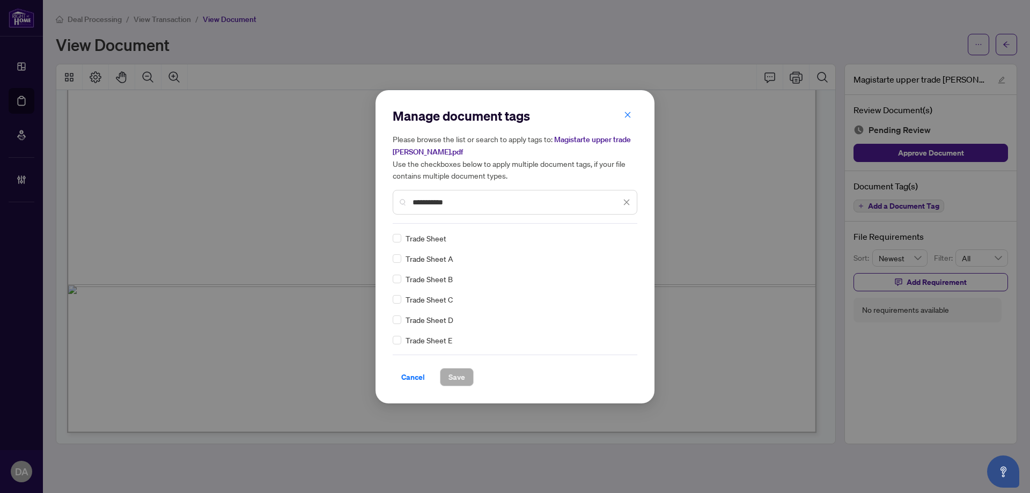
type input "**********"
click at [397, 243] on div "Trade Sheet Trade Sheet A Trade Sheet B Trade Sheet C Trade Sheet D Trade Sheet…" at bounding box center [515, 289] width 245 height 114
drag, startPoint x: 619, startPoint y: 235, endPoint x: 614, endPoint y: 275, distance: 39.4
click at [617, 237] on img at bounding box center [615, 238] width 11 height 11
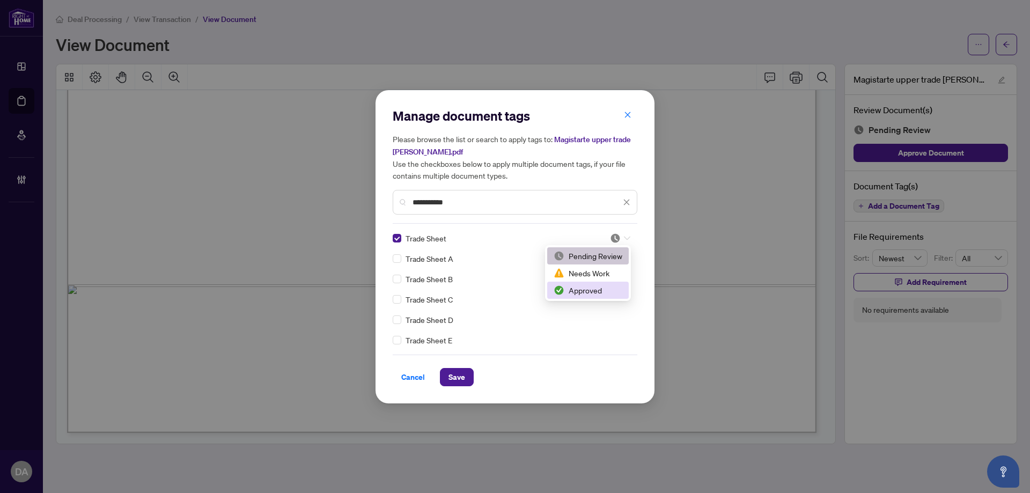
click at [597, 286] on div "Approved" at bounding box center [587, 290] width 69 height 12
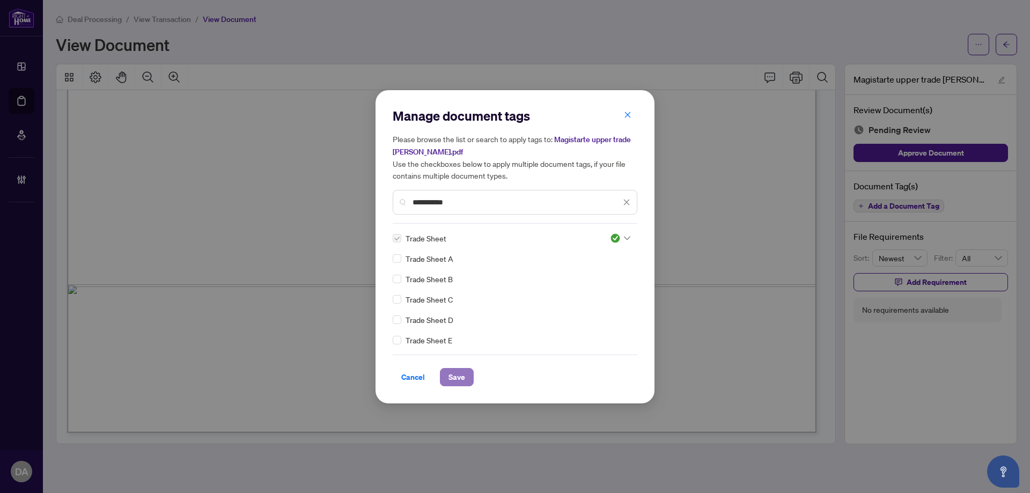
click at [460, 375] on span "Save" at bounding box center [456, 376] width 17 height 17
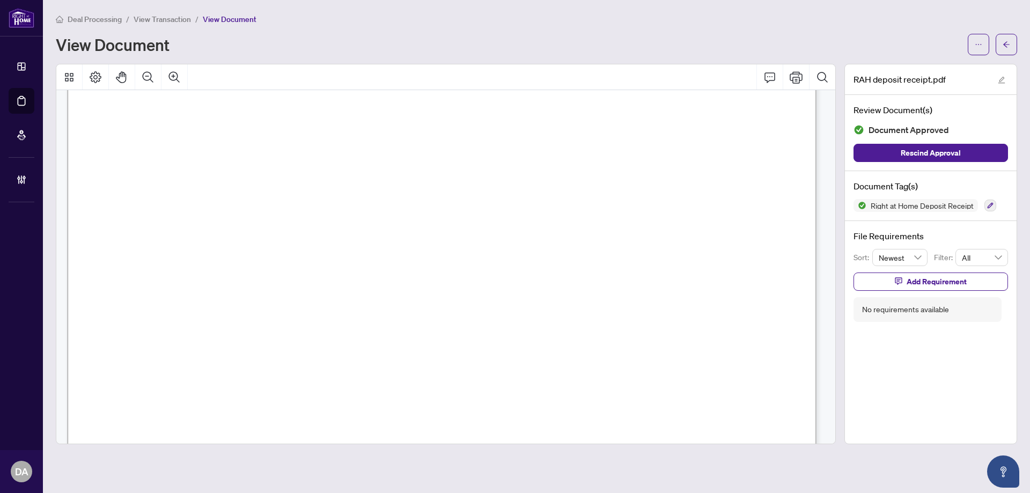
scroll to position [322, 0]
